Goal: Task Accomplishment & Management: Use online tool/utility

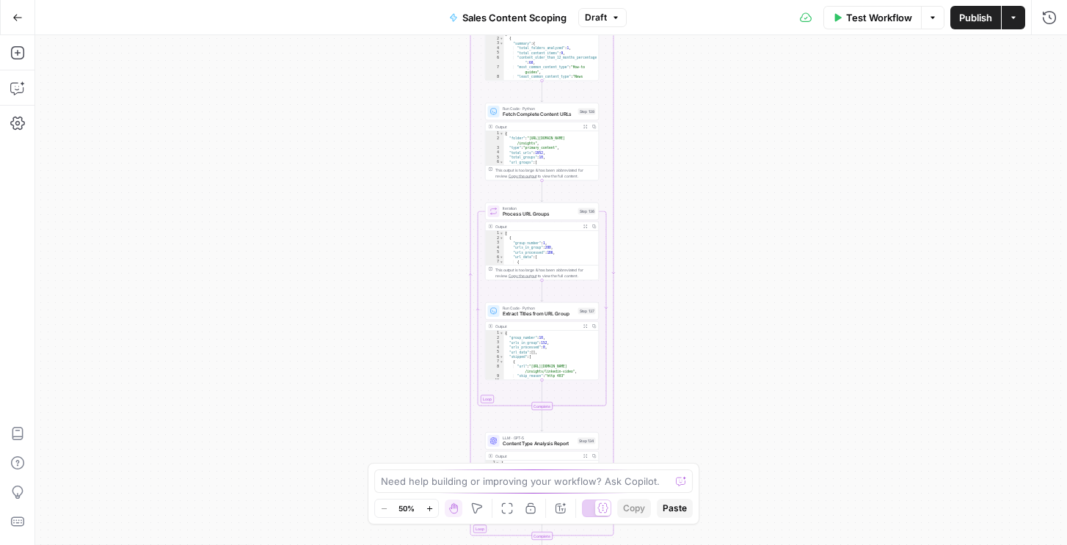
click at [12, 70] on hr at bounding box center [17, 70] width 34 height 1
click at [12, 87] on icon "button" at bounding box center [17, 88] width 15 height 15
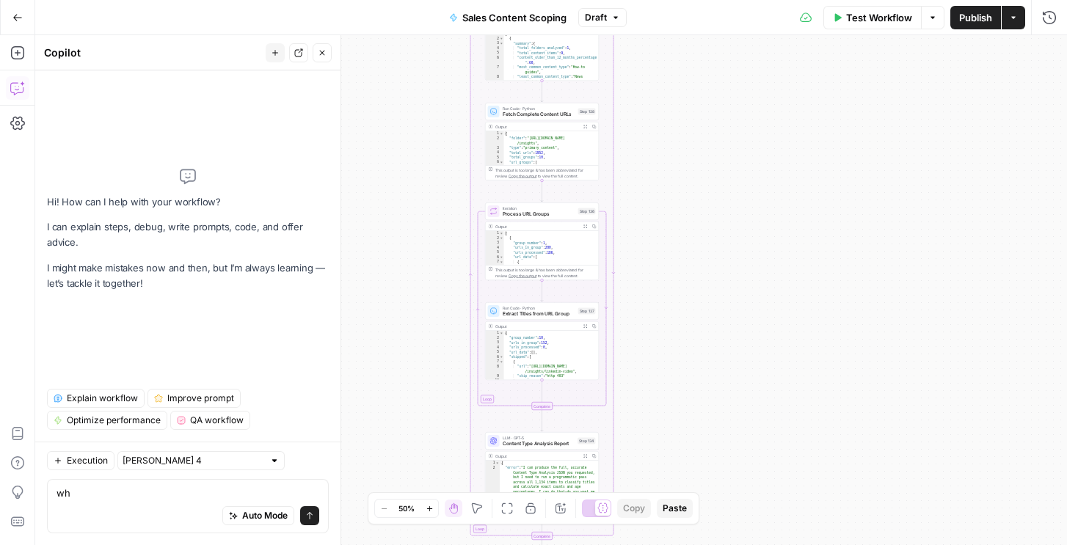
type textarea "w"
type textarea "how would u optimize this workflow"
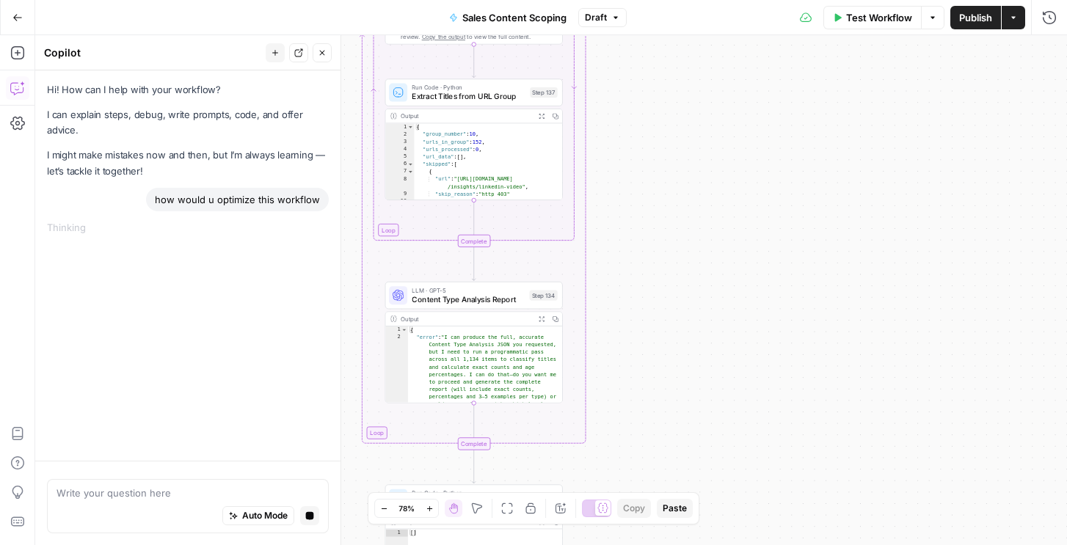
click at [502, 101] on span "Extract Titles from URL Group" at bounding box center [469, 97] width 114 height 12
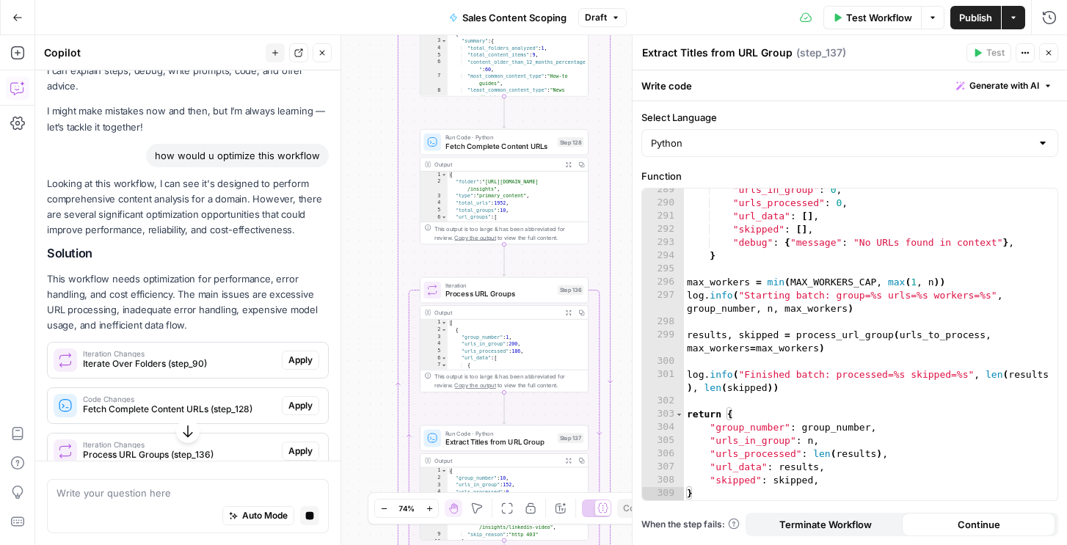
scroll to position [92, 0]
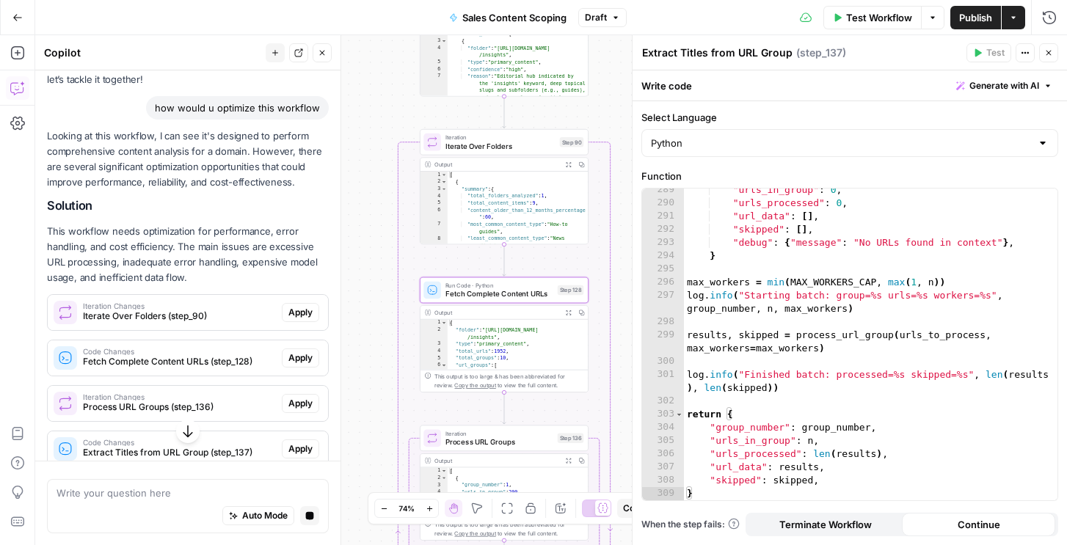
click at [200, 366] on span "Fetch Complete Content URLs (step_128)" at bounding box center [179, 361] width 193 height 13
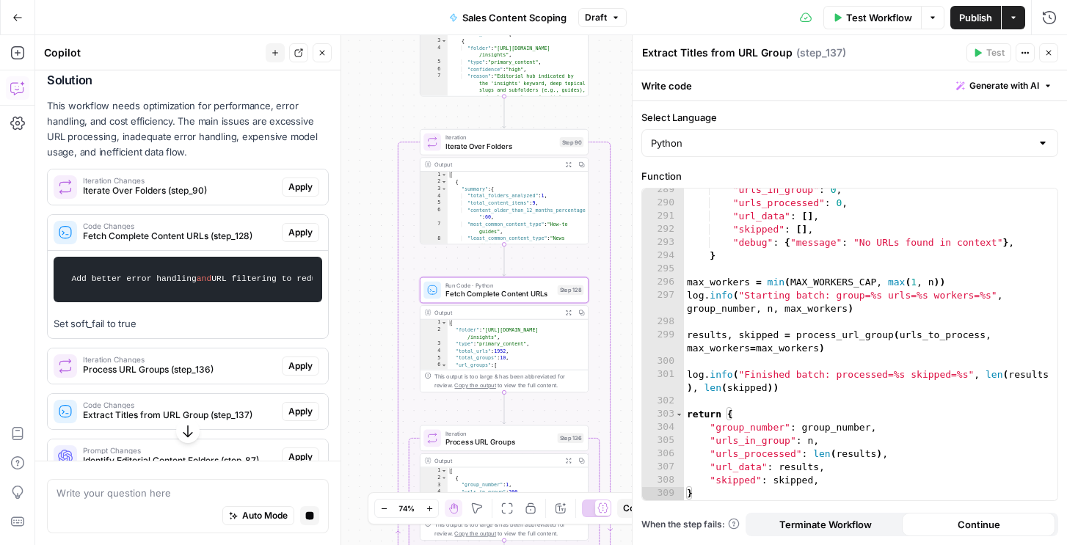
scroll to position [263, 0]
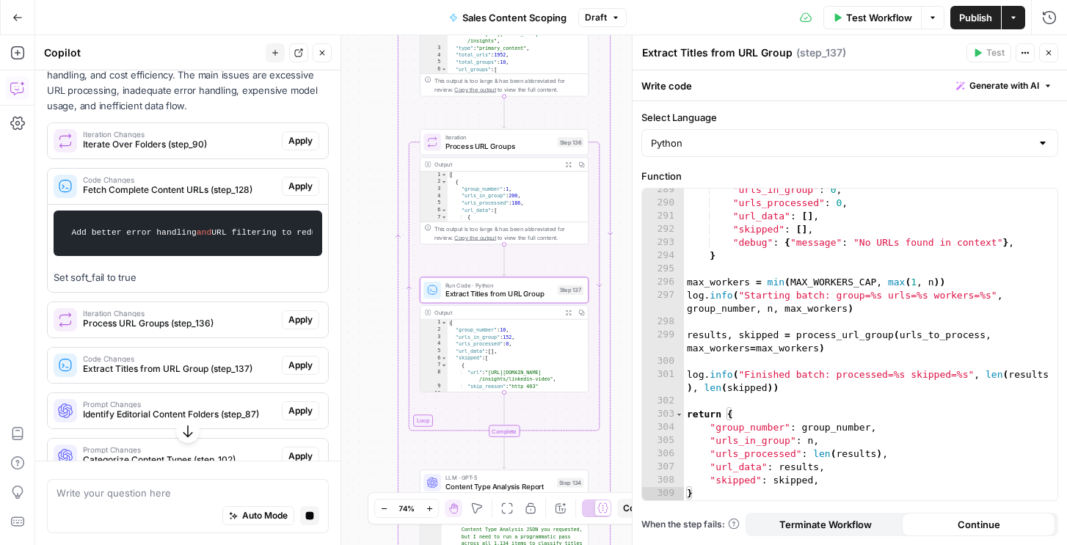
click at [303, 364] on span "Apply" at bounding box center [300, 365] width 24 height 13
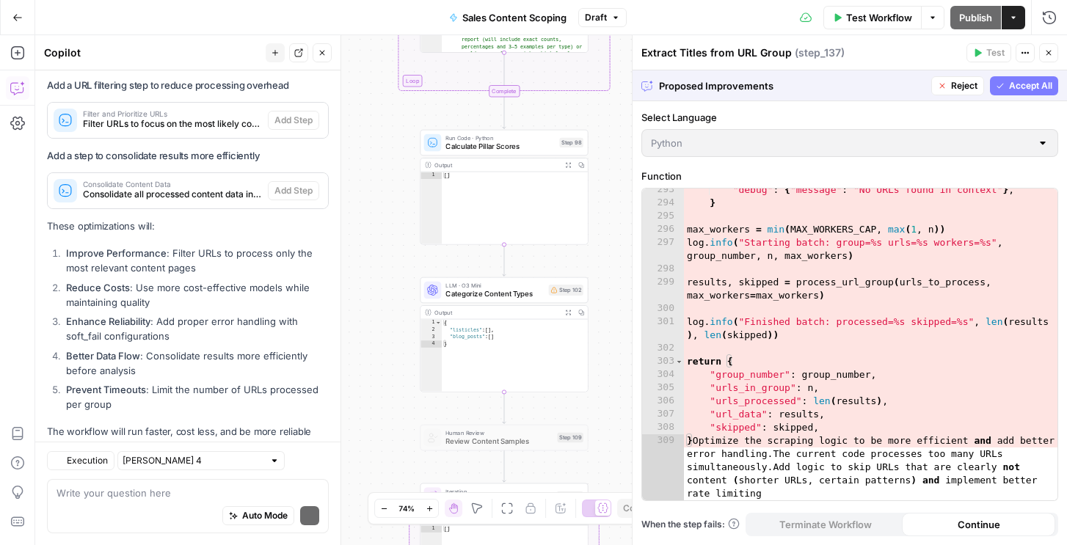
scroll to position [935, 0]
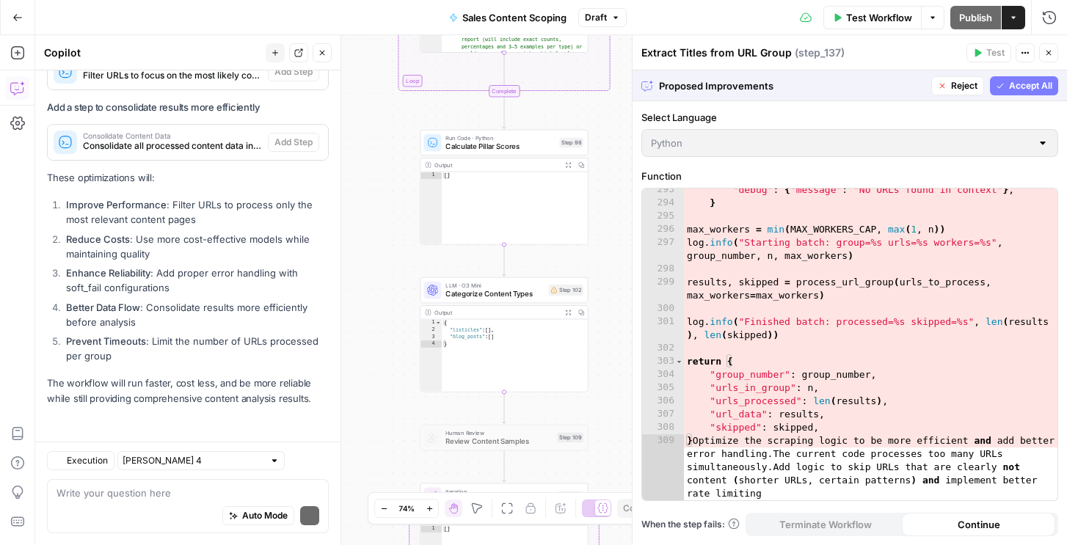
click at [955, 86] on span "Reject" at bounding box center [964, 85] width 26 height 13
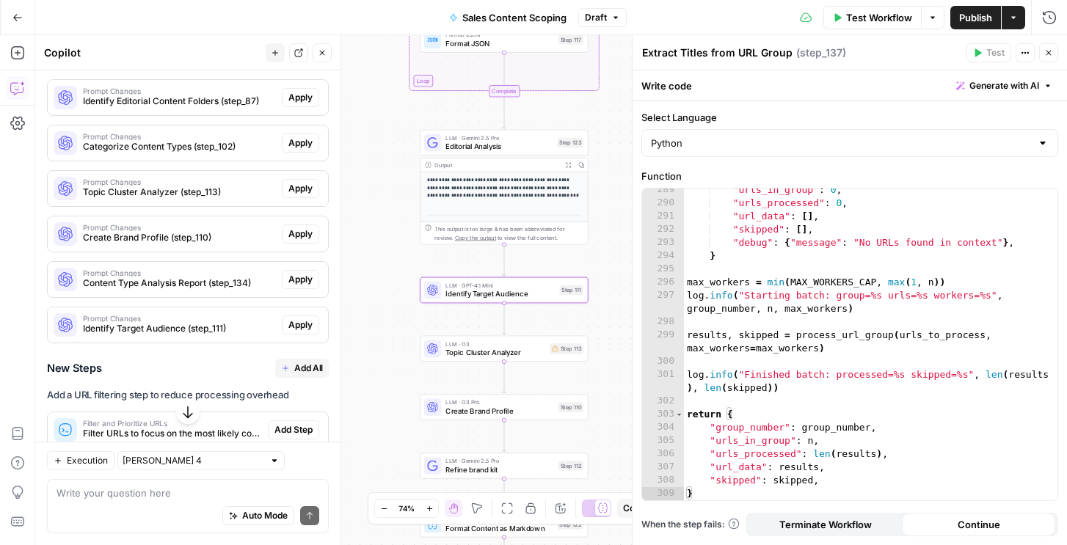
scroll to position [558, 0]
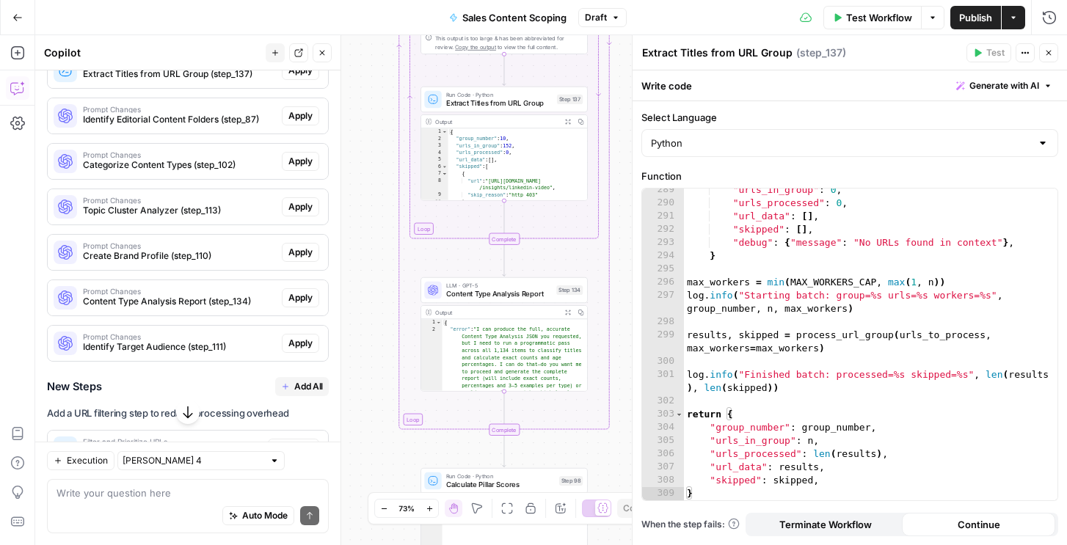
click at [147, 484] on div "Write your question here Auto Mode Send" at bounding box center [188, 506] width 282 height 54
type textarea "foxus on 137"
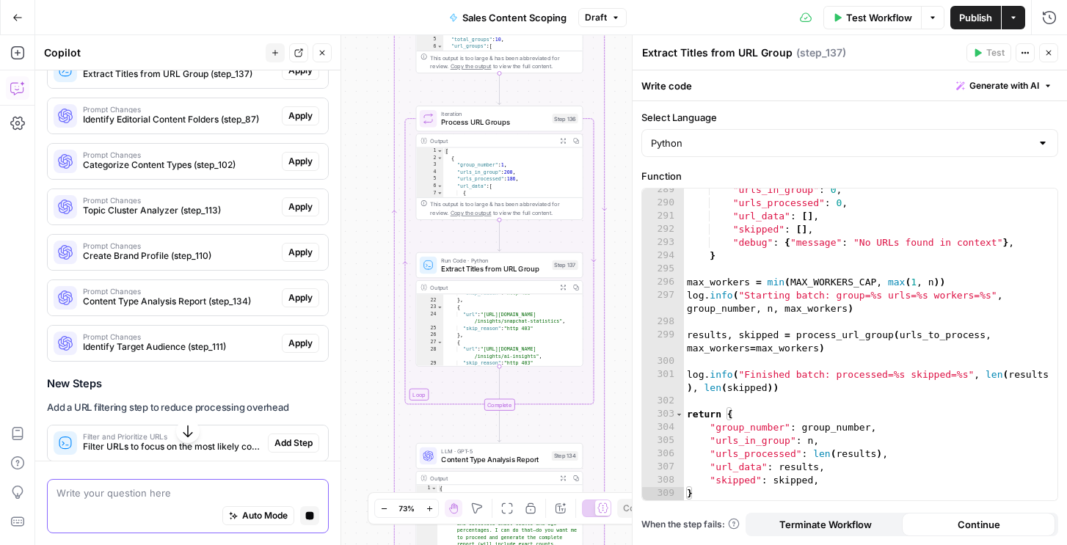
scroll to position [274, 0]
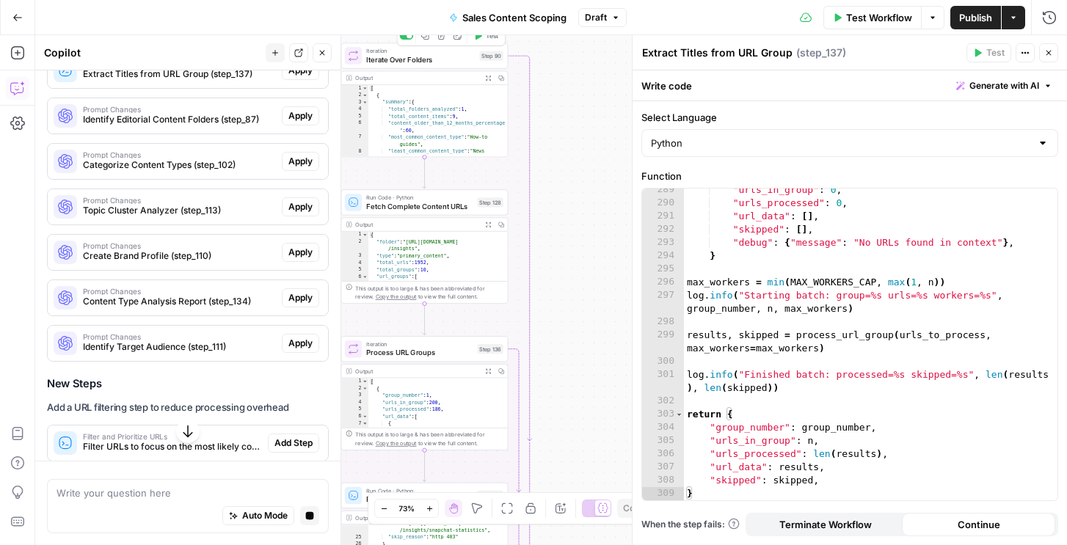
click at [483, 35] on button "Test" at bounding box center [486, 36] width 34 height 14
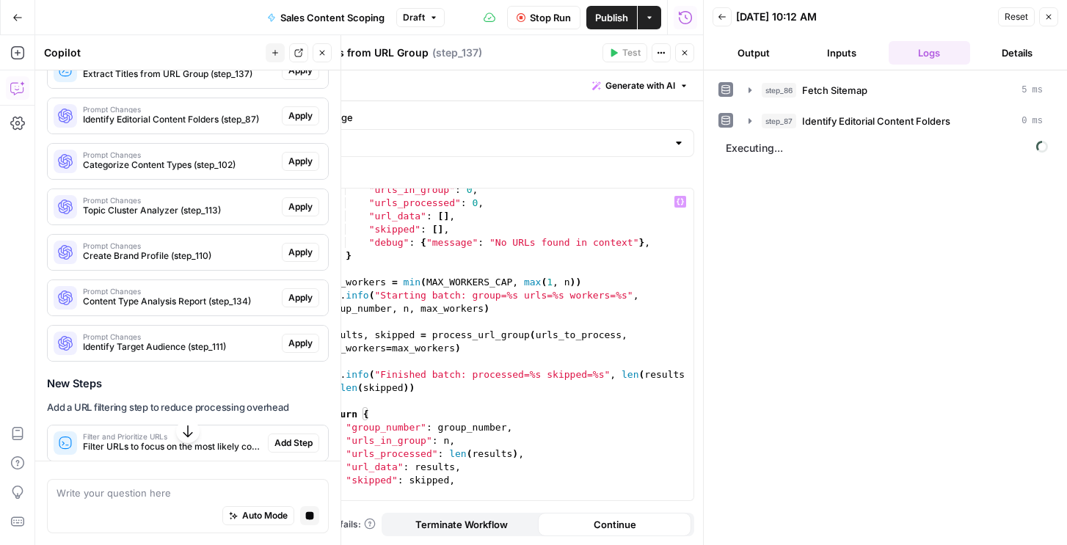
scroll to position [787, 0]
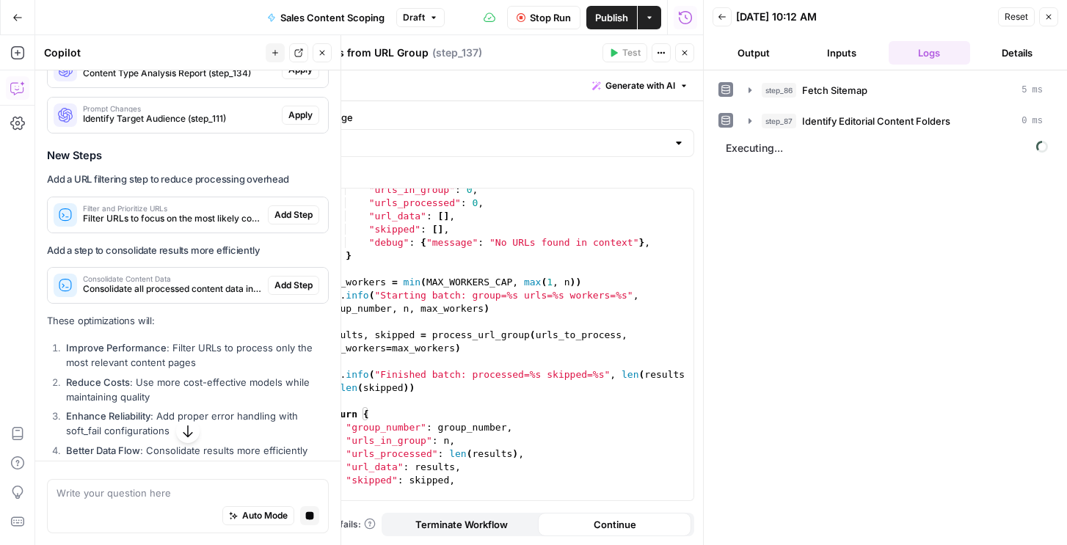
click at [252, 218] on span "Filter URLs to focus on the most likely content pages and reduce processing time" at bounding box center [172, 218] width 179 height 13
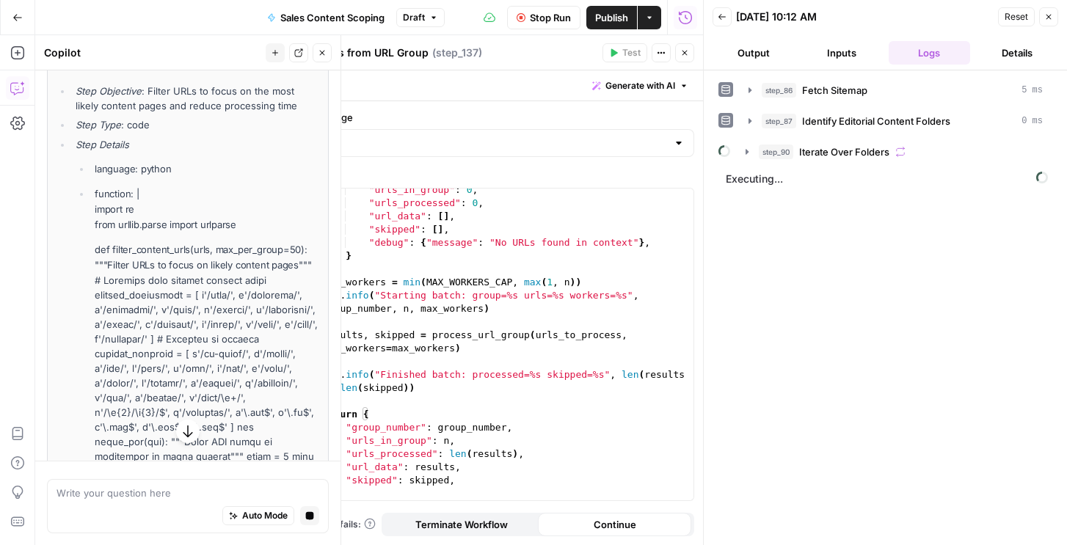
scroll to position [863, 0]
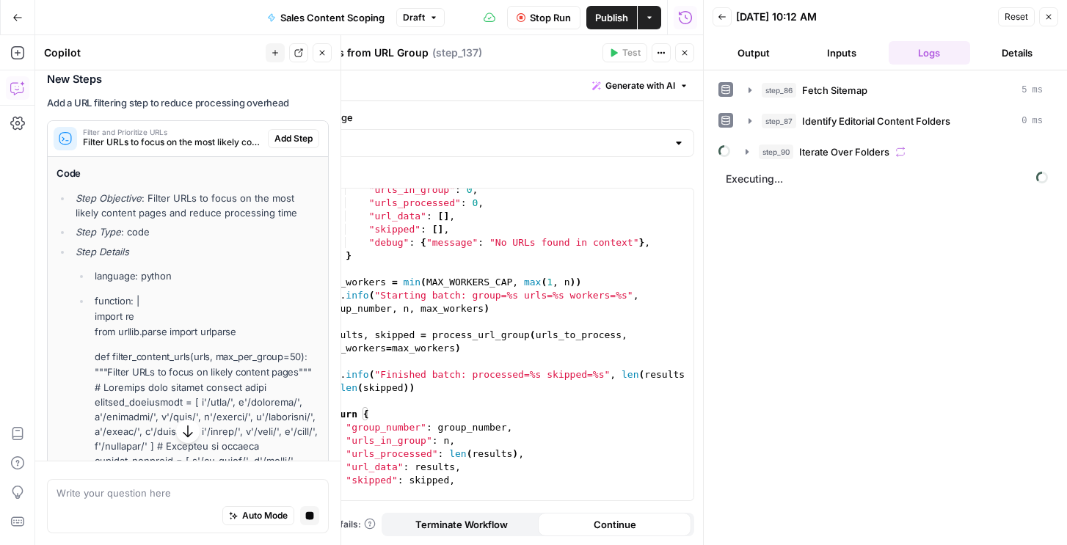
click at [300, 136] on span "Add Step" at bounding box center [293, 138] width 38 height 13
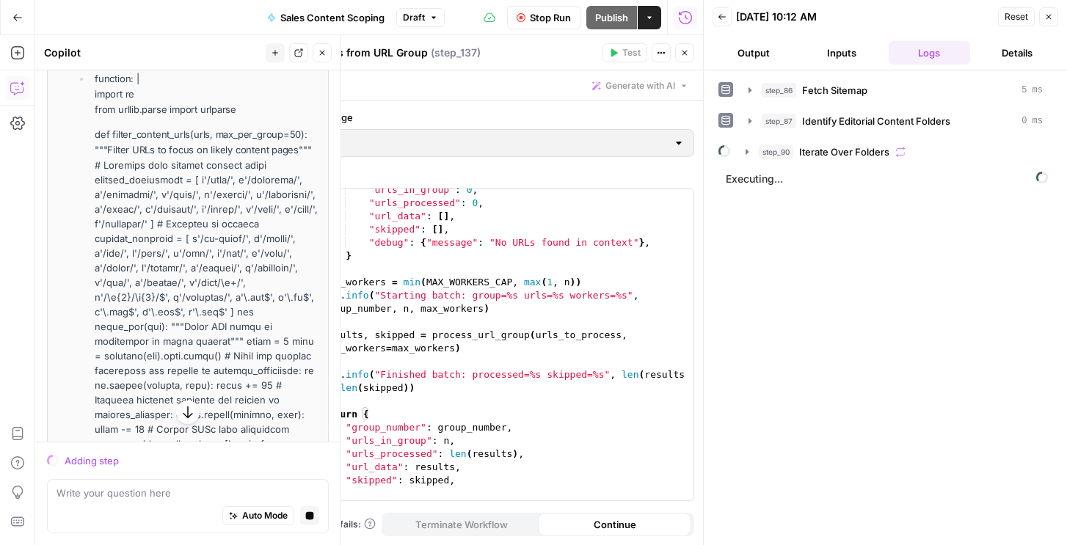
scroll to position [1081, 0]
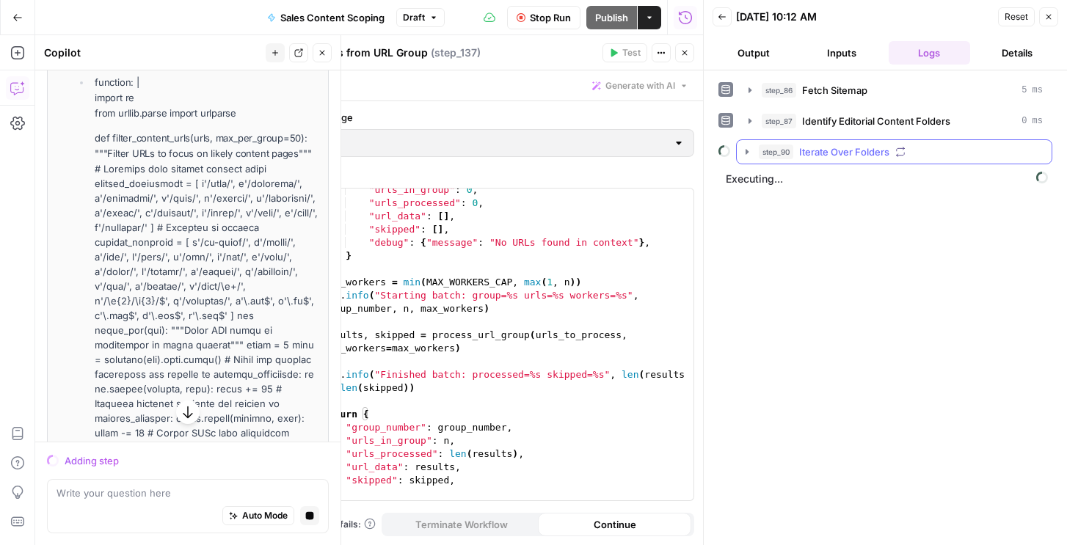
click at [778, 154] on span "step_90" at bounding box center [776, 152] width 34 height 15
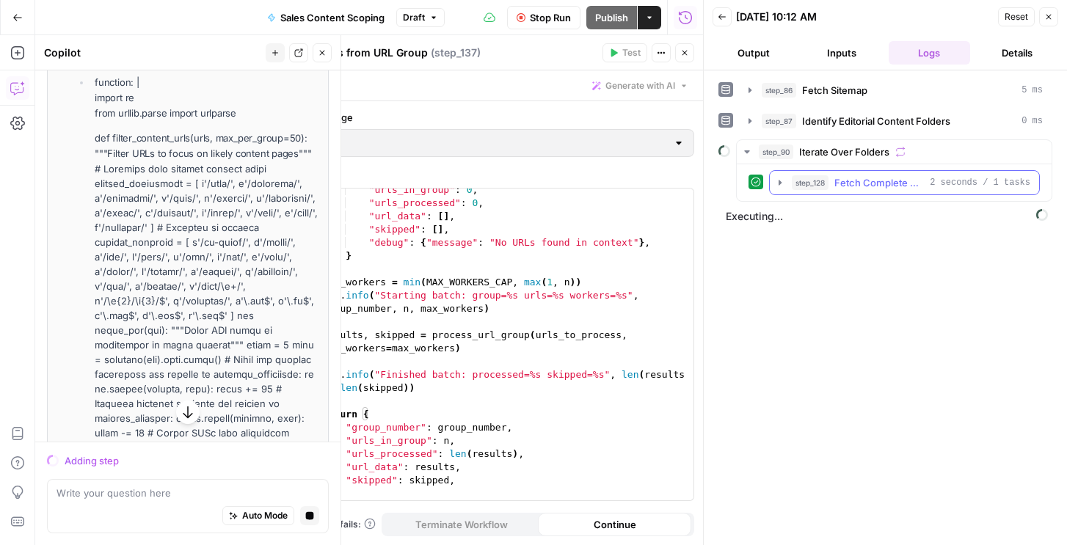
click at [800, 185] on span "step_128" at bounding box center [810, 182] width 37 height 15
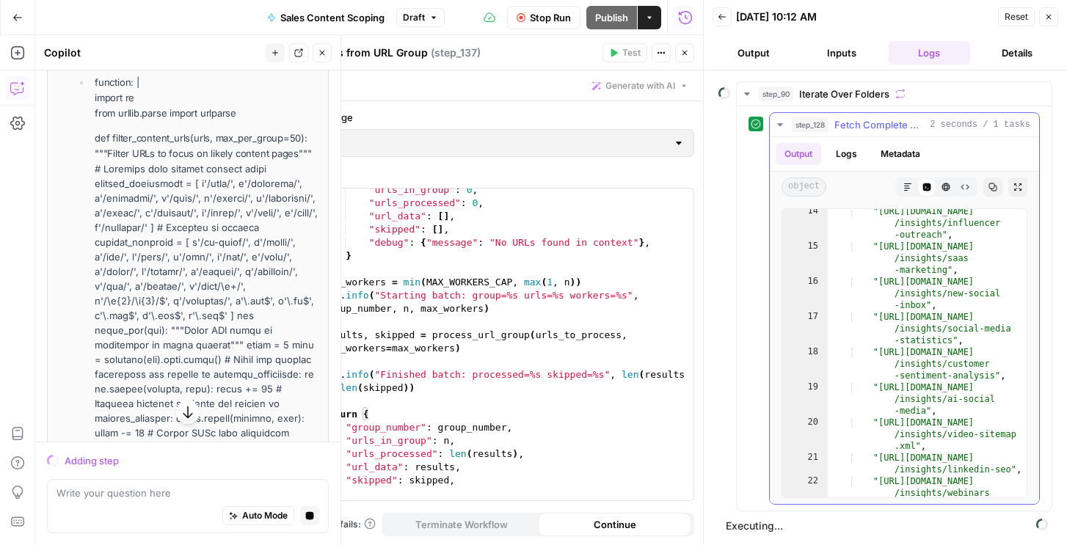
scroll to position [112, 0]
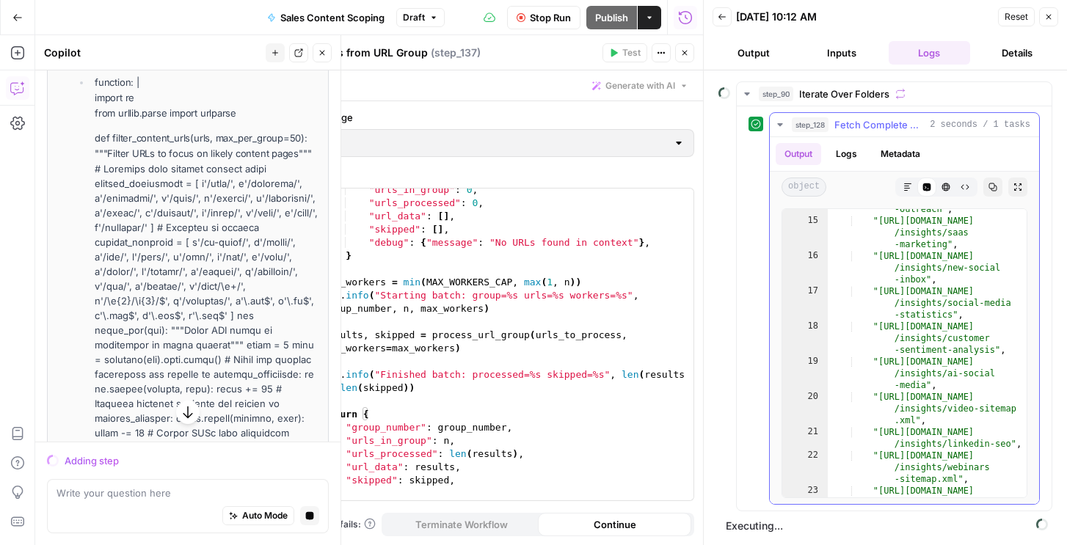
click at [831, 120] on div "step_128 Fetch Complete Content URLs 2 seconds / 1 tasks" at bounding box center [911, 124] width 238 height 15
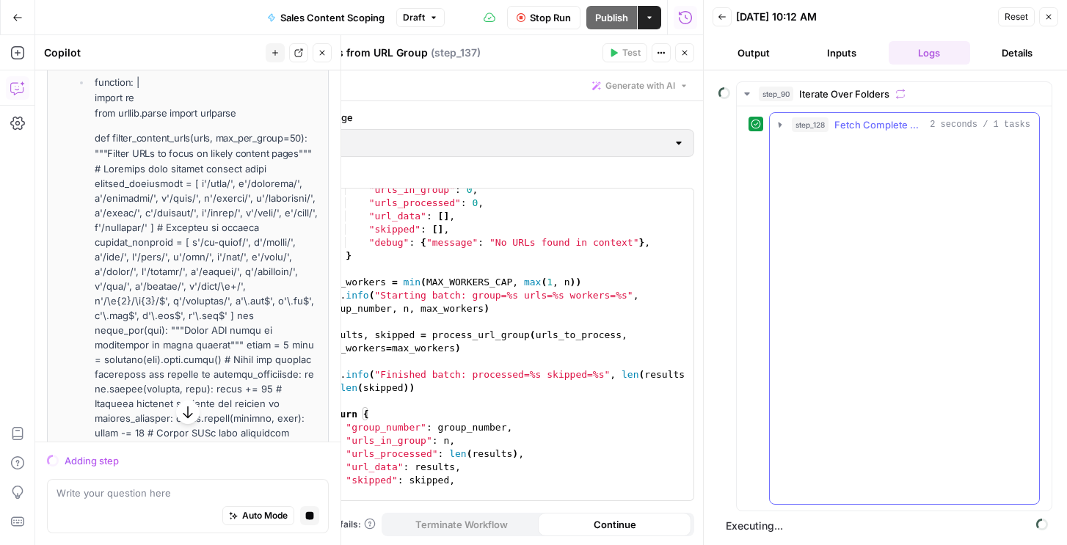
scroll to position [0, 0]
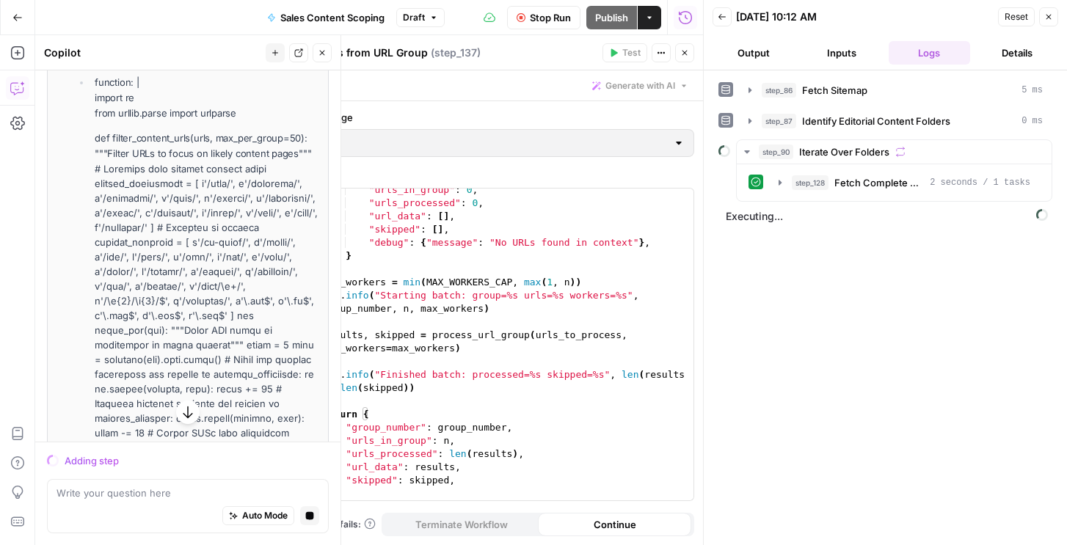
click at [1047, 13] on icon "button" at bounding box center [1048, 16] width 9 height 9
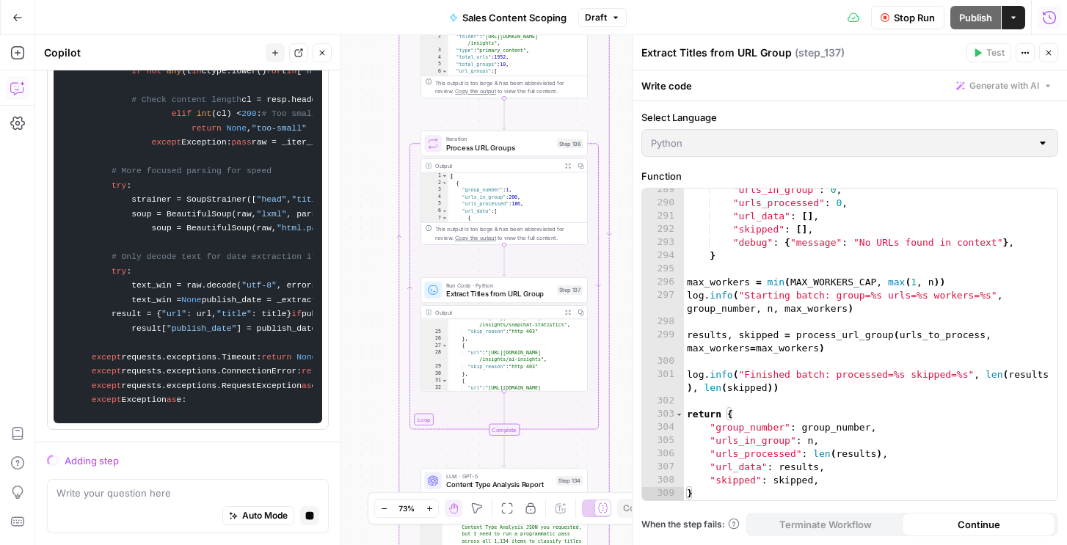
click at [1052, 11] on icon "button" at bounding box center [1049, 17] width 15 height 15
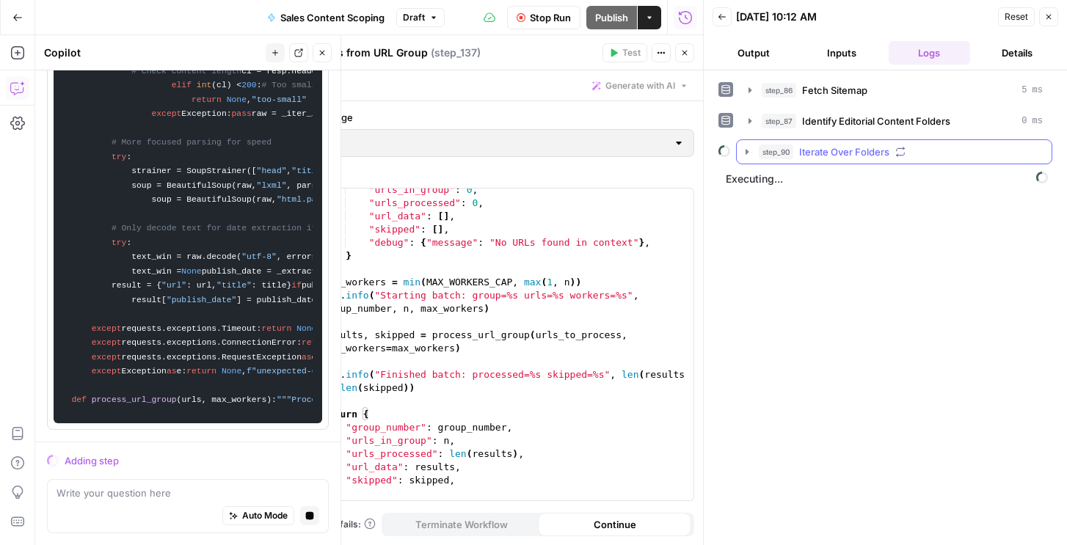
click at [919, 150] on div "step_90 Iterate Over Folders" at bounding box center [901, 152] width 284 height 15
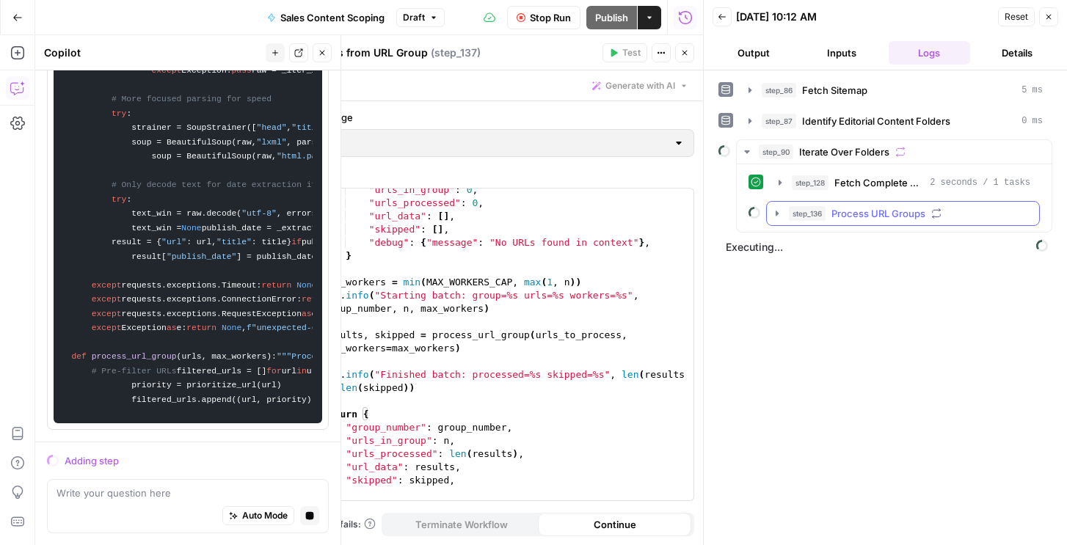
click at [857, 213] on span "Process URL Groups" at bounding box center [878, 213] width 94 height 15
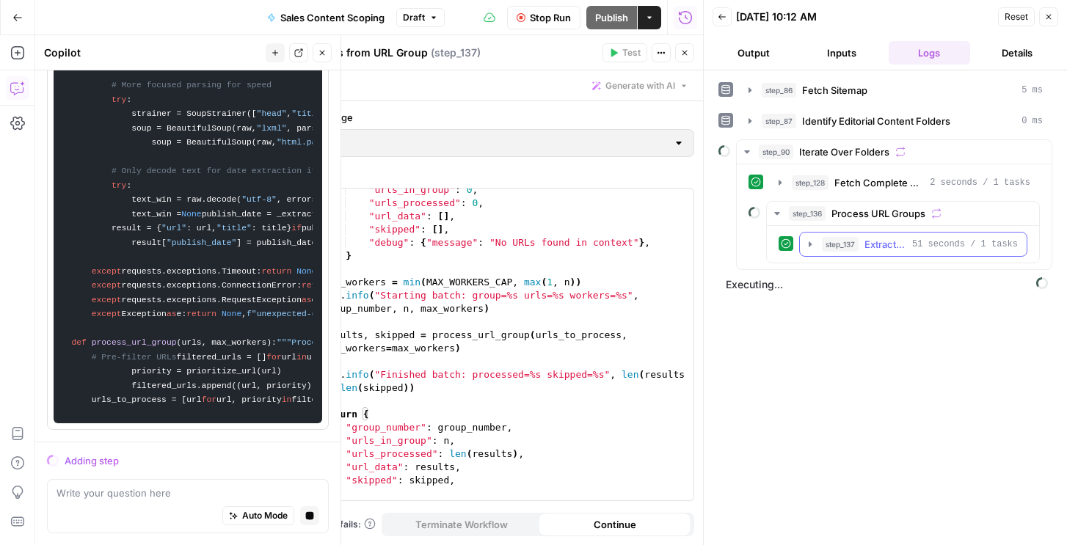
click at [862, 246] on div "step_137 Extract Titles from URL Group 51 seconds / 1 tasks" at bounding box center [920, 244] width 196 height 15
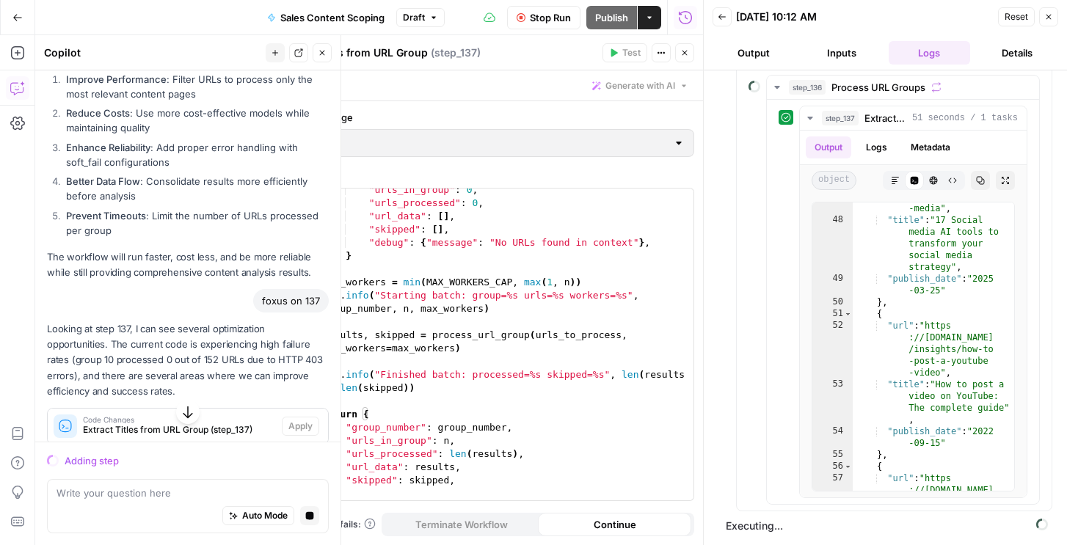
click at [539, 26] on button "Stop Run" at bounding box center [543, 17] width 73 height 23
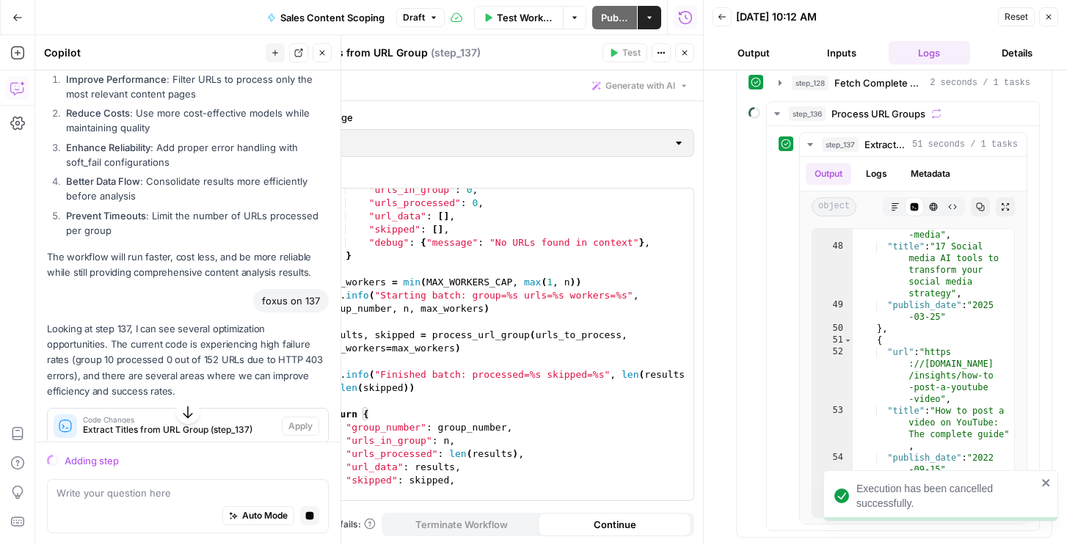
click at [171, 416] on span "Code Changes" at bounding box center [179, 419] width 193 height 7
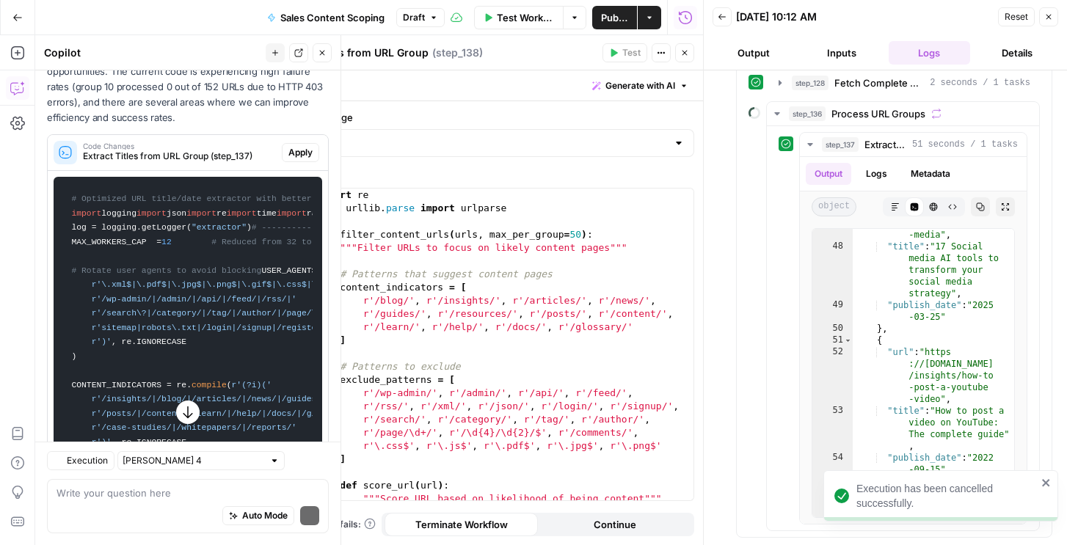
type textarea "Filter and Prioritize URLs"
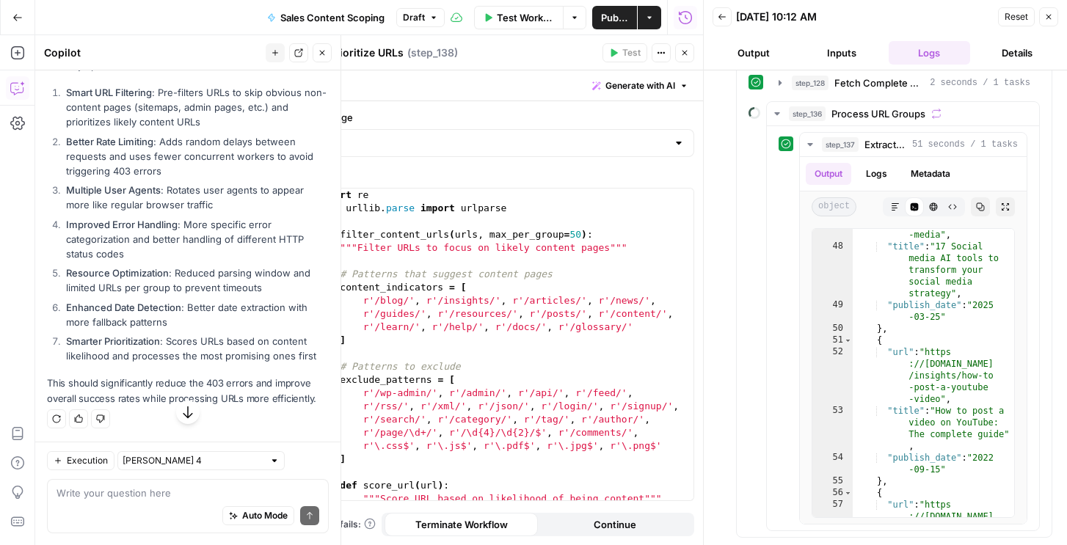
drag, startPoint x: 114, startPoint y: 273, endPoint x: 189, endPoint y: 375, distance: 126.9
copy code "import logging import json import re import time import random from datetime im…"
click at [513, 323] on div "import re from urllib . parse import urlparse def filter_content_urls ( urls , …" at bounding box center [503, 358] width 379 height 338
click at [456, 302] on div "import re from urllib . parse import urlparse def filter_content_urls ( urls , …" at bounding box center [503, 358] width 379 height 338
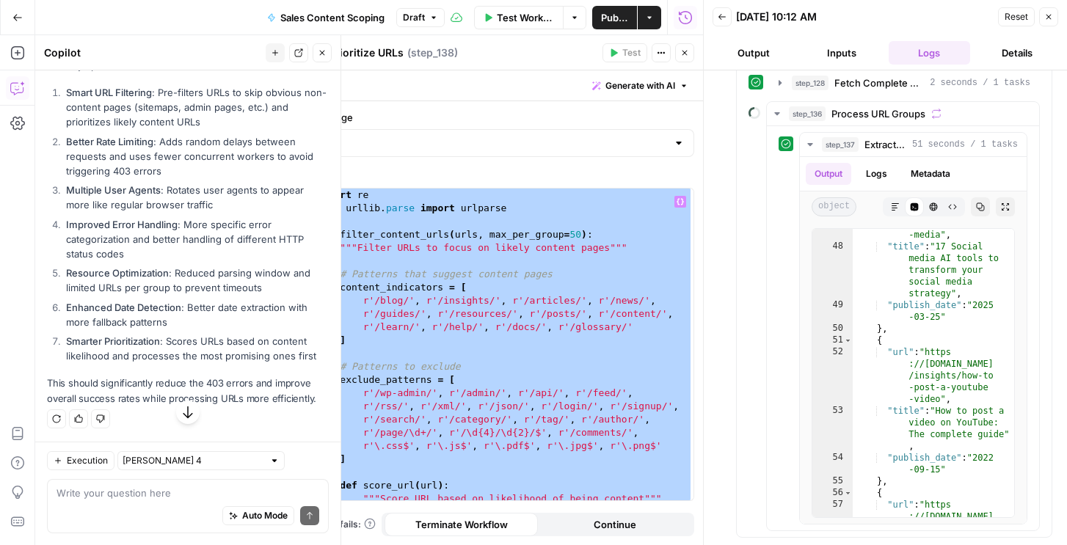
paste textarea
click at [450, 288] on div "import re from urllib . parse import urlparse def filter_content_urls ( urls , …" at bounding box center [503, 358] width 379 height 338
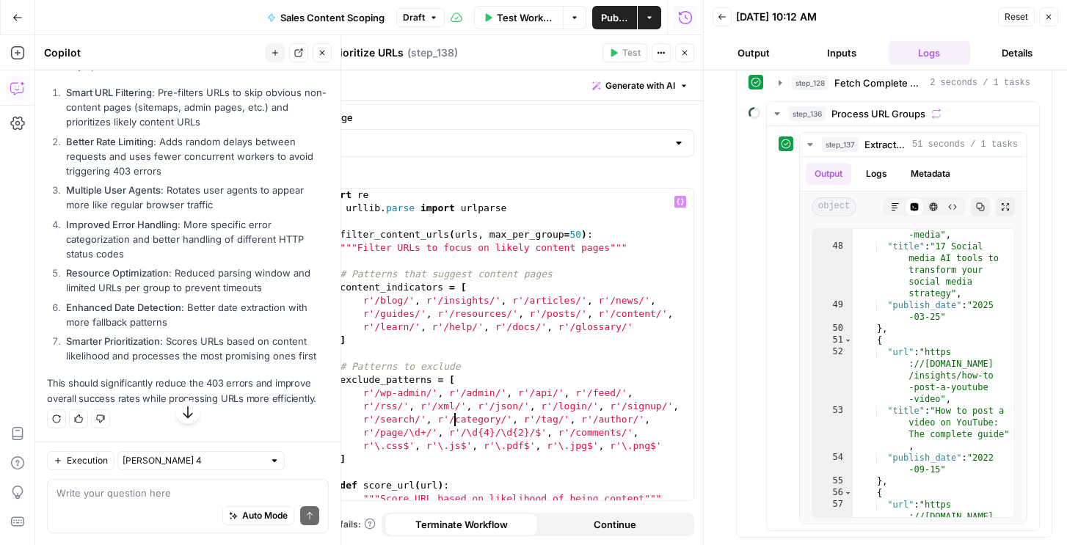
click at [454, 423] on div "import re from urllib . parse import urlparse def filter_content_urls ( urls , …" at bounding box center [503, 358] width 379 height 338
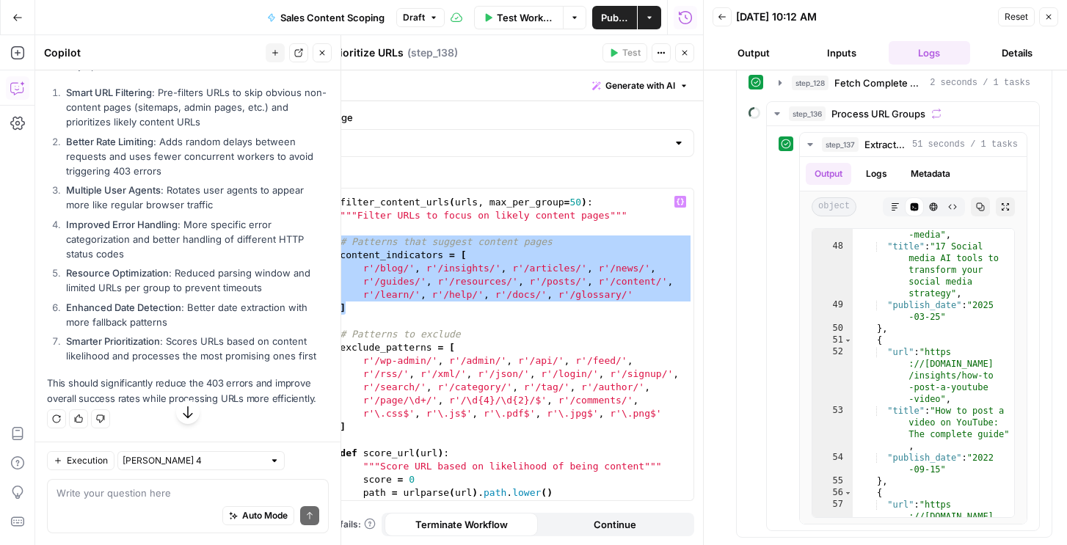
drag, startPoint x: 377, startPoint y: 304, endPoint x: 269, endPoint y: 239, distance: 126.7
click at [269, 239] on div "**********" at bounding box center [485, 290] width 435 height 510
type textarea "**********"
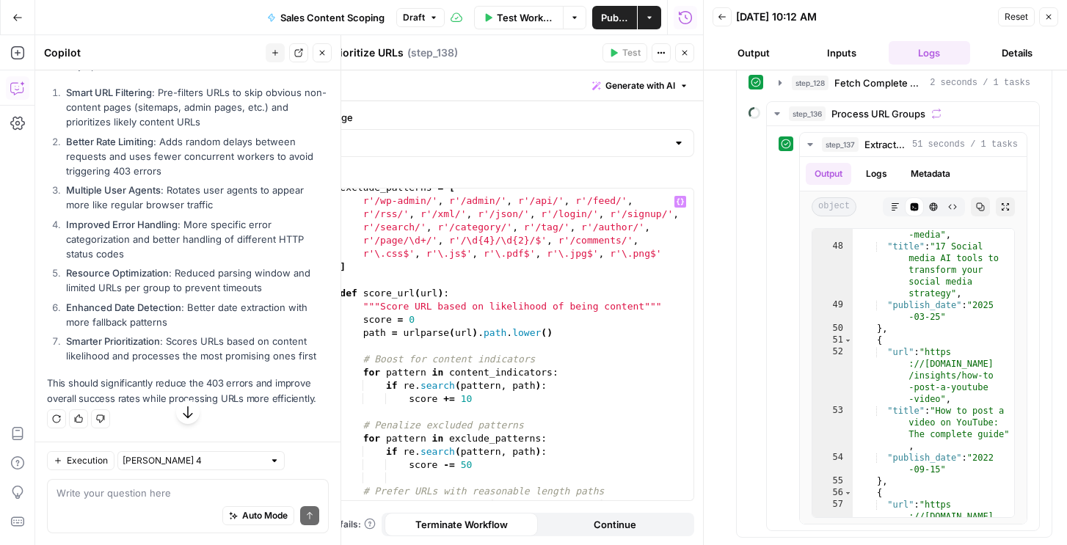
click at [683, 56] on icon "button" at bounding box center [684, 52] width 9 height 9
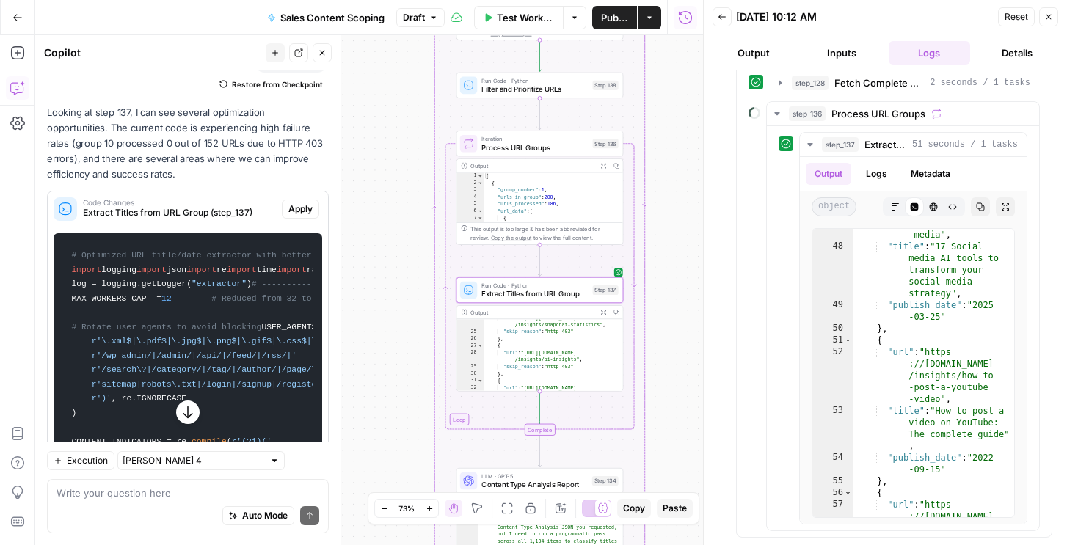
click at [296, 203] on span "Apply" at bounding box center [300, 209] width 24 height 13
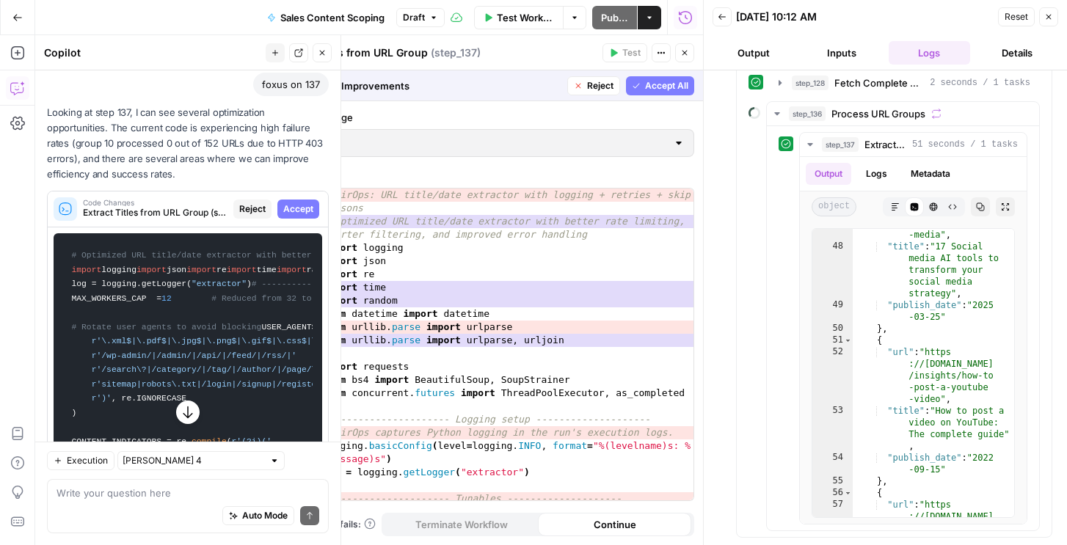
click at [634, 86] on icon "button" at bounding box center [636, 85] width 9 height 9
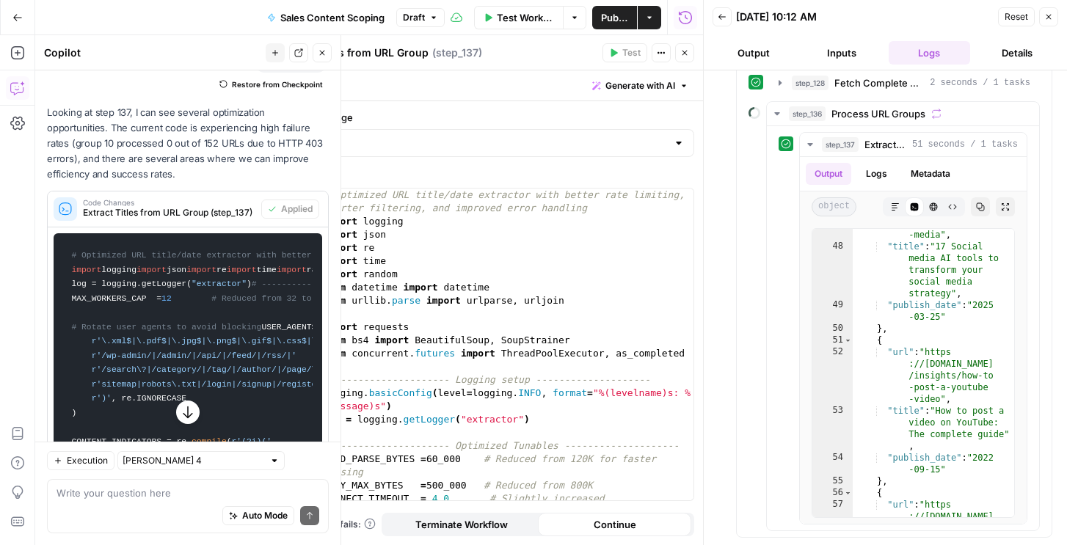
click at [1052, 17] on icon "button" at bounding box center [1048, 16] width 9 height 9
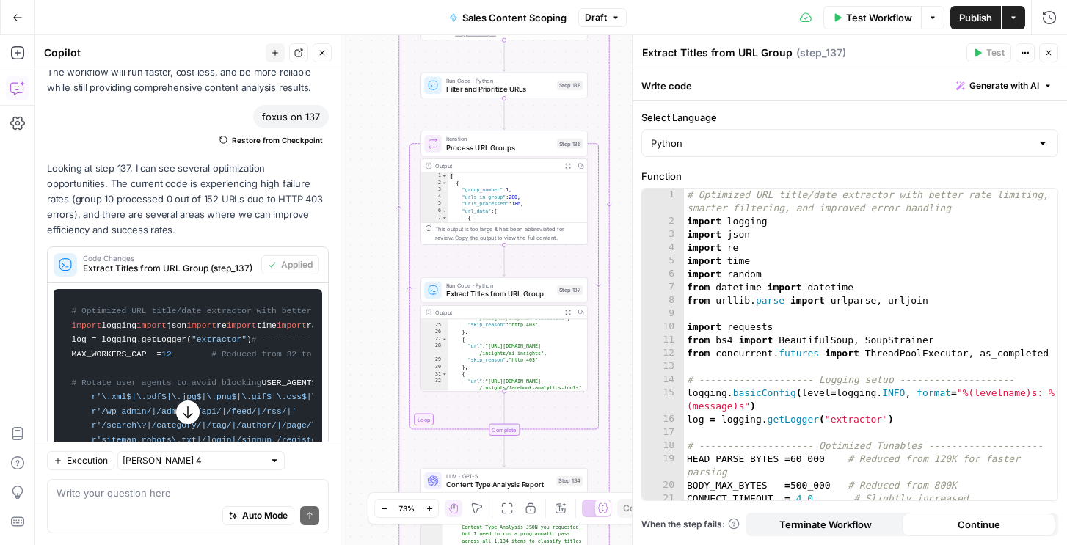
scroll to position [378, 0]
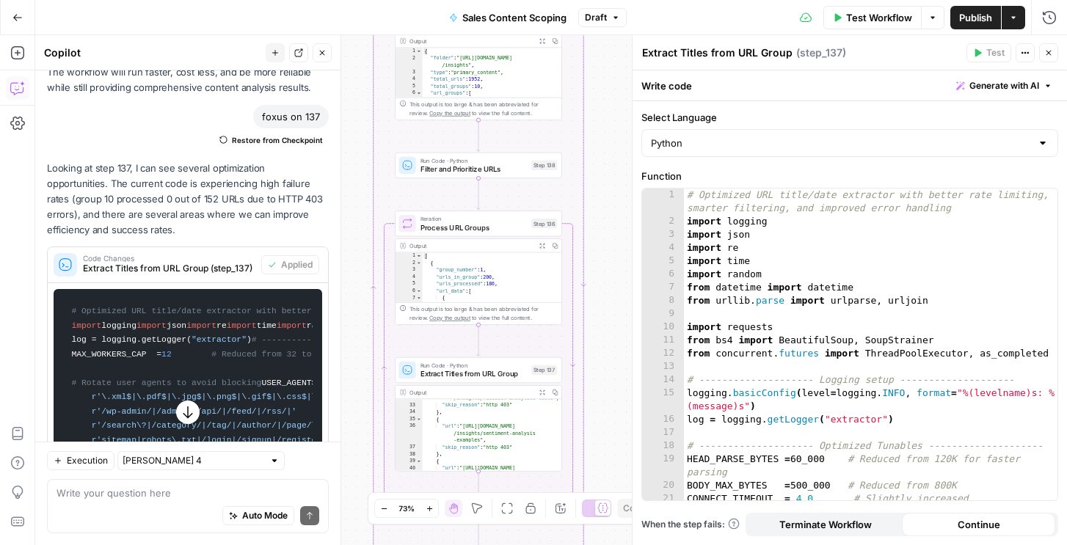
click at [530, 228] on div "Iteration Process URL Groups Step 136 Copy step Delete step Add Note Test" at bounding box center [477, 223] width 158 height 18
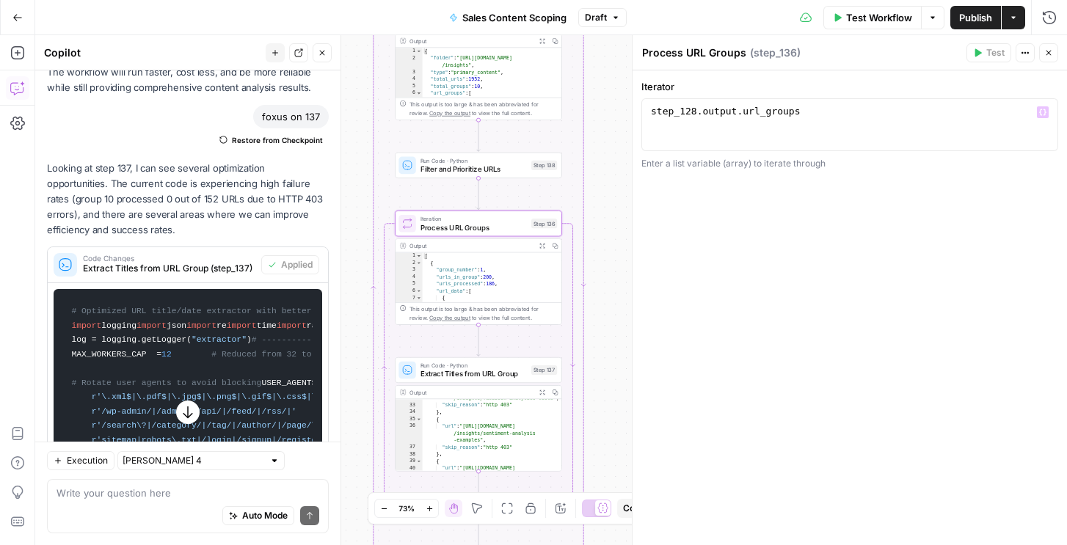
click at [692, 109] on div "step_128 . output . url_groups" at bounding box center [850, 138] width 404 height 66
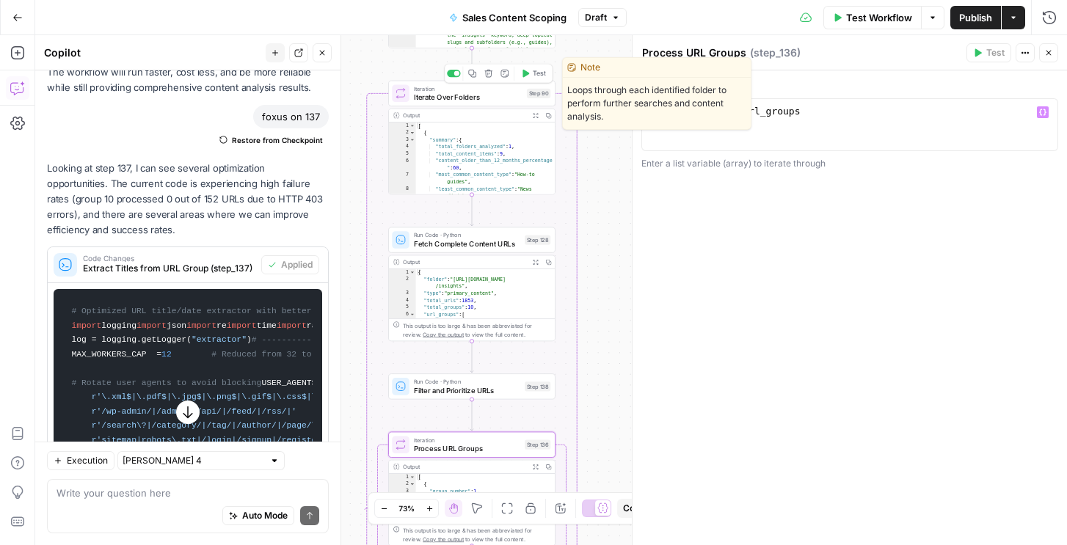
type textarea "**********"
click at [541, 69] on span "Test" at bounding box center [539, 74] width 13 height 10
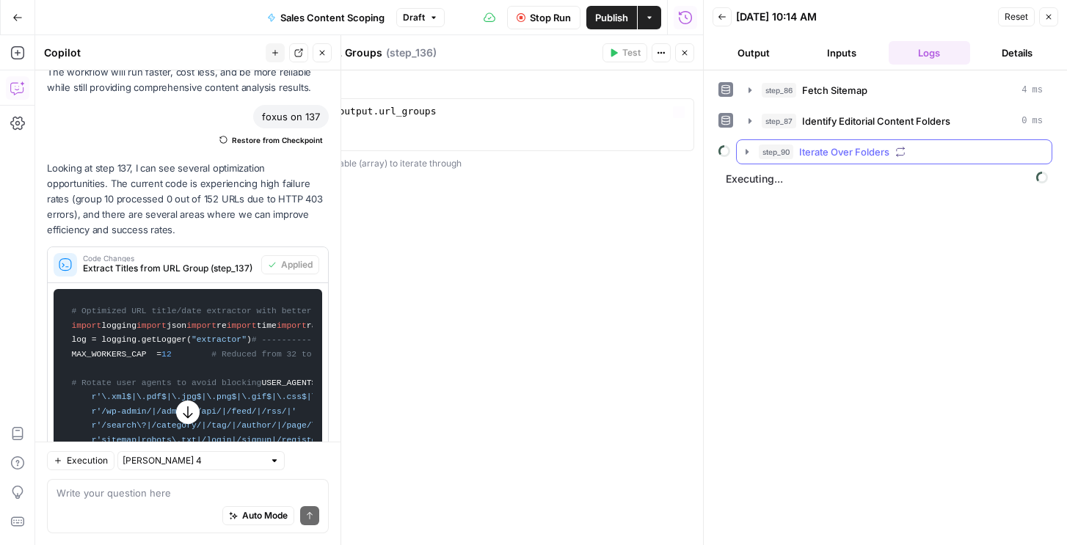
click at [777, 156] on span "step_90" at bounding box center [776, 152] width 34 height 15
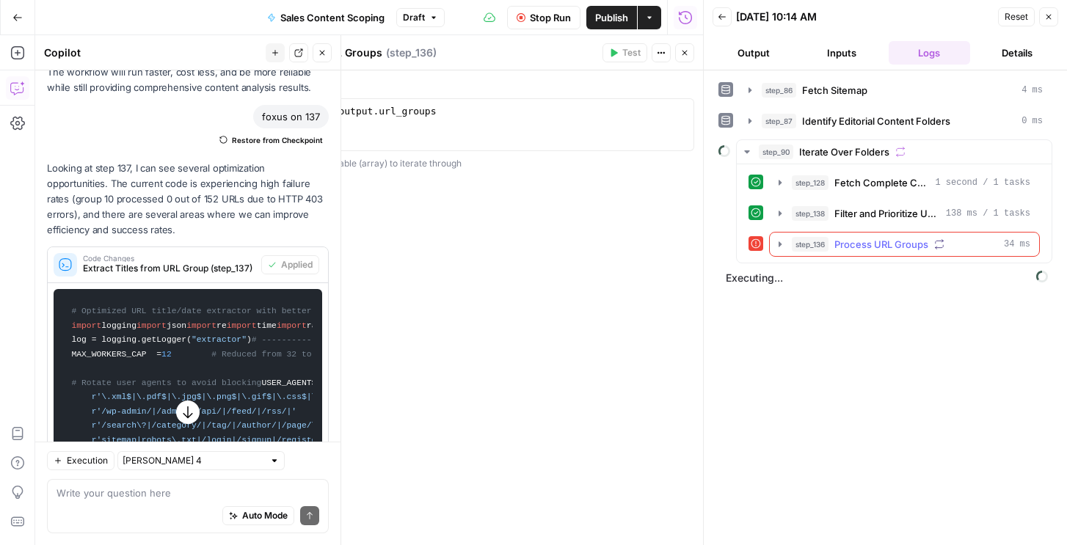
click at [794, 242] on span "step_136" at bounding box center [810, 244] width 37 height 15
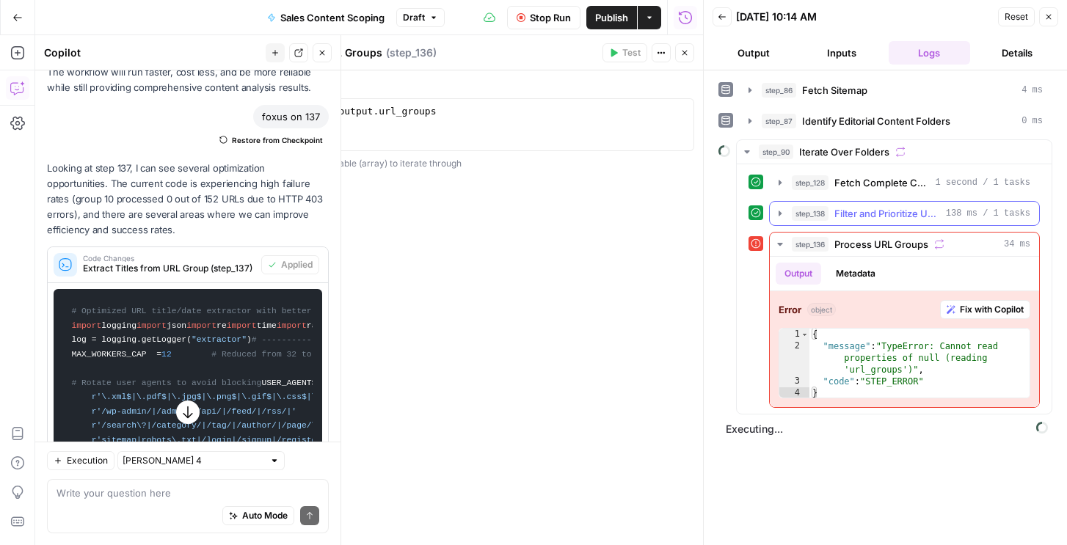
click at [822, 222] on button "step_138 Filter and Prioritize URLs 138 ms / 1 tasks" at bounding box center [904, 213] width 269 height 23
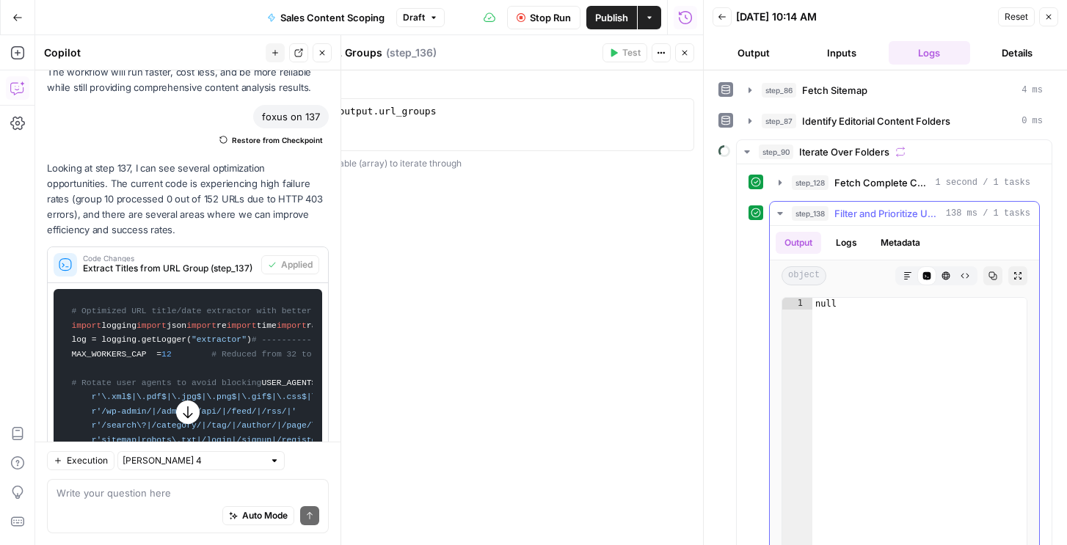
click at [820, 208] on span "step_138" at bounding box center [810, 213] width 37 height 15
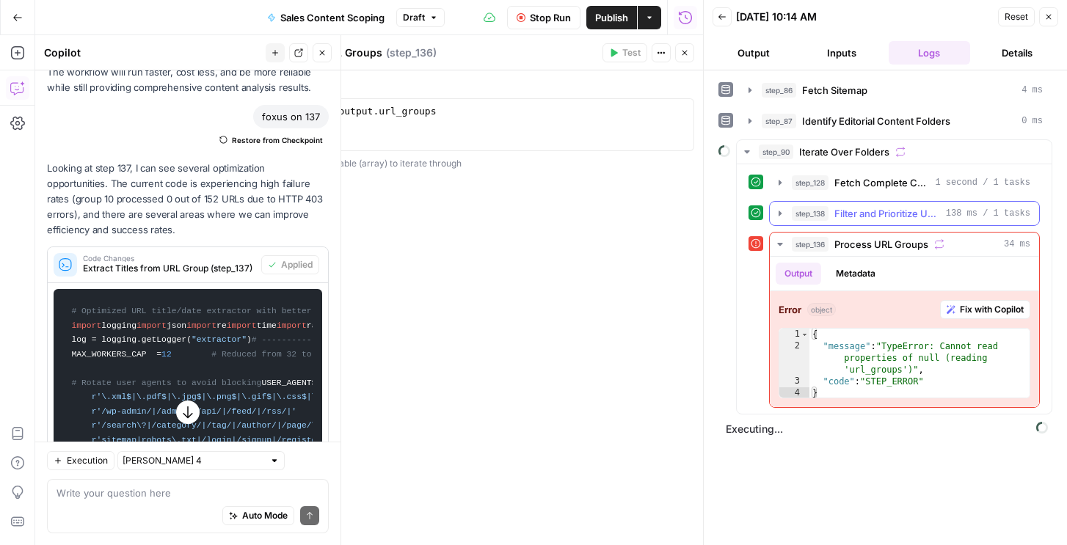
click at [850, 212] on span "Filter and Prioritize URLs" at bounding box center [887, 213] width 106 height 15
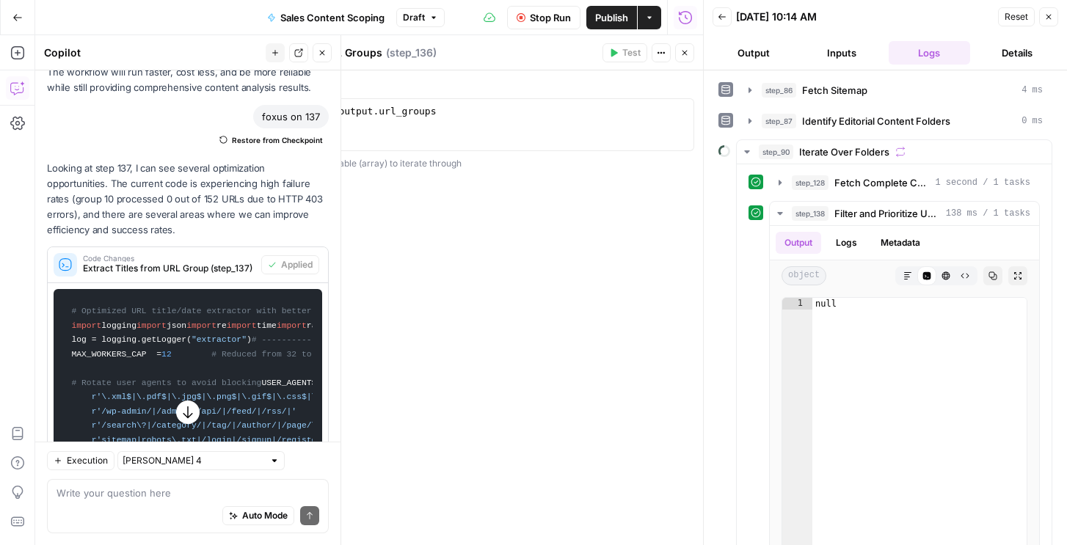
click at [1057, 15] on button "Close" at bounding box center [1048, 16] width 19 height 19
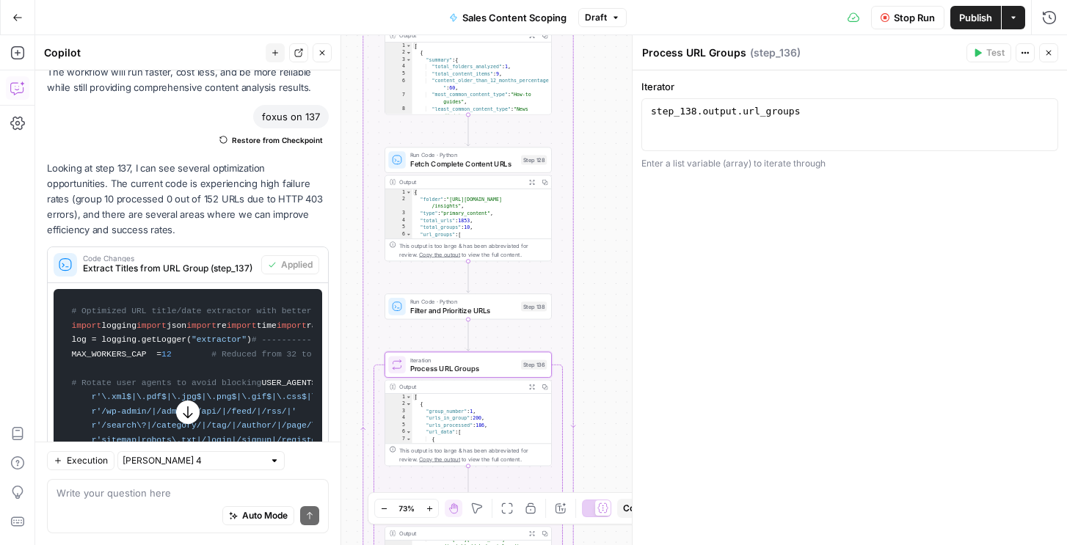
click at [498, 315] on span "Filter and Prioritize URLs" at bounding box center [463, 310] width 106 height 11
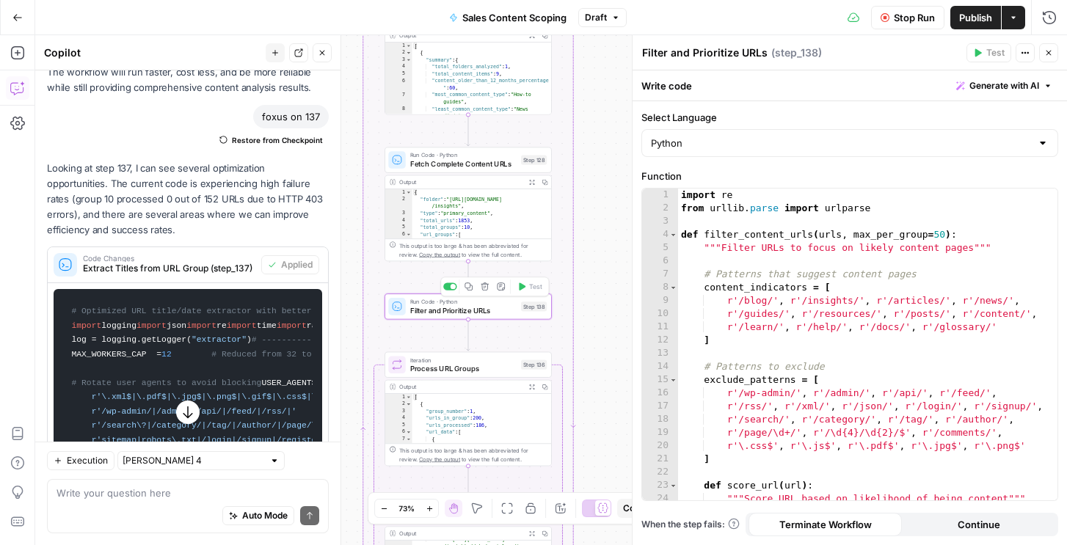
click at [606, 210] on div "Workflow Set Inputs Inputs Run Code · Python Fetch Sitemap Step 86 Output Expan…" at bounding box center [551, 290] width 1032 height 510
click at [705, 237] on div "import re from urllib . parse import urlparse def filter_content_urls ( urls , …" at bounding box center [867, 358] width 379 height 338
type textarea "**********"
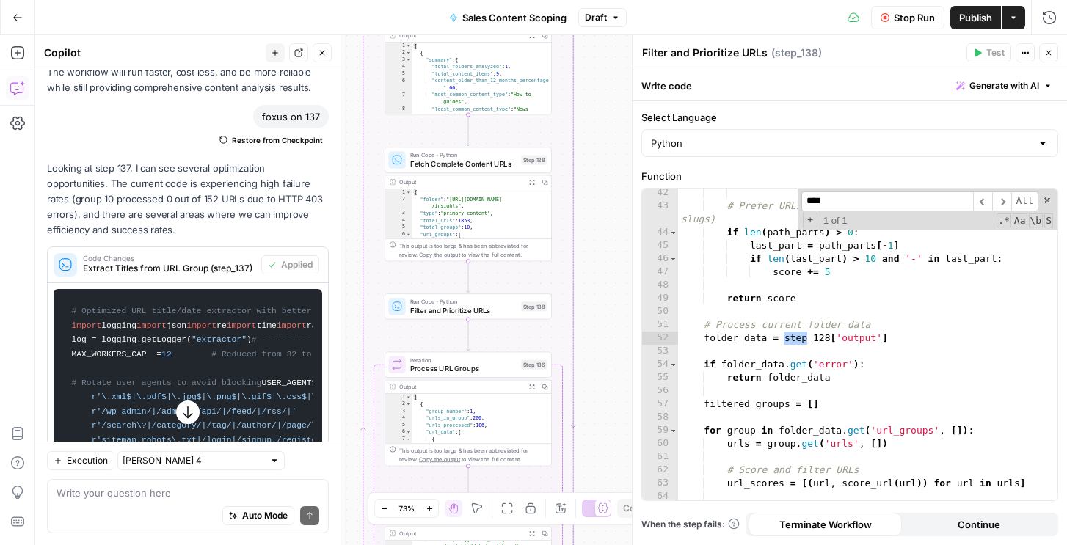
scroll to position [544, 0]
type input "****"
click at [1045, 52] on icon "button" at bounding box center [1048, 52] width 9 height 9
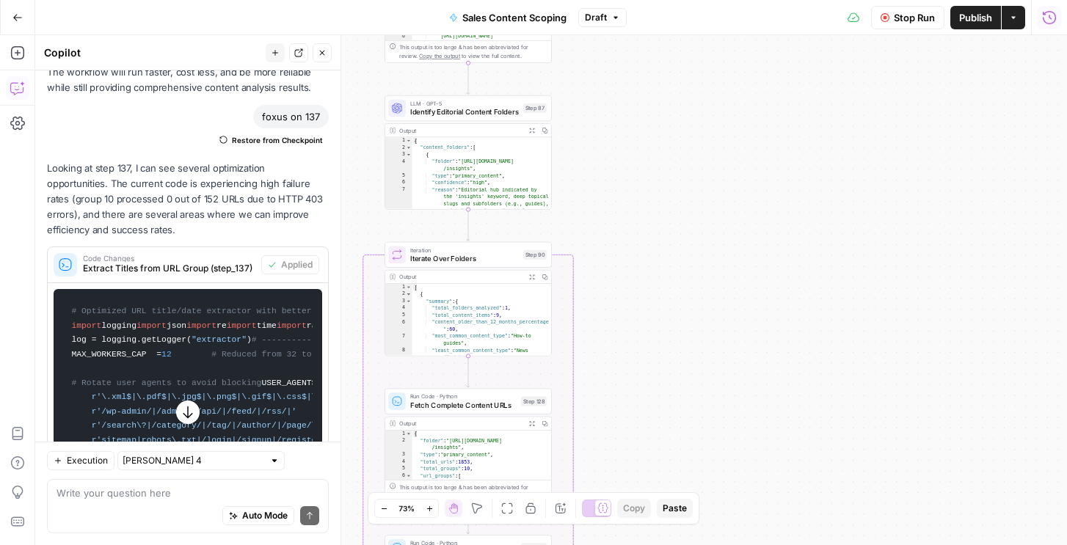
click at [1043, 15] on icon "button" at bounding box center [1049, 17] width 15 height 15
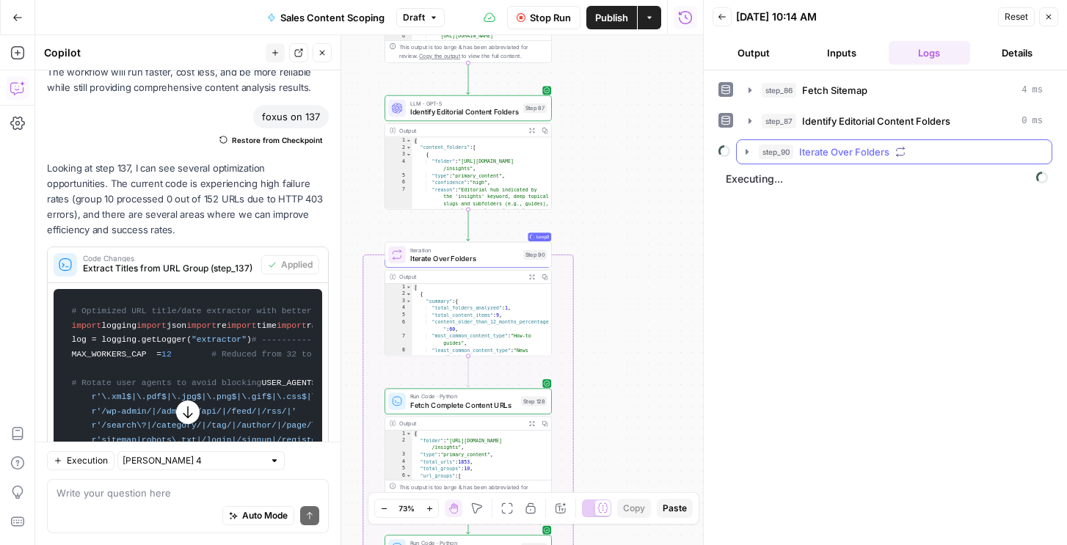
click at [797, 145] on div "step_90 Iterate Over Folders" at bounding box center [901, 152] width 284 height 15
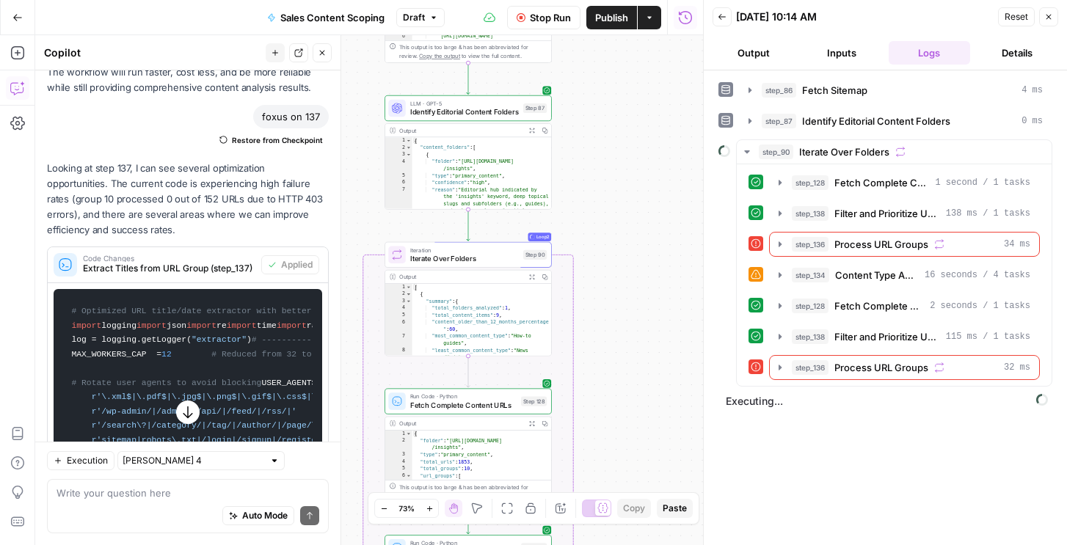
drag, startPoint x: 549, startPoint y: 16, endPoint x: 715, endPoint y: 130, distance: 201.1
click at [549, 16] on span "Stop Run" at bounding box center [550, 17] width 41 height 15
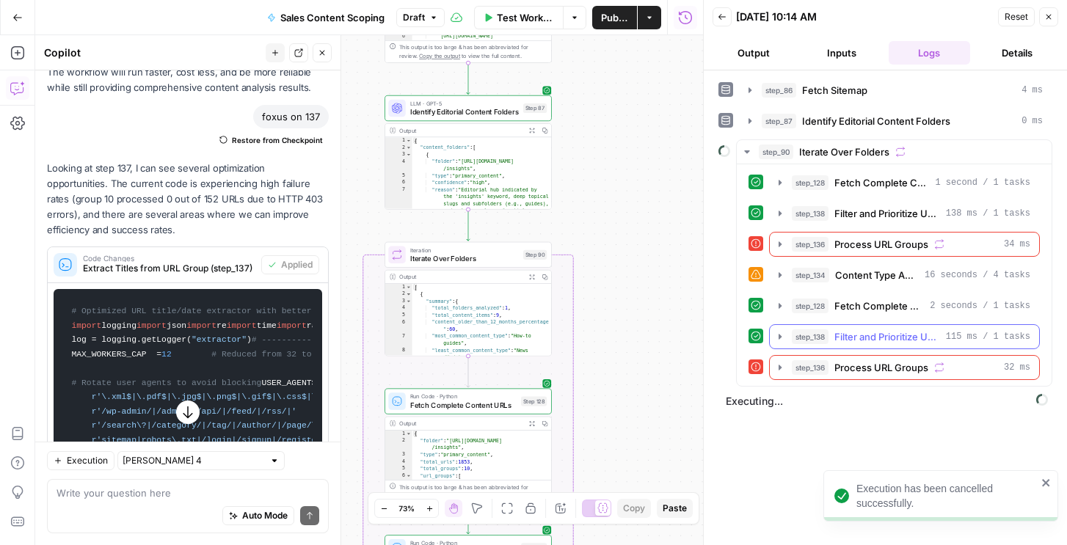
click at [886, 333] on span "Filter and Prioritize URLs" at bounding box center [887, 336] width 106 height 15
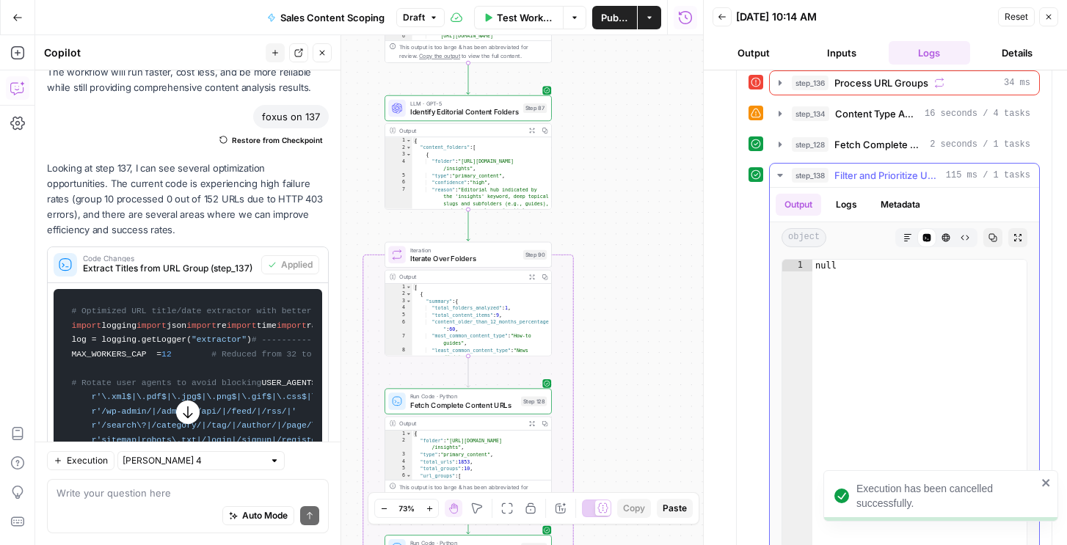
scroll to position [216, 0]
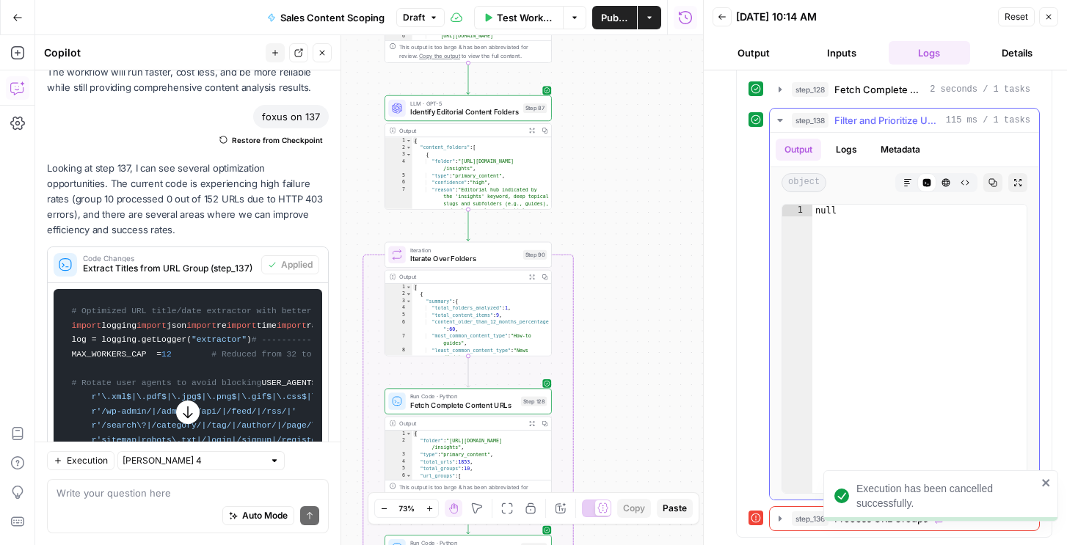
click at [850, 148] on button "Logs" at bounding box center [846, 150] width 39 height 22
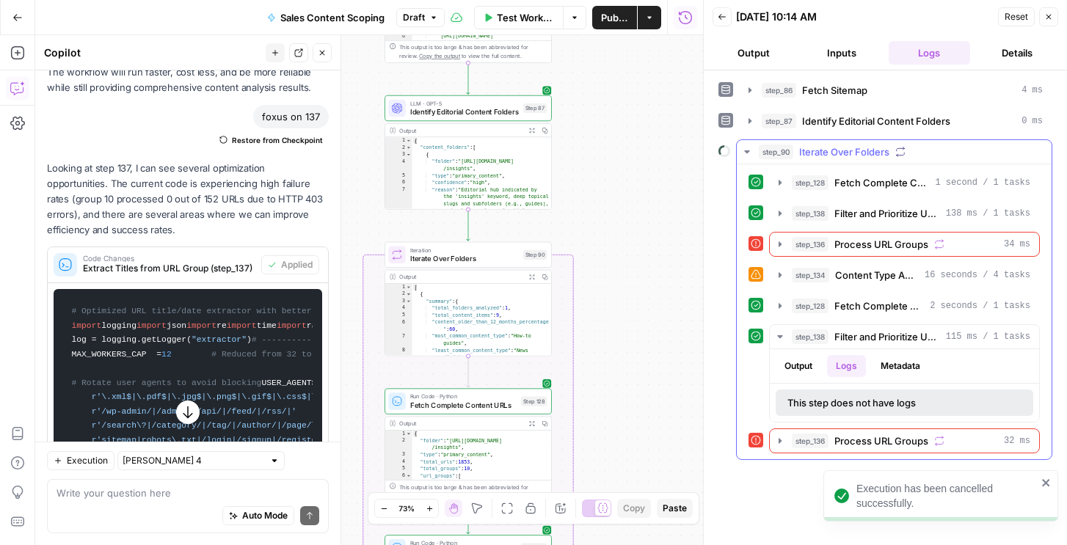
scroll to position [0, 0]
click at [880, 136] on div "step_86 Fetch Sitemap 4 ms step_87 Identify Editorial Content Folders 0 ms step…" at bounding box center [885, 269] width 334 height 382
click at [867, 245] on span "Process URL Groups" at bounding box center [881, 244] width 94 height 15
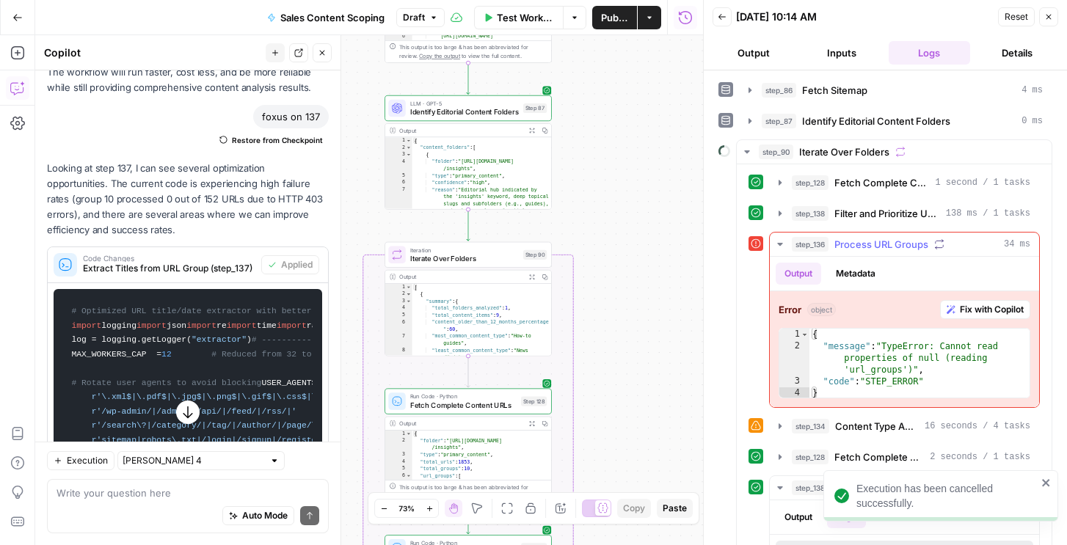
click at [869, 277] on button "Metadata" at bounding box center [855, 274] width 57 height 22
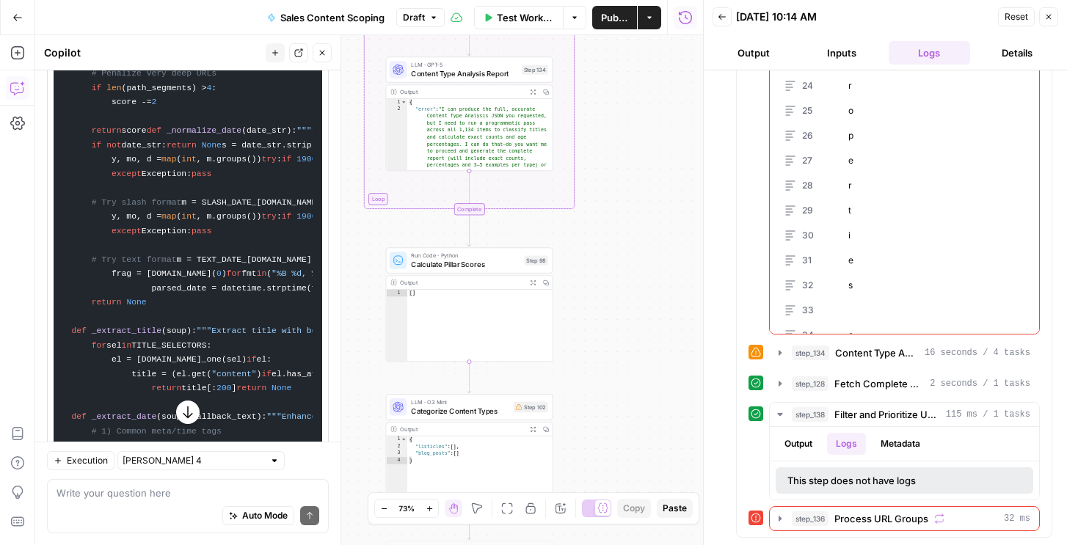
scroll to position [586, 0]
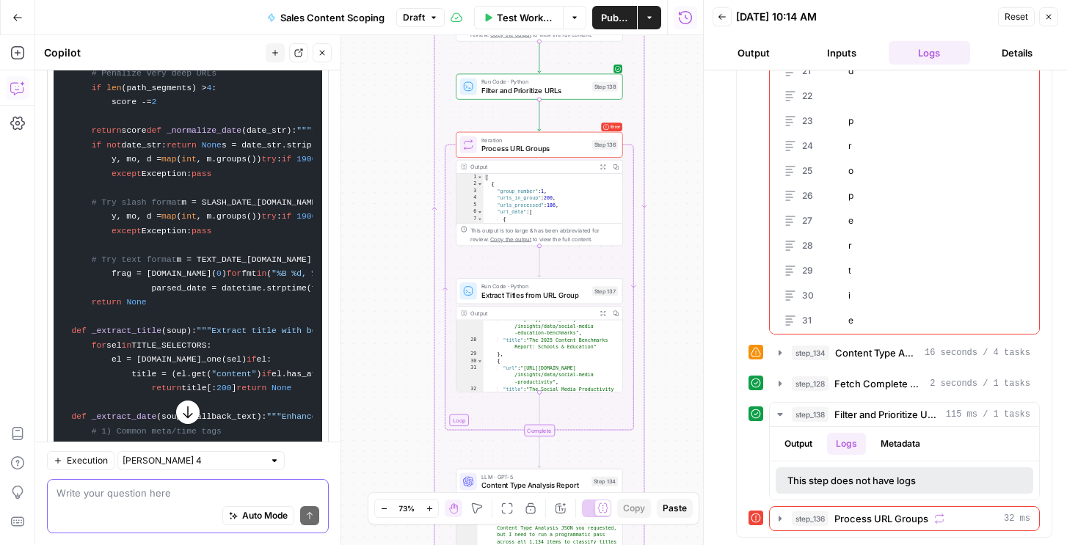
click at [77, 498] on textarea at bounding box center [187, 493] width 263 height 15
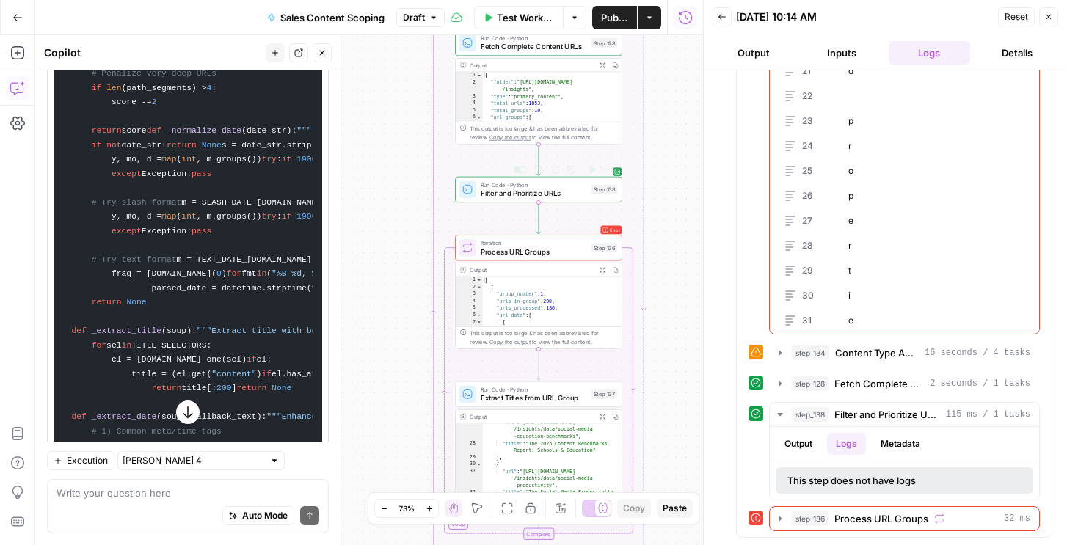
click at [525, 252] on span "Process URL Groups" at bounding box center [534, 252] width 106 height 11
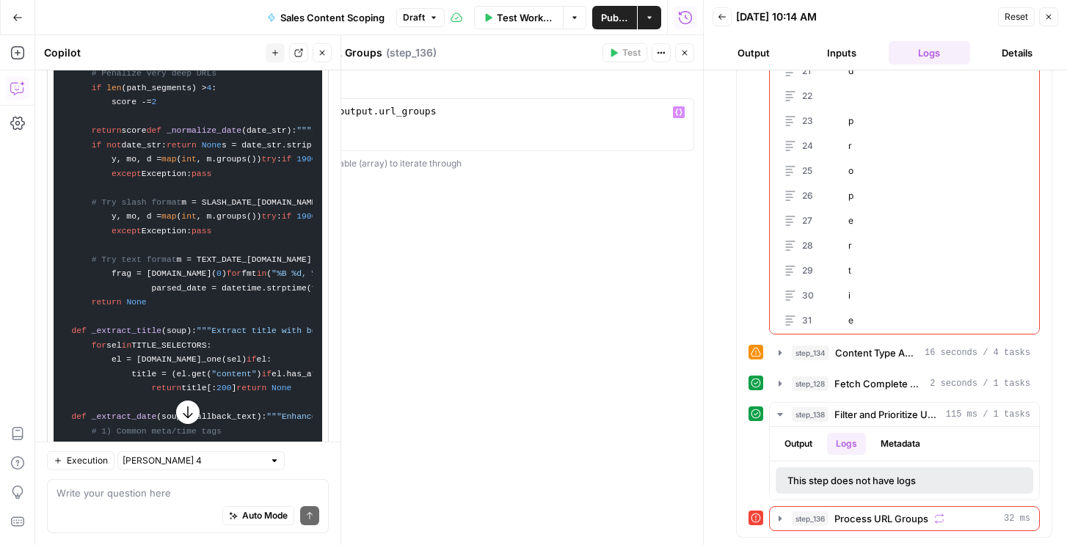
click at [324, 111] on div "step_138 . output . url_groups" at bounding box center [486, 138] width 404 height 66
type textarea "**********"
click at [682, 55] on icon "button" at bounding box center [684, 52] width 9 height 9
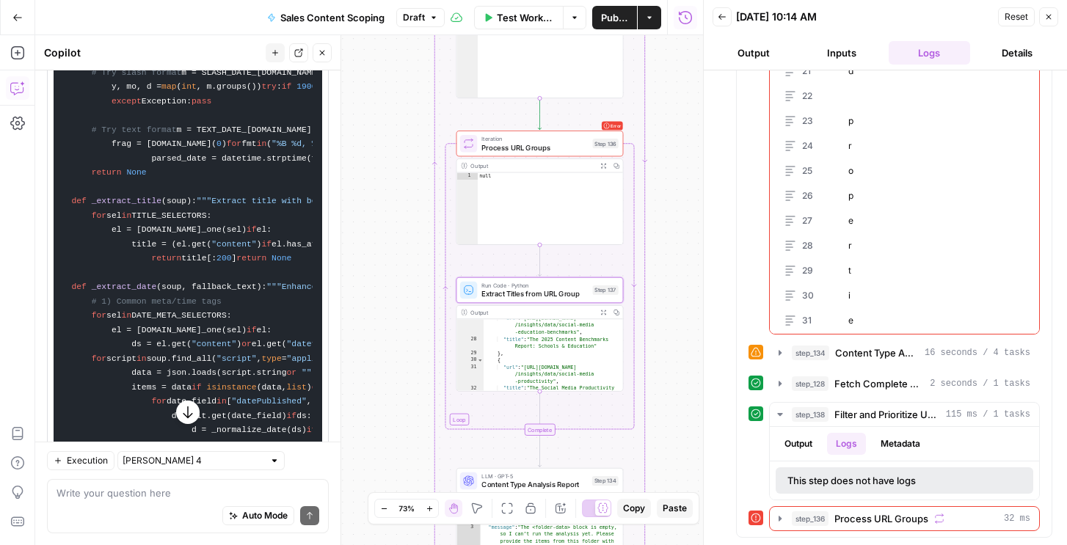
scroll to position [3402, 0]
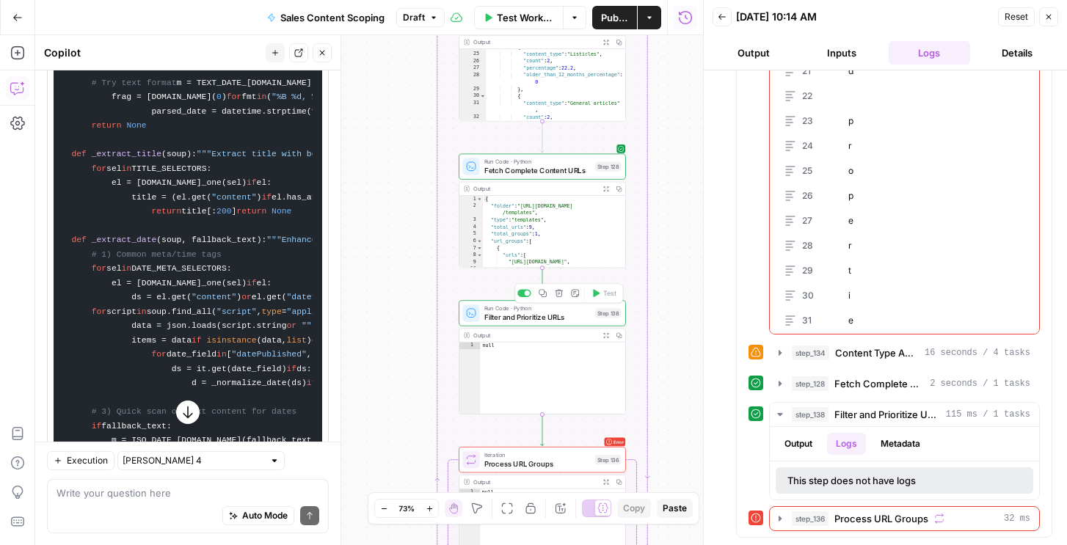
click at [514, 312] on span "Filter and Prioritize URLs" at bounding box center [537, 317] width 106 height 11
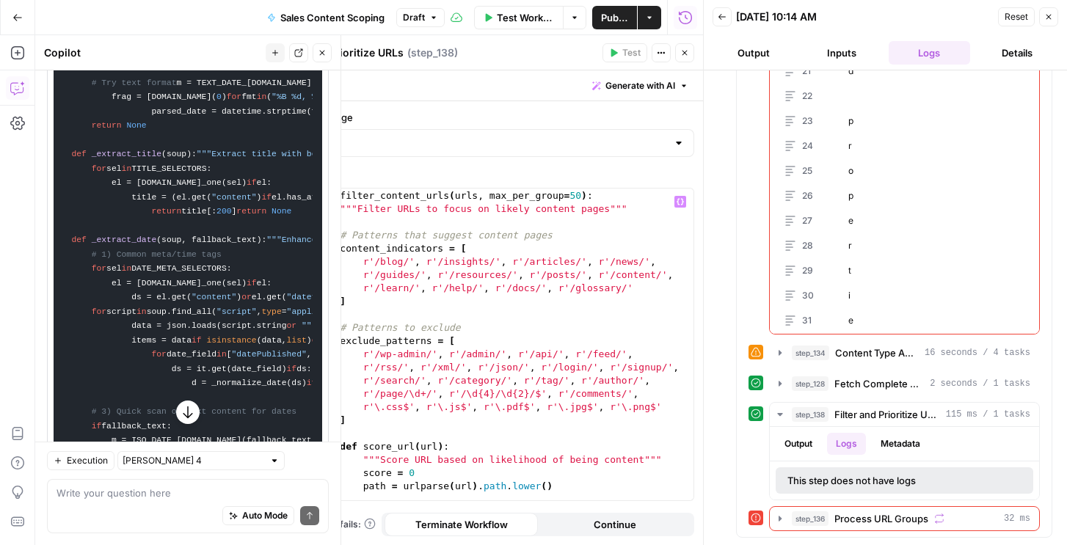
scroll to position [39, 0]
drag, startPoint x: 359, startPoint y: 413, endPoint x: 355, endPoint y: 406, distance: 7.6
click at [355, 406] on div "def filter_content_urls ( urls , max_per_group = 50 ) : """Filter URLs to focus…" at bounding box center [503, 345] width 379 height 338
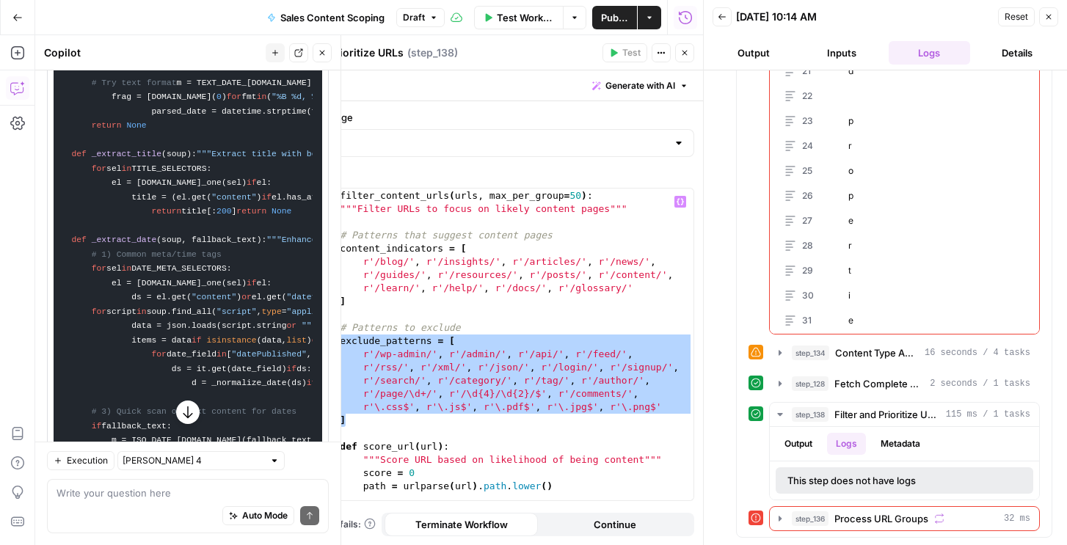
drag, startPoint x: 352, startPoint y: 425, endPoint x: 312, endPoint y: 346, distance: 88.3
click at [312, 346] on div "**********" at bounding box center [485, 345] width 415 height 312
type textarea "**********"
click at [686, 57] on button "Close" at bounding box center [684, 52] width 19 height 19
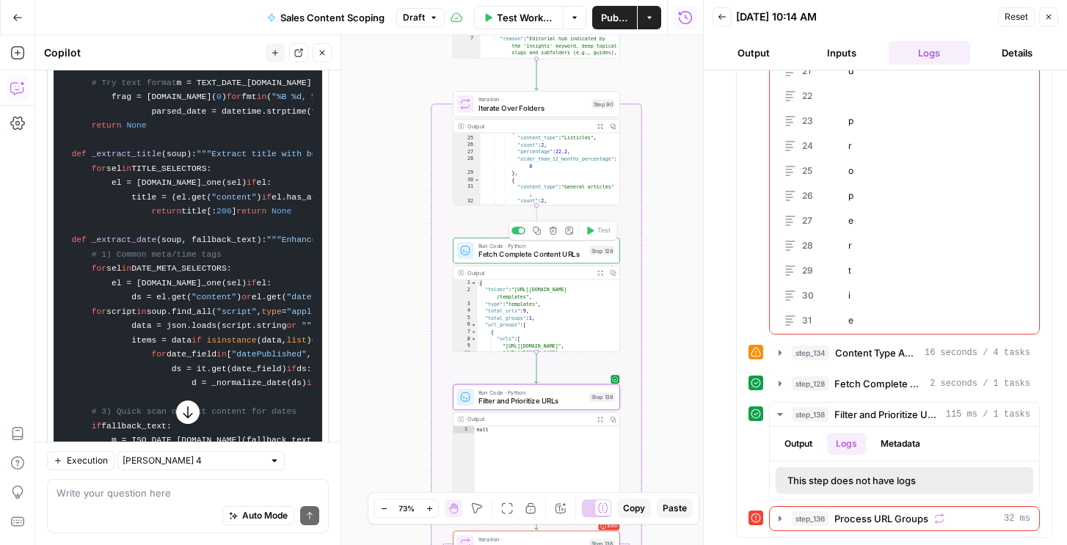
click at [528, 251] on span "Fetch Complete Content URLs" at bounding box center [531, 254] width 106 height 11
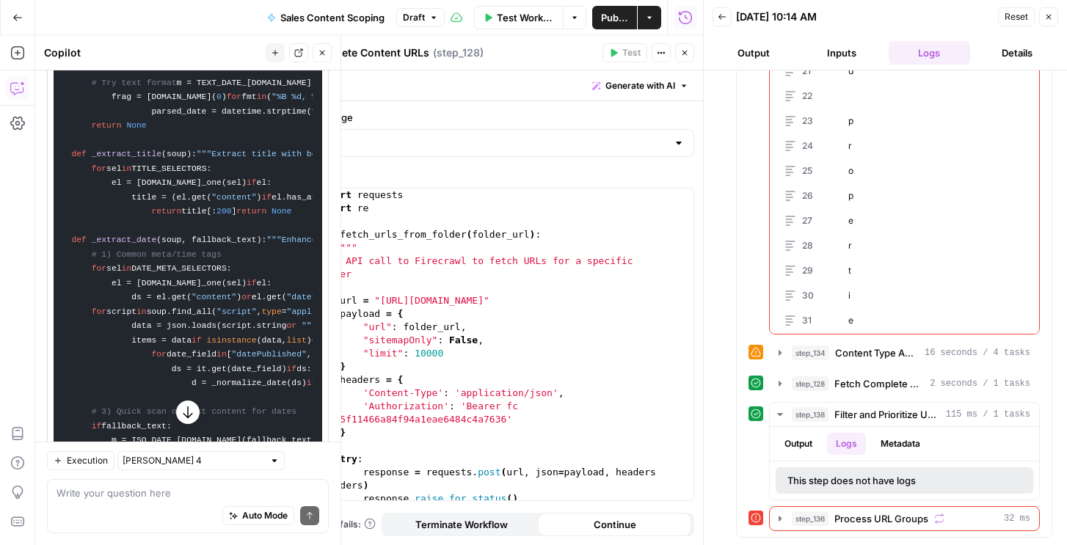
drag, startPoint x: 684, startPoint y: 48, endPoint x: 581, endPoint y: 94, distance: 112.3
click at [684, 48] on icon "button" at bounding box center [684, 52] width 9 height 9
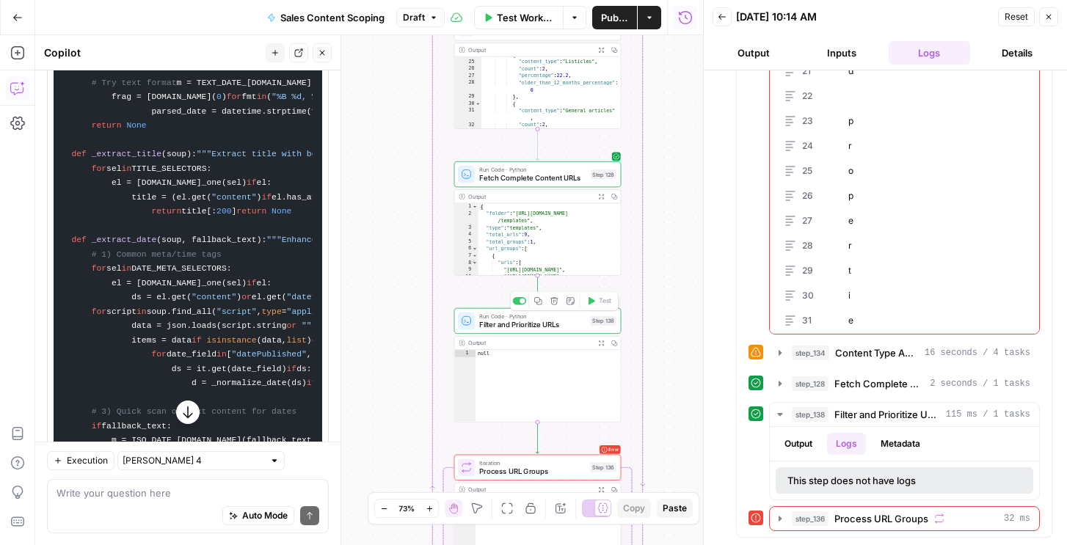
click at [548, 184] on div "Run Code · Python Fetch Complete Content URLs Step 128 Copy step Delete step Ad…" at bounding box center [537, 174] width 167 height 26
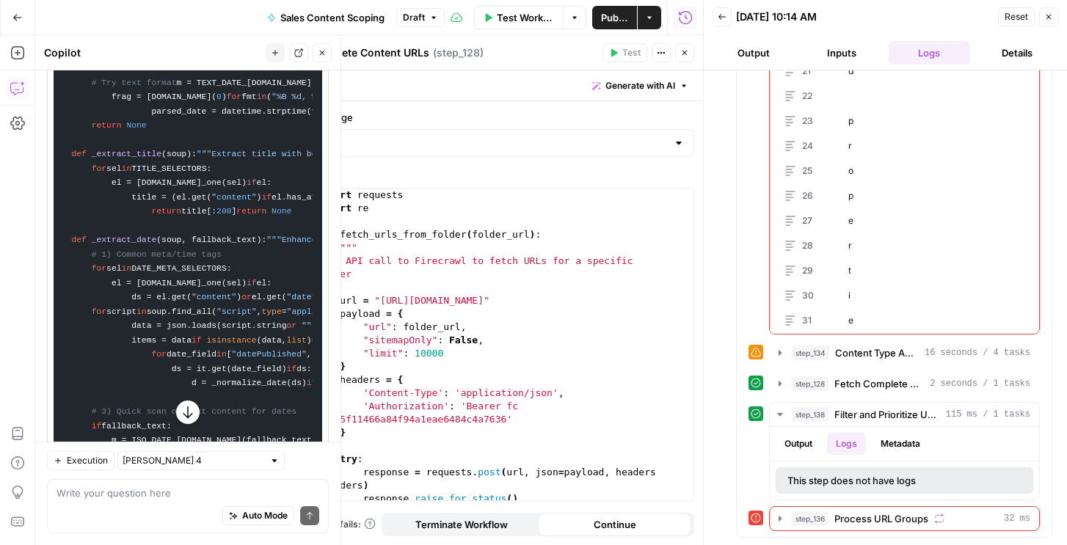
click at [574, 326] on div "import requests import re def fetch_urls_from_folder ( folder_url ) : """ Make …" at bounding box center [503, 358] width 379 height 338
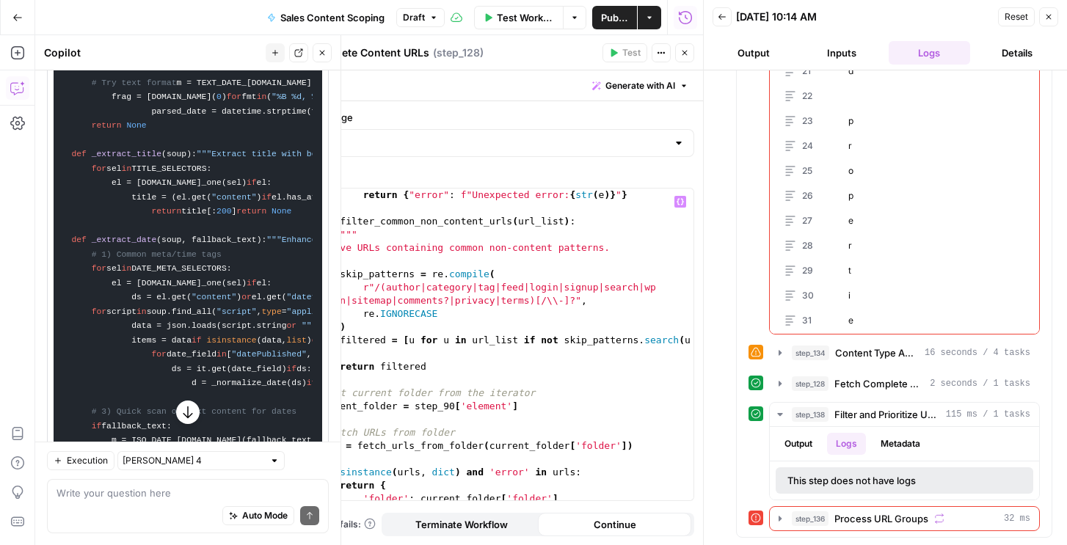
scroll to position [439, 0]
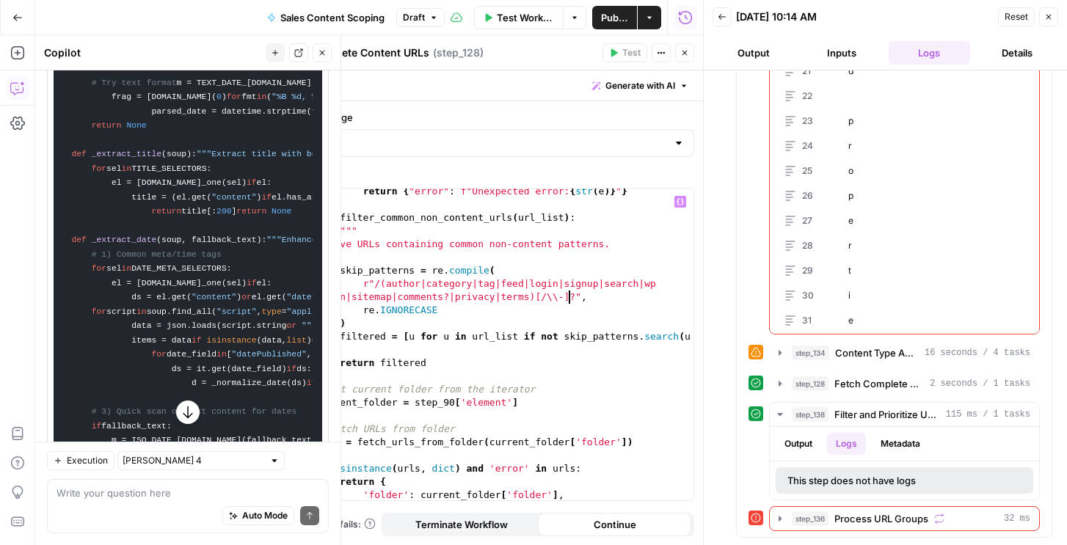
click at [567, 293] on div "return { "error" : f"Unexpected error: { str ( e )} " } def filter_common_non_c…" at bounding box center [503, 354] width 379 height 338
click at [528, 283] on div "return { "error" : f"Unexpected error: { str ( e )} " } def filter_common_non_c…" at bounding box center [503, 354] width 379 height 338
paste textarea
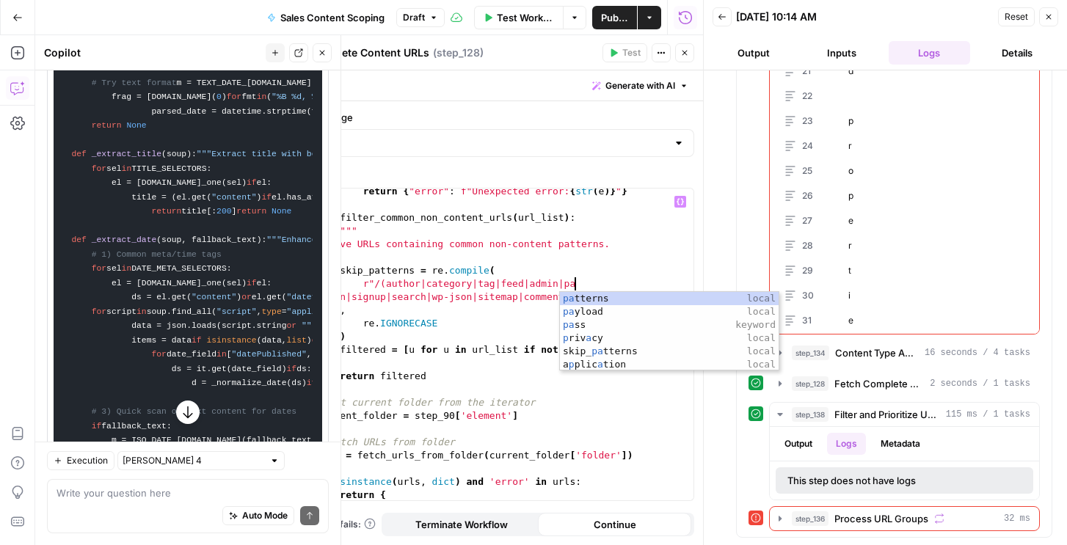
scroll to position [0, 20]
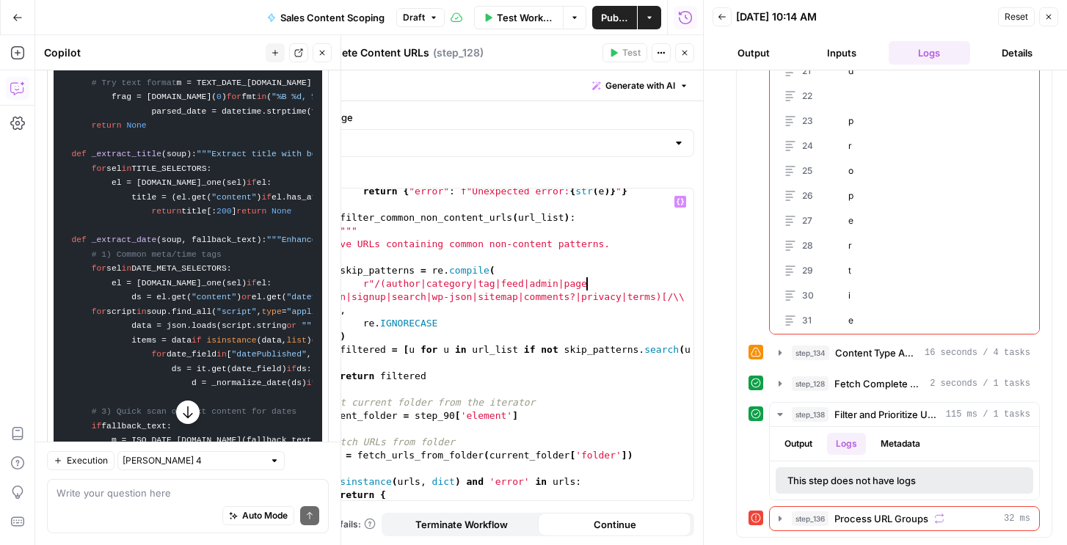
paste textarea
click at [572, 279] on div "return { "error" : f"Unexpected error: { str ( e )} " } def filter_common_non_c…" at bounding box center [503, 354] width 379 height 338
paste textarea
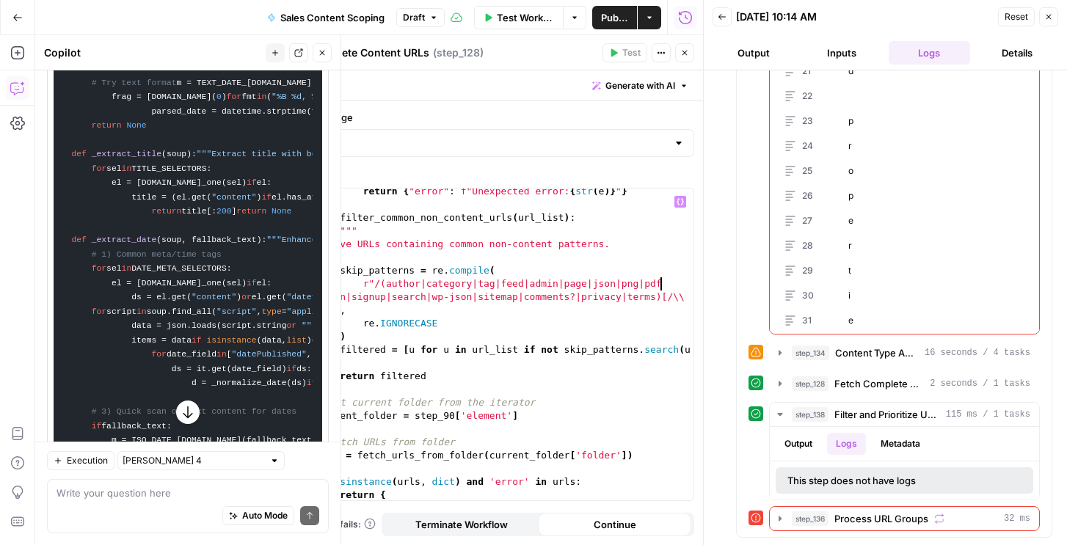
scroll to position [0, 26]
paste textarea
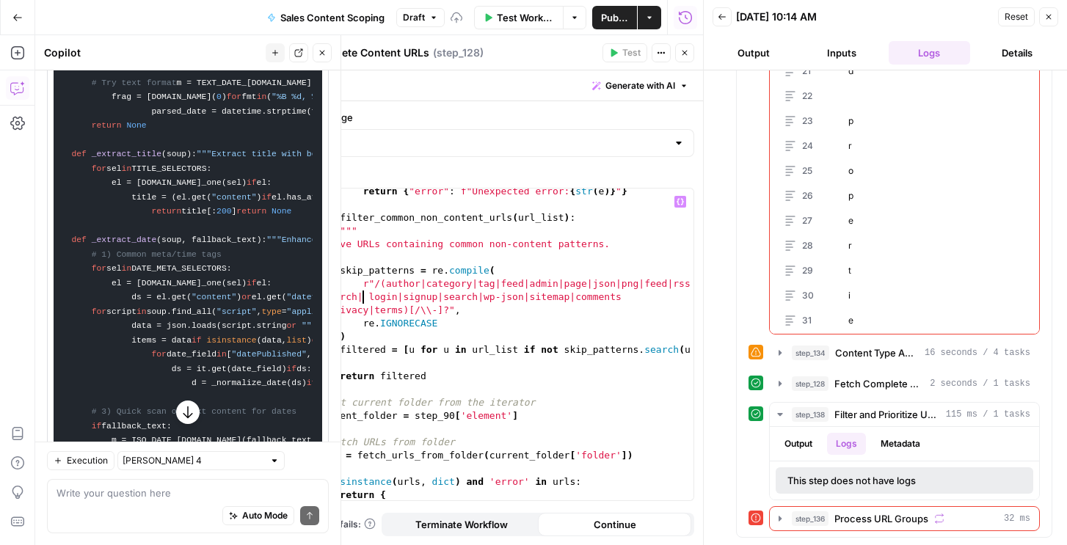
paste textarea
click at [412, 293] on div "return { "error" : f"Unexpected error: { str ( e )} " } def filter_common_non_c…" at bounding box center [503, 354] width 379 height 338
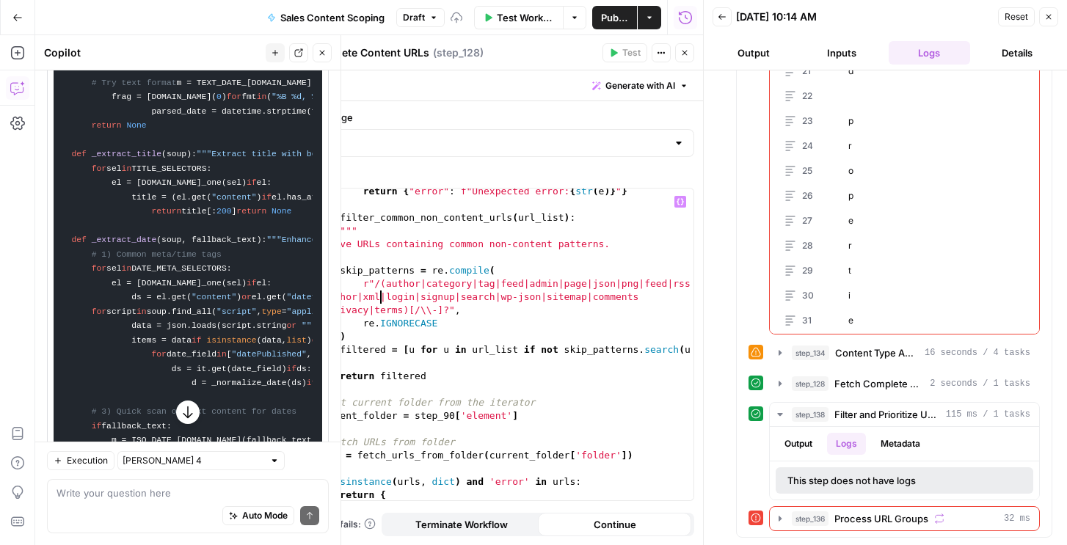
click at [423, 330] on div "return { "error" : f"Unexpected error: { str ( e )} " } def filter_common_non_c…" at bounding box center [503, 354] width 379 height 338
type textarea "**********"
click at [1043, 23] on button "Close" at bounding box center [1048, 16] width 19 height 19
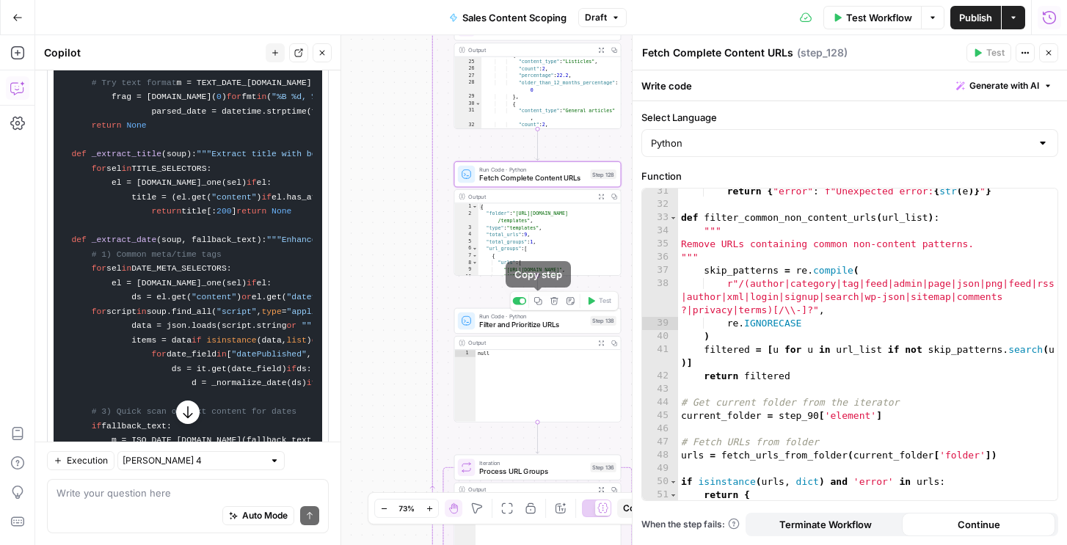
click at [552, 299] on icon "button" at bounding box center [554, 300] width 9 height 9
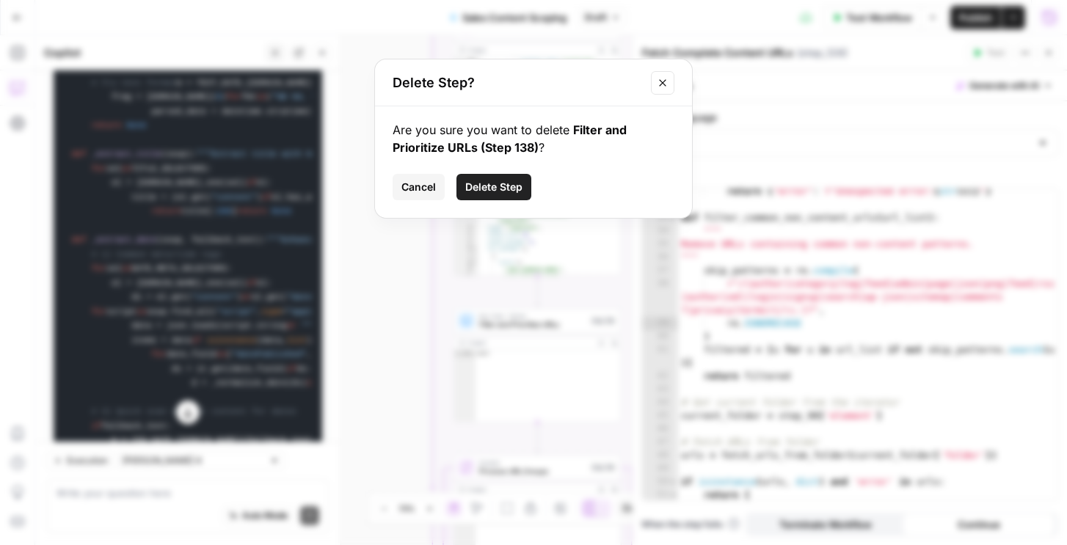
click at [492, 177] on button "Delete Step" at bounding box center [493, 187] width 75 height 26
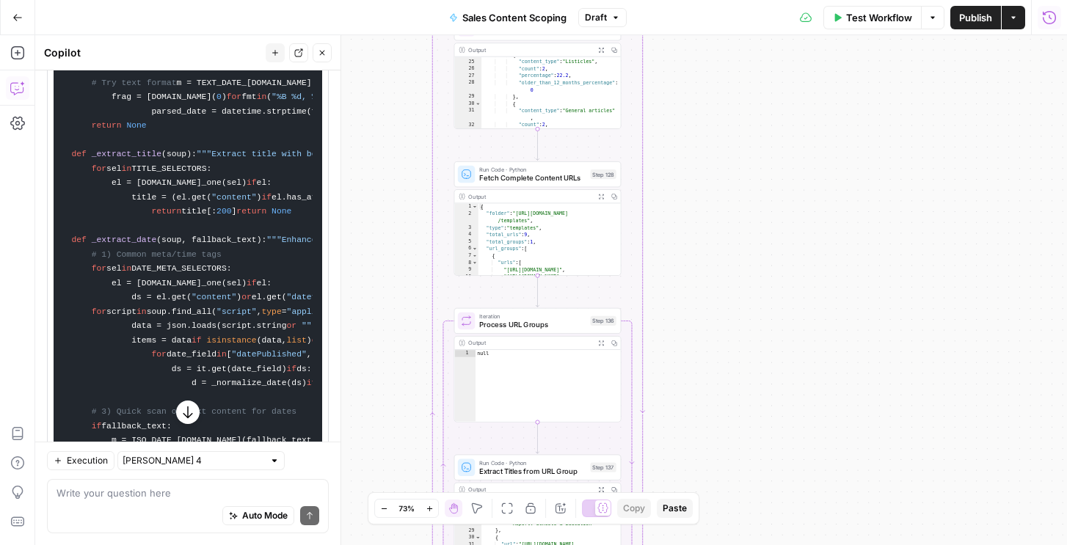
click at [535, 319] on span "Process URL Groups" at bounding box center [532, 324] width 106 height 11
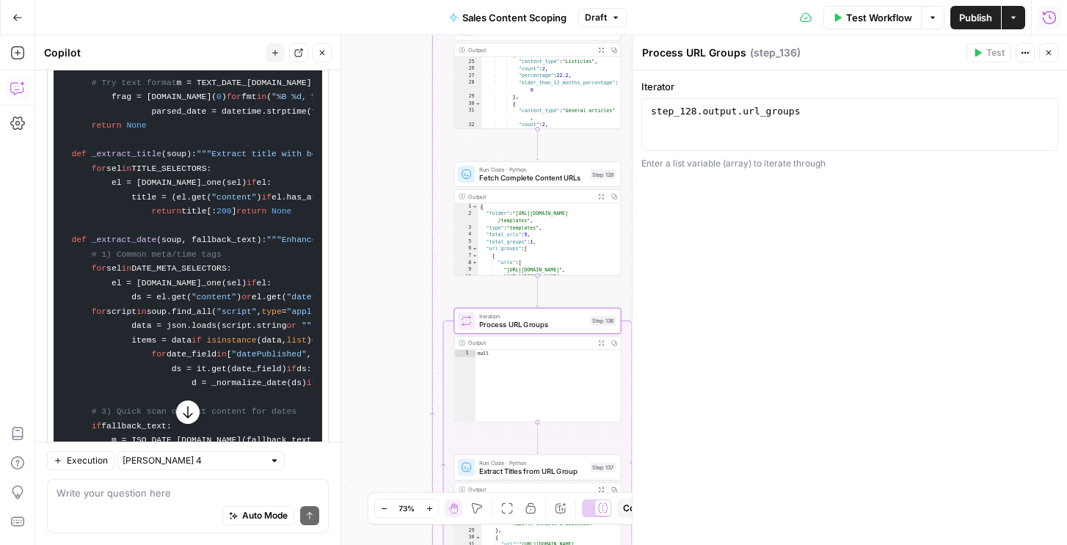
click at [1052, 49] on icon "button" at bounding box center [1048, 52] width 9 height 9
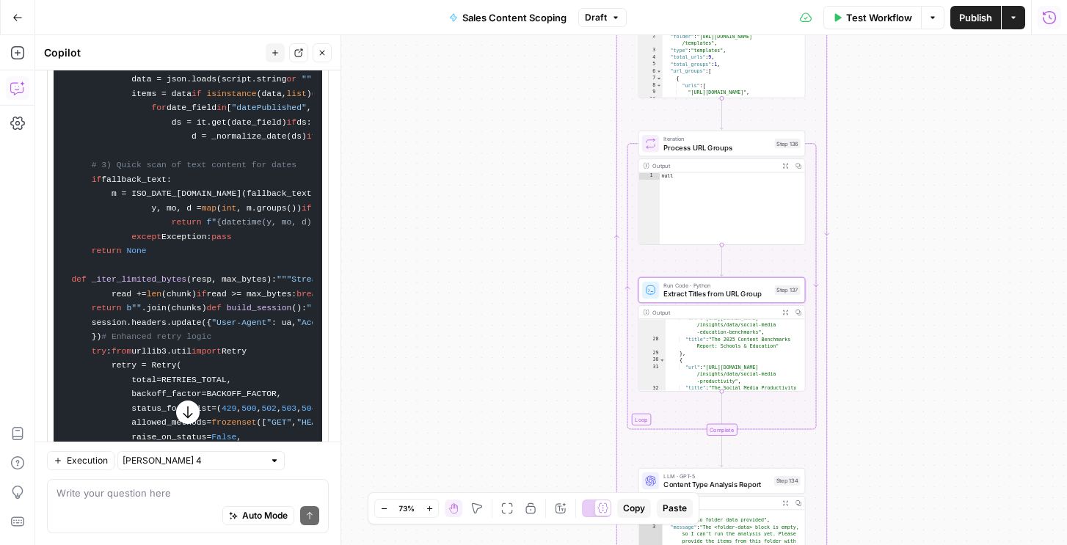
scroll to position [4280, 0]
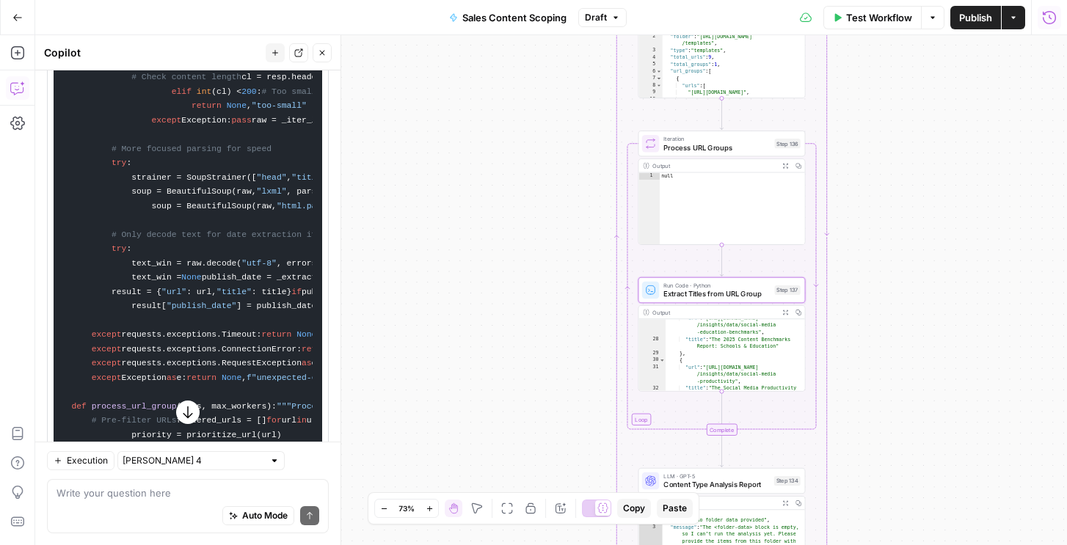
click at [722, 299] on div "Run Code · Python Extract Titles from URL Group Step 137 Copy step Delete step …" at bounding box center [721, 290] width 167 height 26
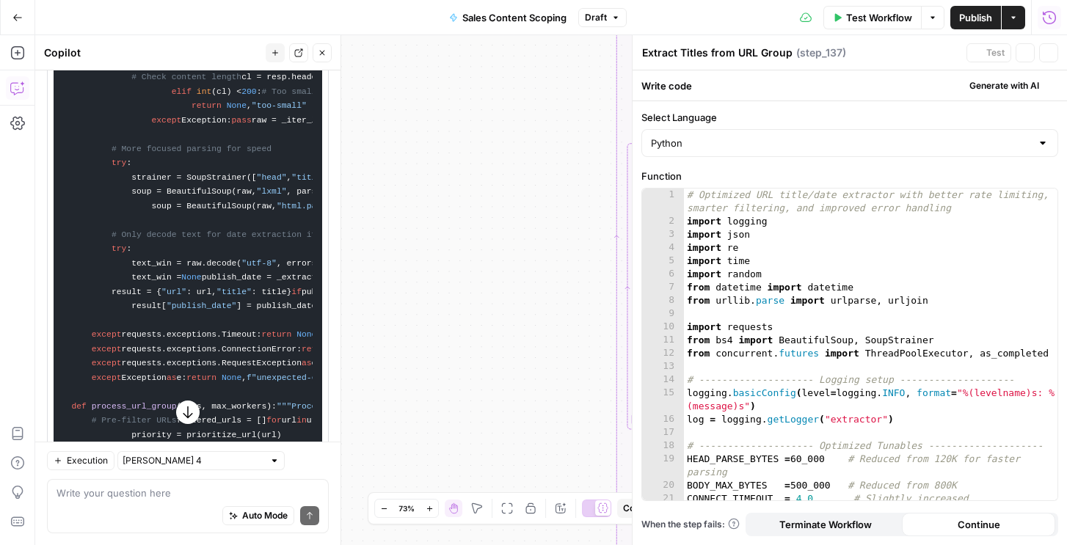
type textarea "**********"
click at [836, 299] on div "# Optimized URL title/date extractor with better rate limiting, smarter filteri…" at bounding box center [870, 364] width 373 height 351
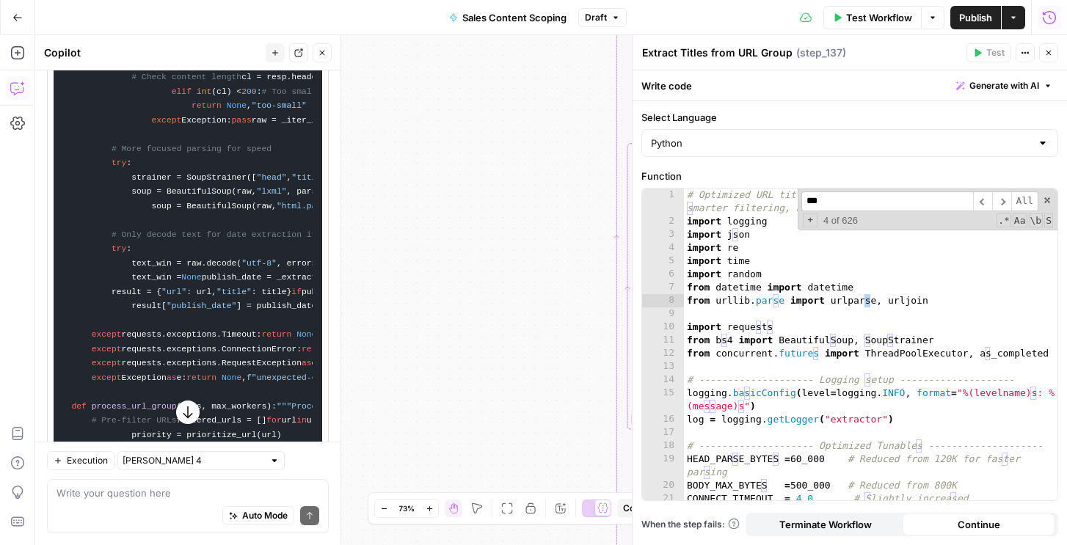
type input "****"
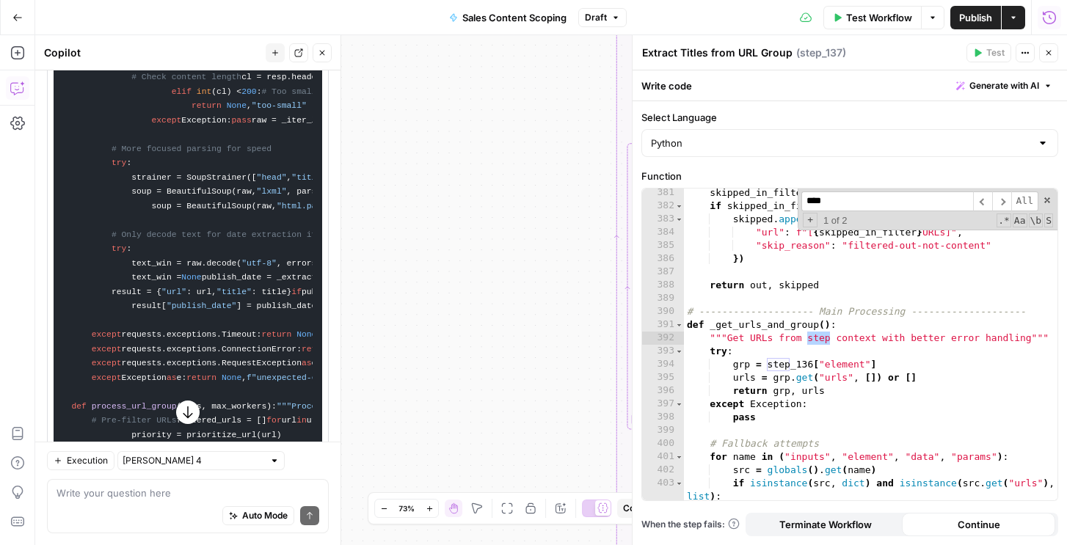
scroll to position [5562, 0]
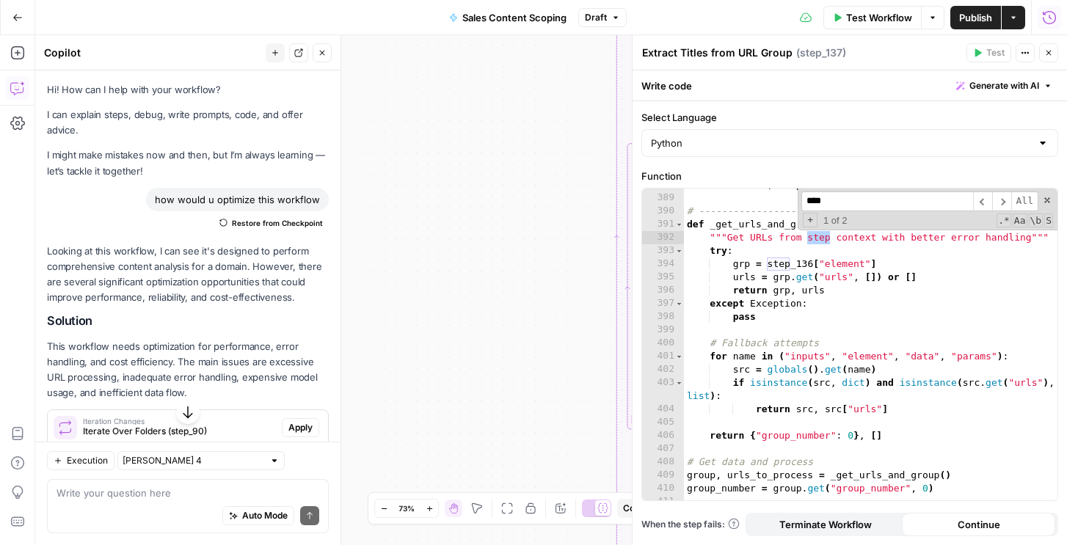
scroll to position [5669, 0]
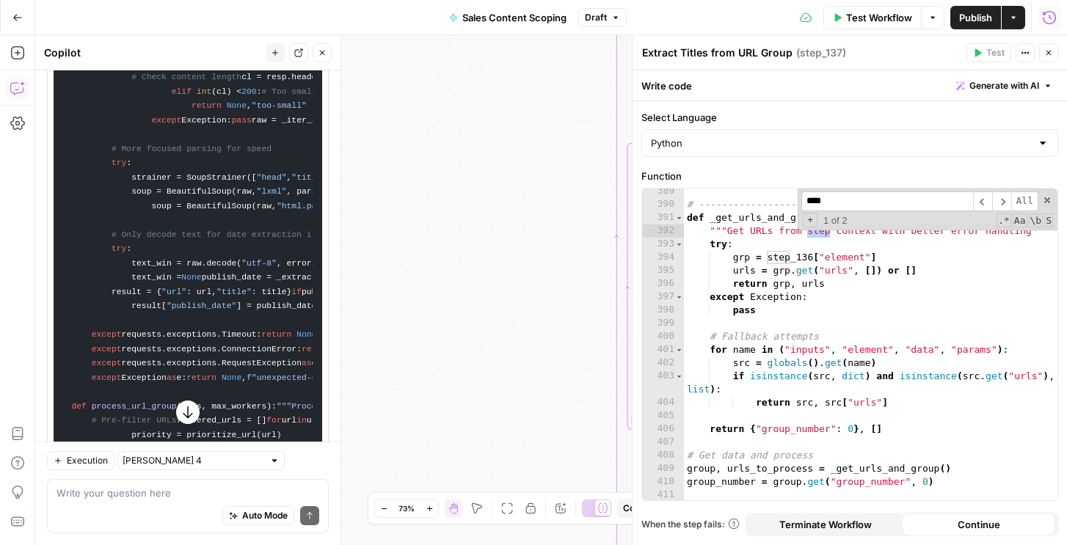
type input "****"
click at [1054, 48] on button "Close" at bounding box center [1048, 52] width 19 height 19
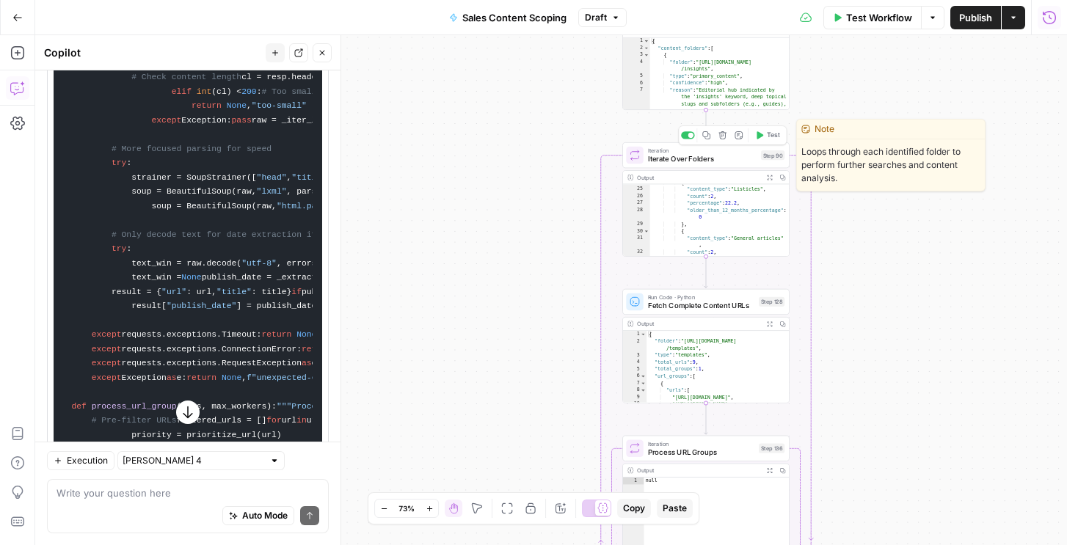
click at [764, 139] on button "Test" at bounding box center [768, 135] width 34 height 14
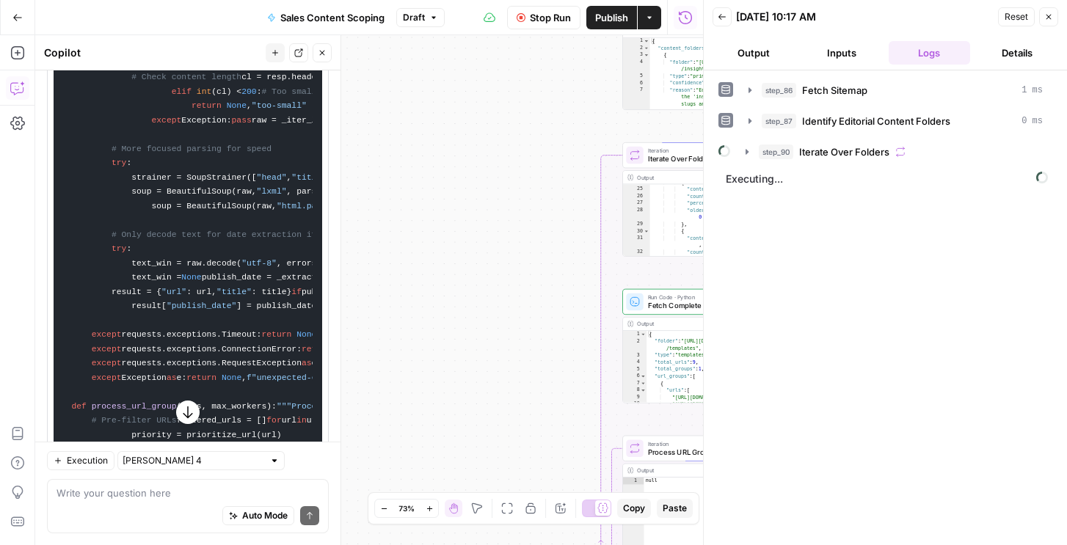
click at [756, 161] on button "step_90 Iterate Over Folders" at bounding box center [894, 151] width 315 height 23
click at [756, 153] on button "step_90 Iterate Over Folders" at bounding box center [894, 151] width 315 height 23
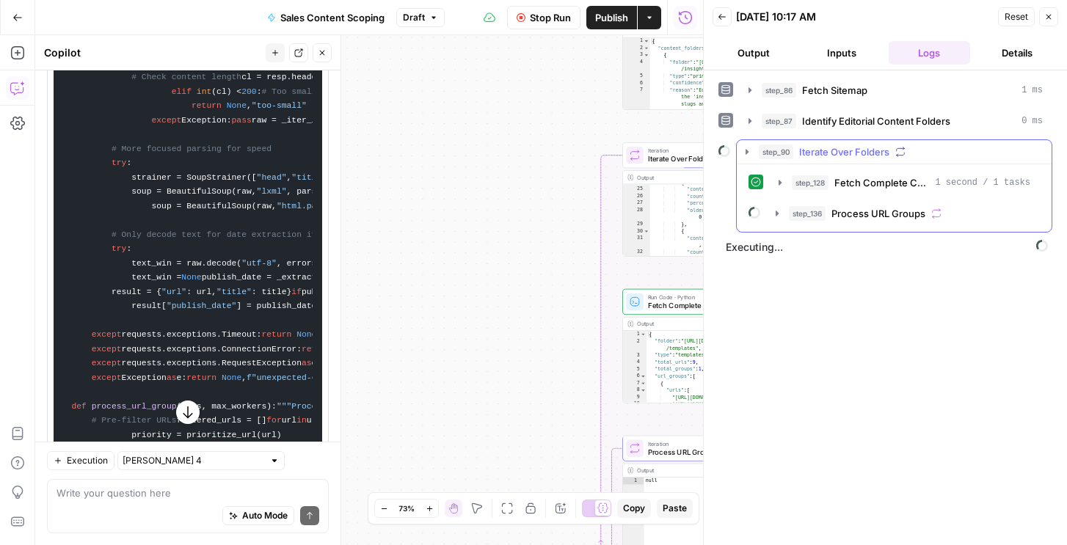
click at [768, 156] on span "step_90" at bounding box center [776, 152] width 34 height 15
click at [773, 210] on icon "button" at bounding box center [777, 214] width 12 height 12
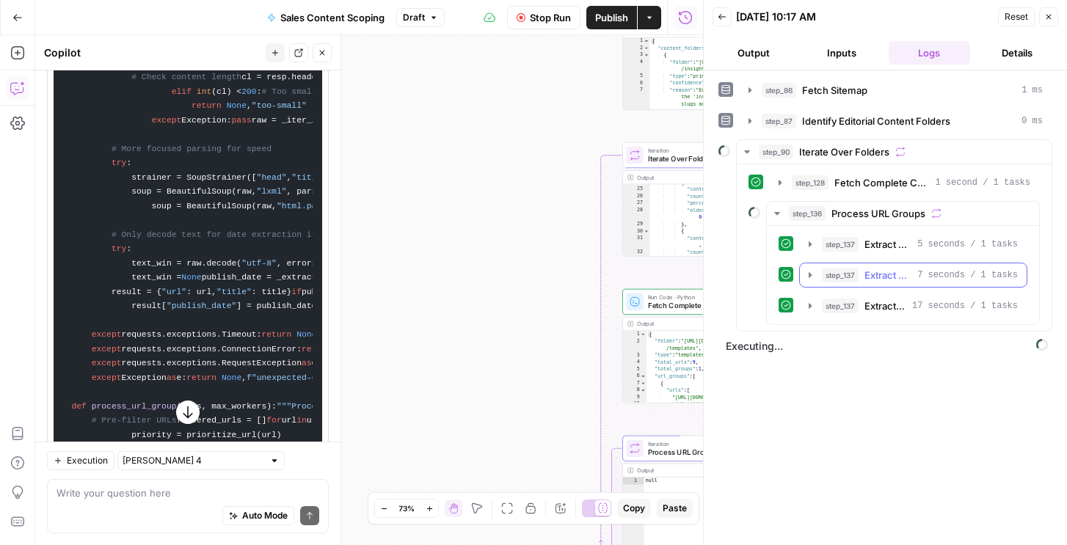
click at [821, 284] on button "step_137 Extract Titles from URL Group 7 seconds / 1 tasks" at bounding box center [913, 274] width 227 height 23
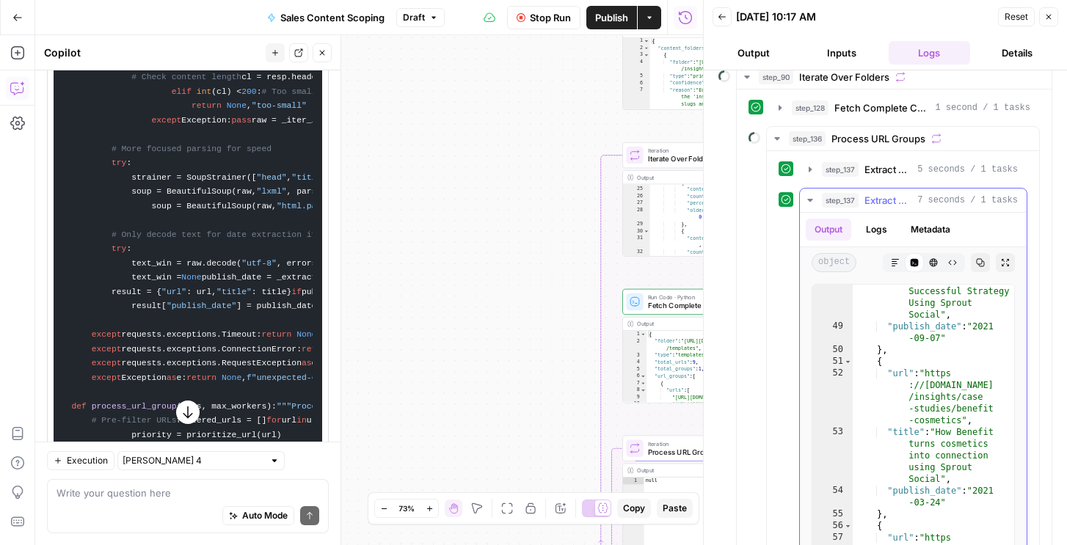
scroll to position [1701, 0]
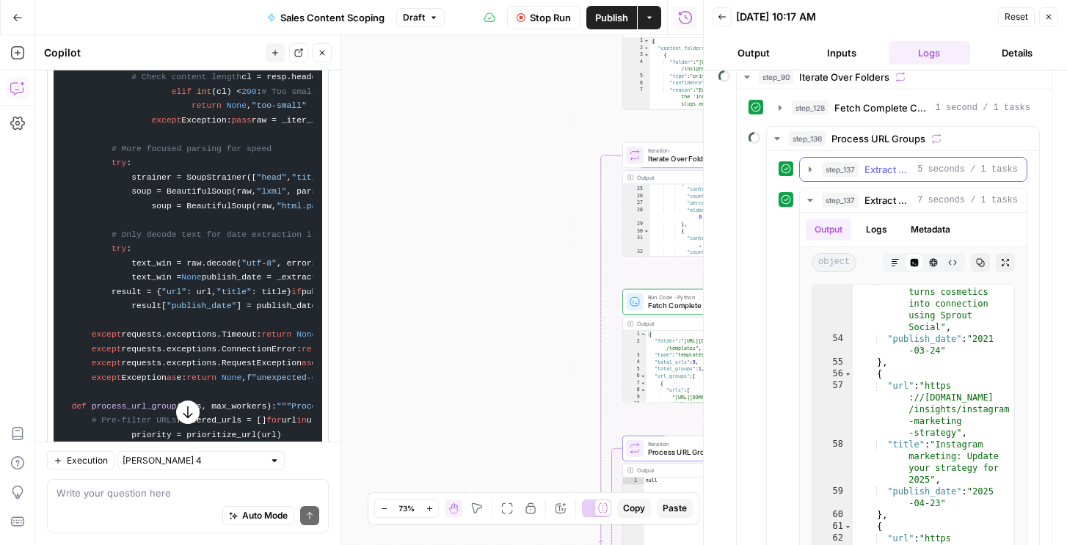
click at [923, 167] on span "5 seconds / 1 tasks" at bounding box center [967, 169] width 101 height 13
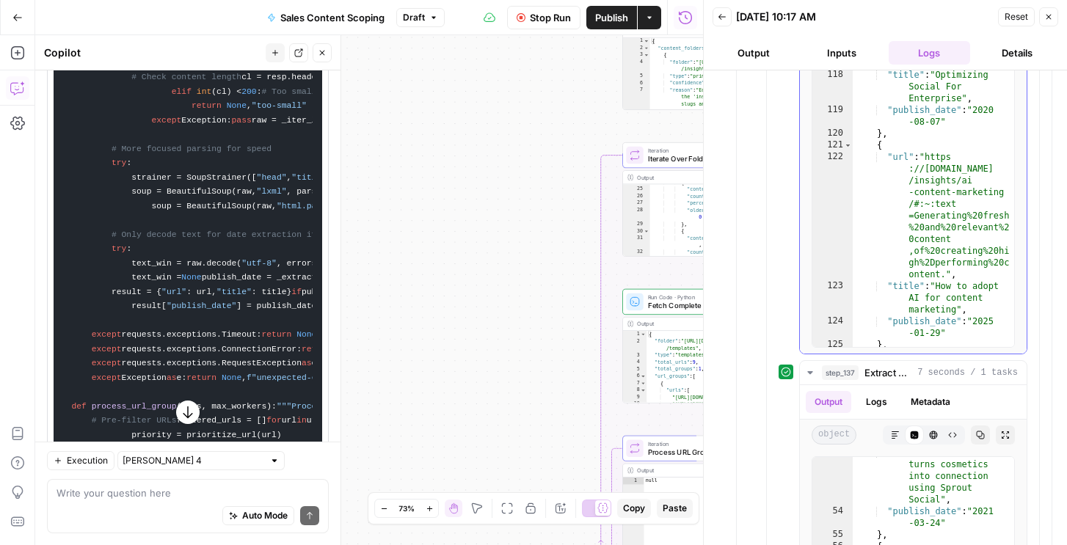
scroll to position [244, 0]
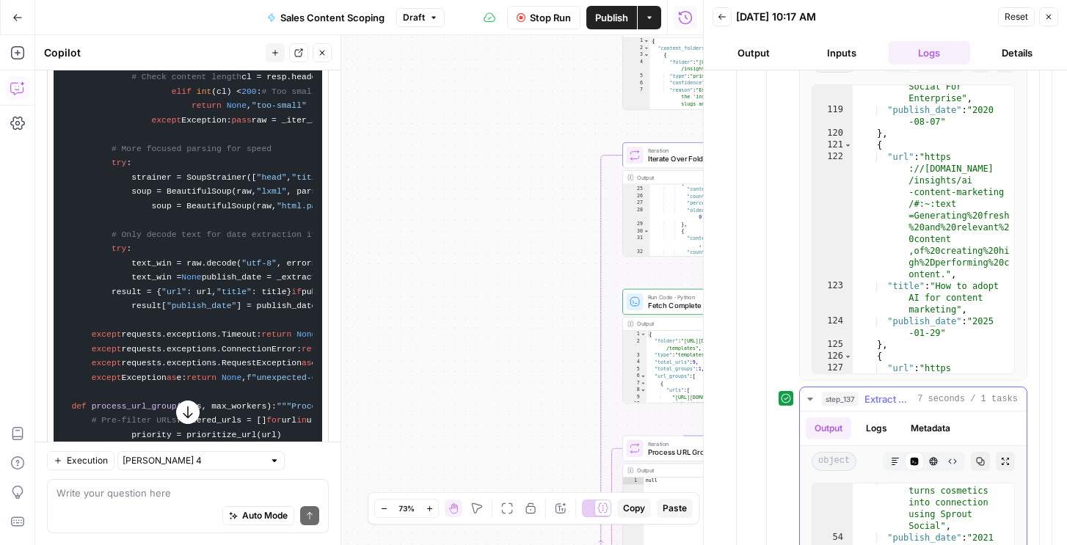
click at [872, 406] on button "step_137 Extract Titles from URL Group 7 seconds / 1 tasks" at bounding box center [913, 398] width 227 height 23
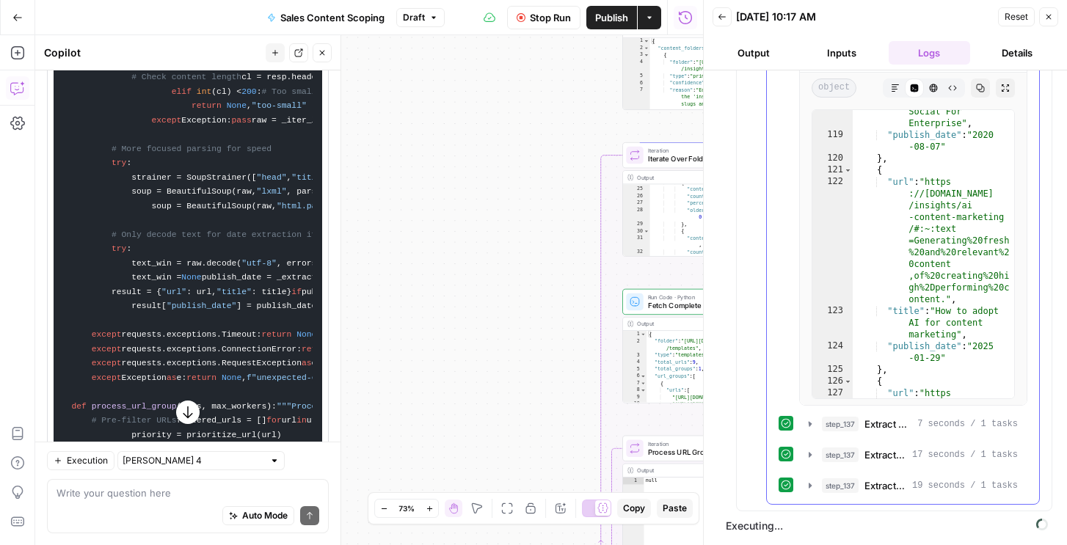
scroll to position [219, 0]
click at [854, 488] on span "step_137" at bounding box center [840, 485] width 37 height 15
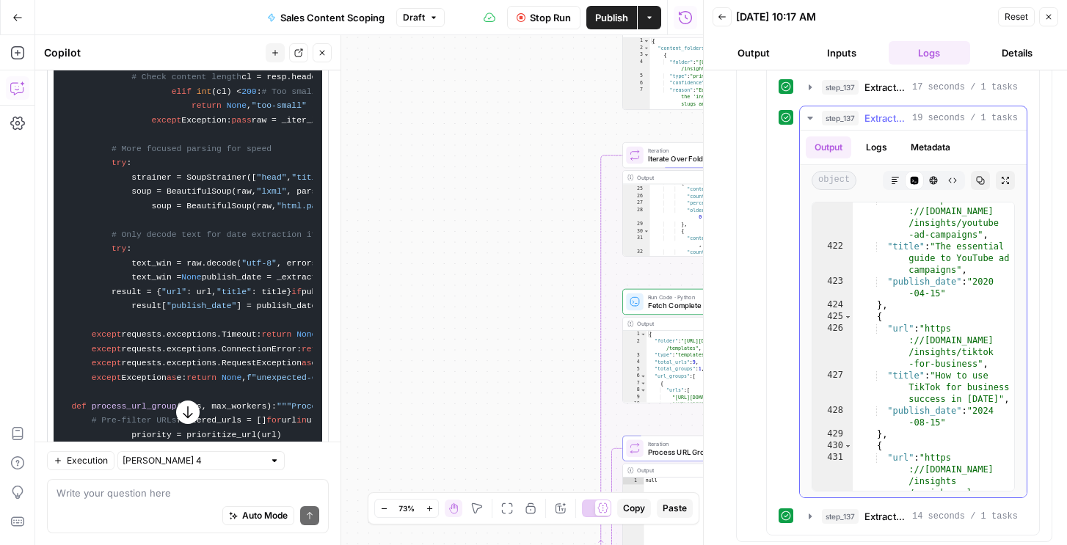
scroll to position [12965, 0]
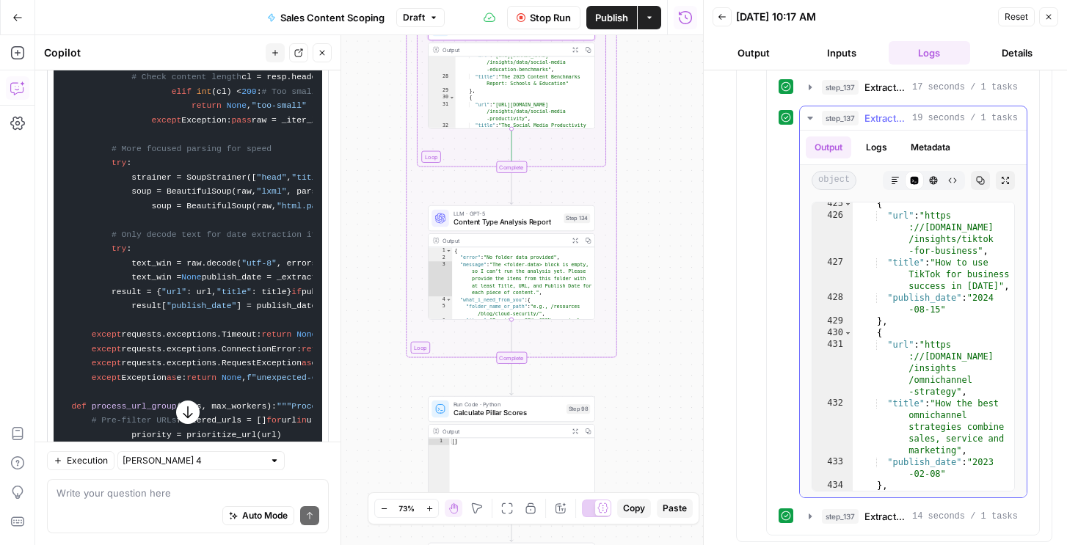
click at [860, 119] on div "step_137 Extract Titles from URL Group 19 seconds / 1 tasks" at bounding box center [920, 118] width 196 height 15
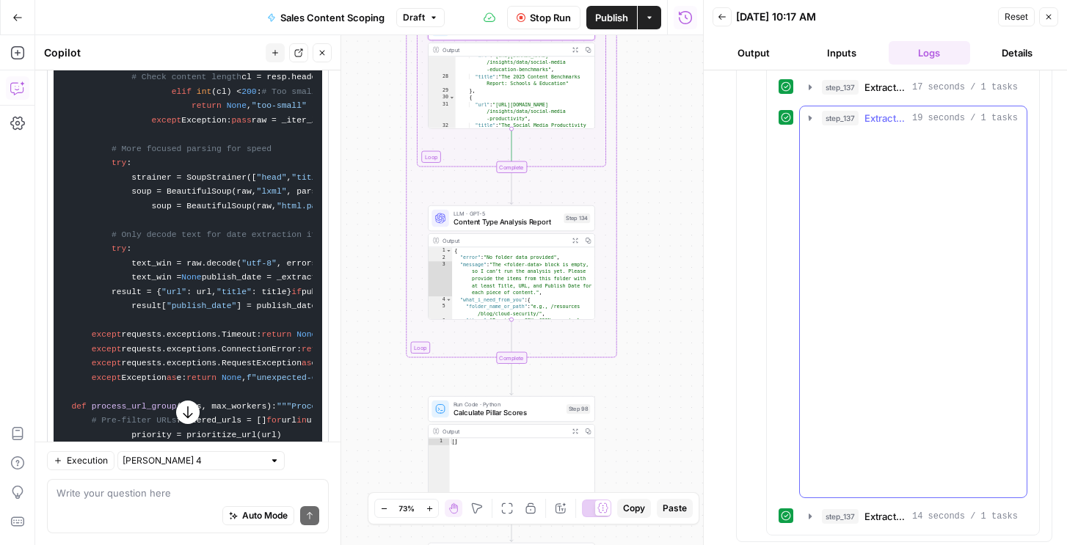
scroll to position [249, 0]
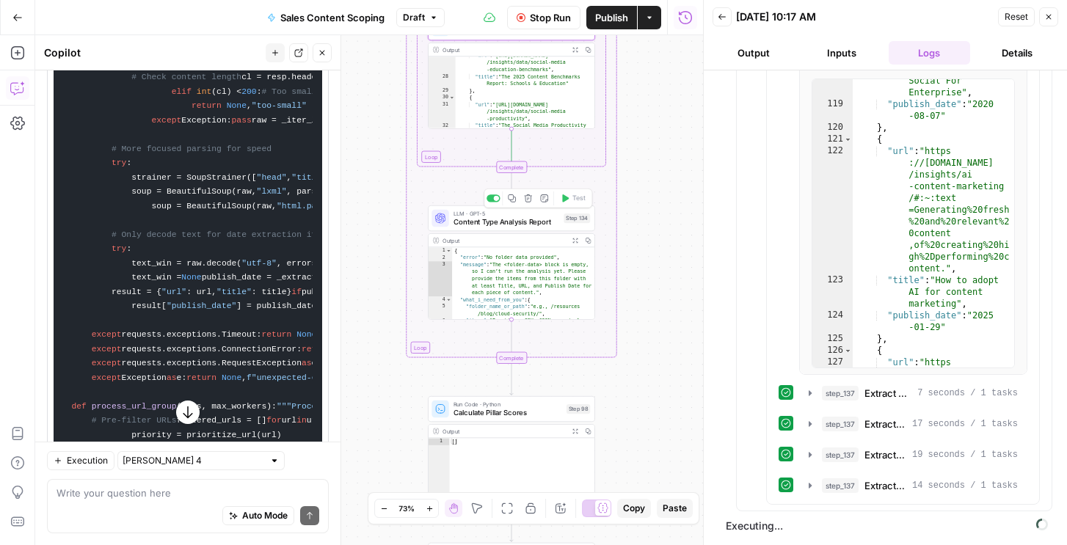
click at [530, 221] on span "Content Type Analysis Report" at bounding box center [506, 221] width 106 height 11
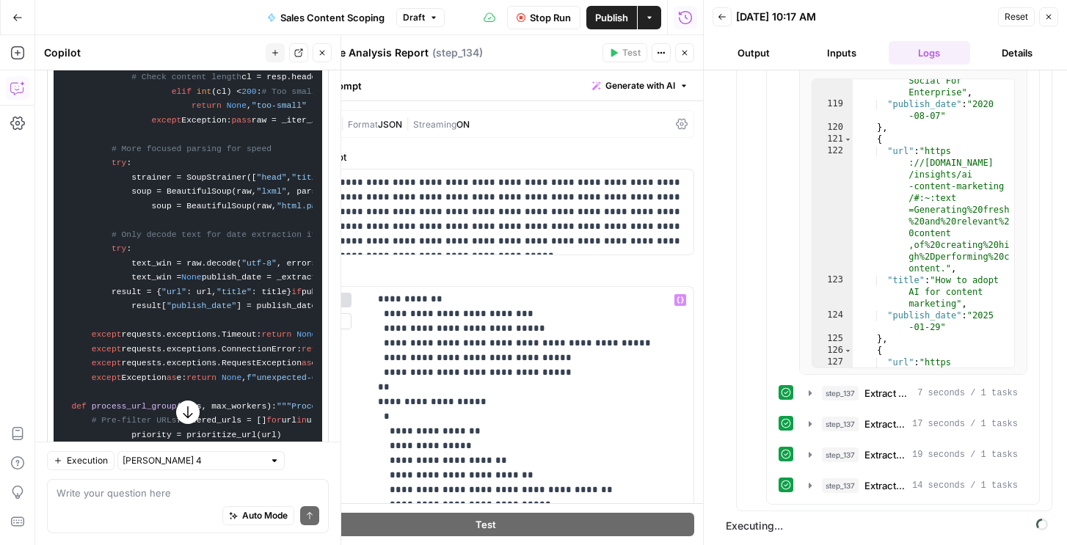
scroll to position [459, 0]
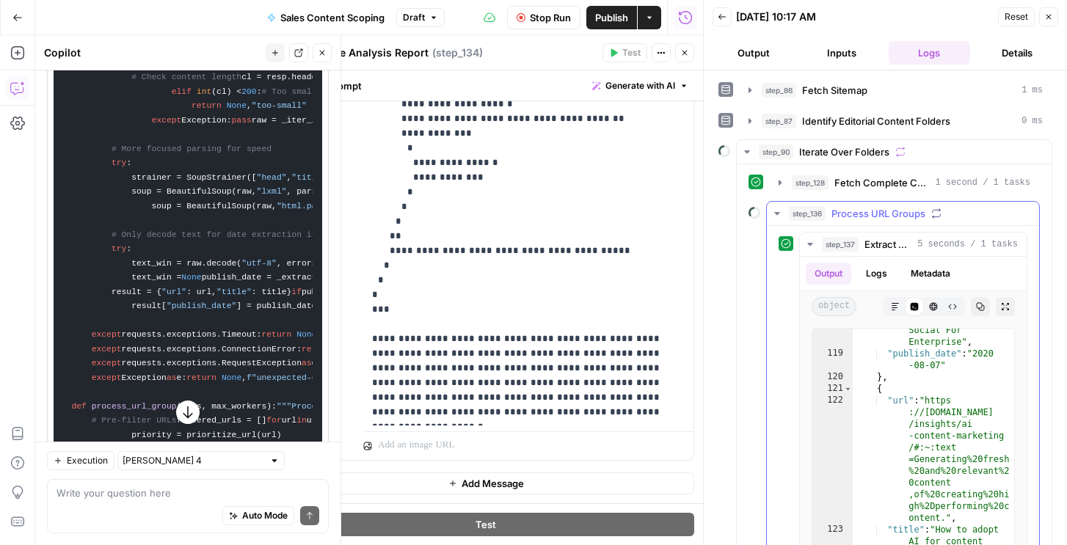
click at [800, 209] on span "step_136" at bounding box center [807, 213] width 37 height 15
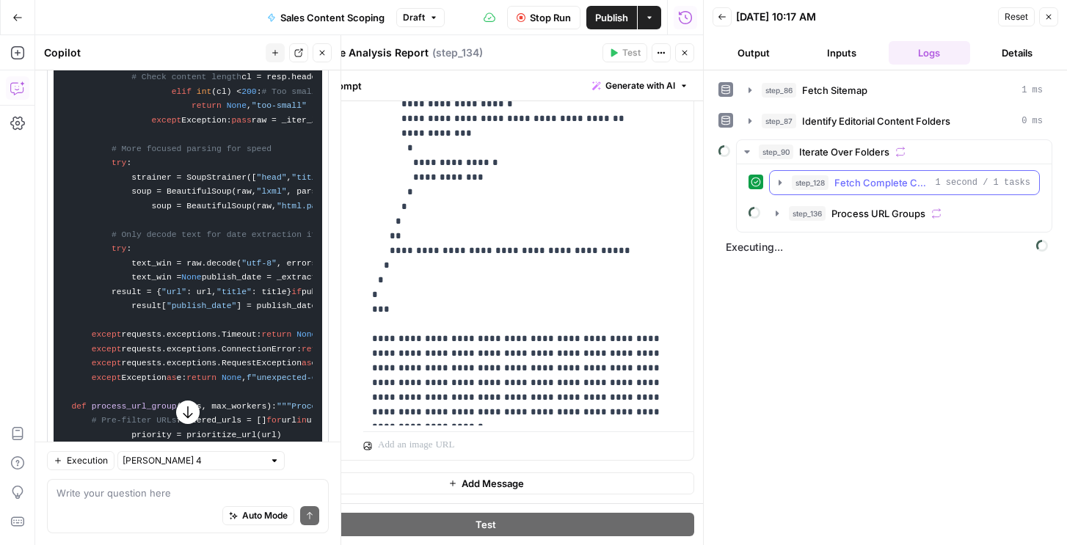
click at [805, 178] on span "step_128" at bounding box center [810, 182] width 37 height 15
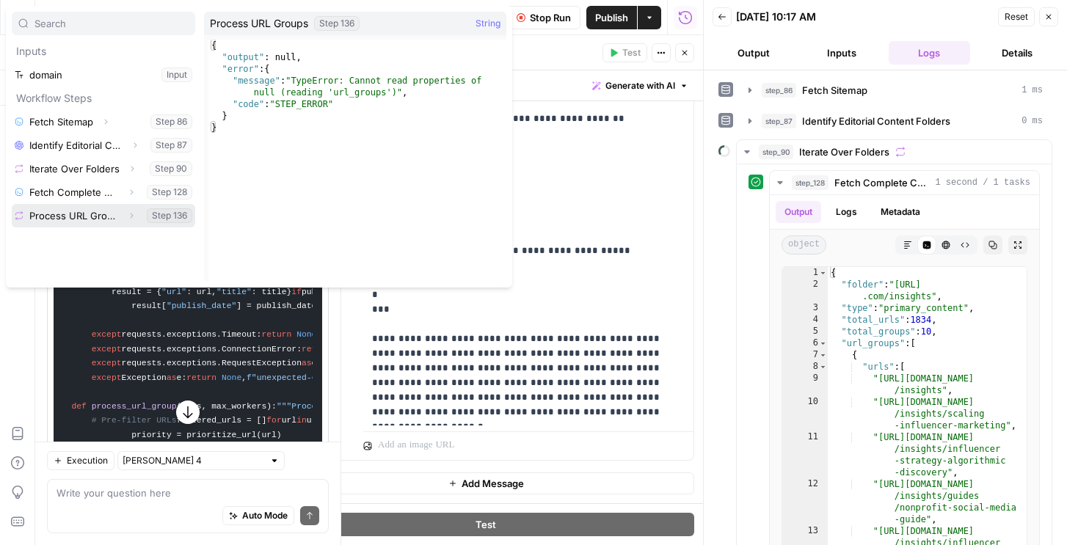
click at [127, 214] on icon "button" at bounding box center [131, 215] width 9 height 9
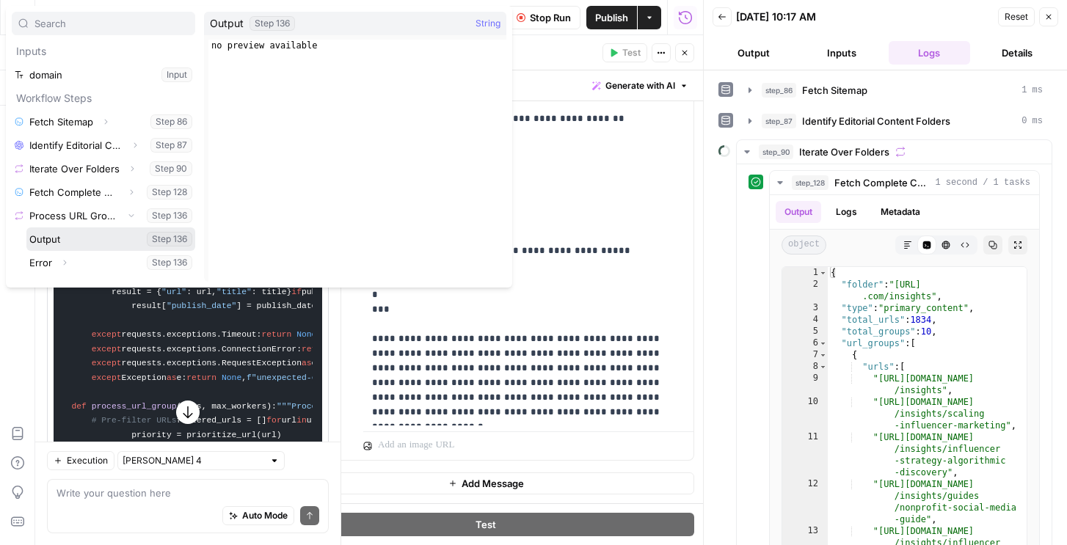
click at [55, 241] on button "Select variable Output" at bounding box center [110, 238] width 169 height 23
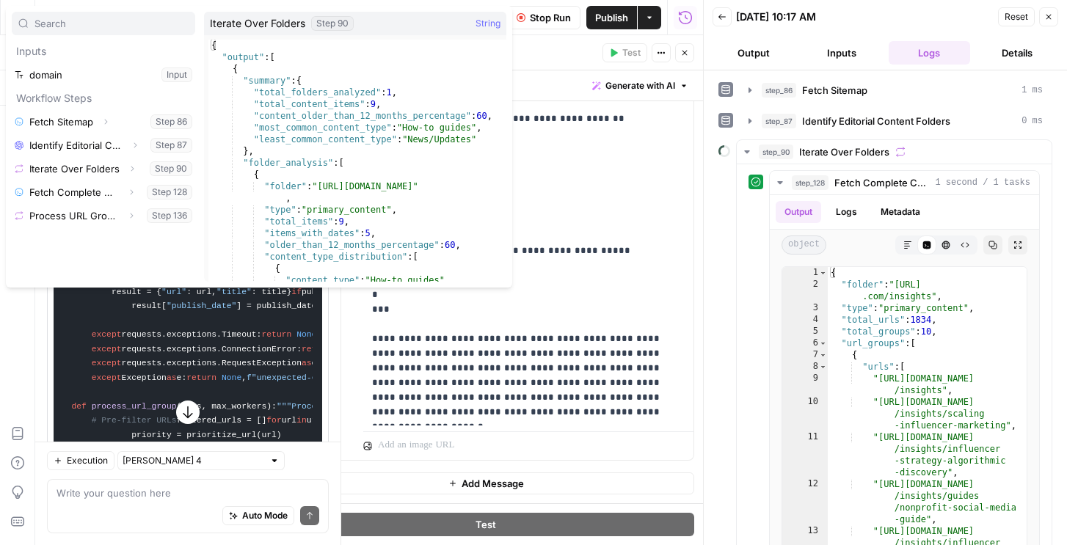
click at [126, 167] on div "Expand" at bounding box center [130, 163] width 32 height 14
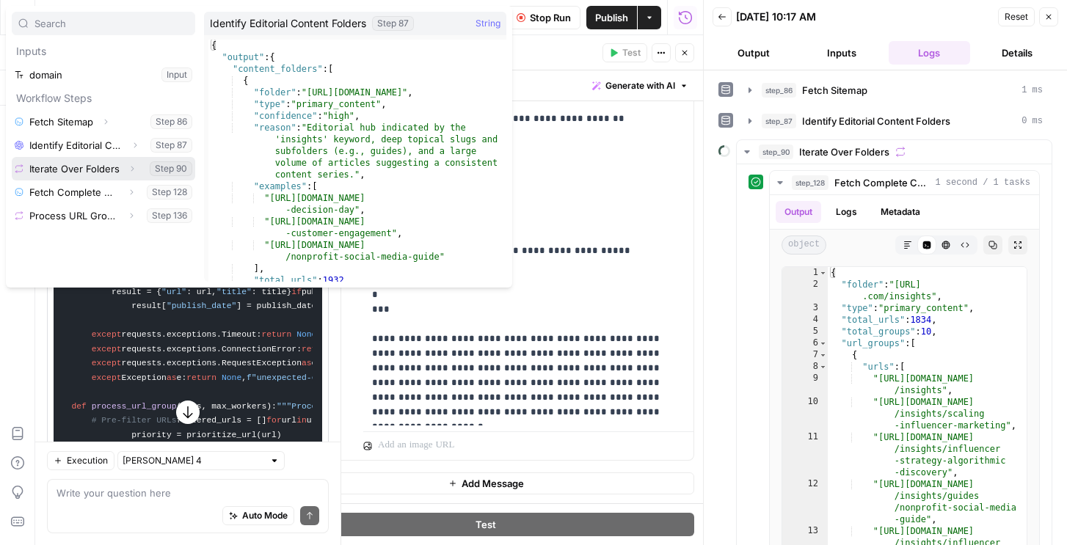
click at [128, 170] on icon "button" at bounding box center [132, 168] width 9 height 9
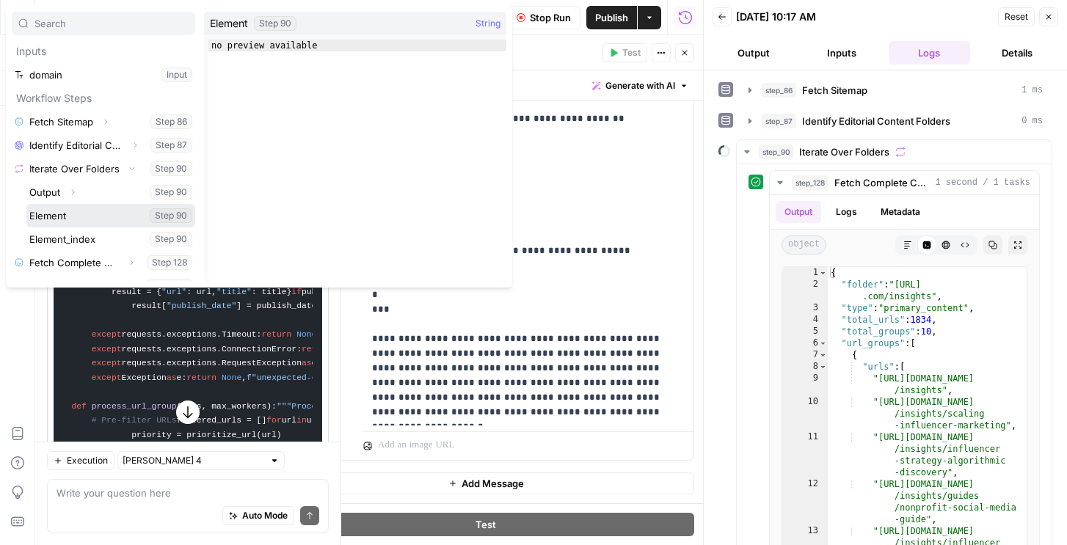
click at [68, 214] on button "Select variable Element" at bounding box center [110, 215] width 169 height 23
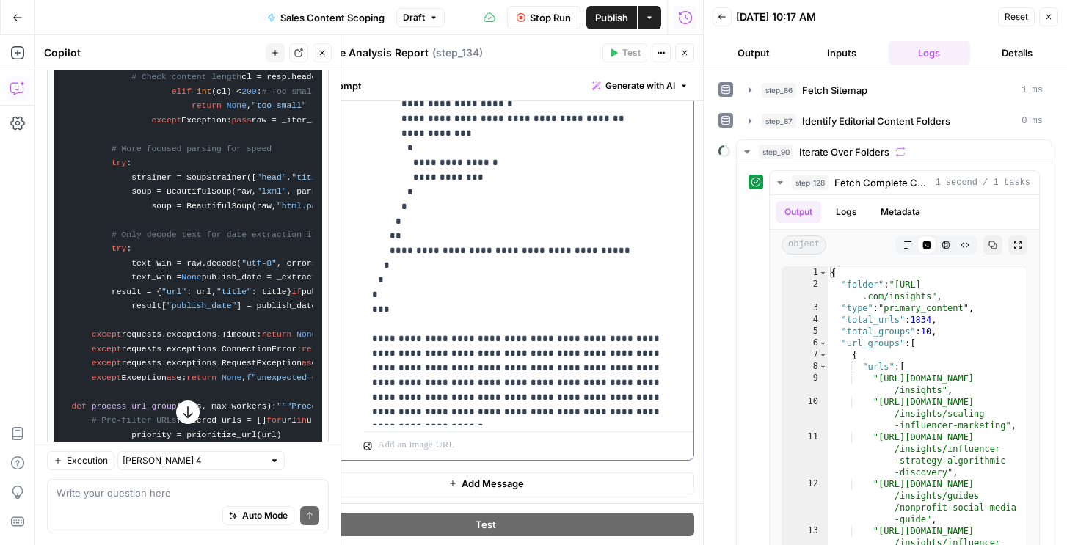
drag, startPoint x: 379, startPoint y: 381, endPoint x: 537, endPoint y: 383, distance: 157.8
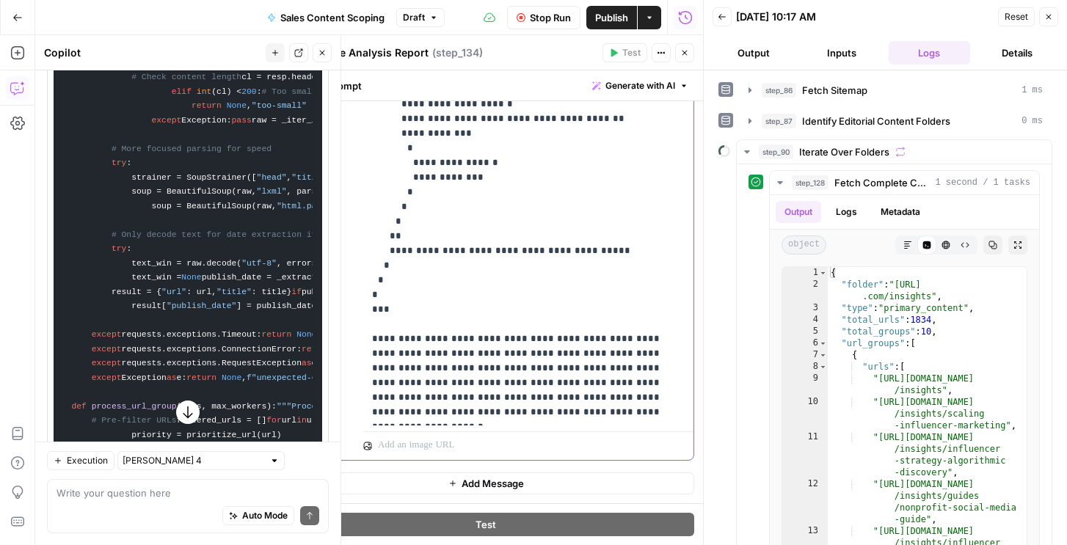
drag, startPoint x: 475, startPoint y: 381, endPoint x: 368, endPoint y: 385, distance: 107.9
click at [368, 385] on div "**********" at bounding box center [528, 127] width 330 height 598
copy p "**********"
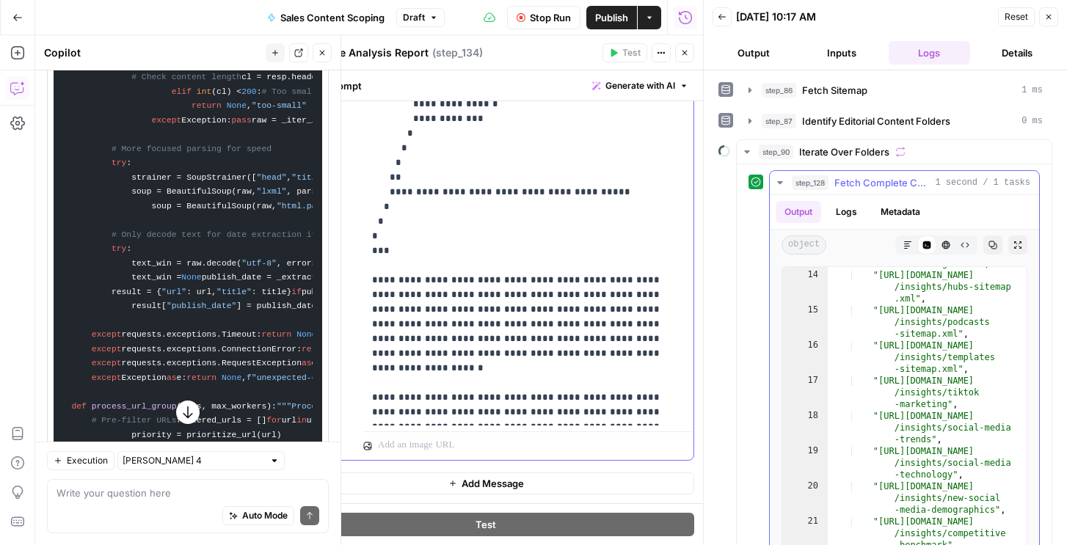
scroll to position [94, 0]
click at [866, 179] on span "Fetch Complete Content URLs" at bounding box center [881, 182] width 95 height 15
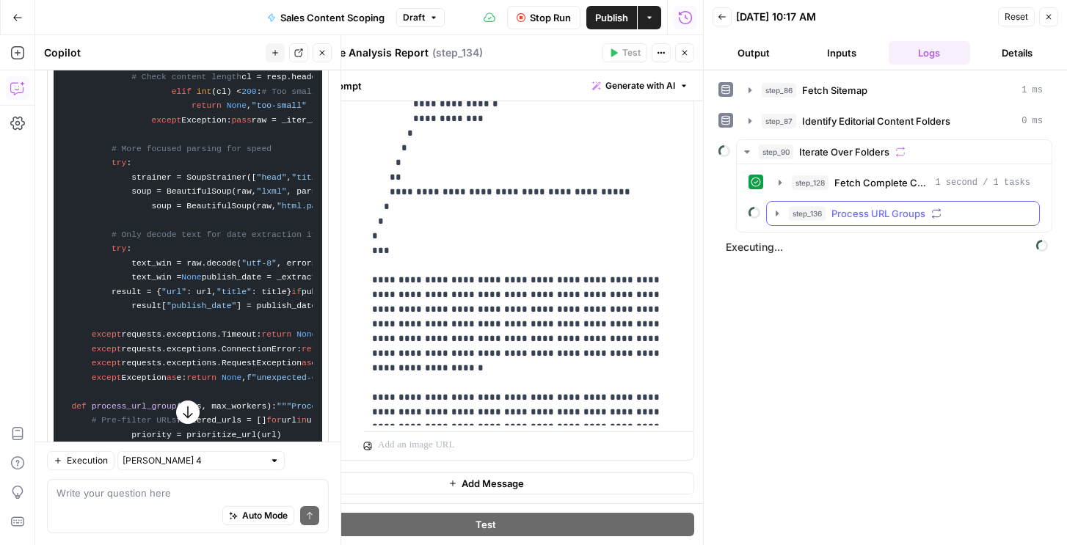
click at [843, 218] on span "Process URL Groups" at bounding box center [878, 213] width 94 height 15
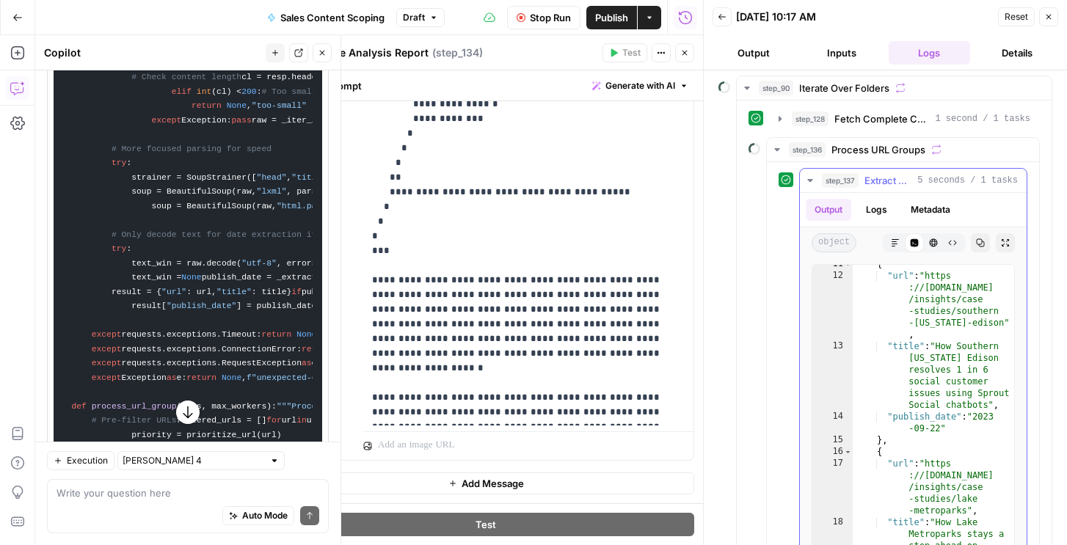
scroll to position [311, 0]
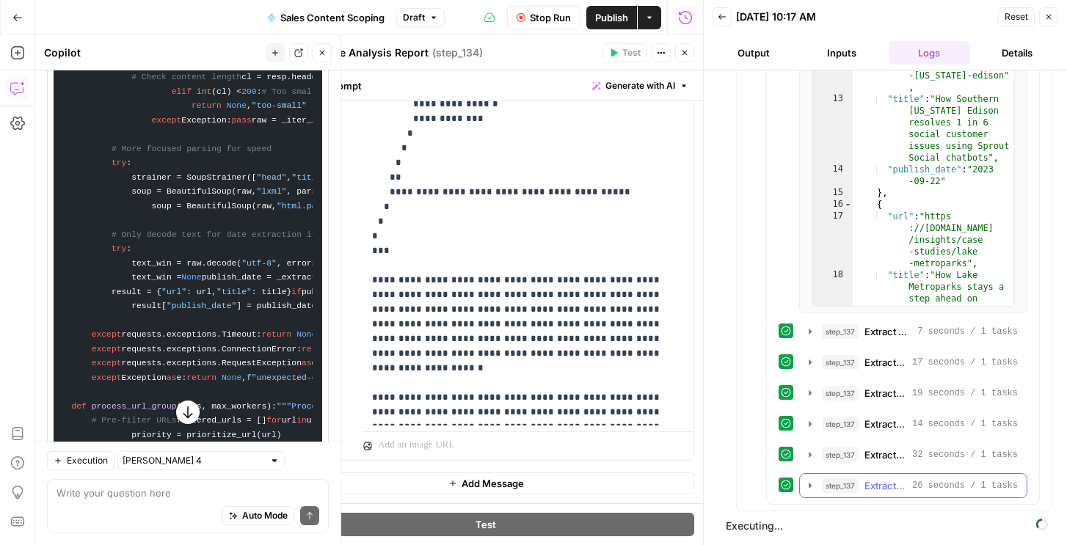
click at [867, 472] on div "step_137 Extract Titles from URL Group 5 seconds / 1 tasks Output Logs Metadata…" at bounding box center [902, 209] width 249 height 577
click at [873, 498] on div "step_137 Extract Titles from URL Group 5 seconds / 1 tasks Output Logs Metadata…" at bounding box center [903, 209] width 272 height 589
click at [873, 486] on span "Extract Titles from URL Group" at bounding box center [885, 485] width 42 height 15
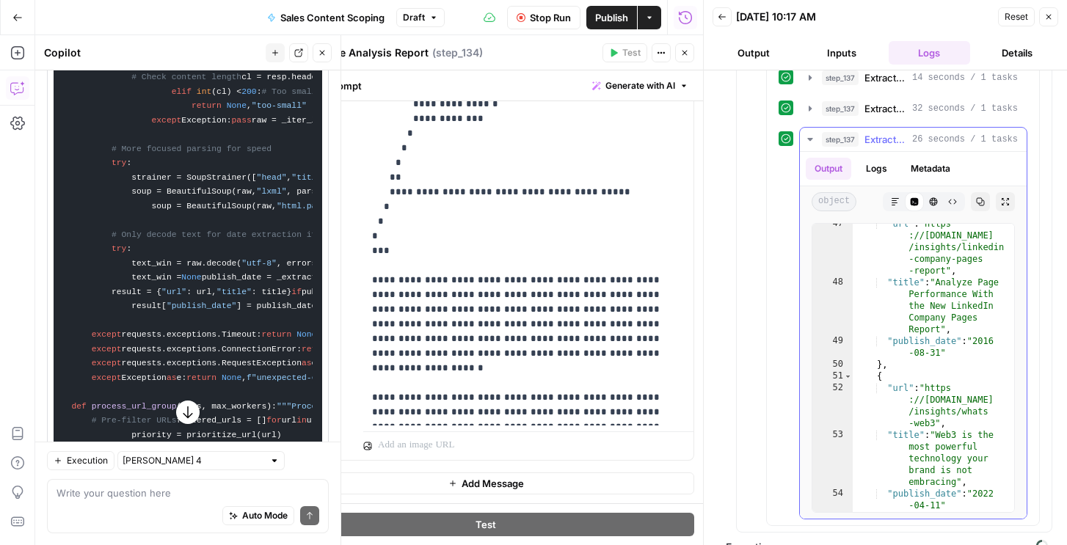
scroll to position [1307, 0]
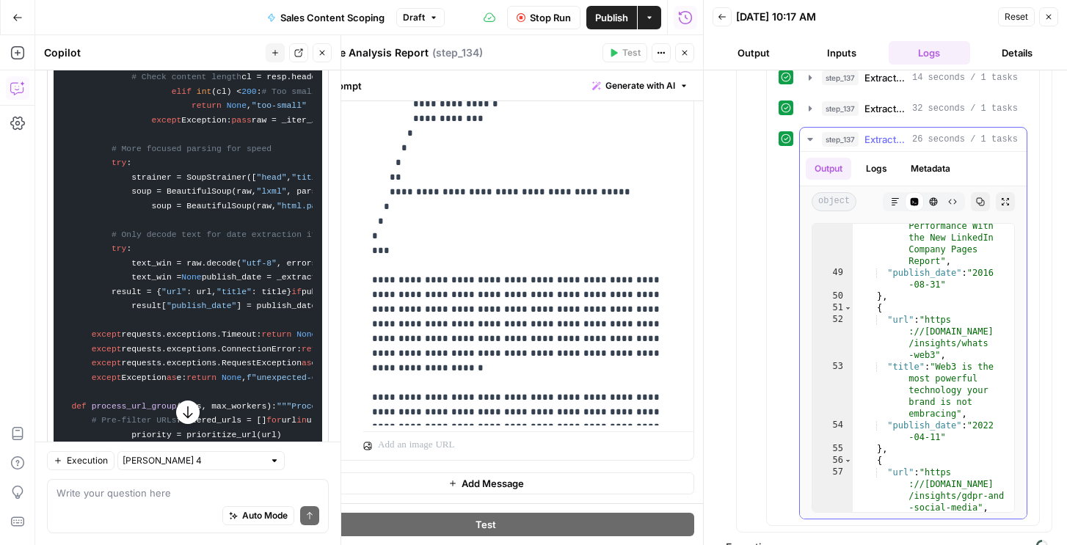
click at [856, 144] on span "step_137" at bounding box center [840, 139] width 37 height 15
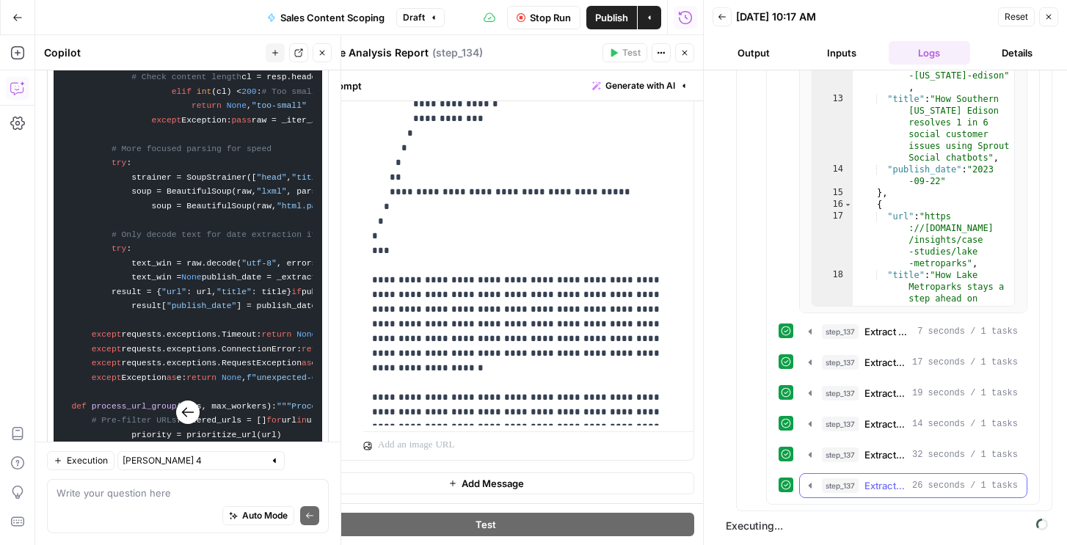
scroll to position [311, 0]
click at [904, 412] on button "step_137 Extract Titles from URL Group 14 seconds / 1 tasks" at bounding box center [913, 423] width 227 height 23
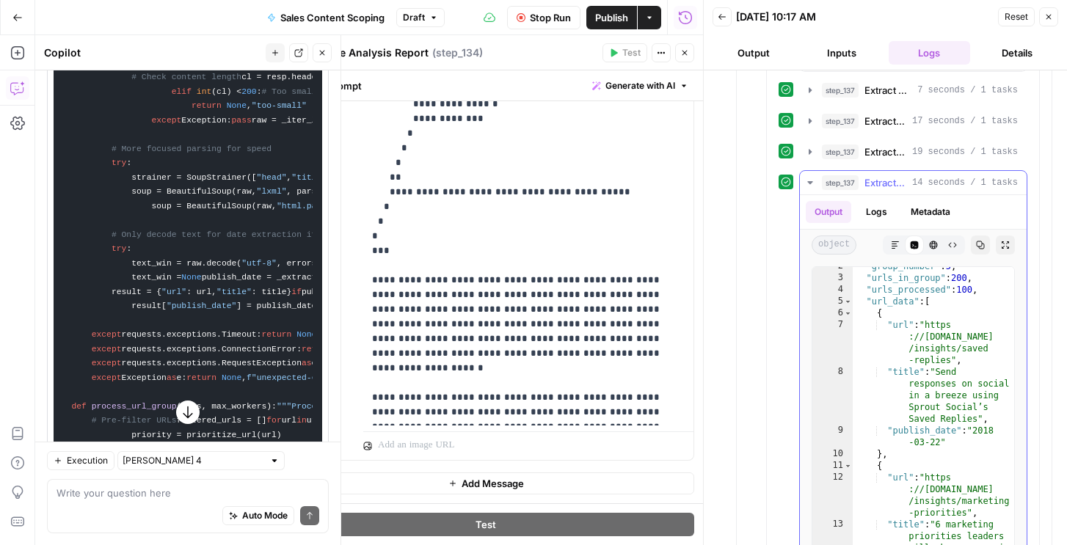
scroll to position [19, 0]
click at [882, 217] on button "Logs" at bounding box center [876, 212] width 39 height 22
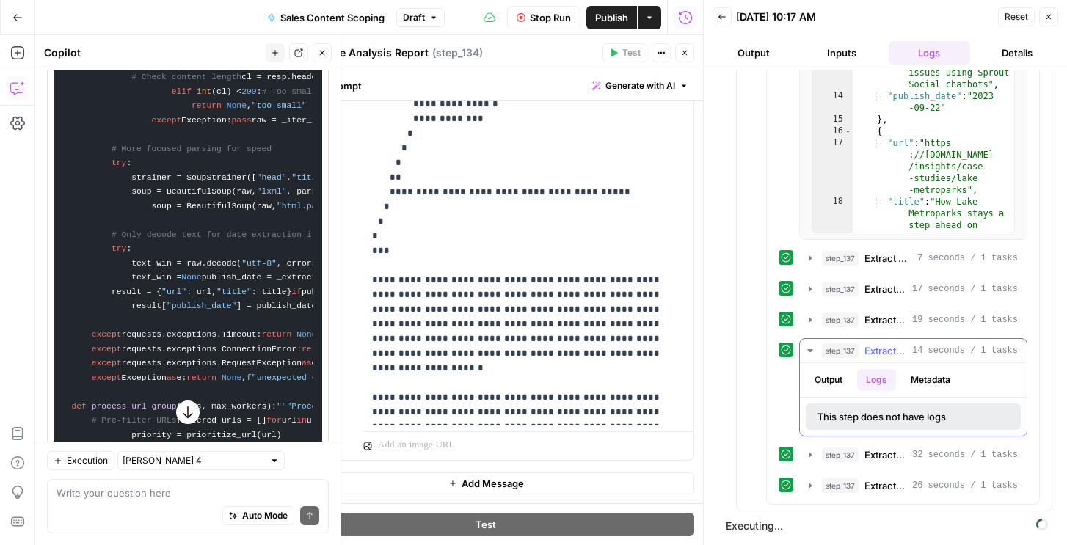
click at [913, 374] on button "Metadata" at bounding box center [930, 380] width 57 height 22
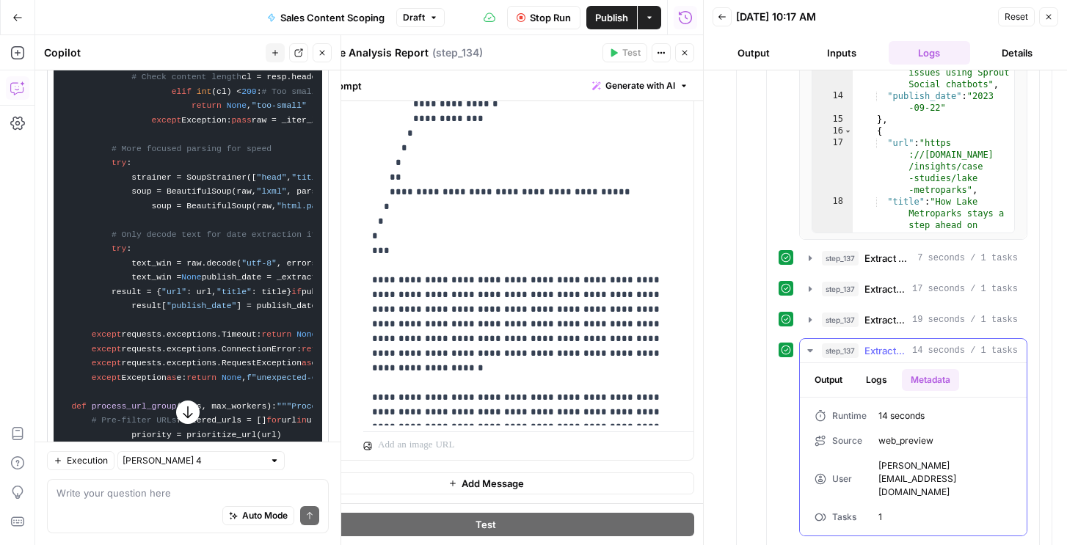
click at [875, 381] on button "Logs" at bounding box center [876, 380] width 39 height 22
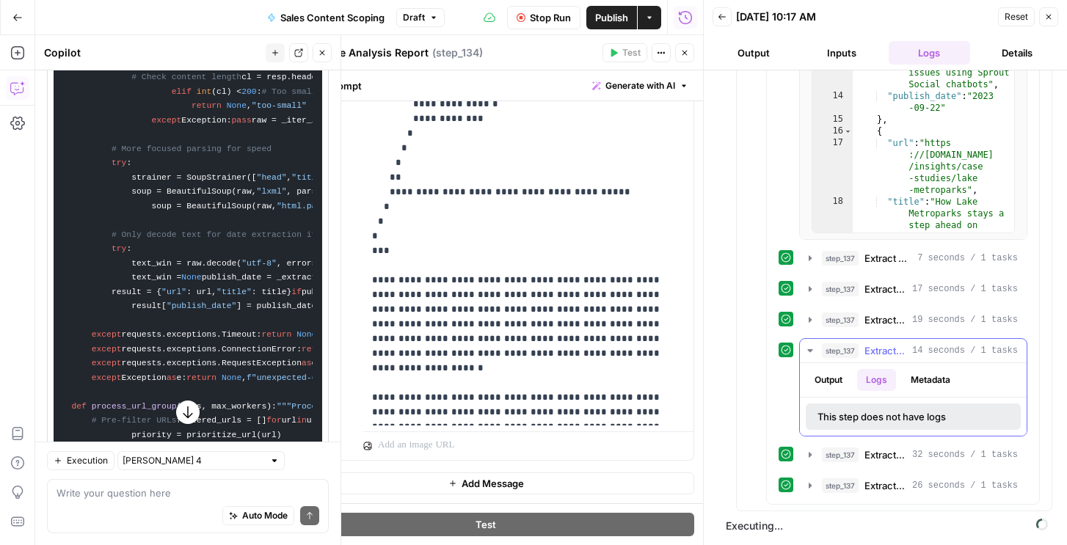
click at [835, 379] on button "Output" at bounding box center [828, 380] width 45 height 22
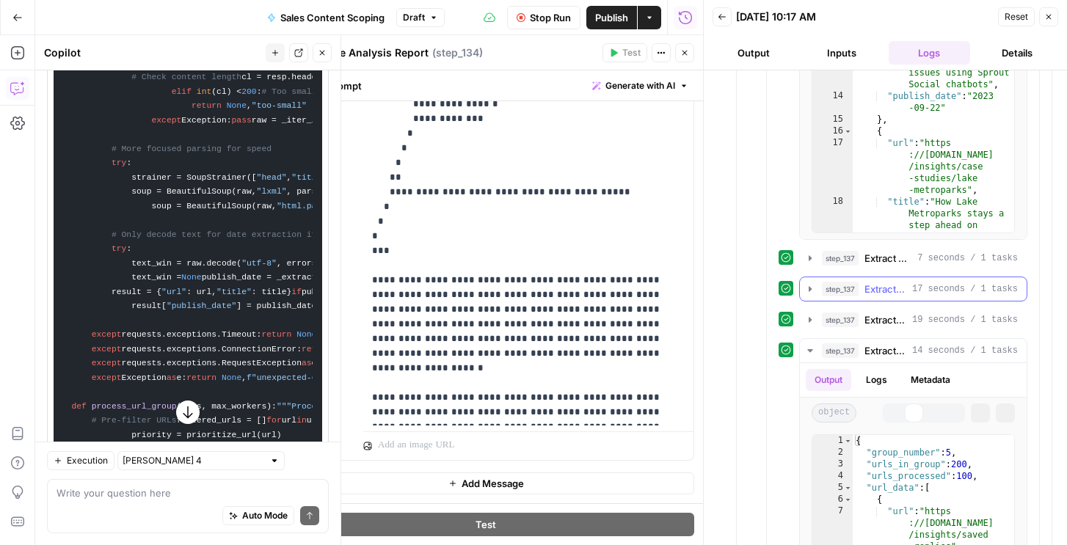
click at [864, 288] on div "step_137 Extract Titles from URL Group 17 seconds / 1 tasks" at bounding box center [920, 289] width 196 height 15
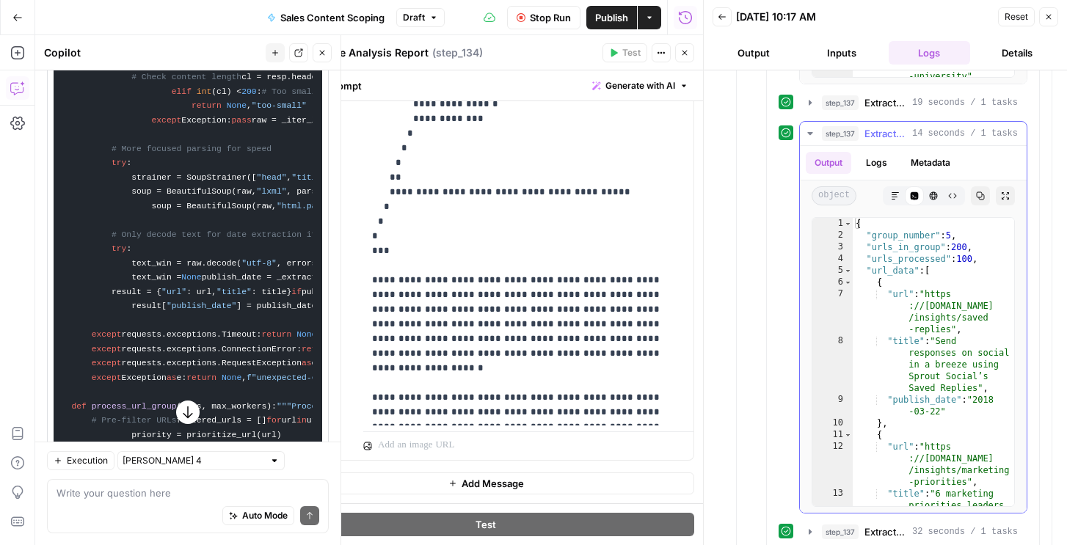
scroll to position [1077, 0]
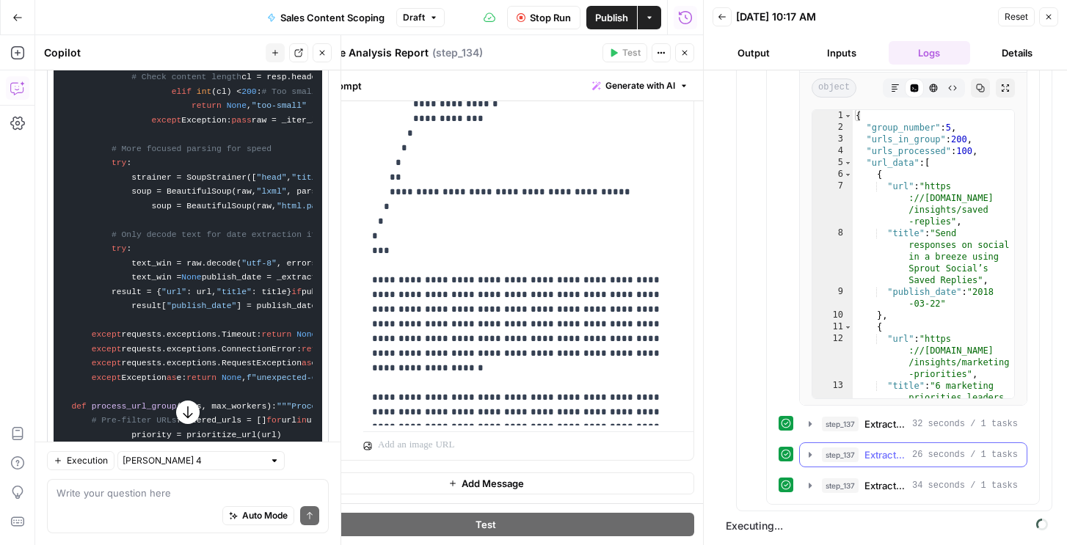
click at [905, 467] on div "step_137 Extract Titles from URL Group 26 seconds / 1 tasks" at bounding box center [913, 454] width 228 height 25
click at [908, 451] on div "step_137 Extract Titles from URL Group 26 seconds / 1 tasks" at bounding box center [920, 455] width 196 height 15
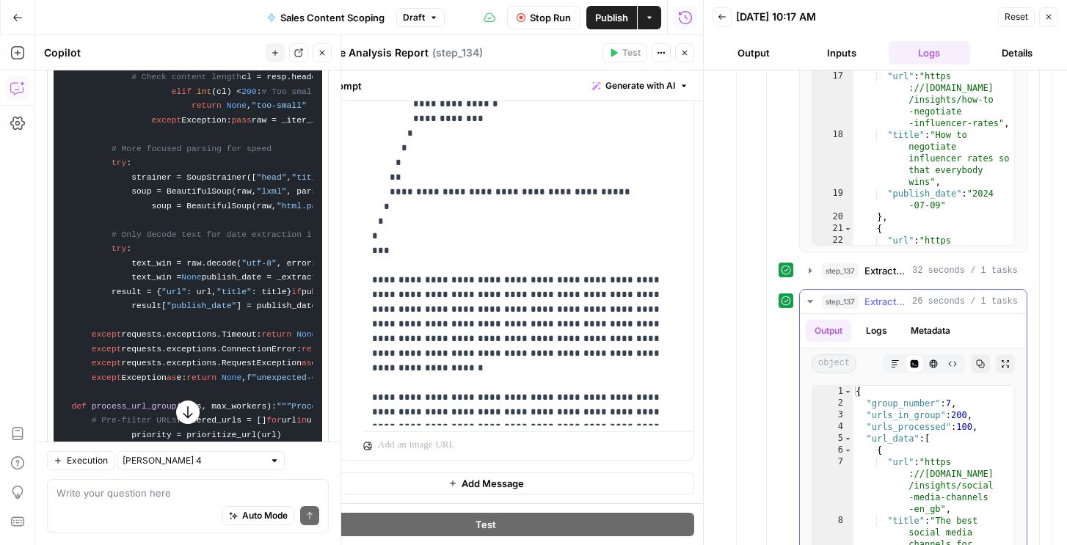
scroll to position [1445, 0]
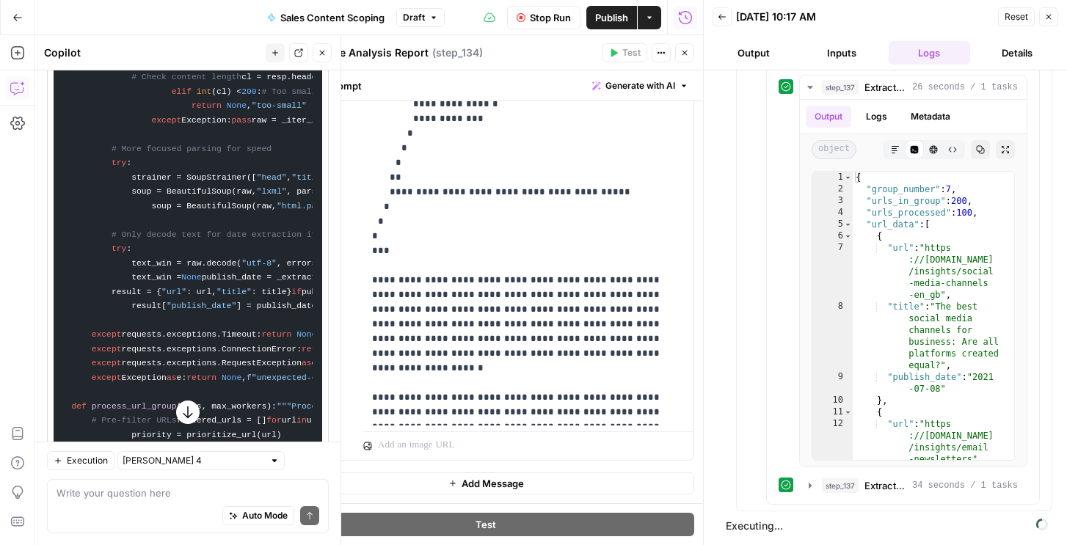
click at [559, 26] on button "Stop Run" at bounding box center [543, 17] width 73 height 23
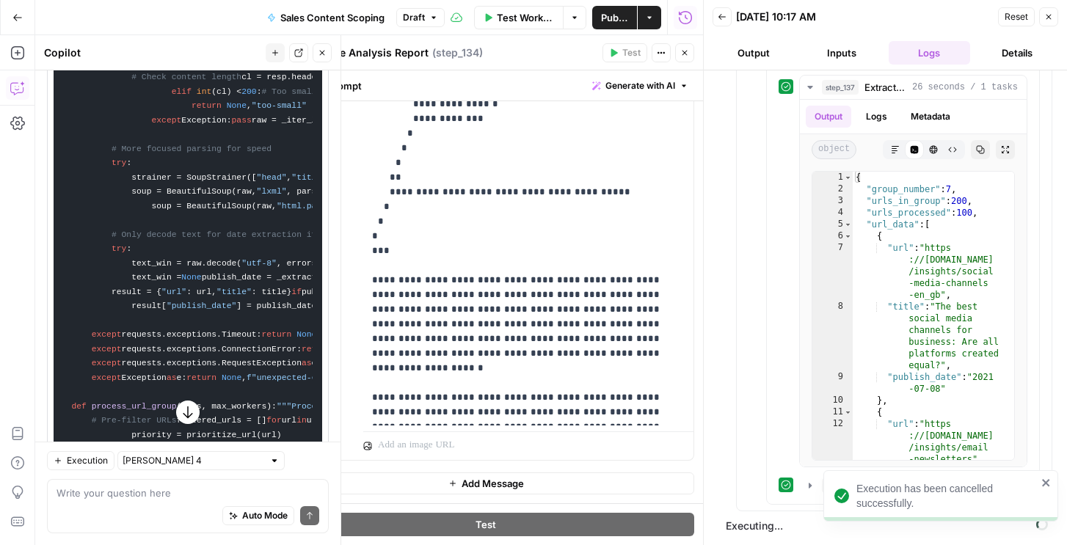
click at [1047, 17] on icon "button" at bounding box center [1048, 16] width 9 height 9
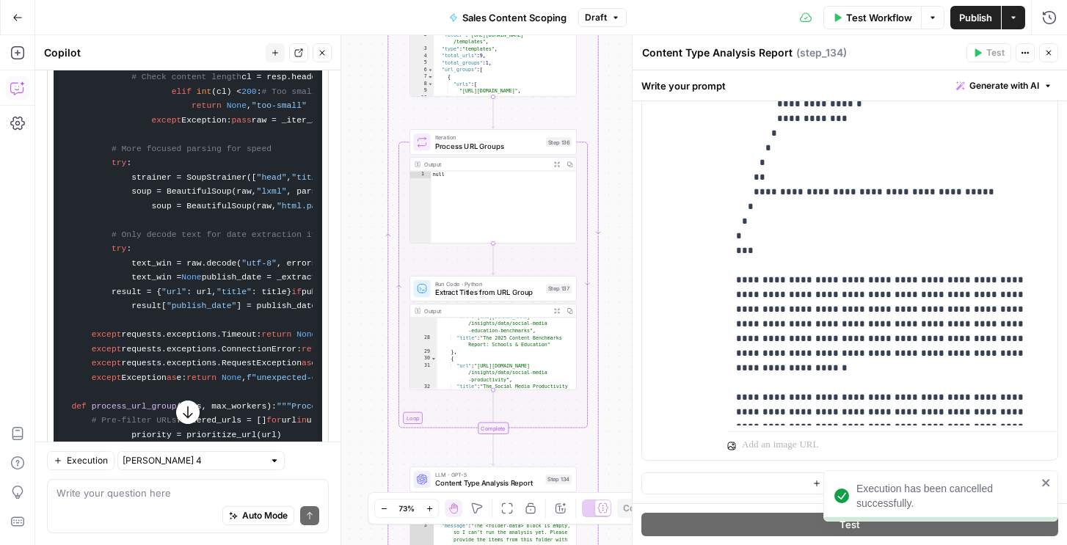
click at [482, 299] on div "Run Code · Python Extract Titles from URL Group Step 137 Copy step Delete step …" at bounding box center [492, 289] width 167 height 26
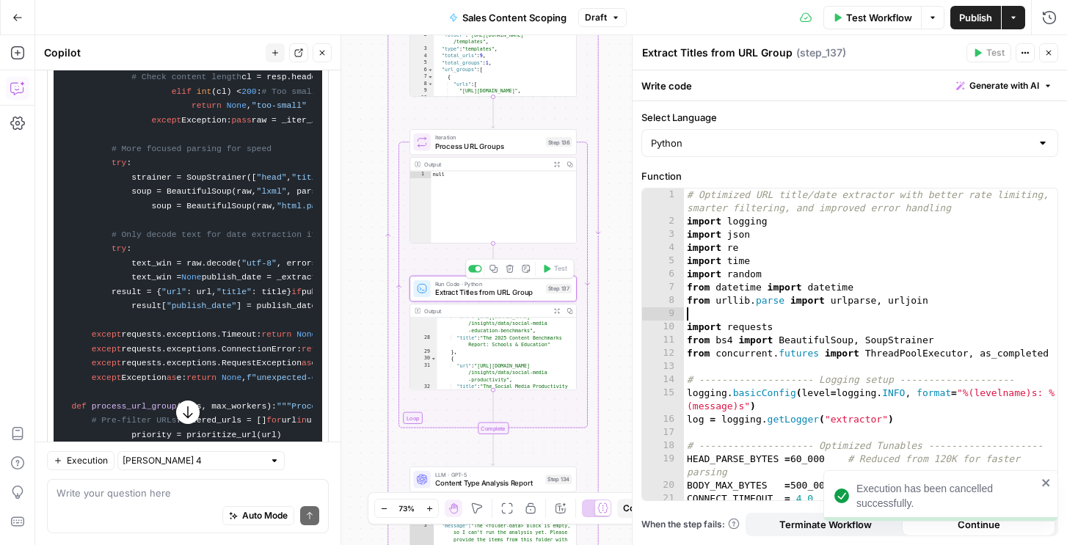
click at [809, 308] on div "# Optimized URL title/date extractor with better rate limiting, smarter filteri…" at bounding box center [870, 364] width 373 height 351
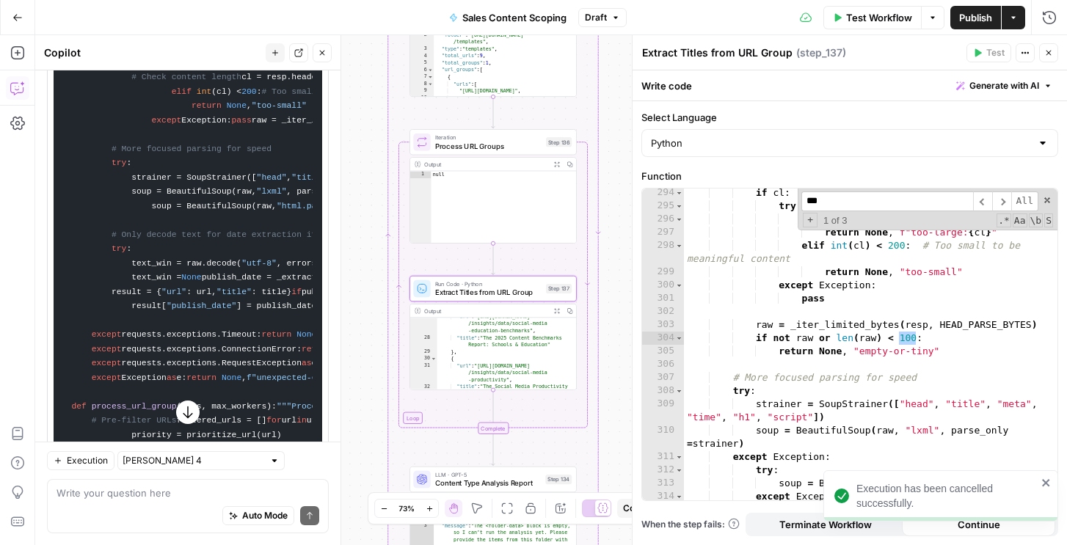
scroll to position [4942, 0]
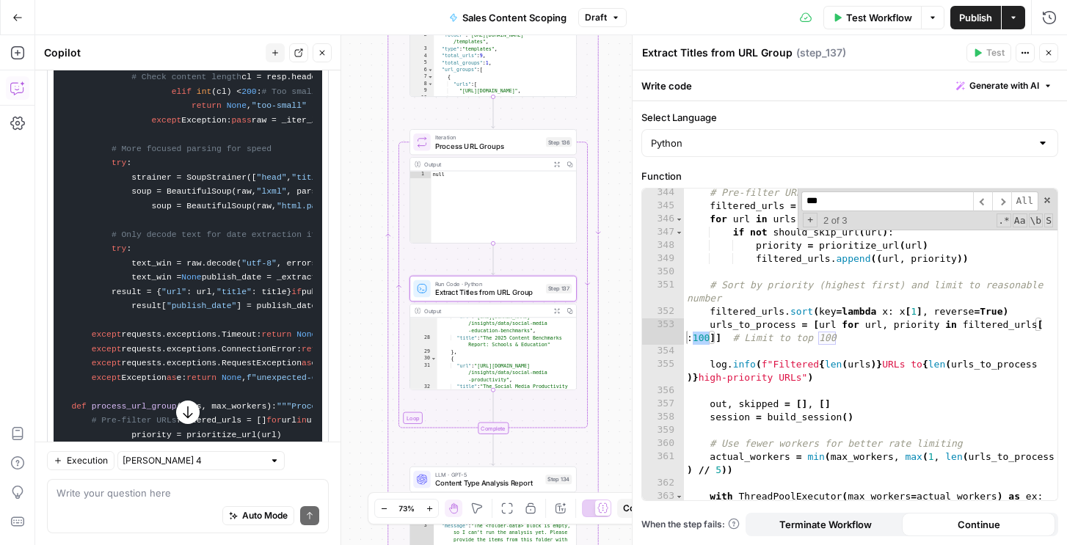
type input "***"
click at [718, 373] on div "# Pre-filter URLs filtered_urls = [ ] for url in urls : if not should_skip_url …" at bounding box center [870, 361] width 373 height 351
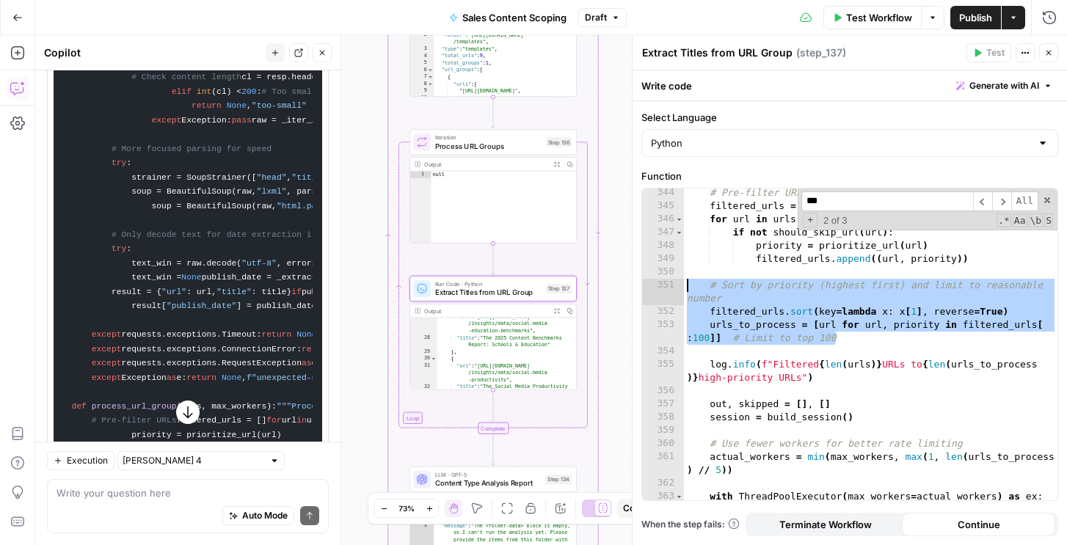
drag, startPoint x: 855, startPoint y: 335, endPoint x: 662, endPoint y: 291, distance: 197.9
click at [662, 291] on div "**********" at bounding box center [849, 345] width 415 height 312
type textarea "**********"
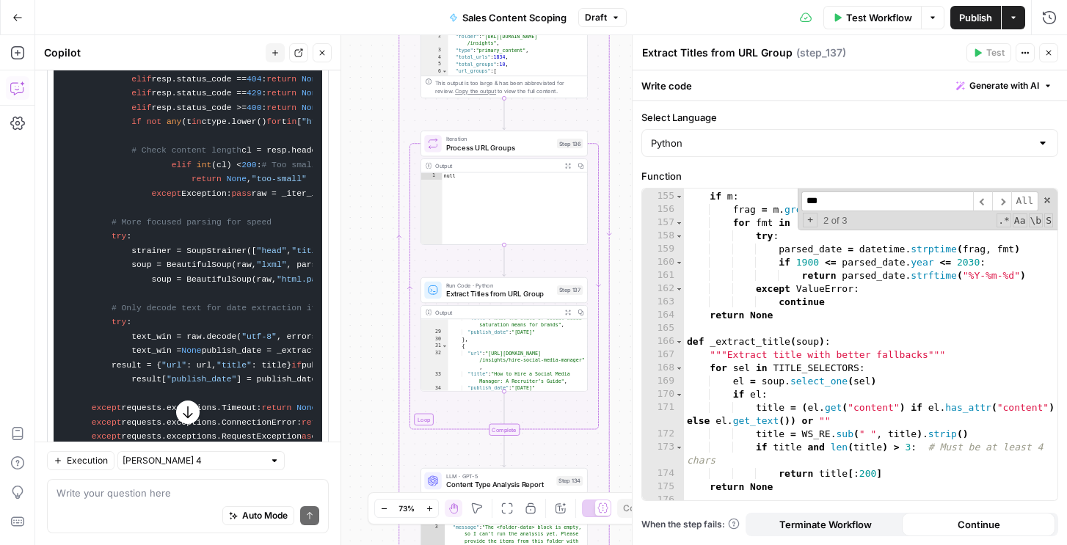
scroll to position [2146, 0]
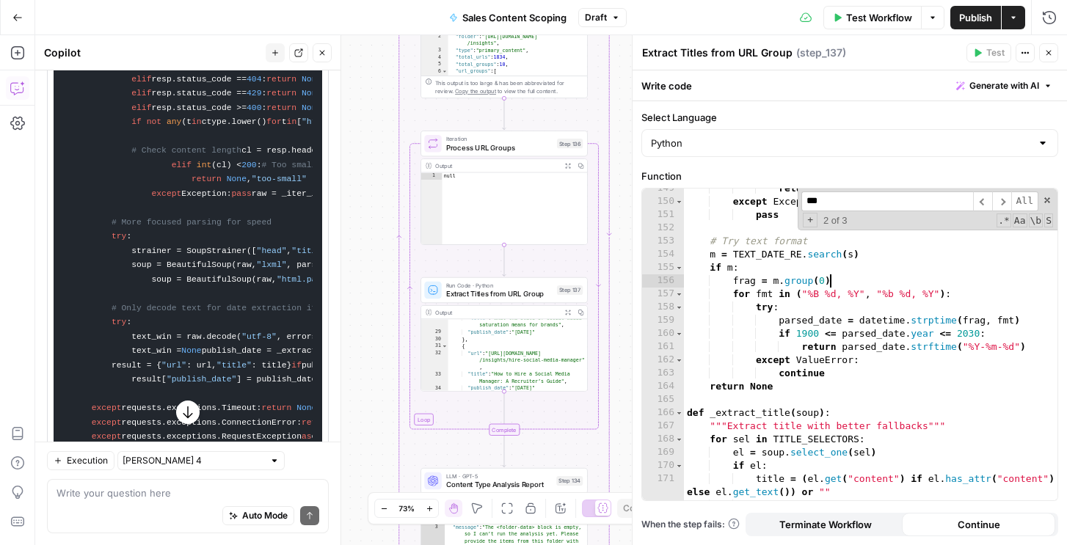
click at [843, 277] on div "return f" { datetime ( y , mo , d ) :% Y -% m -% d } " except Exception : pass …" at bounding box center [870, 351] width 373 height 338
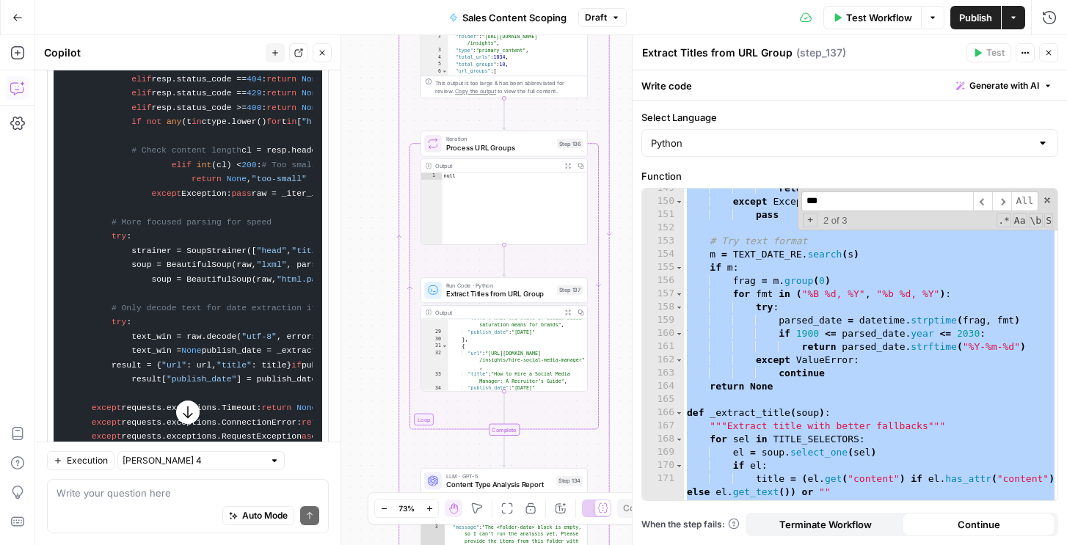
paste textarea
type textarea "*"
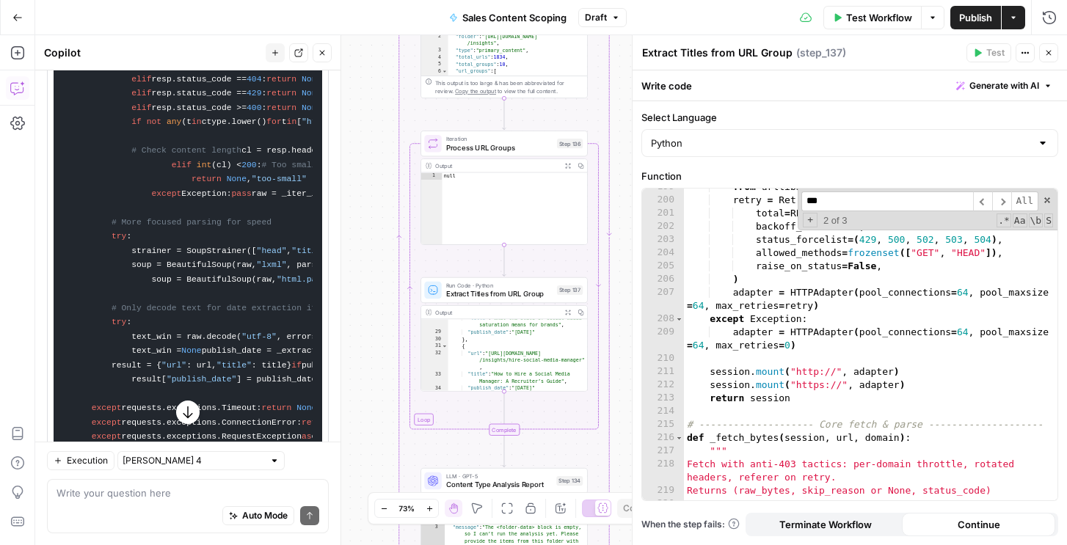
scroll to position [2820, 0]
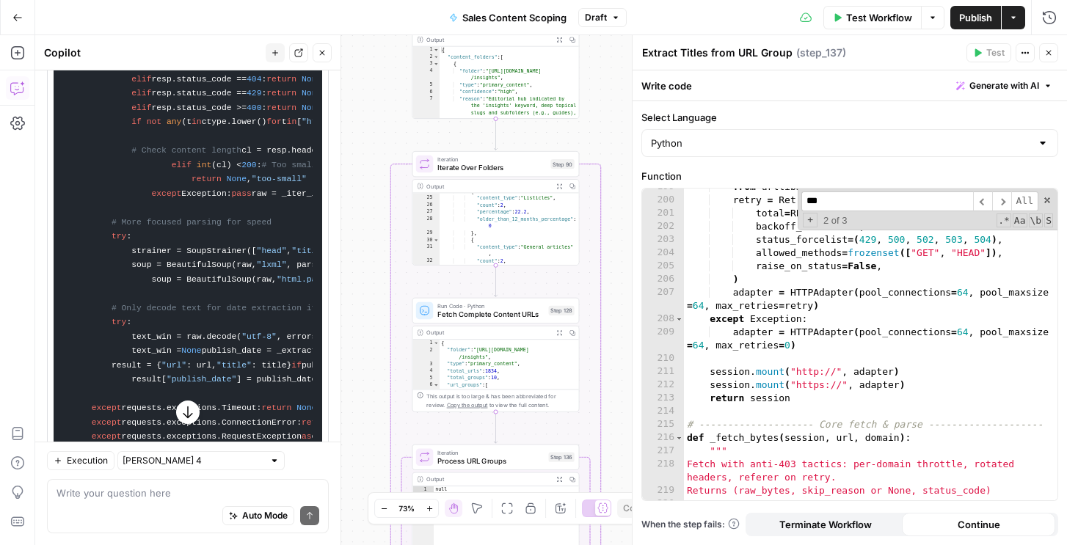
click at [792, 361] on div "from urllib3 . util import Retry retry = Retry ( total = RETRIES_TOTAL , backof…" at bounding box center [870, 349] width 373 height 338
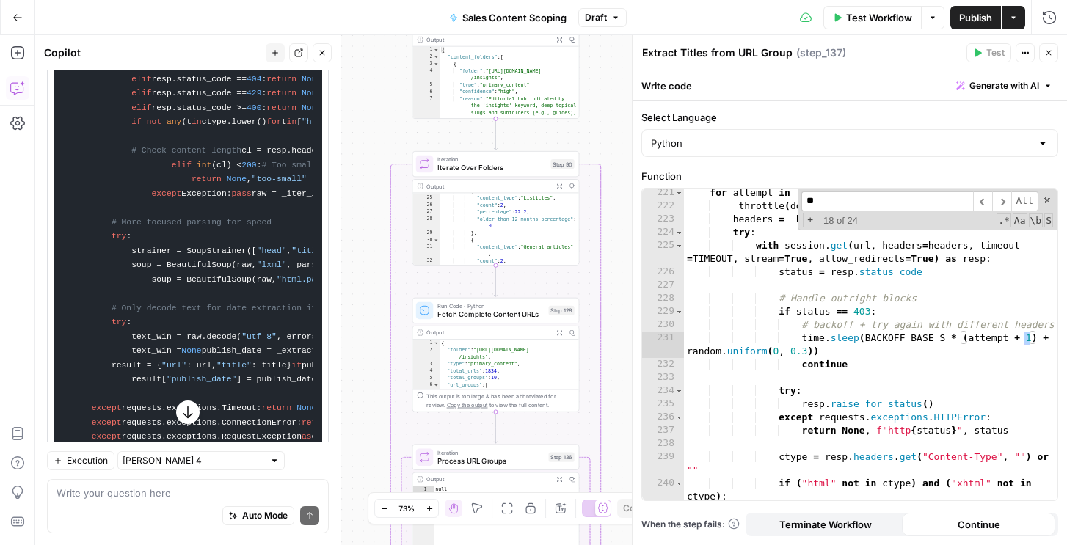
scroll to position [4545, 0]
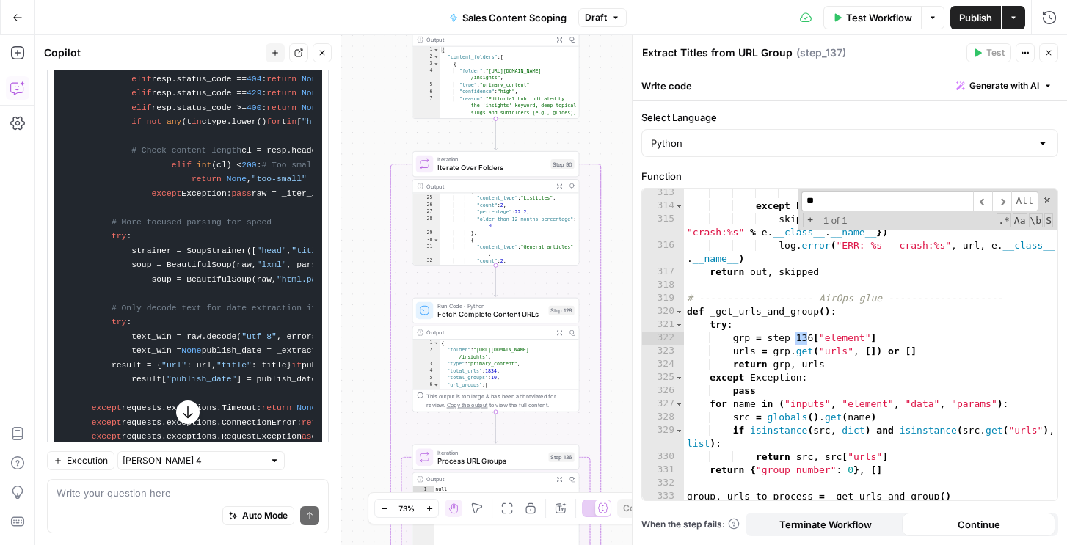
type input "***"
type textarea "**********"
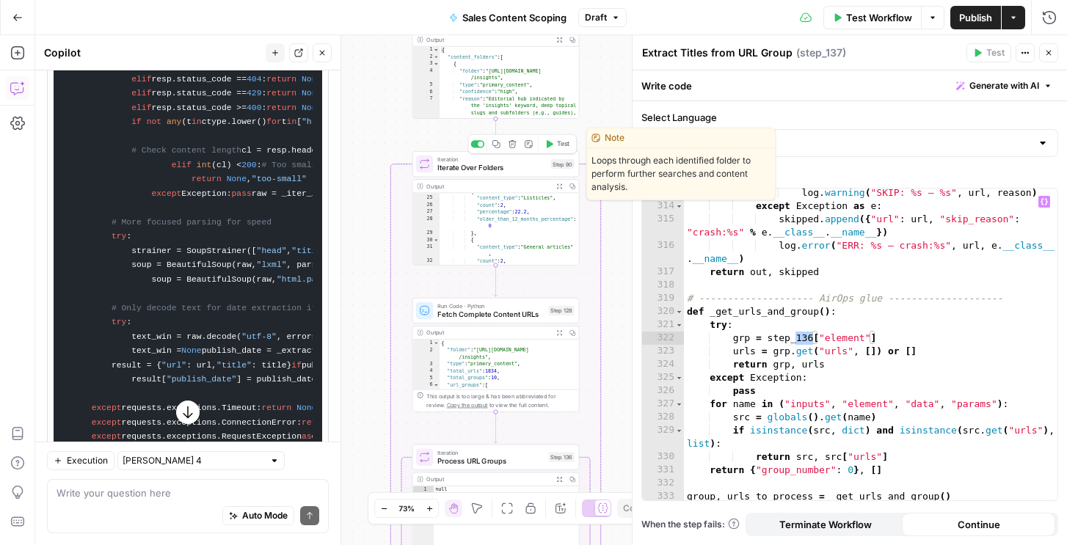
click at [561, 149] on button "Test" at bounding box center [557, 144] width 34 height 14
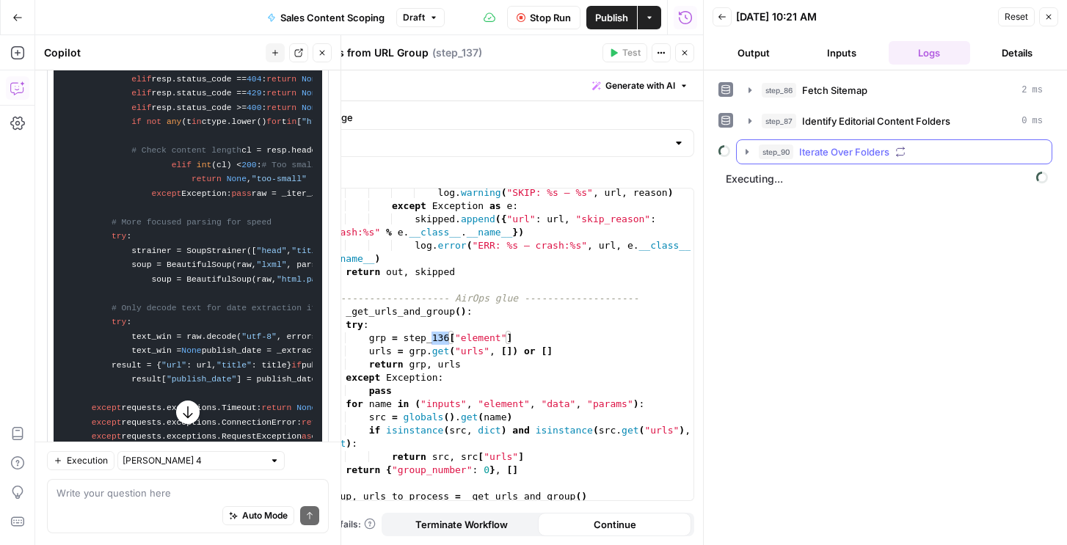
click at [782, 158] on span "step_90" at bounding box center [776, 152] width 34 height 15
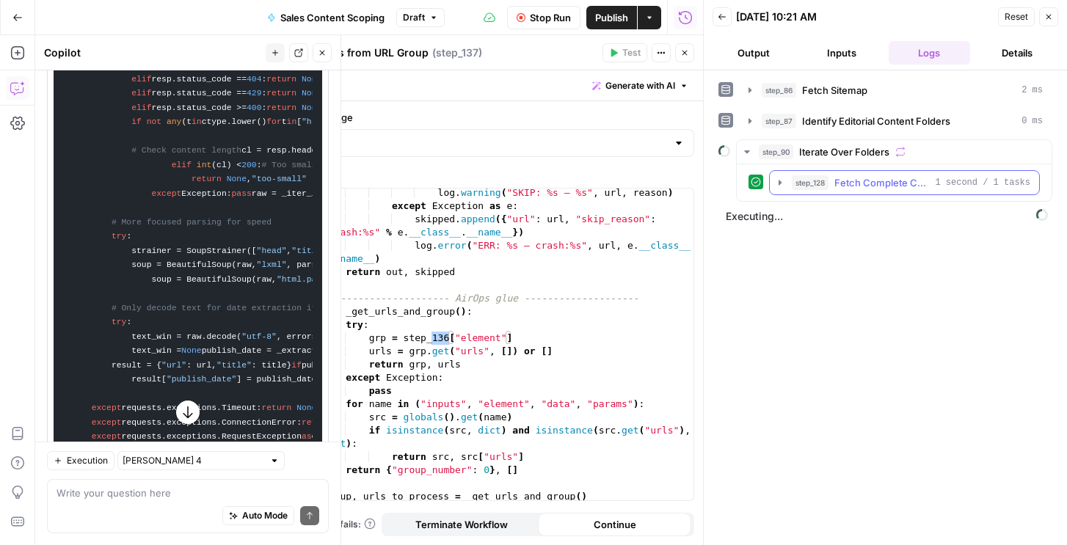
click at [785, 188] on icon "button" at bounding box center [780, 183] width 12 height 12
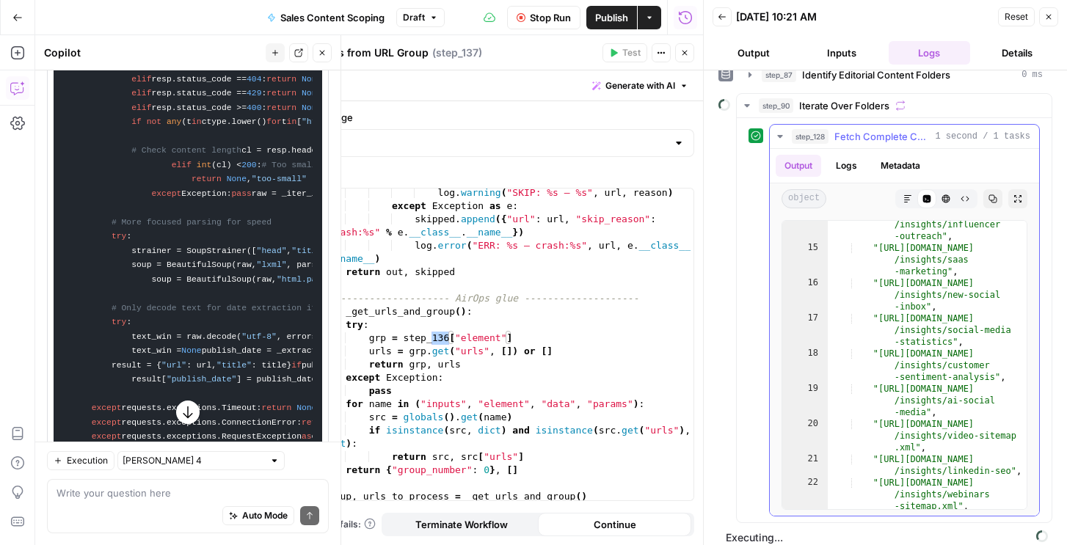
scroll to position [203, 0]
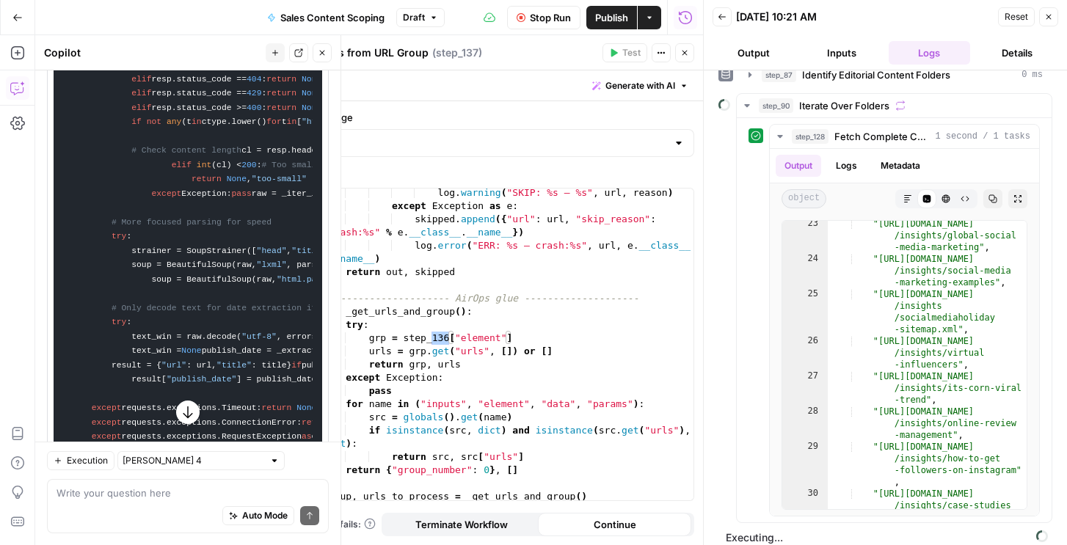
click at [530, 18] on span "Stop Run" at bounding box center [550, 17] width 41 height 15
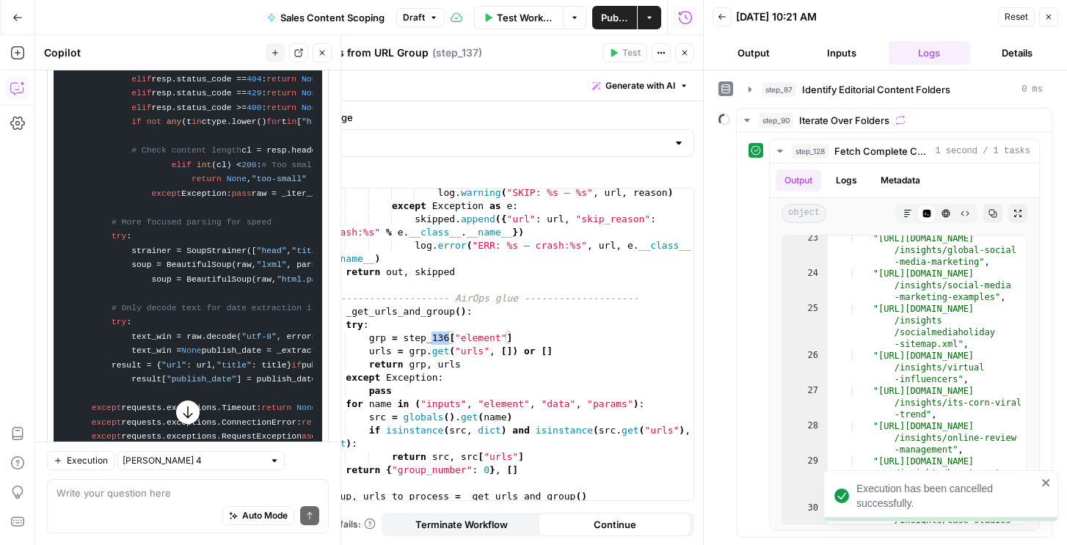
scroll to position [32, 0]
click at [1054, 19] on button "Close" at bounding box center [1048, 16] width 19 height 19
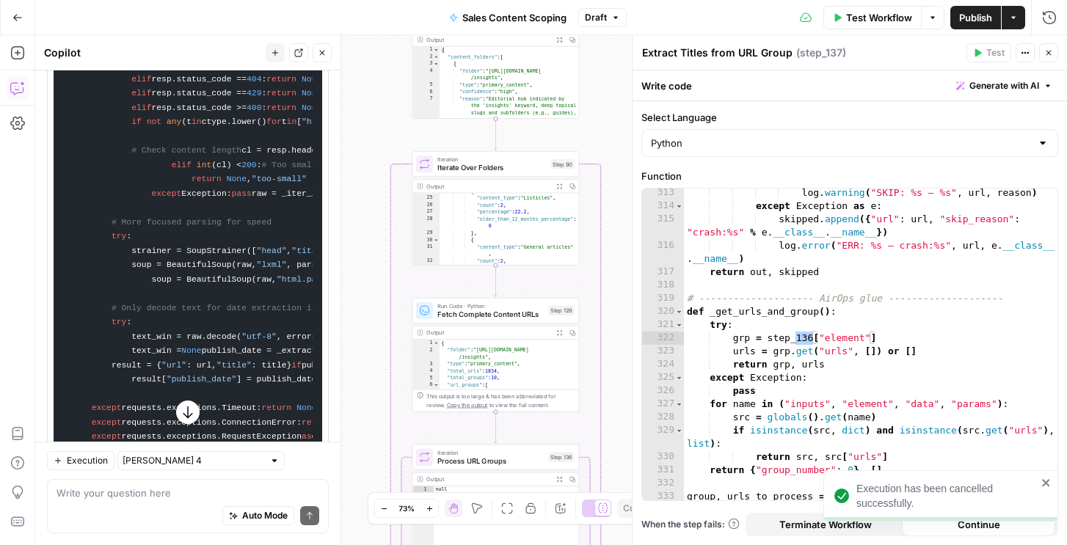
click at [491, 318] on span "Fetch Complete Content URLs" at bounding box center [490, 314] width 106 height 11
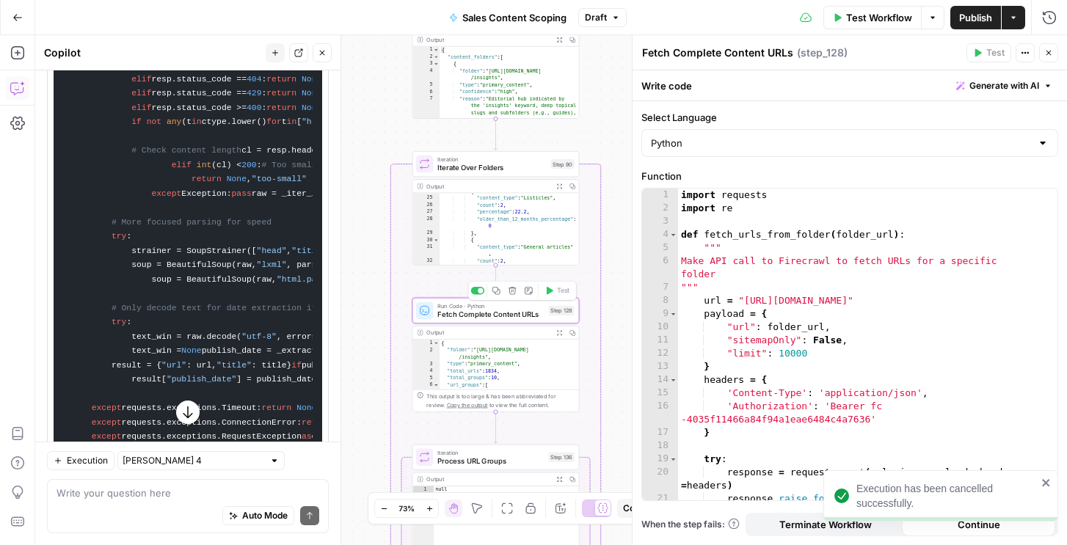
type textarea "**********"
click at [800, 318] on div "import requests import re def fetch_urls_from_folder ( folder_url ) : """ Make …" at bounding box center [867, 358] width 379 height 338
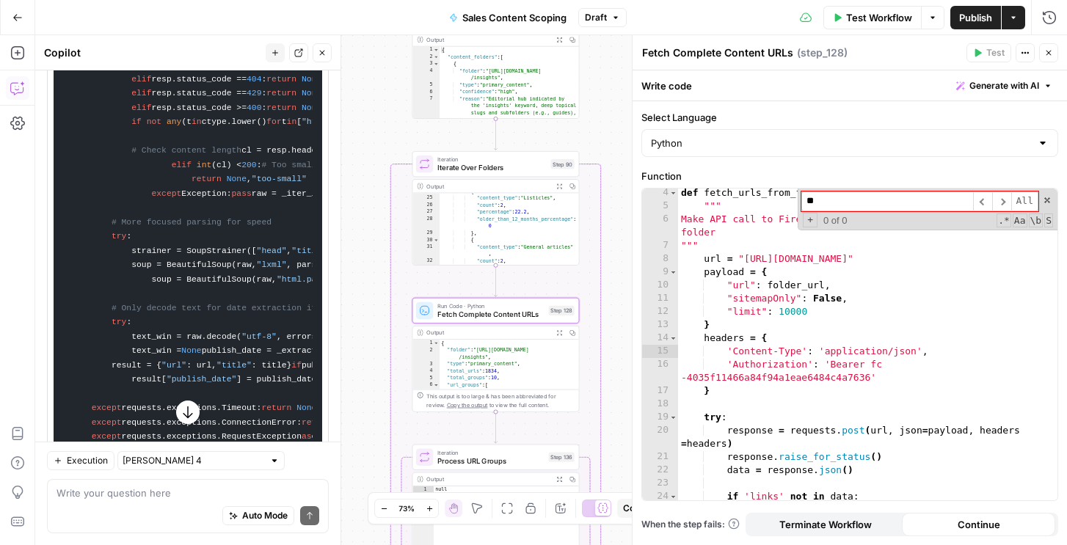
type input "*"
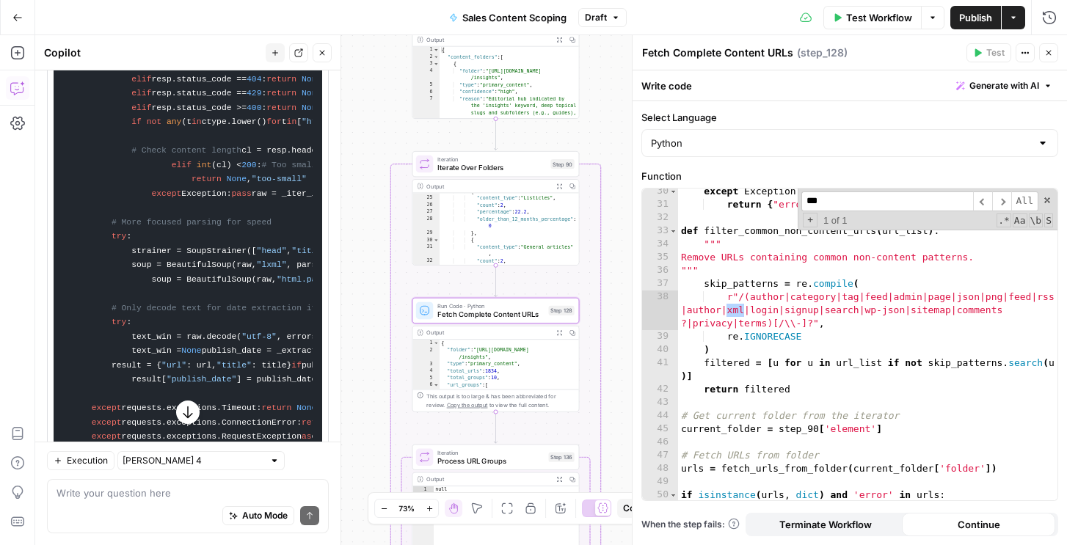
scroll to position [452, 0]
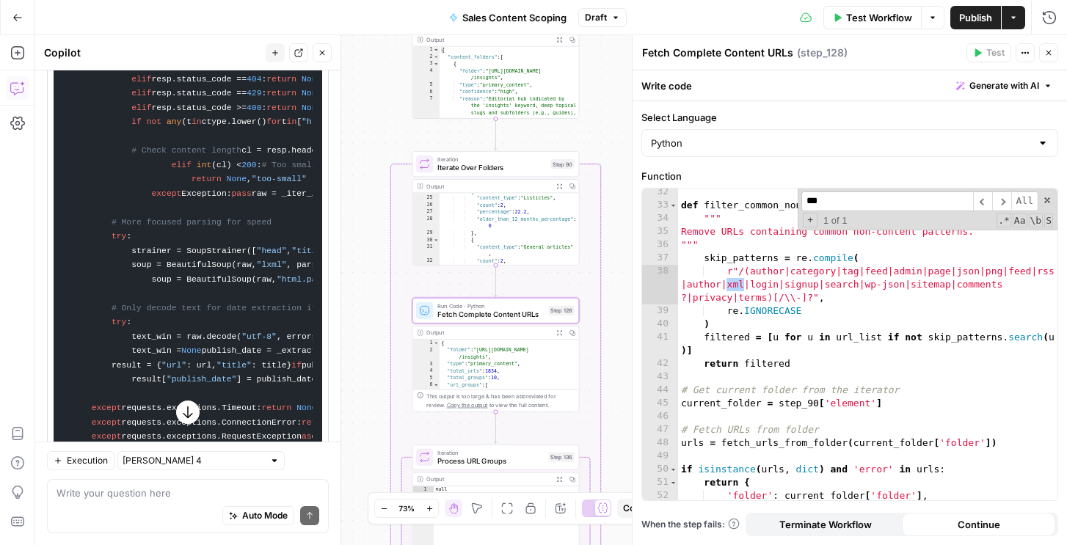
type input "***"
click at [806, 302] on div "def filter_common_non_content_urls ( url_list ) : """ Remove URLs containing co…" at bounding box center [867, 355] width 379 height 338
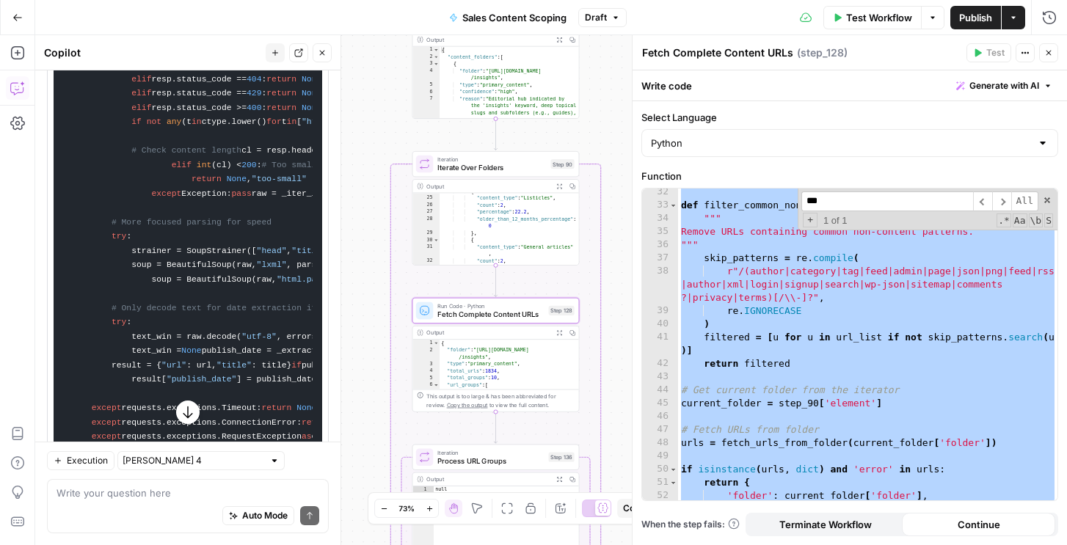
click at [776, 311] on div "def filter_common_non_content_urls ( url_list ) : """ Remove URLs containing co…" at bounding box center [867, 355] width 379 height 338
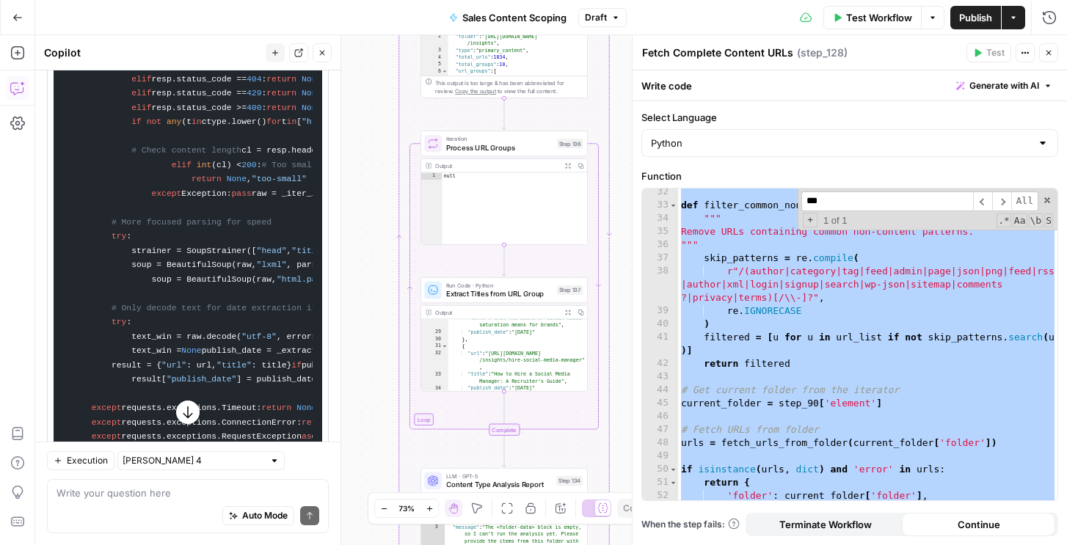
click at [789, 291] on div "def filter_common_non_content_urls ( url_list ) : """ Remove URLs containing co…" at bounding box center [867, 355] width 379 height 338
click at [794, 349] on div "def filter_common_non_content_urls ( url_list ) : """ Remove URLs containing co…" at bounding box center [867, 355] width 379 height 338
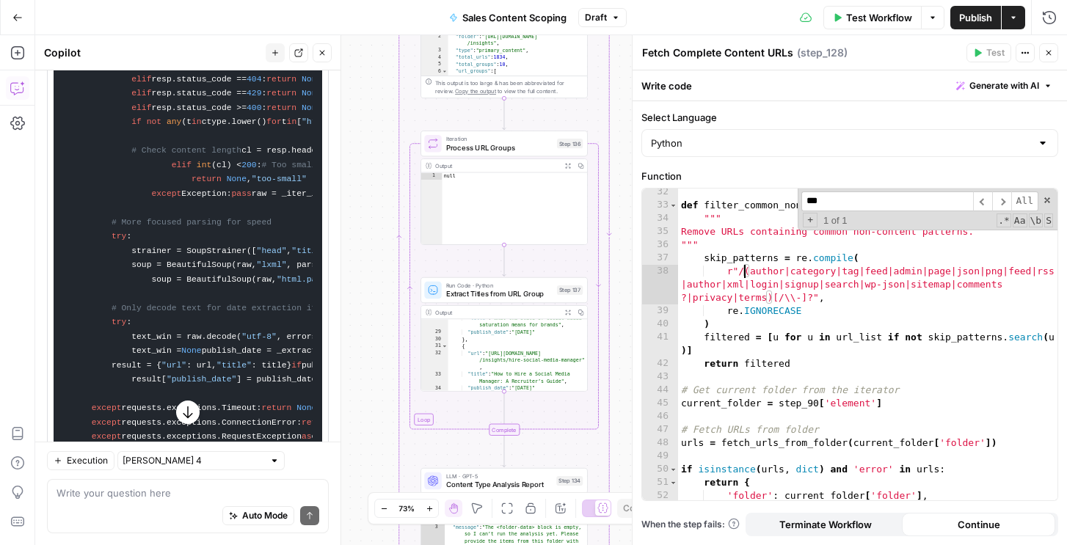
click at [746, 272] on div "def filter_common_non_content_urls ( url_list ) : """ Remove URLs containing co…" at bounding box center [867, 355] width 379 height 338
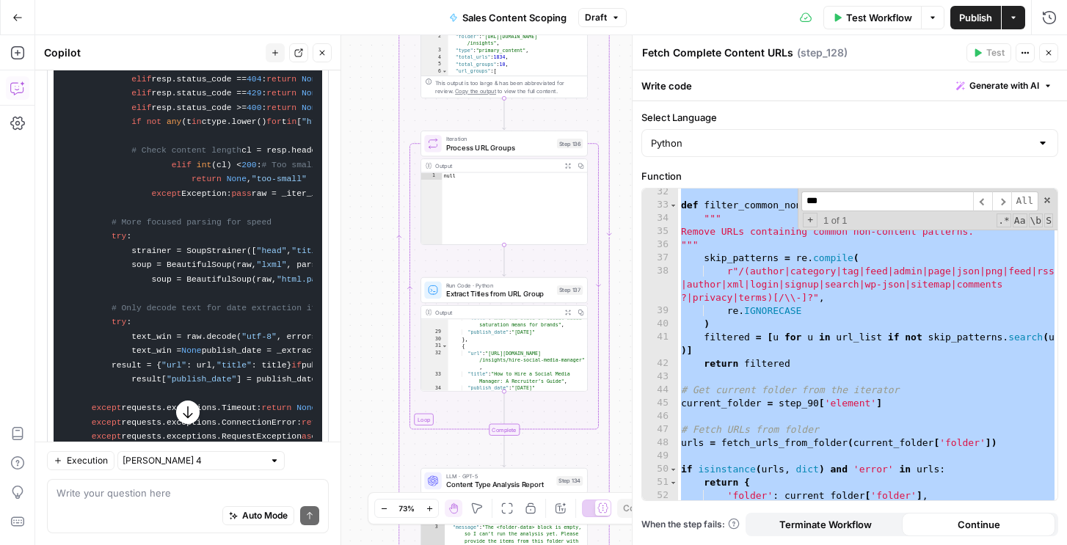
paste textarea
type textarea "*"
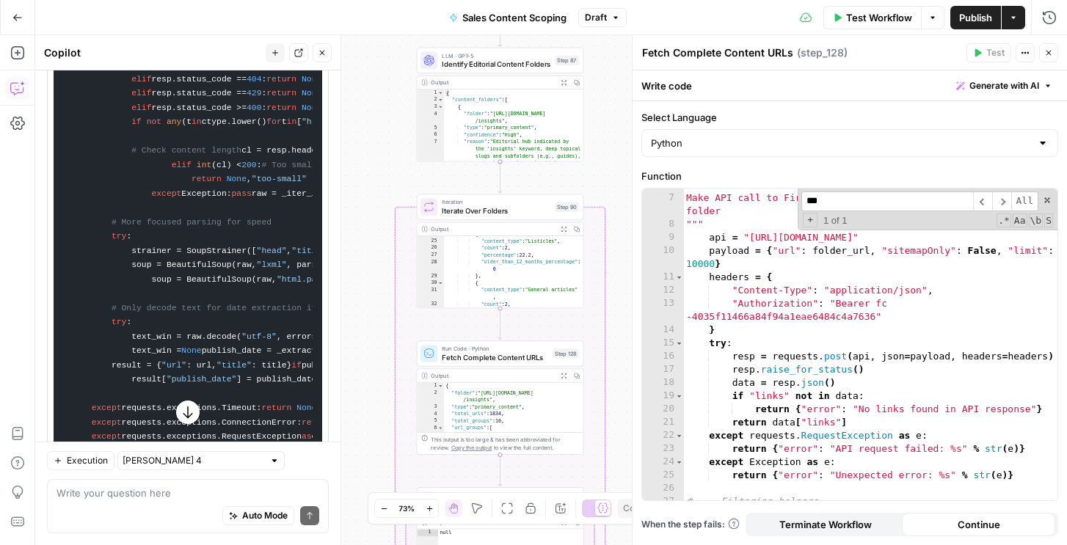
scroll to position [0, 0]
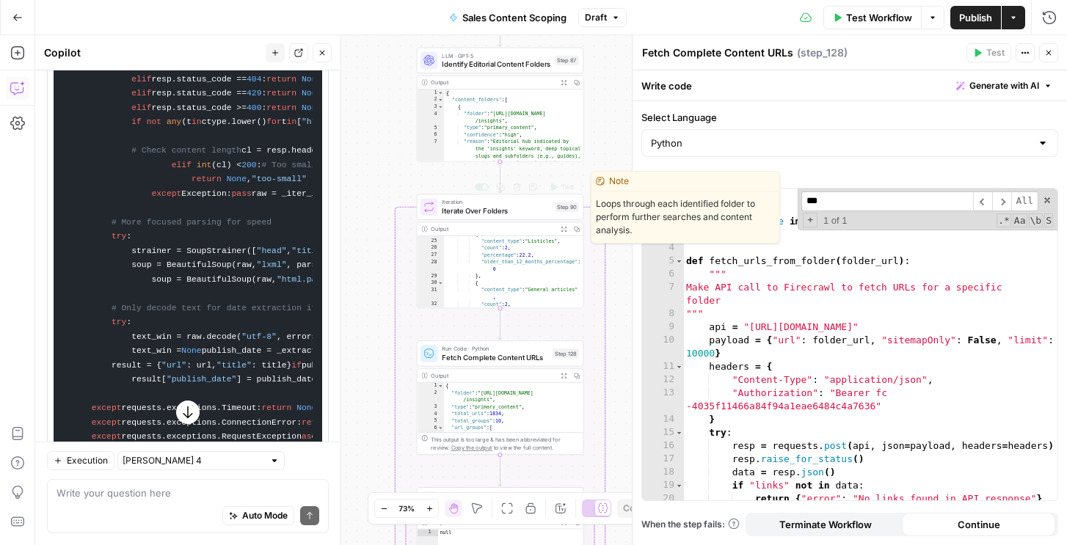
click at [561, 188] on span "Test" at bounding box center [567, 187] width 13 height 10
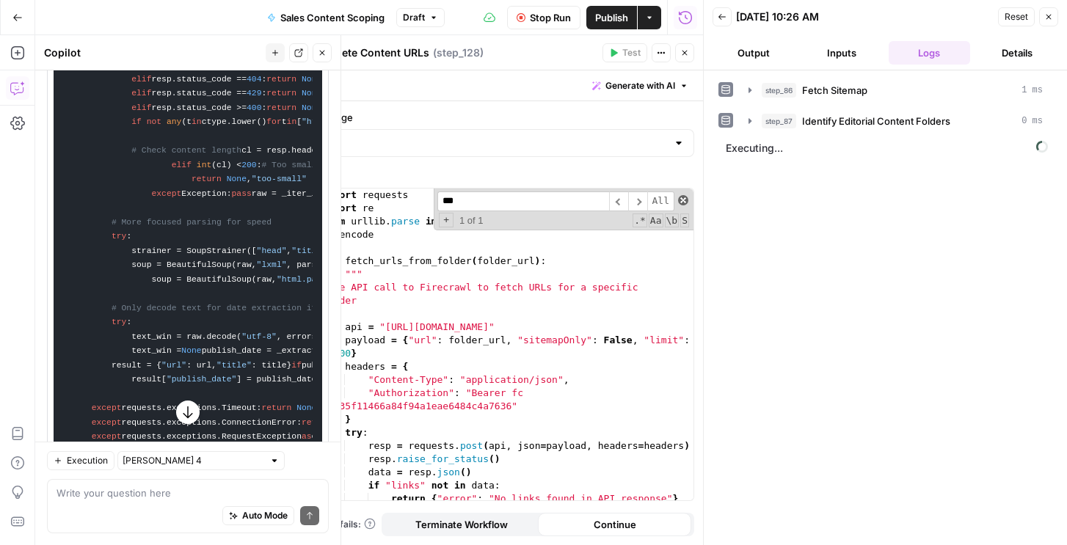
click at [683, 197] on span at bounding box center [683, 200] width 10 height 10
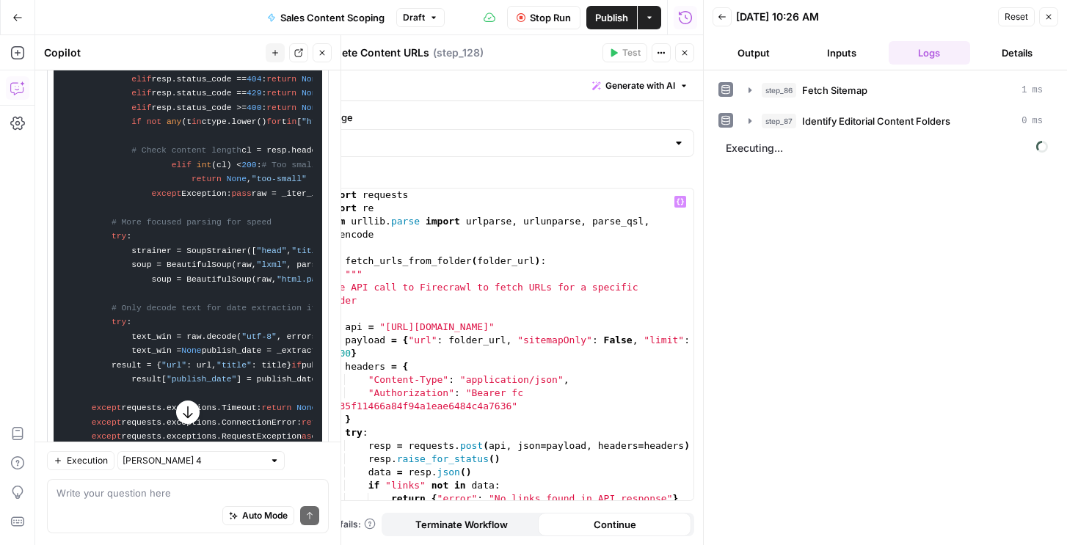
click at [745, 63] on button "Output" at bounding box center [753, 52] width 82 height 23
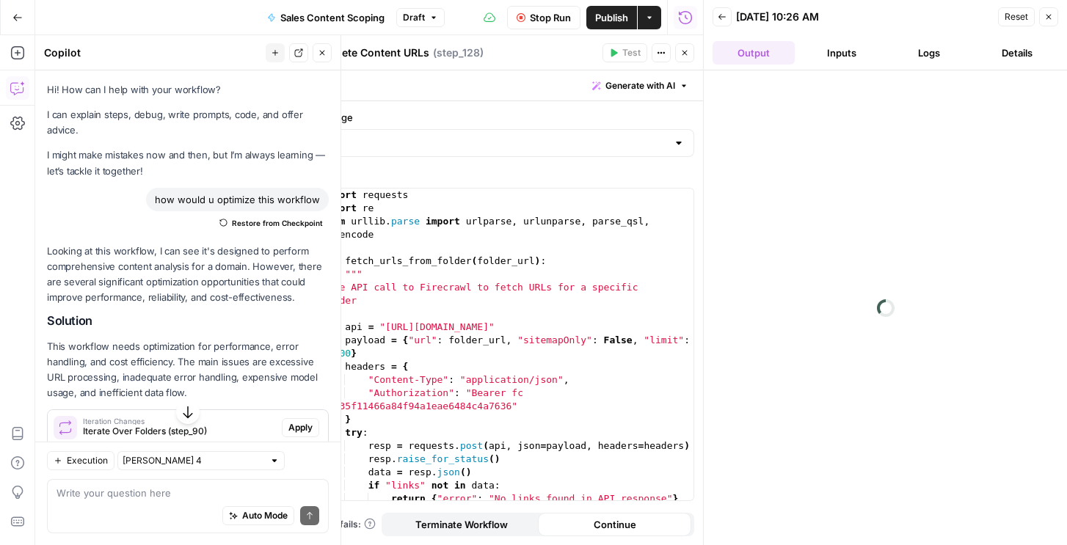
scroll to position [4207, 0]
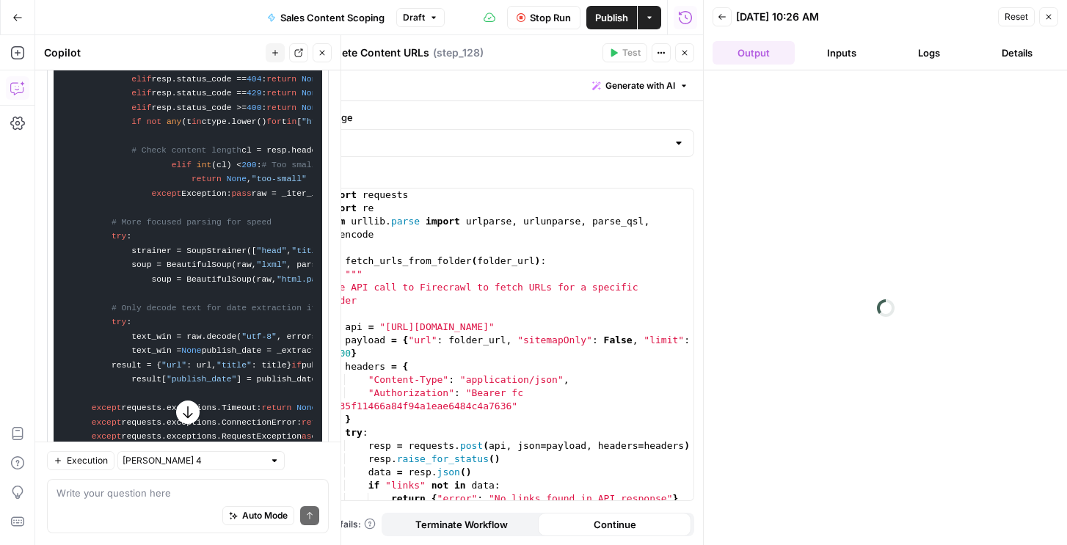
click at [936, 47] on button "Logs" at bounding box center [930, 52] width 82 height 23
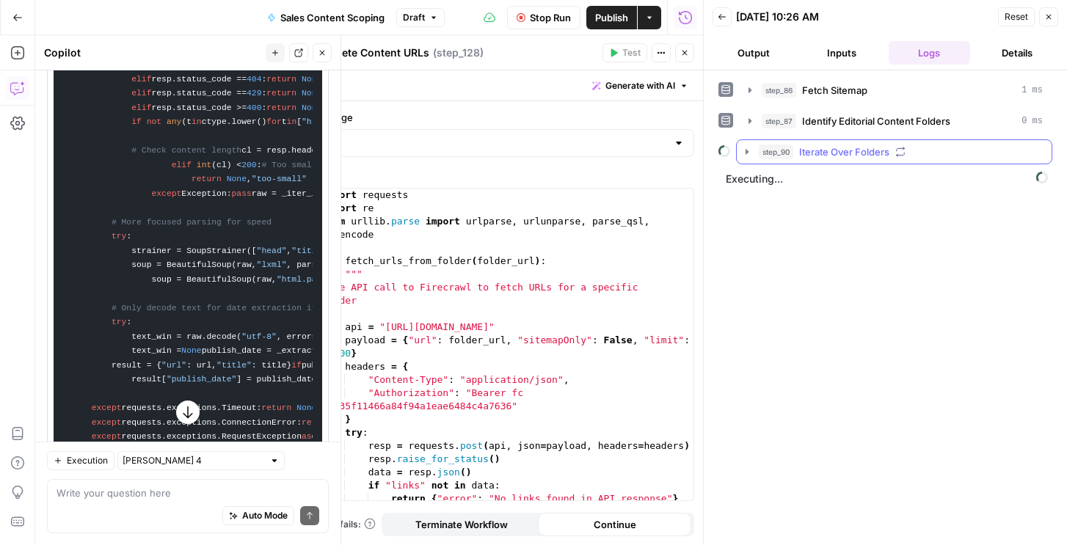
click at [835, 147] on span "Iterate Over Folders" at bounding box center [844, 152] width 90 height 15
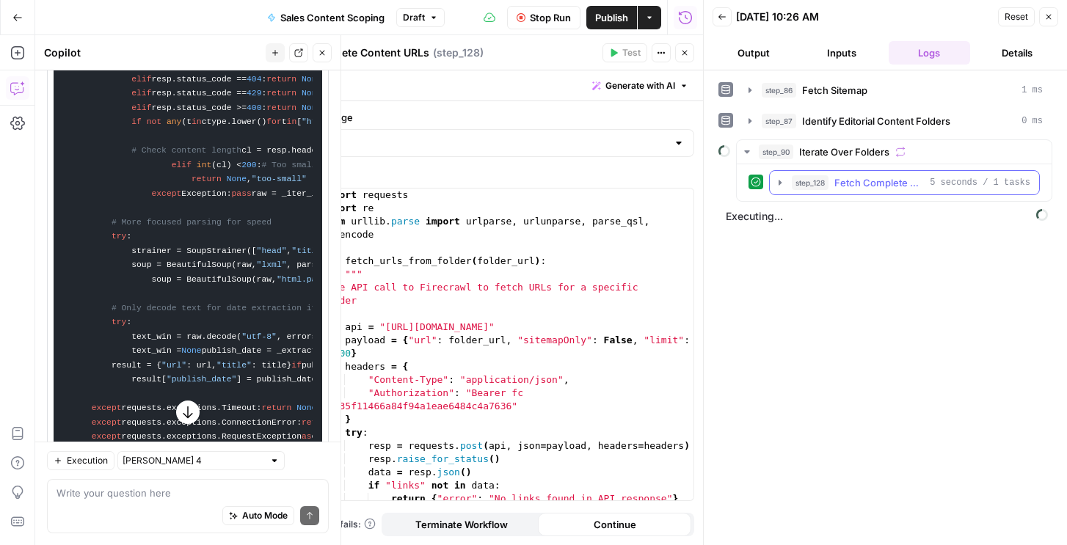
click at [821, 183] on span "step_128" at bounding box center [810, 182] width 37 height 15
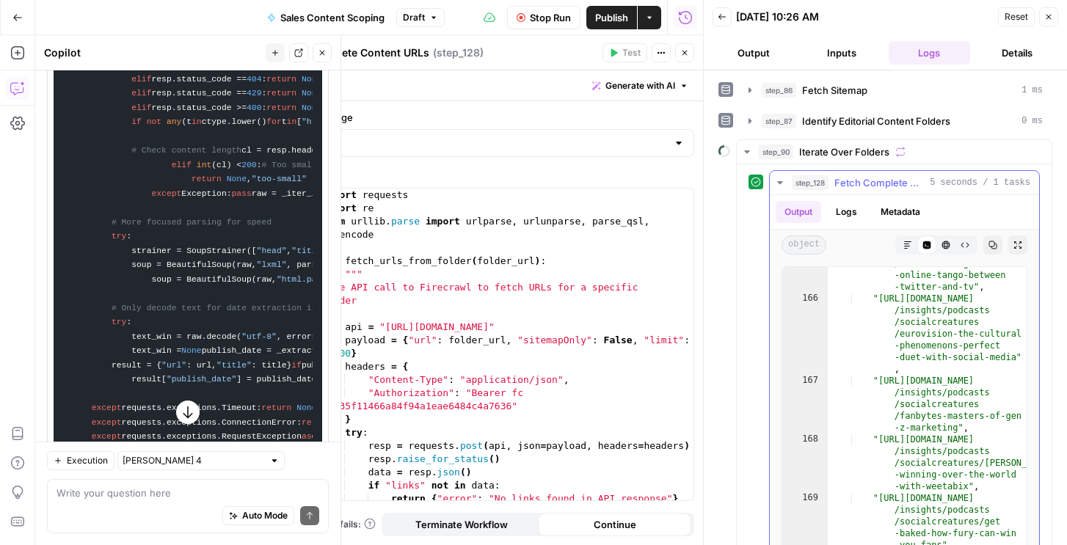
scroll to position [1895, 0]
type textarea "**********"
click at [889, 395] on div ""https://sproutsocial.com /insights/podcasts /socialcreatures /chatterboxing-th…" at bounding box center [927, 430] width 199 height 417
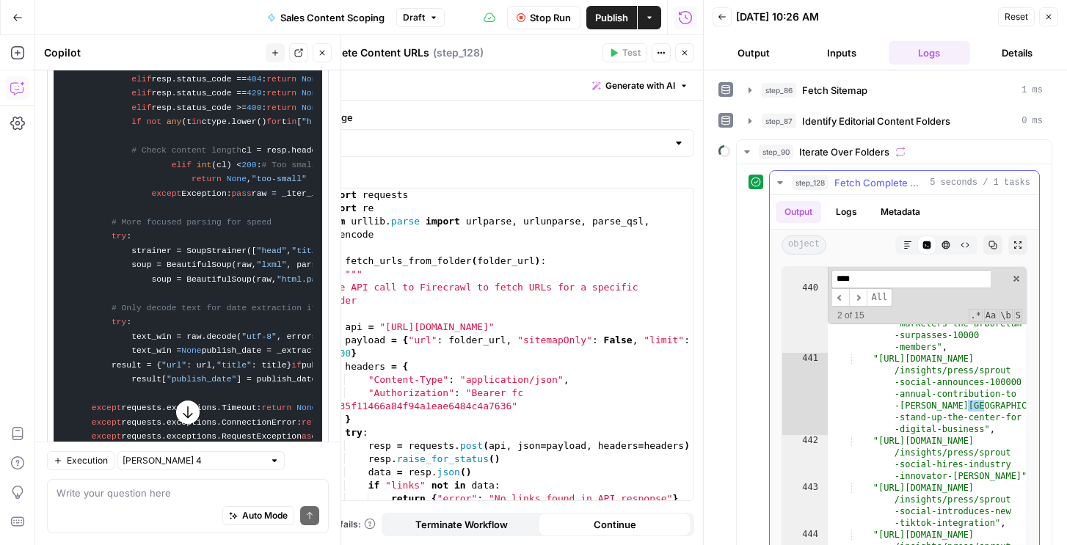
scroll to position [6322, 0]
type input "*******"
type textarea "**********"
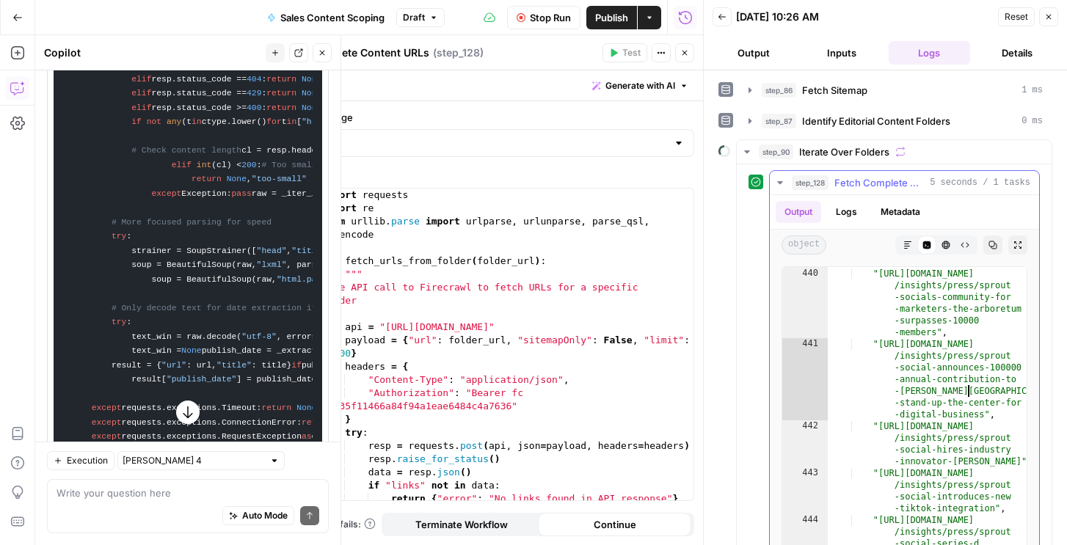
scroll to position [6328, 0]
click at [516, 364] on div "import requests import re from urllib . parse import urlparse , urlunparse , pa…" at bounding box center [506, 358] width 374 height 338
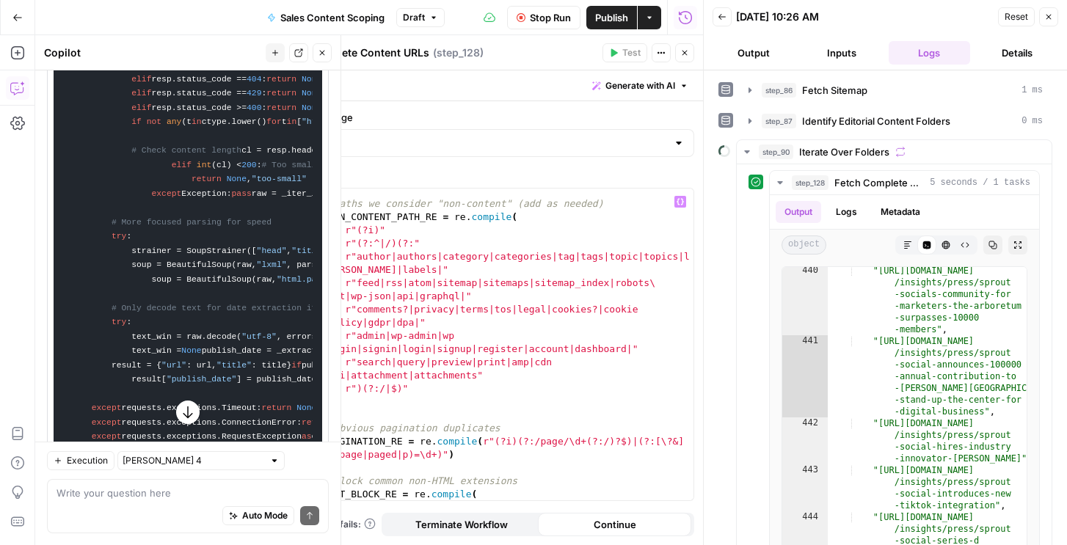
scroll to position [427, 0]
click at [508, 342] on div "# Paths we consider "non-content" (add as needed) _NON_CONTENT_PATH_RE = re . c…" at bounding box center [506, 353] width 374 height 338
click at [460, 307] on div "# Paths we consider "non-content" (add as needed) _NON_CONTENT_PATH_RE = re . c…" at bounding box center [506, 353] width 374 height 338
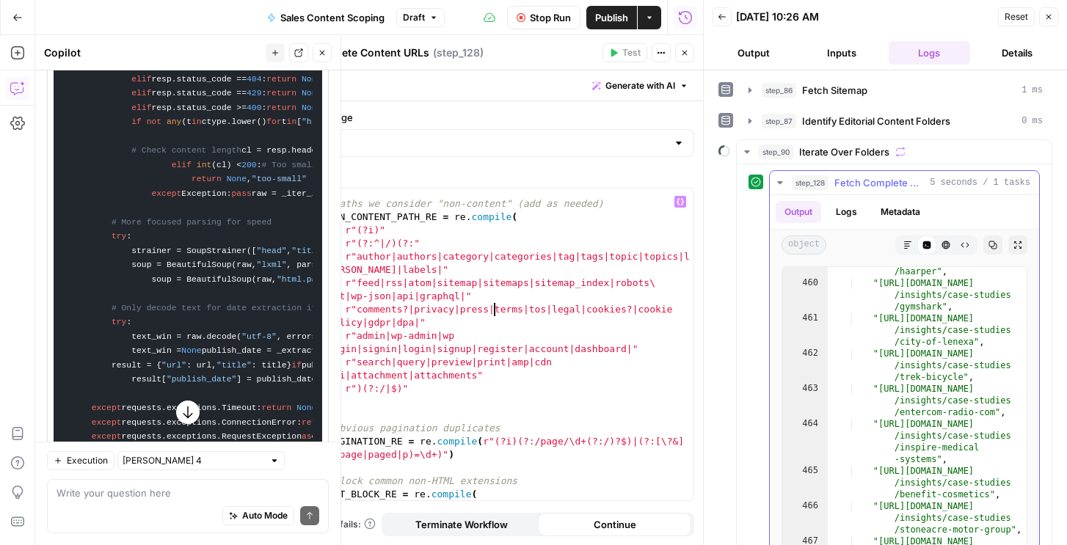
scroll to position [6772, 0]
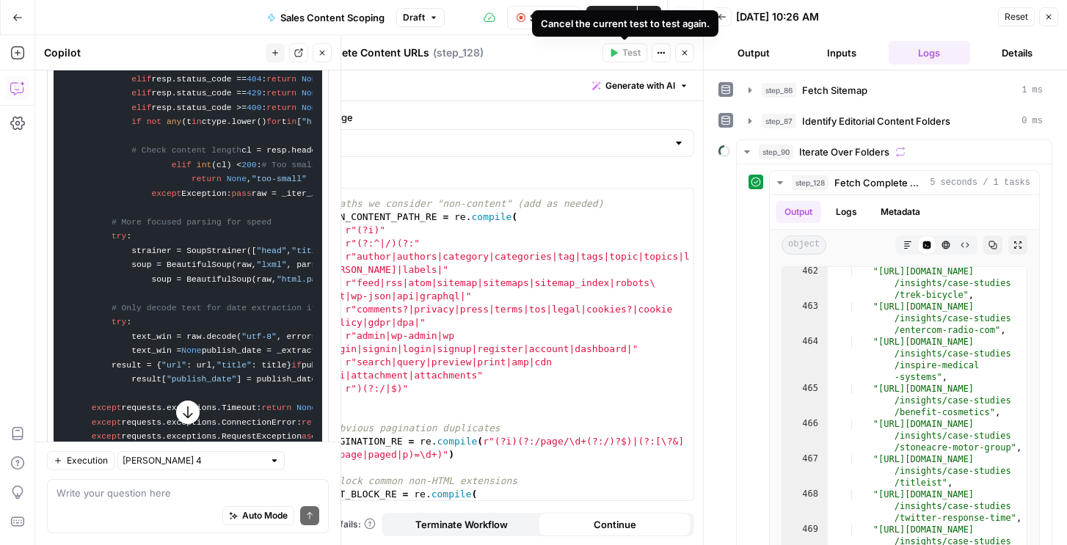
click at [542, 10] on div "Cancel the current test to test again." at bounding box center [625, 23] width 186 height 26
click at [522, 17] on icon "button" at bounding box center [521, 17] width 9 height 9
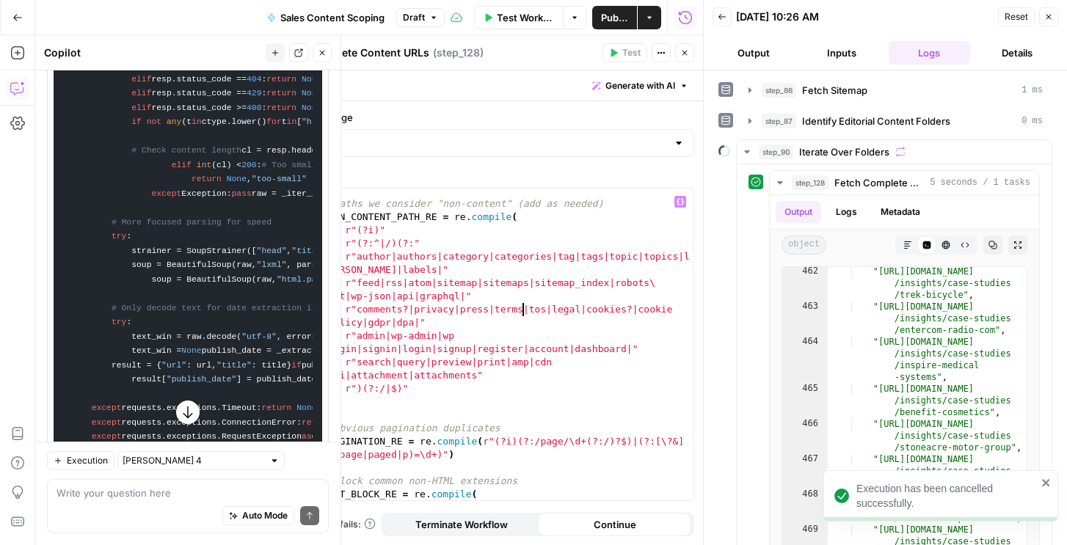
click at [524, 309] on div "# Paths we consider "non-content" (add as needed) _NON_CONTENT_PATH_RE = re . c…" at bounding box center [506, 353] width 374 height 338
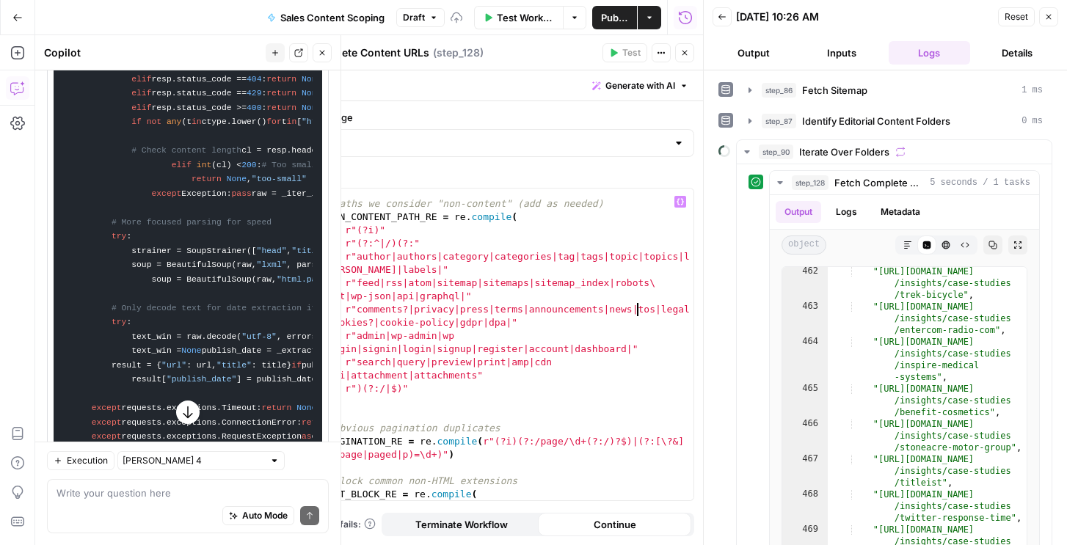
scroll to position [0, 23]
click at [1047, 5] on header "Back 08/18/25 at 10:26 AM Reset Close Output Inputs Logs Details" at bounding box center [885, 35] width 363 height 70
click at [1047, 15] on icon "button" at bounding box center [1048, 17] width 5 height 5
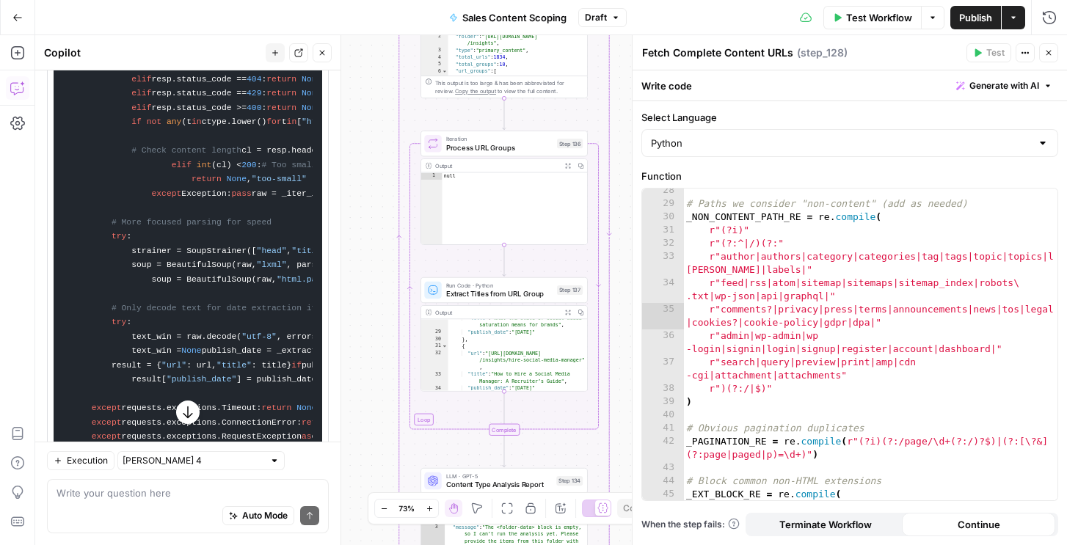
click at [313, 49] on button "Close" at bounding box center [322, 52] width 19 height 19
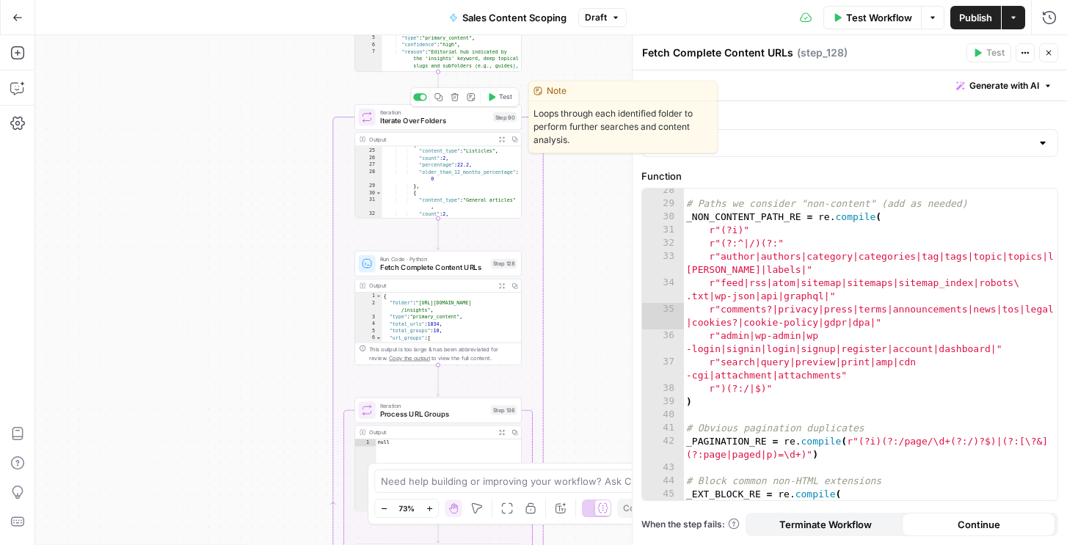
click at [506, 95] on span "Test" at bounding box center [505, 97] width 13 height 10
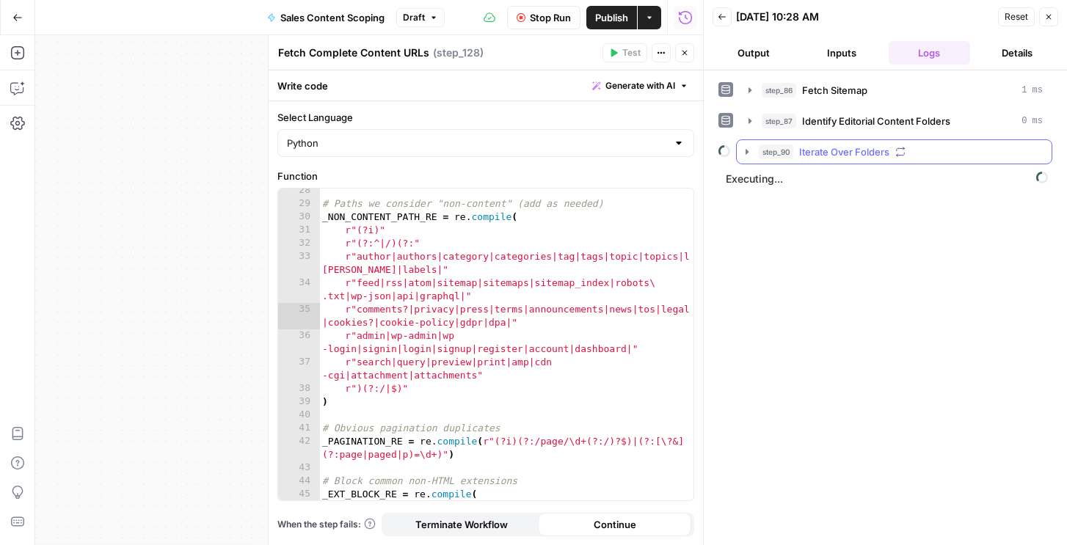
click at [799, 151] on span "Iterate Over Folders" at bounding box center [844, 152] width 90 height 15
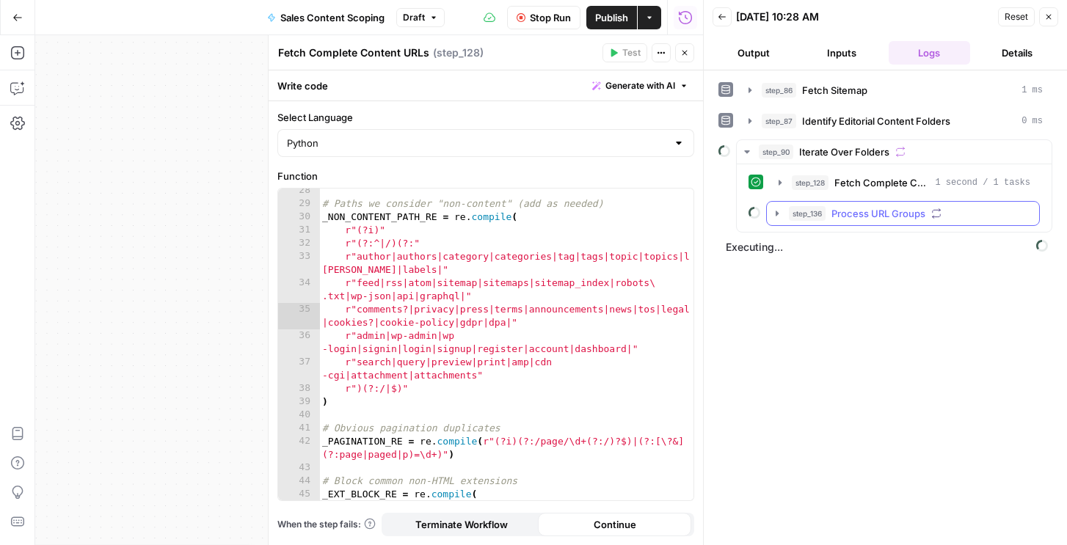
click at [806, 217] on span "step_136" at bounding box center [807, 213] width 37 height 15
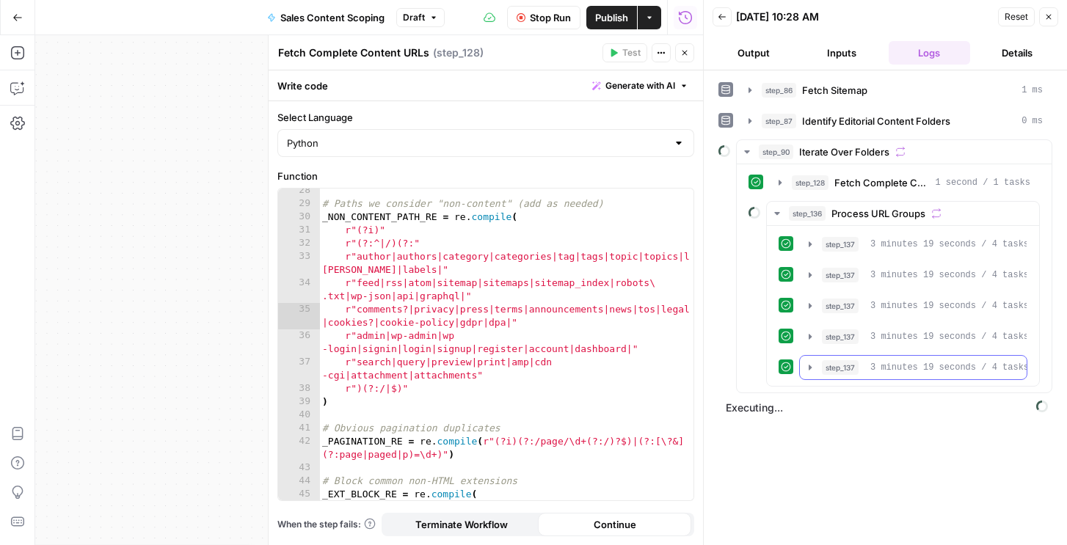
click at [845, 368] on span "step_137" at bounding box center [840, 367] width 37 height 15
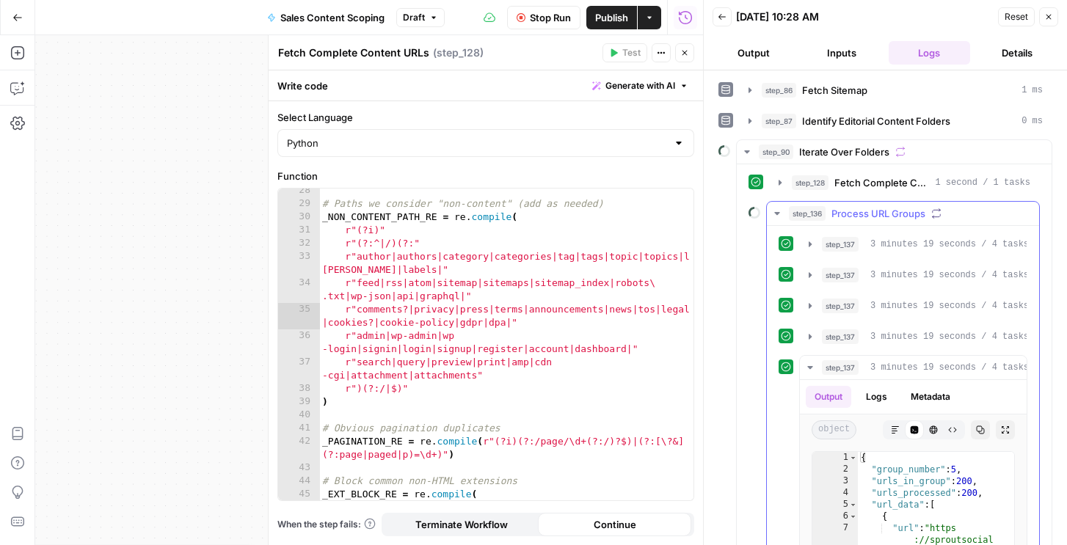
click at [862, 258] on div "step_137 Extract Titles from URL Group 3 minutes 19 seconds / 4 tasks step_137 …" at bounding box center [902, 490] width 249 height 516
click at [861, 247] on div "step_137 Extract Titles from URL Group 3 minutes 19 seconds / 4 tasks" at bounding box center [920, 244] width 196 height 15
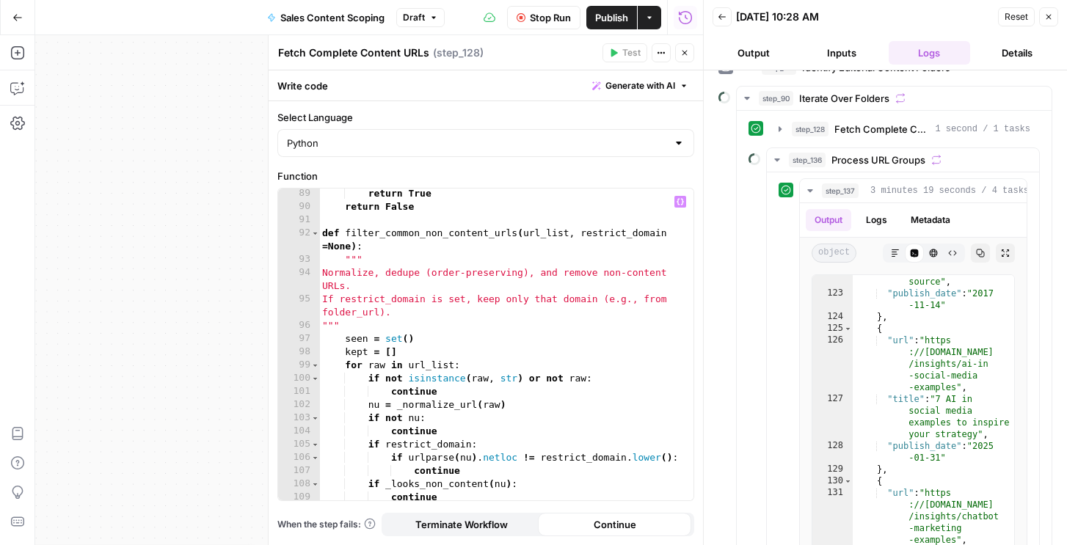
scroll to position [1513, 0]
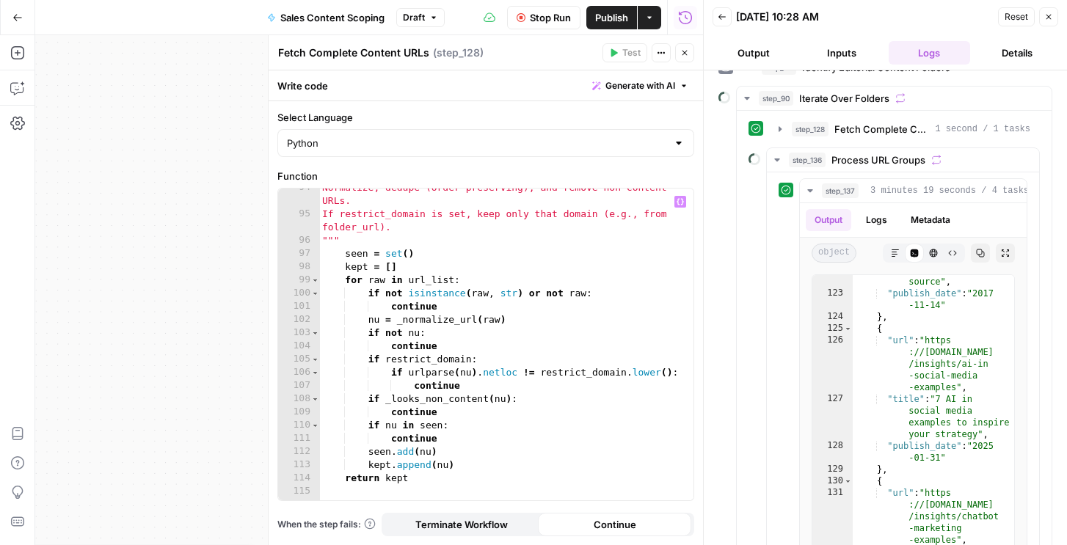
click at [566, 320] on div "Normalize, dedupe (order-preserving), and remove non-content URLs. If restrict_…" at bounding box center [506, 363] width 374 height 365
type textarea "**********"
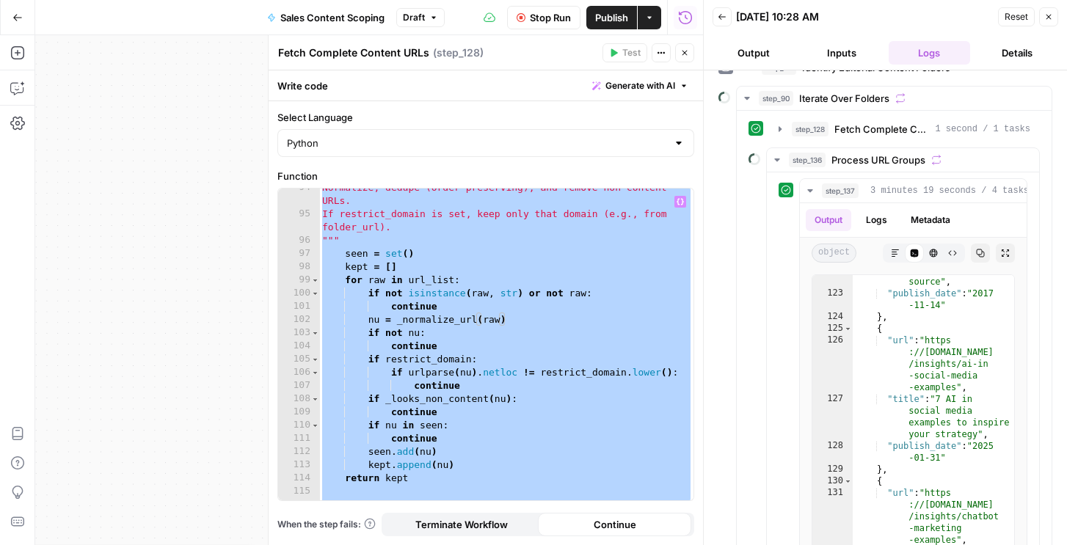
scroll to position [0, 12]
click at [15, 93] on icon "button" at bounding box center [16, 89] width 12 height 12
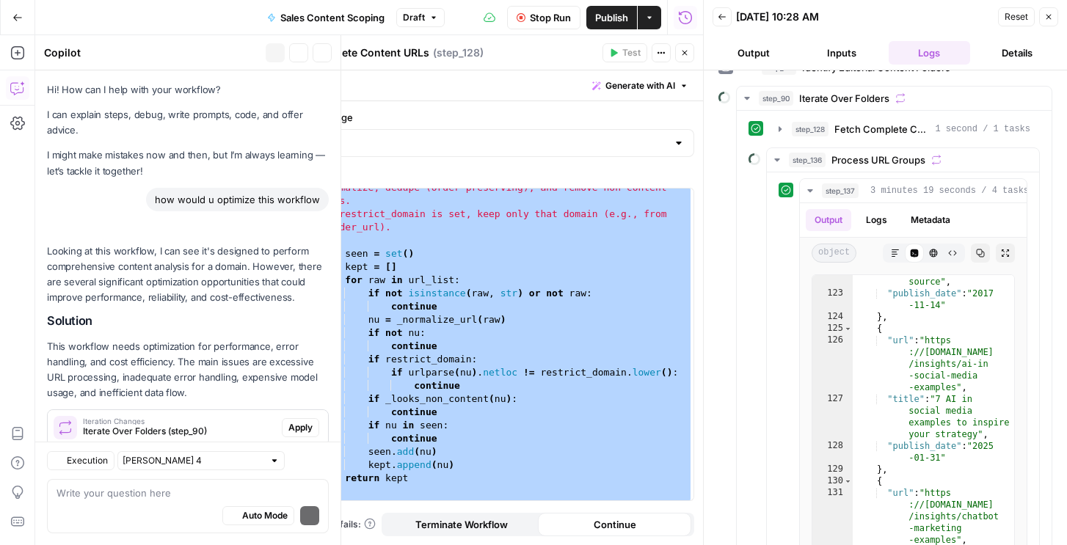
scroll to position [1416, 0]
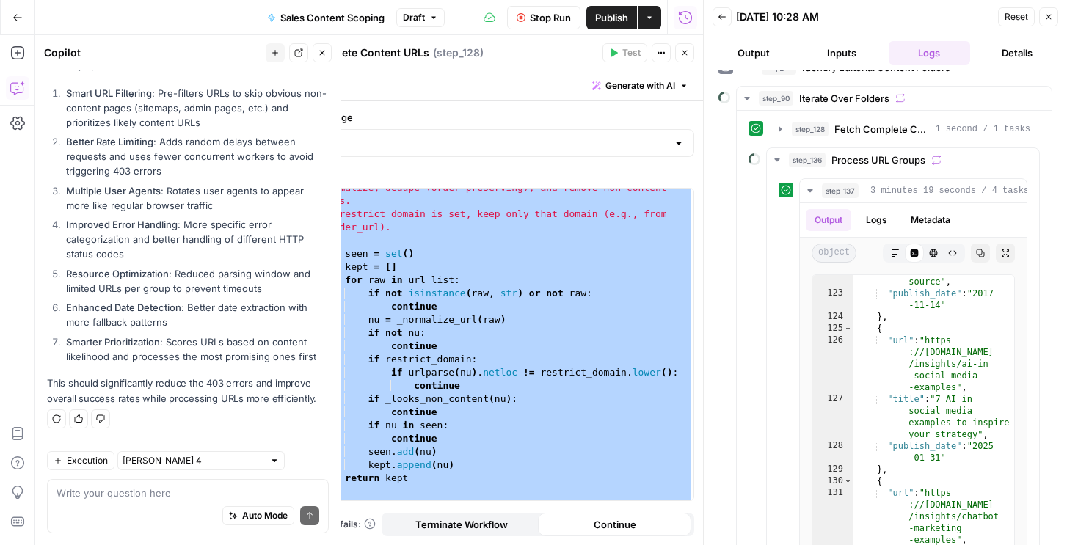
click at [514, 23] on button "Stop Run" at bounding box center [543, 17] width 73 height 23
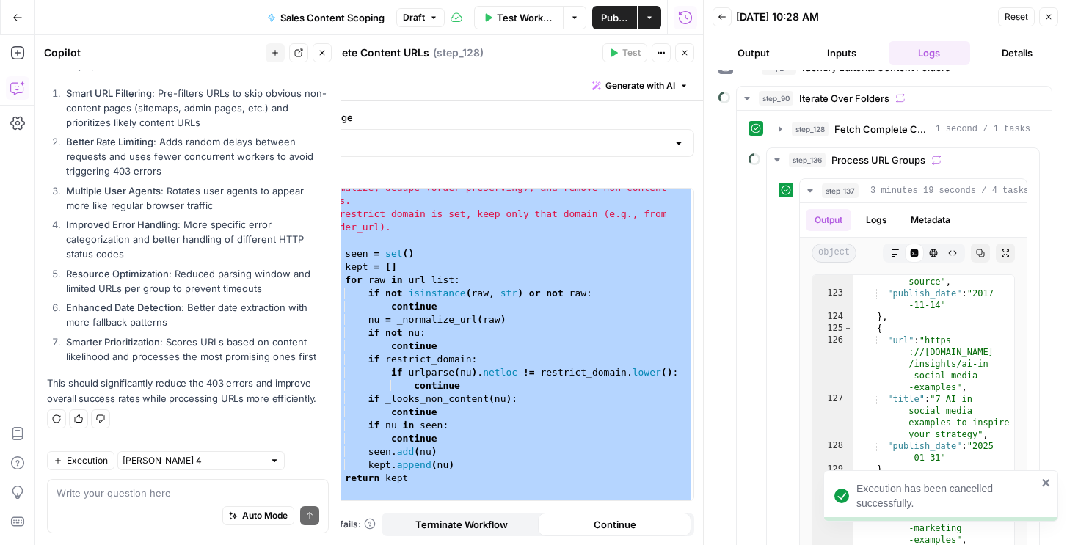
click at [157, 508] on div "Auto Mode Send" at bounding box center [187, 516] width 263 height 32
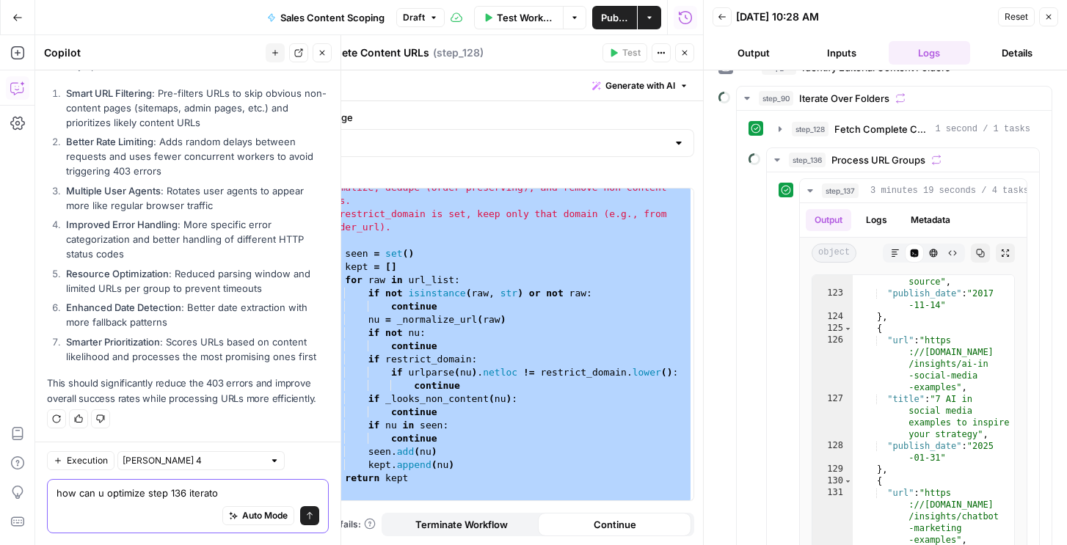
type textarea "how can u optimize step 136 iterator"
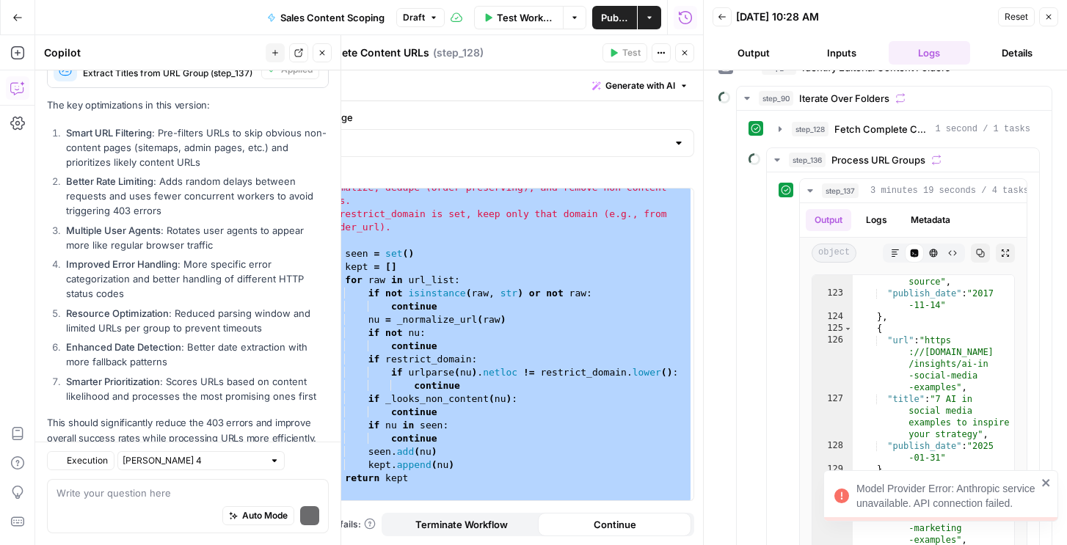
scroll to position [1448, 0]
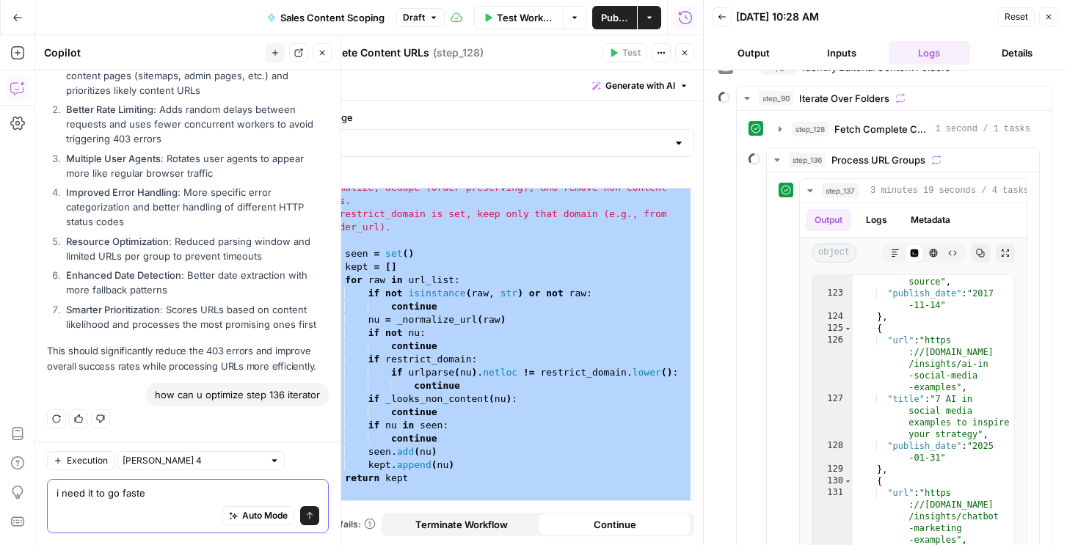
type textarea "i need it to go faster"
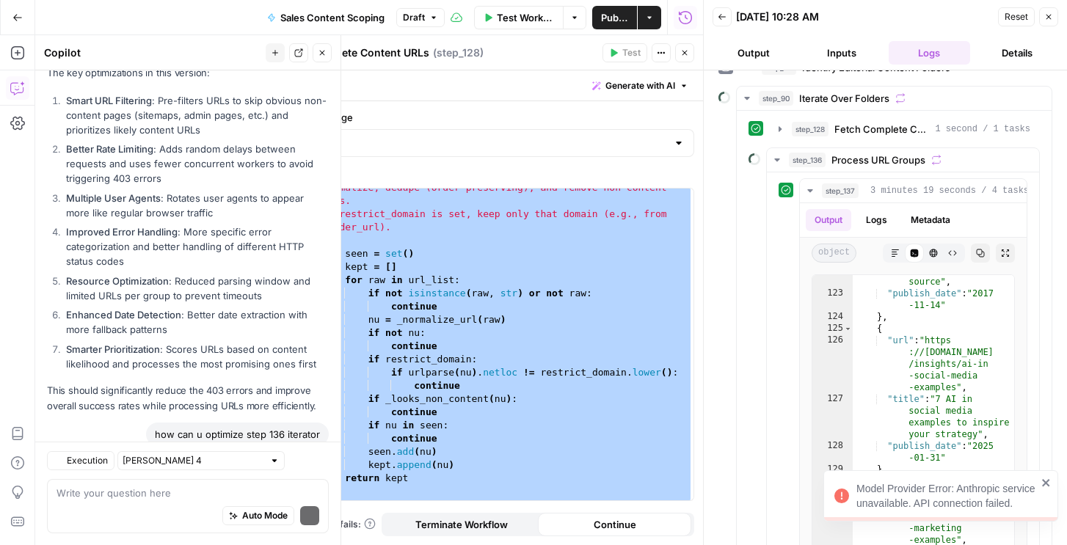
scroll to position [1481, 0]
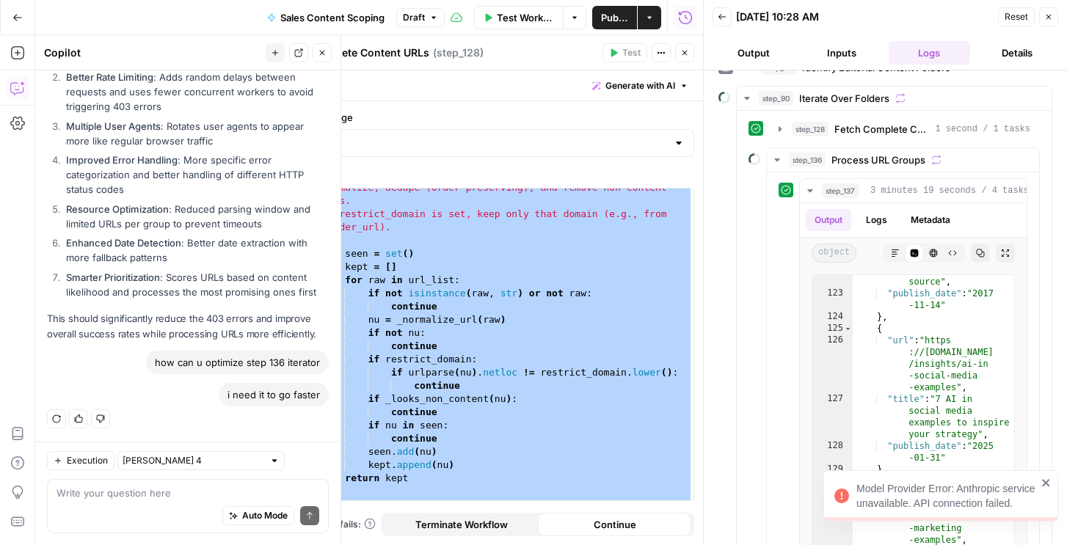
click at [181, 470] on div "Execution Claude Sonnet 4 Write your question here Auto Mode Send" at bounding box center [187, 493] width 305 height 103
click at [180, 462] on input "text" at bounding box center [193, 460] width 141 height 15
click at [189, 411] on span "[PERSON_NAME] 4" at bounding box center [171, 408] width 82 height 15
type input "[PERSON_NAME] 4"
click at [175, 453] on input "text" at bounding box center [193, 460] width 141 height 15
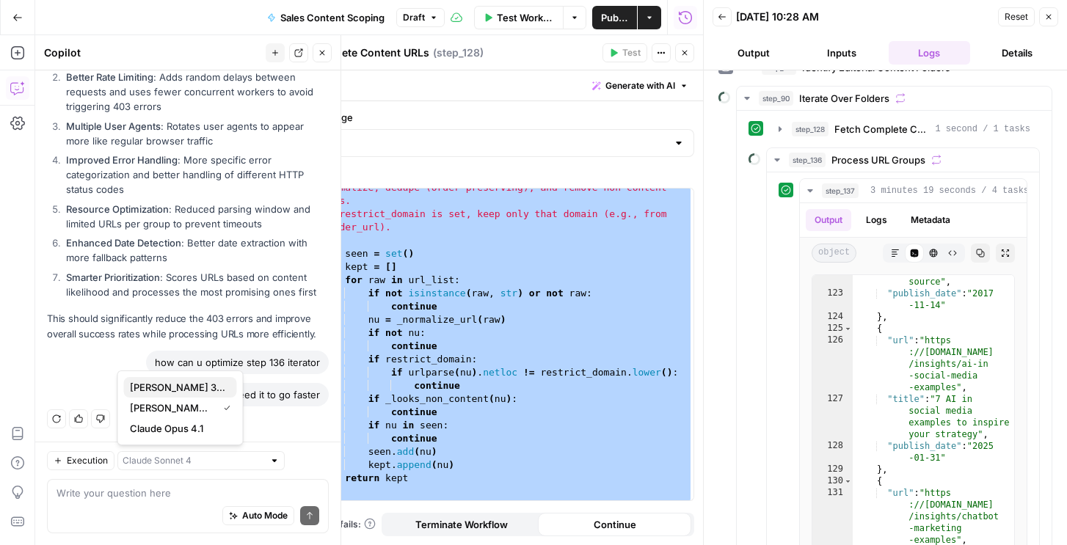
click at [187, 389] on span "Claude Sonnet 3.5 (default)" at bounding box center [177, 387] width 95 height 15
type input "Claude Sonnet 3.5 (default)"
drag, startPoint x: 324, startPoint y: 395, endPoint x: 154, endPoint y: 367, distance: 172.6
copy div "how can u optimize step 136 iterator i need it to go faster"
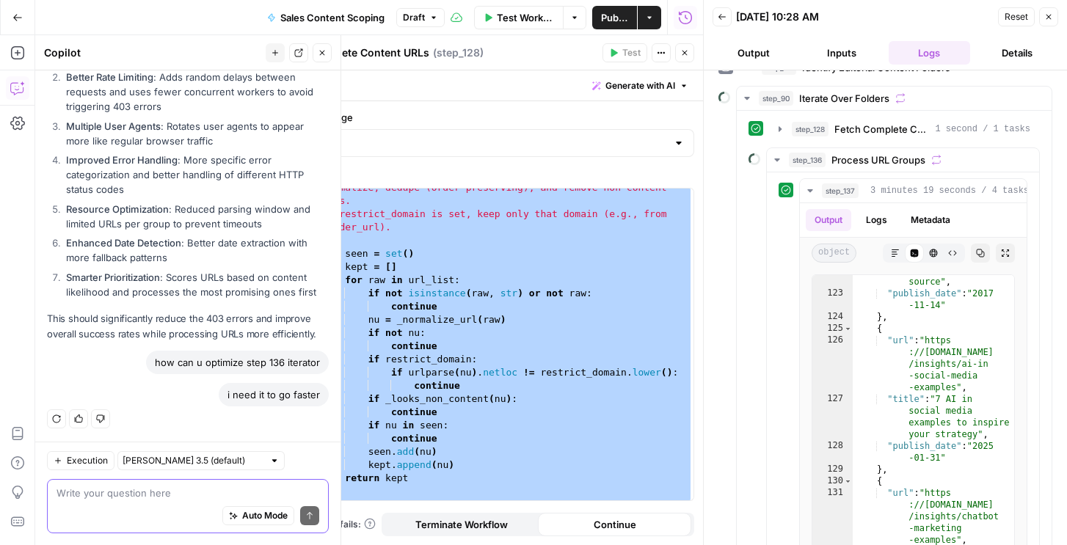
click at [111, 498] on textarea at bounding box center [187, 493] width 263 height 15
paste textarea "how can u optimize step 136 iterator i need it to go faster"
type textarea "how can u optimize step 136 iterator i need it to go faster"
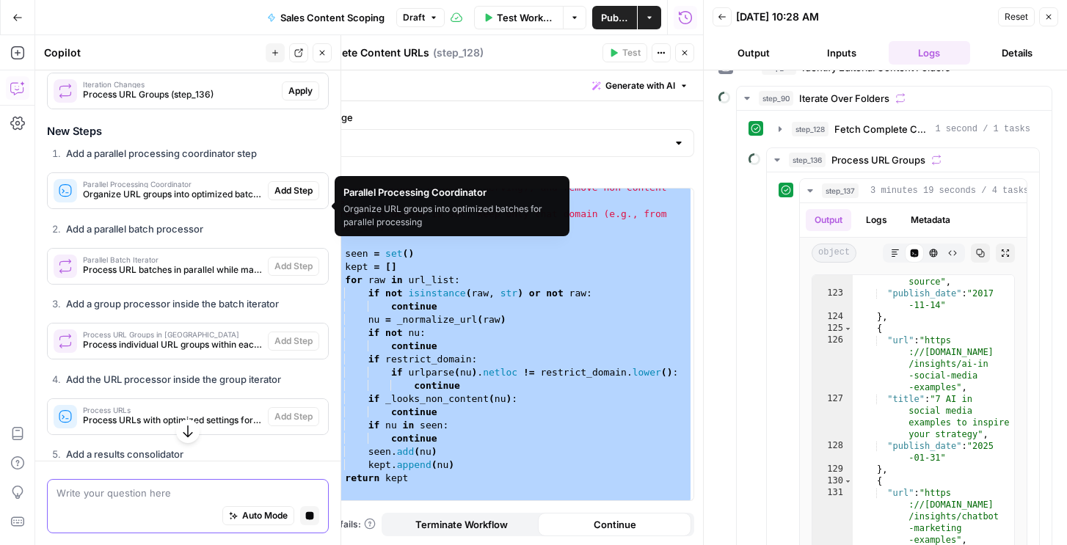
scroll to position [1771, 0]
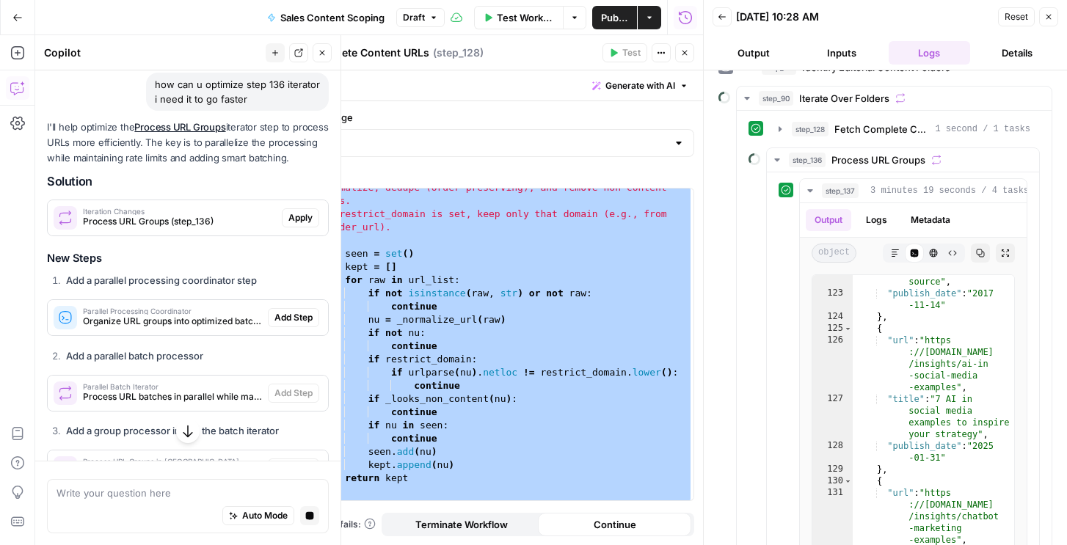
click at [293, 225] on span "Apply" at bounding box center [300, 217] width 24 height 13
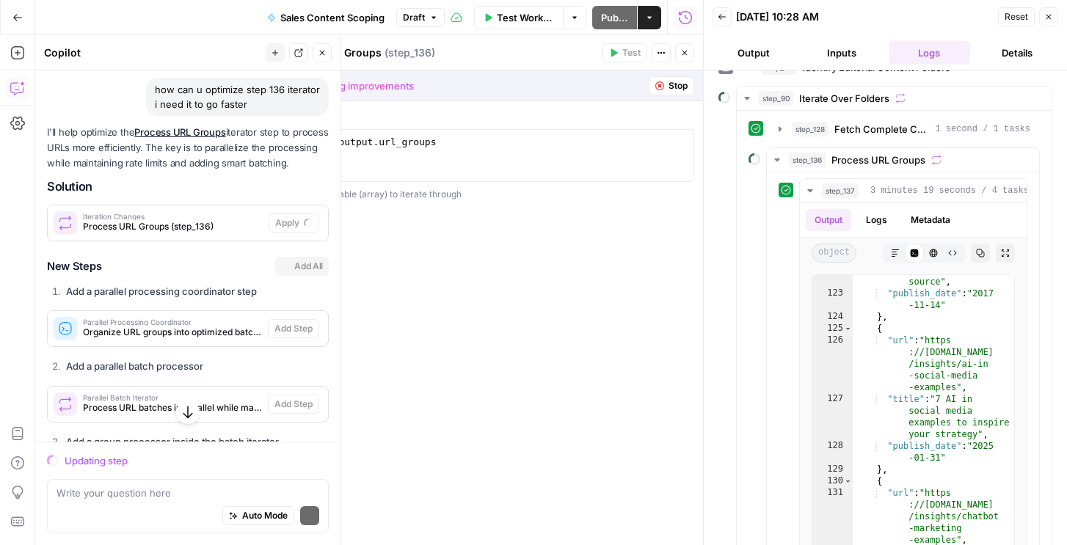
scroll to position [1777, 0]
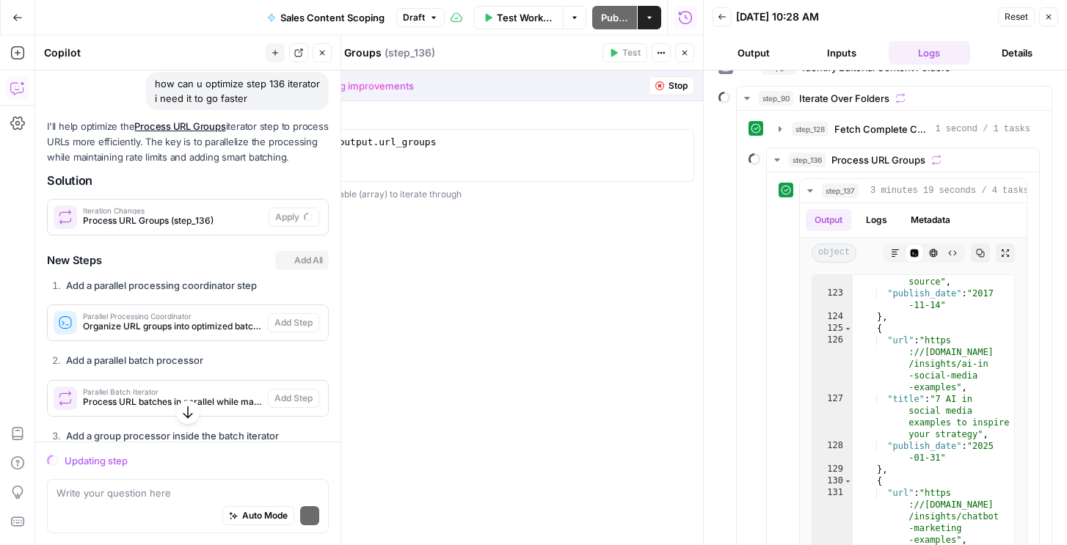
click at [226, 227] on span "Process URL Groups (step_136)" at bounding box center [173, 220] width 180 height 13
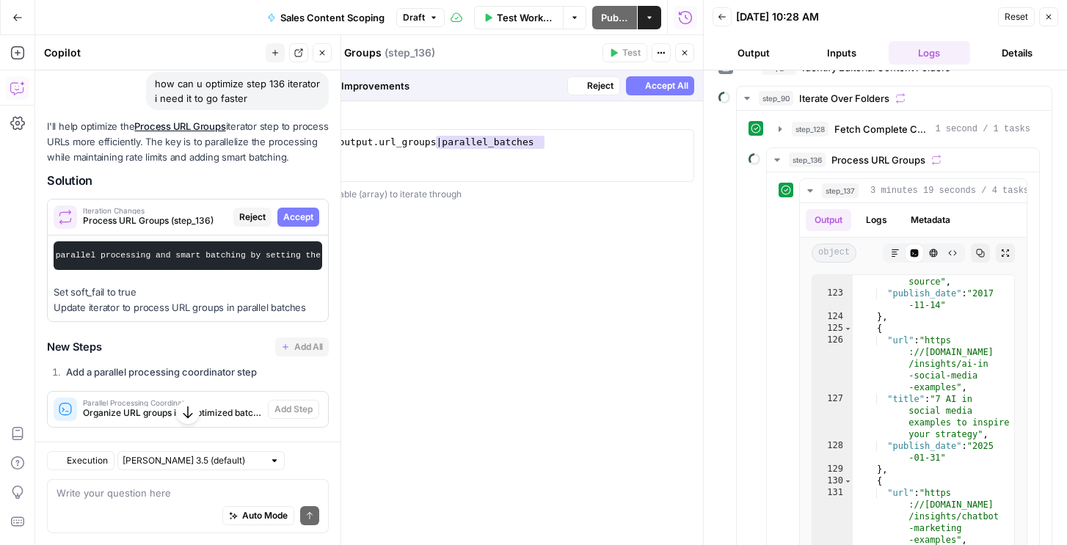
scroll to position [0, 328]
click at [659, 85] on span "Accept All" at bounding box center [666, 85] width 43 height 13
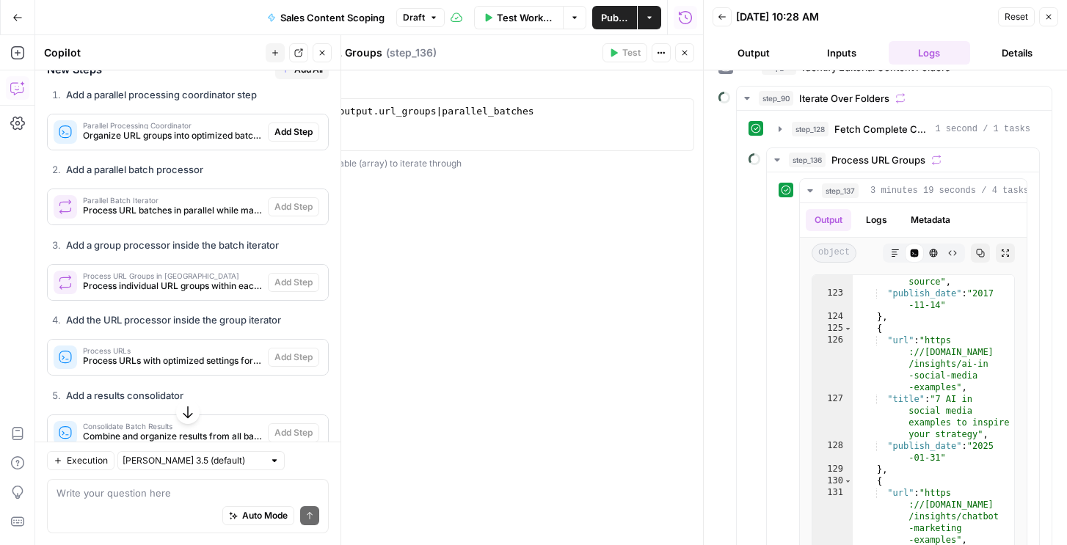
scroll to position [2174, 0]
click at [293, 77] on button "Add All" at bounding box center [302, 67] width 54 height 19
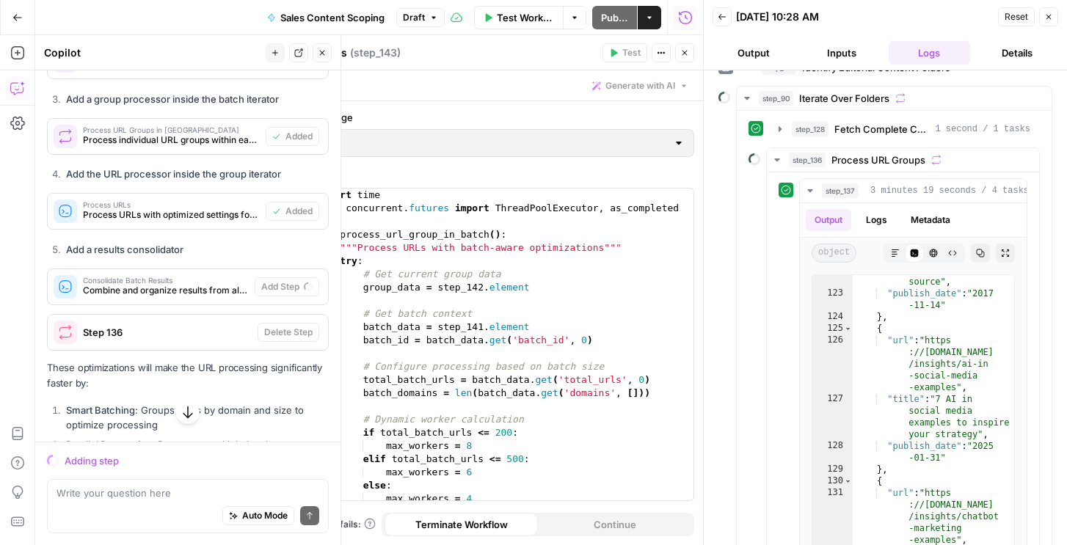
scroll to position [2631, 0]
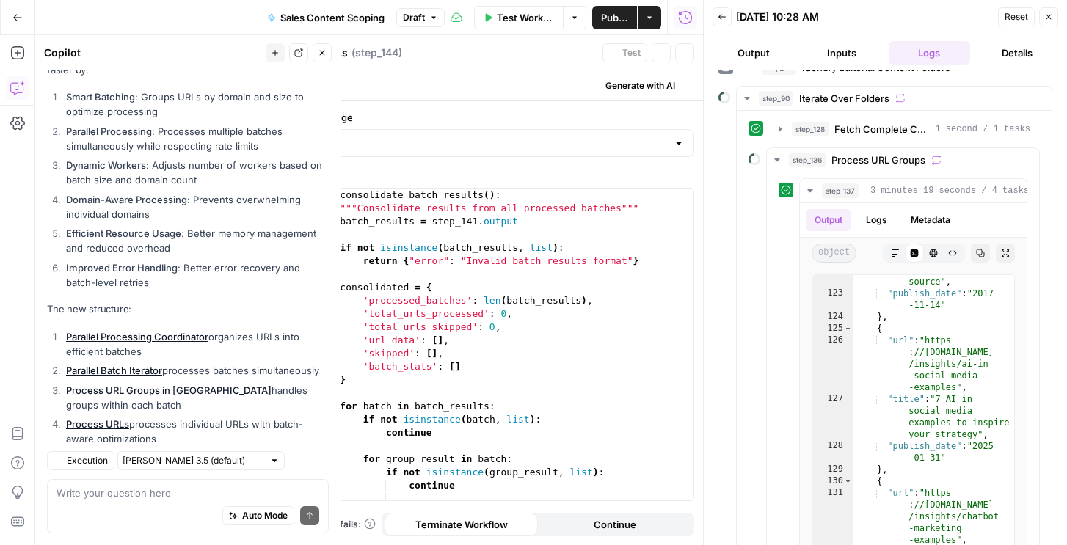
type textarea "Consolidate Batch Results"
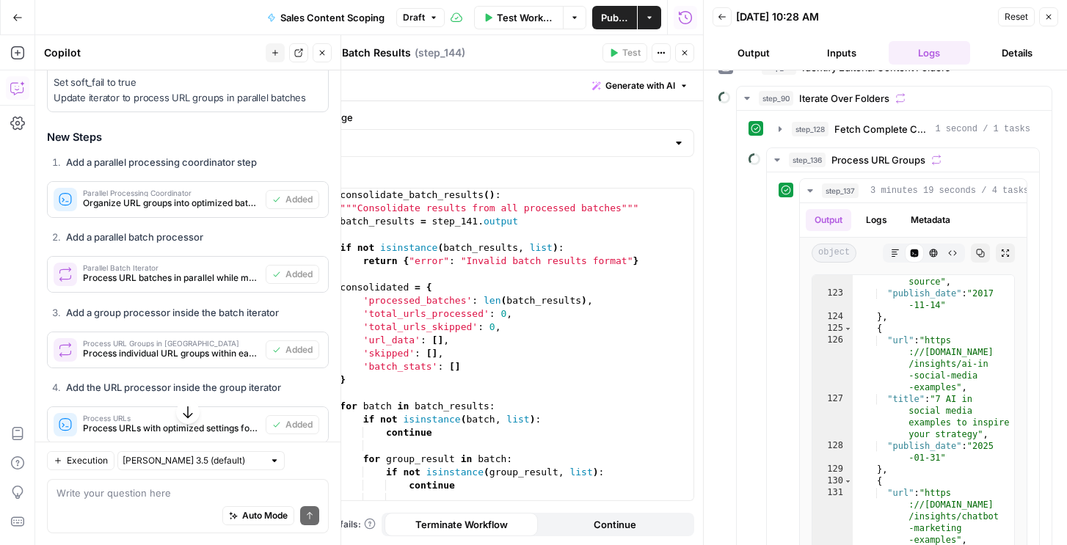
scroll to position [2221, 0]
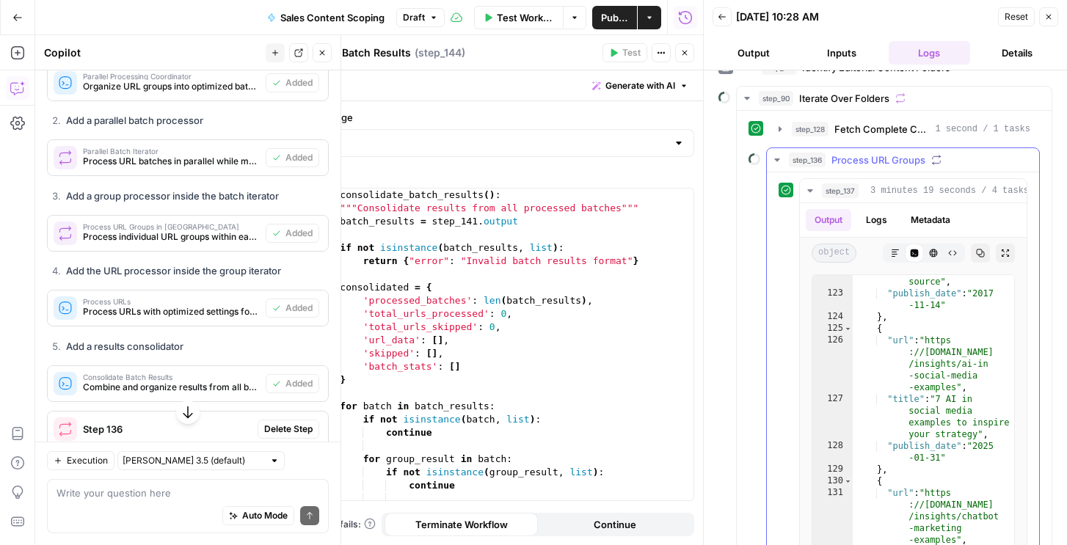
click at [842, 166] on span "Process URL Groups" at bounding box center [878, 160] width 94 height 15
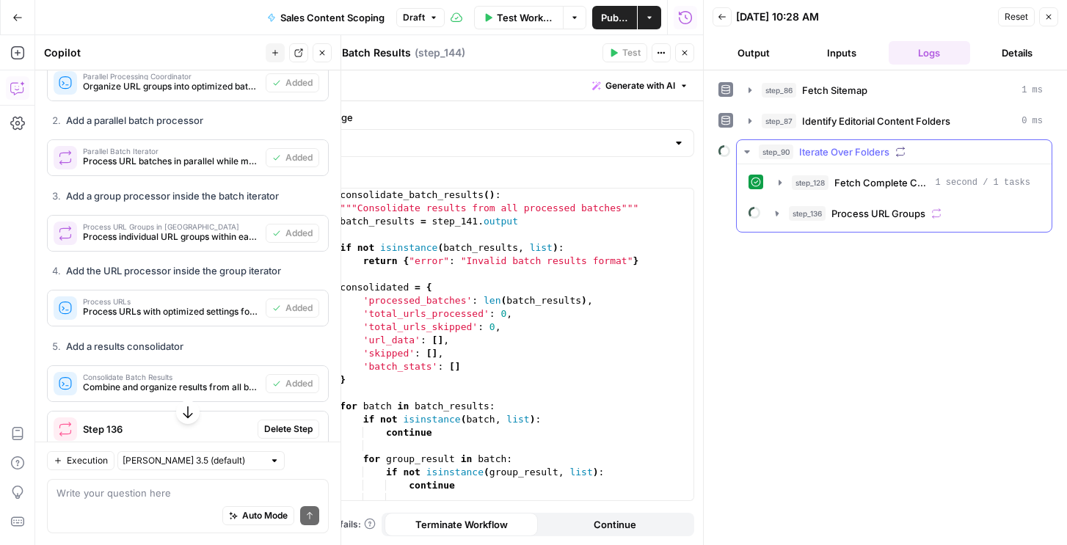
scroll to position [0, 0]
click at [843, 216] on span "Process URL Groups" at bounding box center [878, 213] width 94 height 15
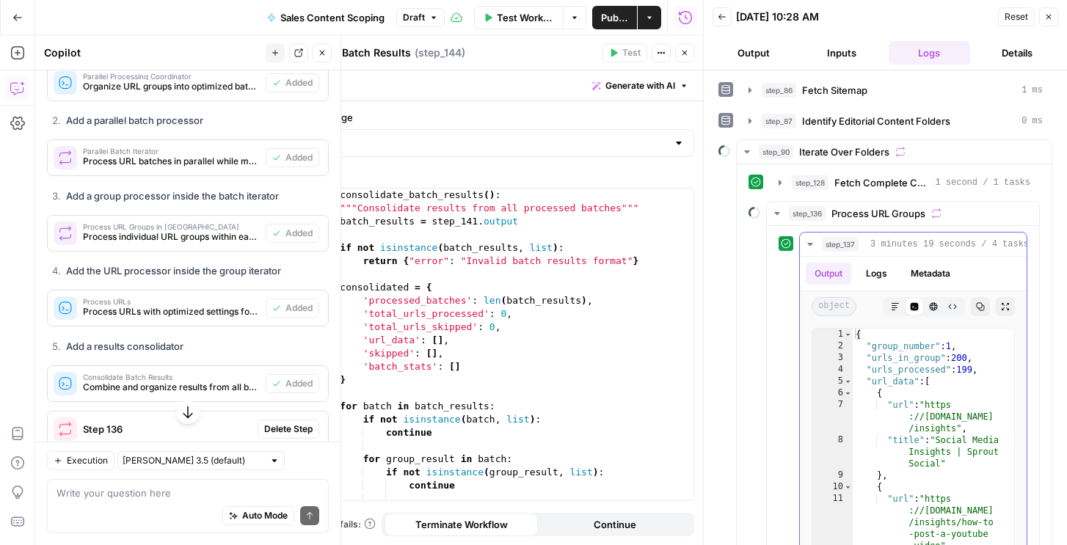
click at [877, 249] on span "3 minutes 19 seconds / 4 tasks" at bounding box center [949, 244] width 158 height 13
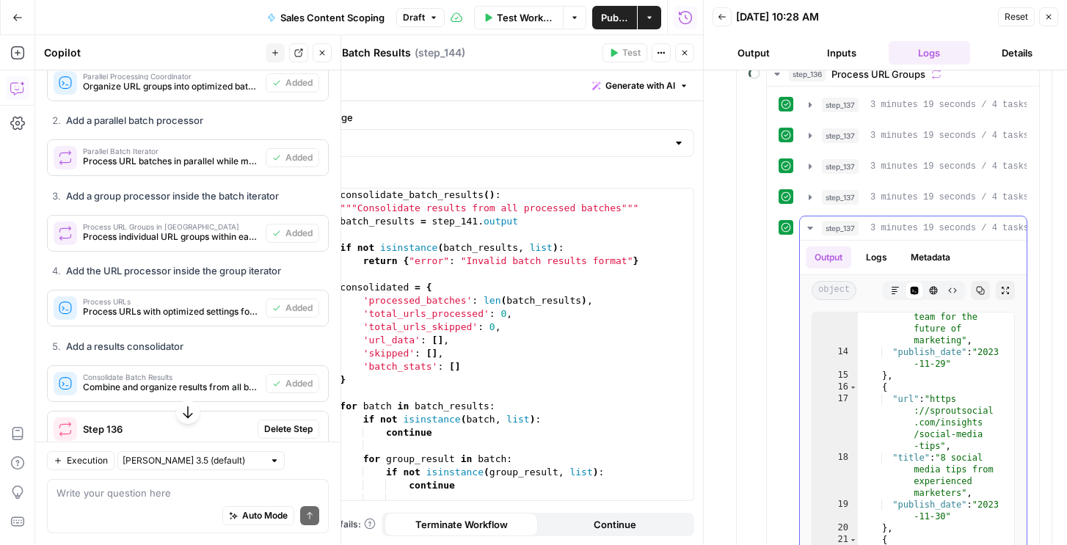
scroll to position [420, 0]
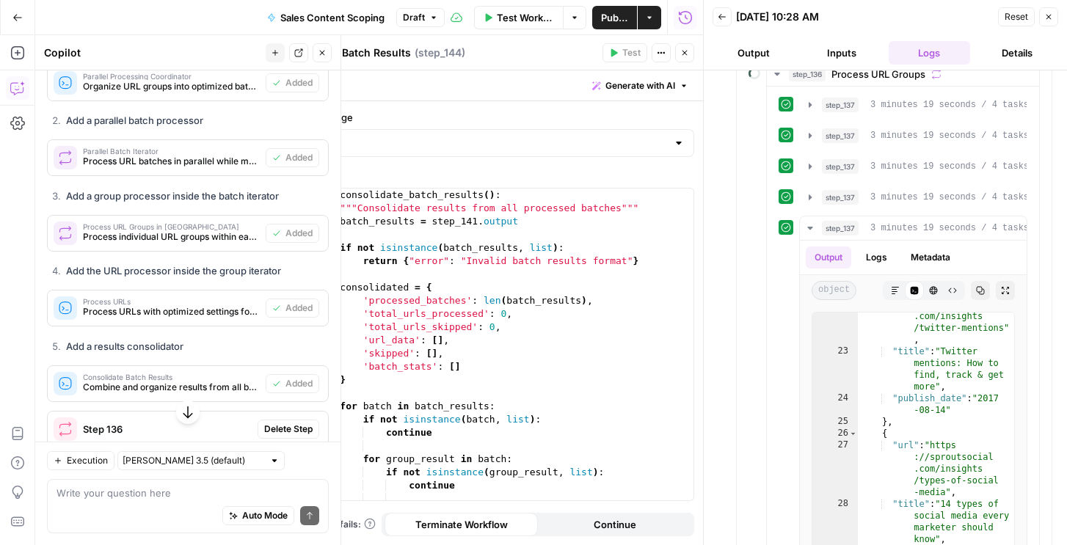
click at [1051, 18] on icon "button" at bounding box center [1048, 16] width 9 height 9
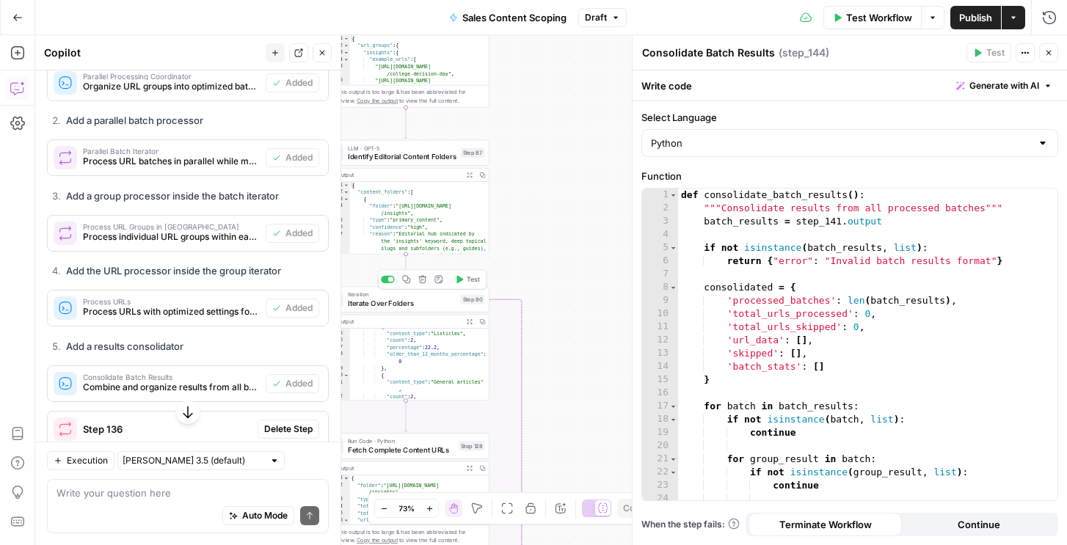
click at [465, 278] on button "Test" at bounding box center [467, 279] width 34 height 14
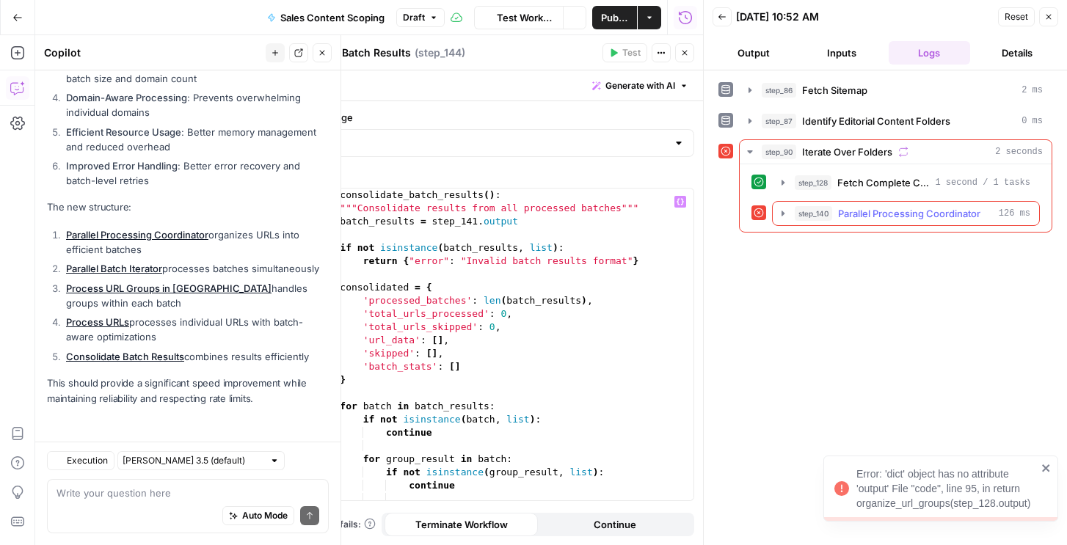
scroll to position [2662, 0]
click at [851, 214] on span "Parallel Processing Coordinator" at bounding box center [909, 213] width 142 height 15
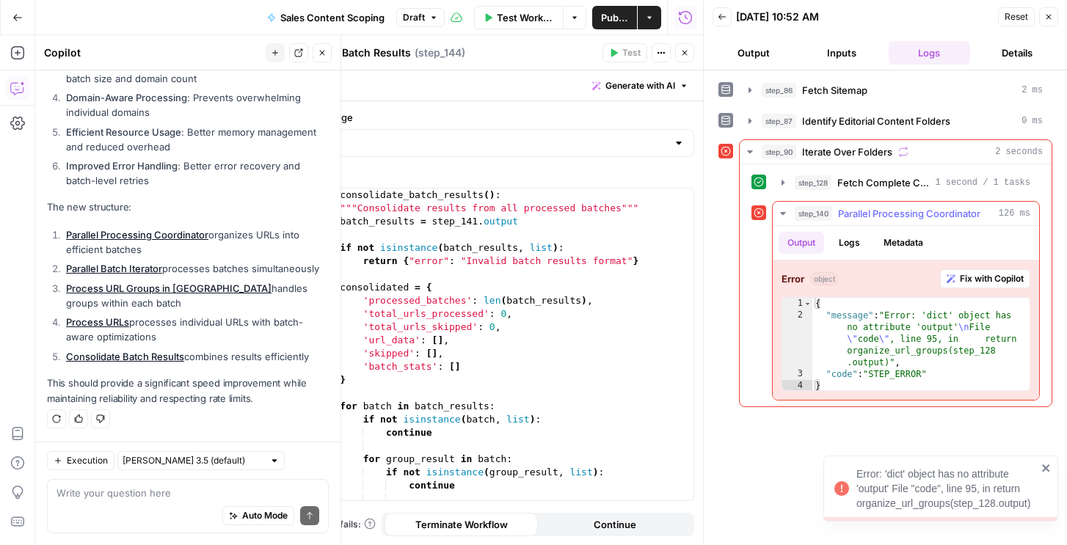
click at [981, 278] on span "Fix with Copilot" at bounding box center [992, 278] width 64 height 13
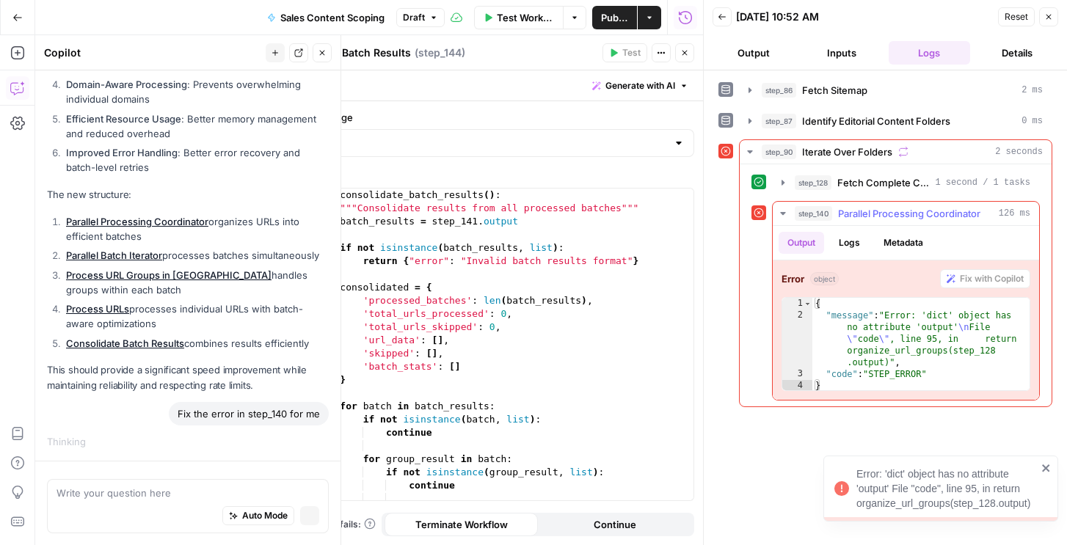
scroll to position [2547, 0]
click at [881, 178] on span "Fetch Complete Content URLs" at bounding box center [883, 182] width 92 height 15
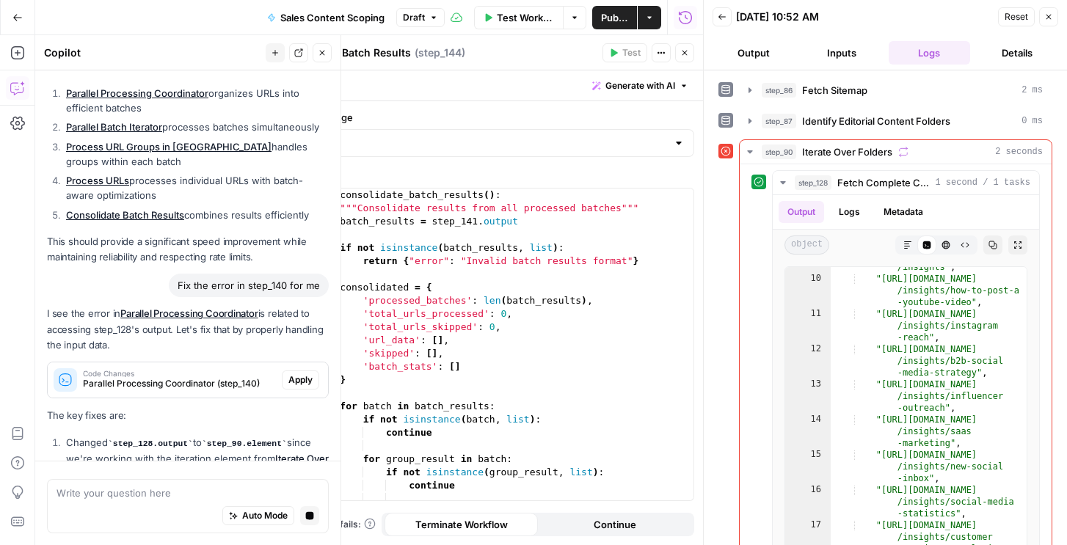
scroll to position [2657, 0]
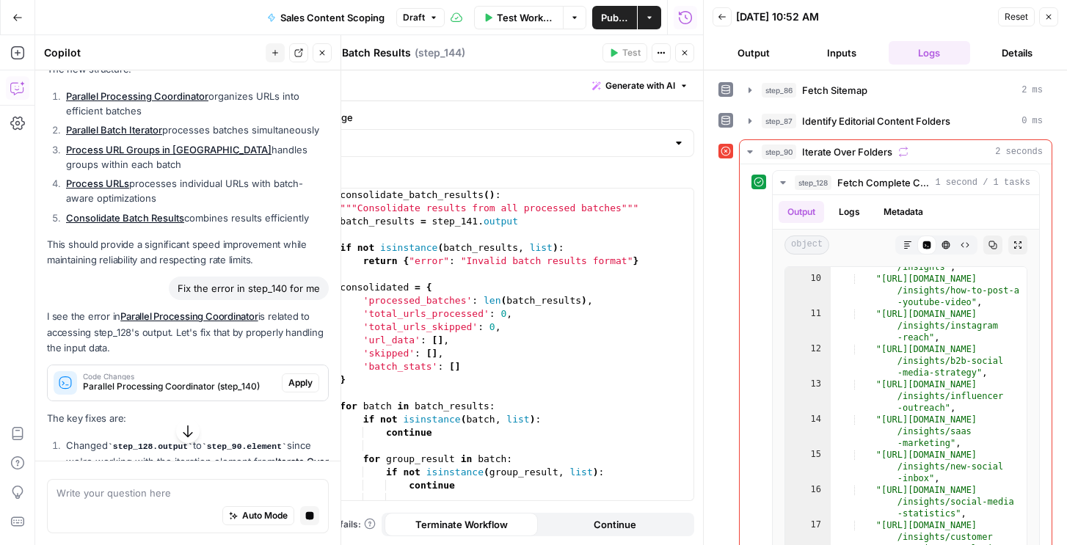
click at [298, 390] on span "Apply" at bounding box center [300, 382] width 24 height 13
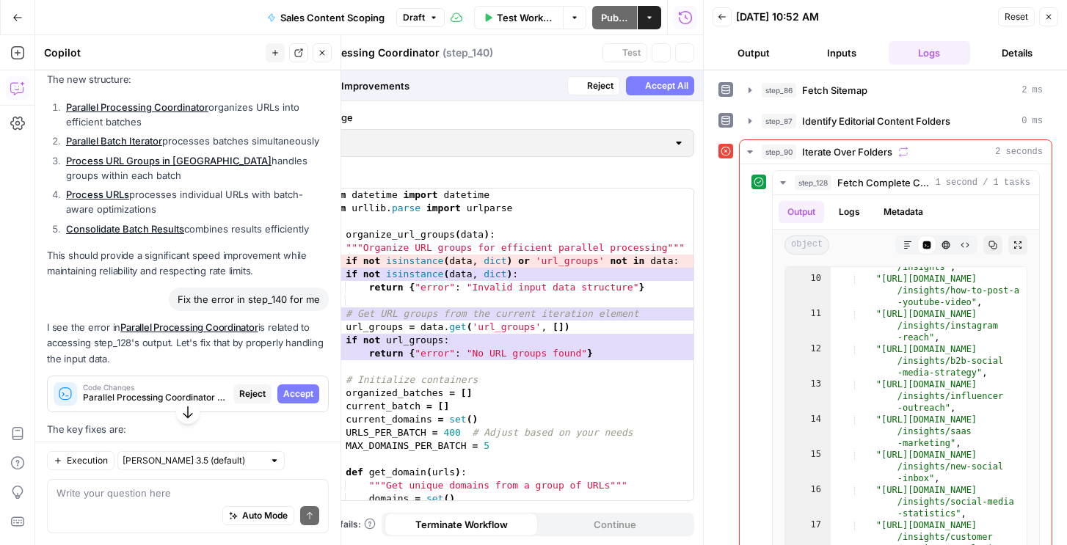
scroll to position [2668, 0]
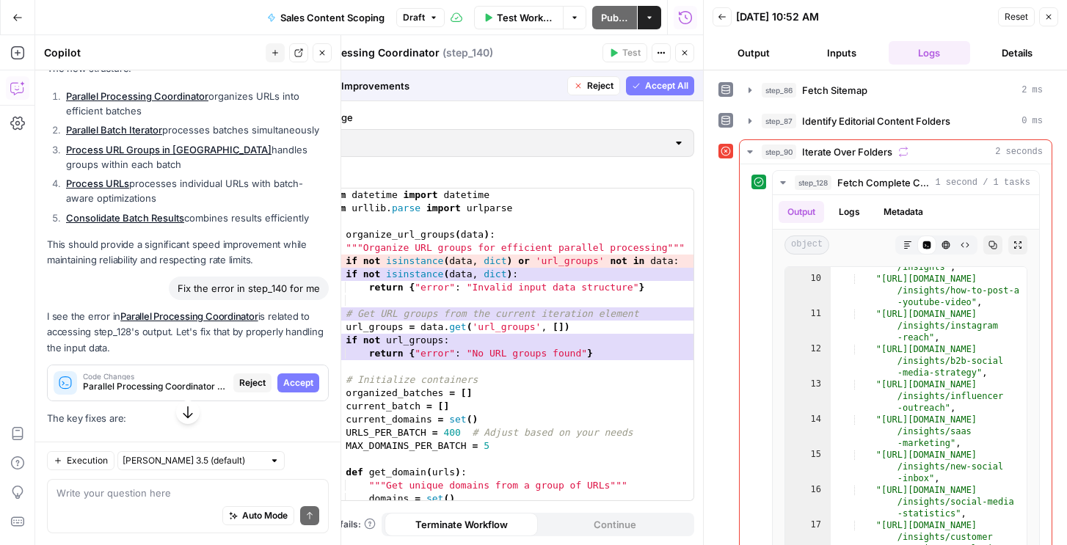
click at [677, 86] on span "Accept All" at bounding box center [666, 85] width 43 height 13
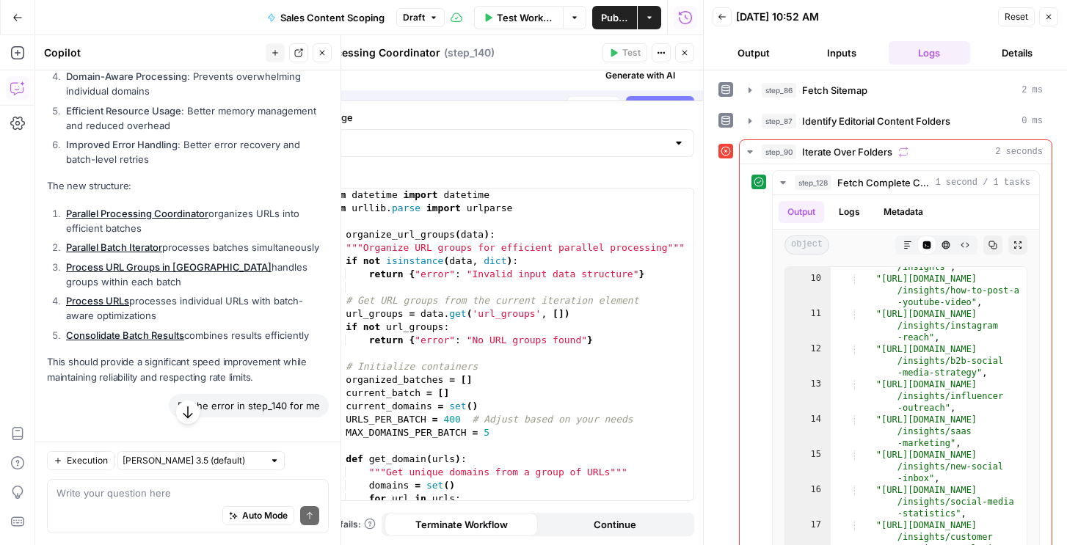
scroll to position [2785, 0]
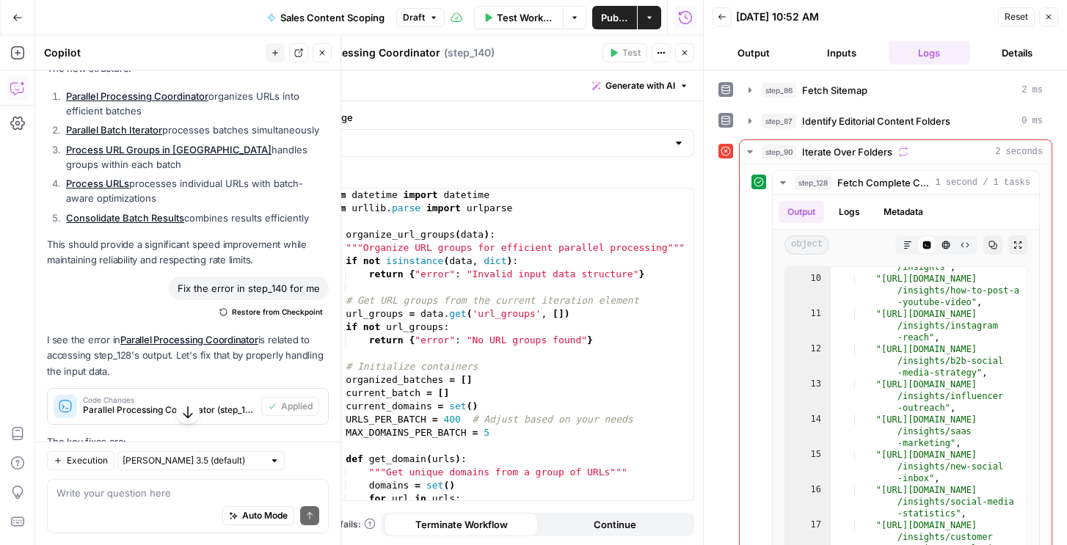
click at [1053, 17] on button "Close" at bounding box center [1048, 16] width 19 height 19
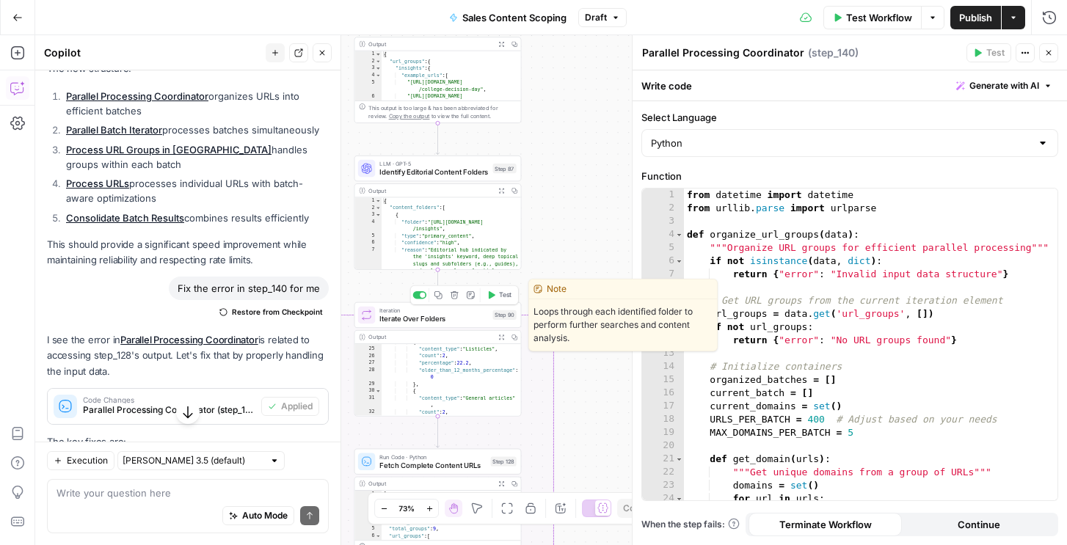
click at [492, 296] on icon "button" at bounding box center [492, 295] width 7 height 8
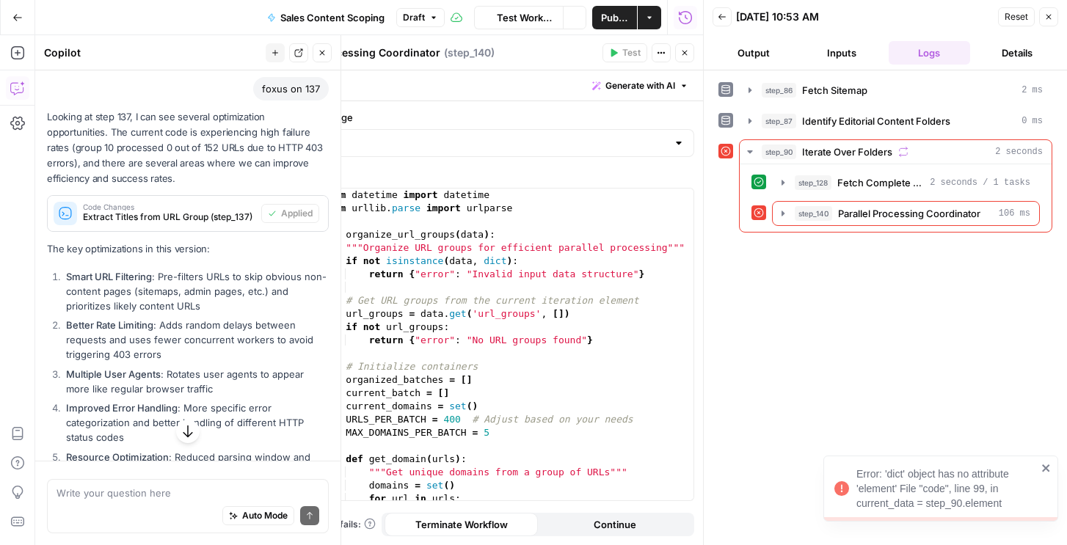
scroll to position [1186, 0]
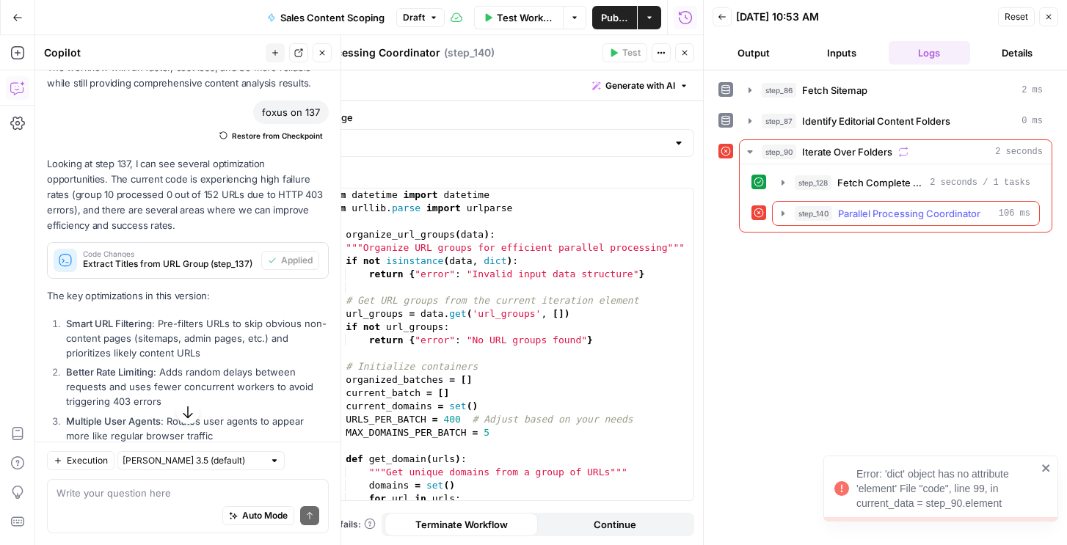
click at [800, 210] on span "step_140" at bounding box center [813, 213] width 37 height 15
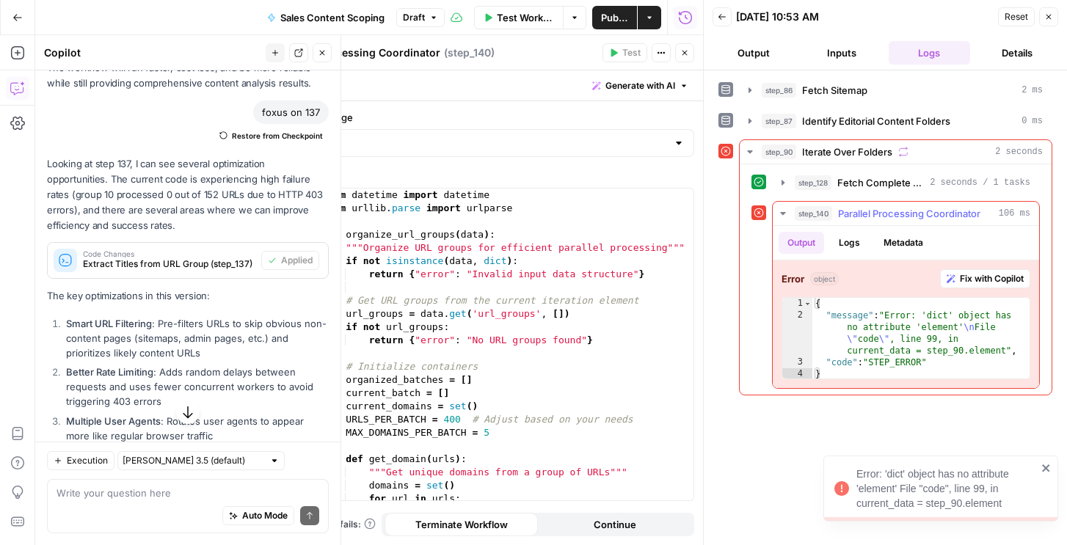
click at [984, 284] on span "Fix with Copilot" at bounding box center [992, 278] width 64 height 13
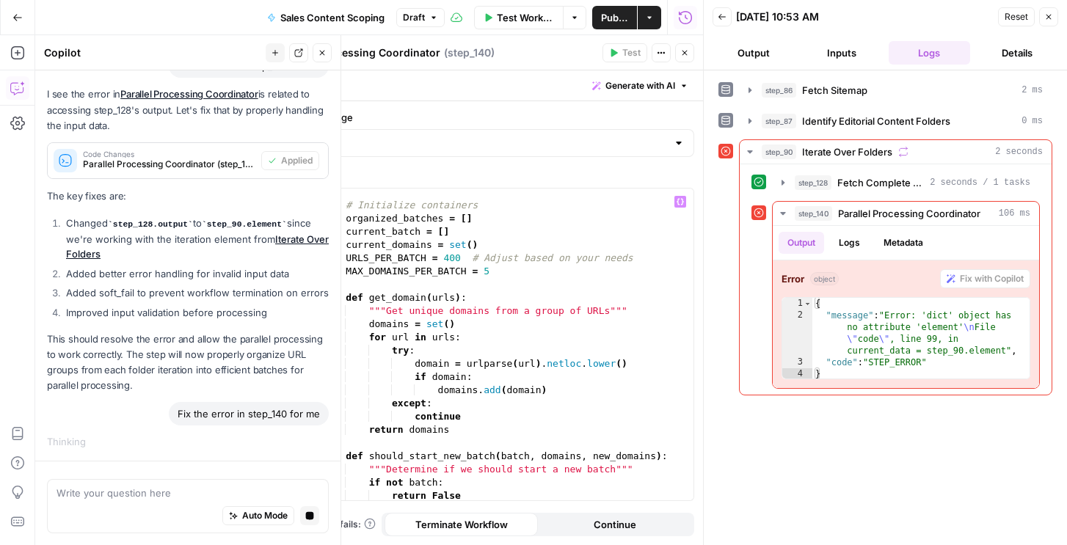
scroll to position [162, 0]
click at [838, 242] on button "Logs" at bounding box center [849, 243] width 39 height 22
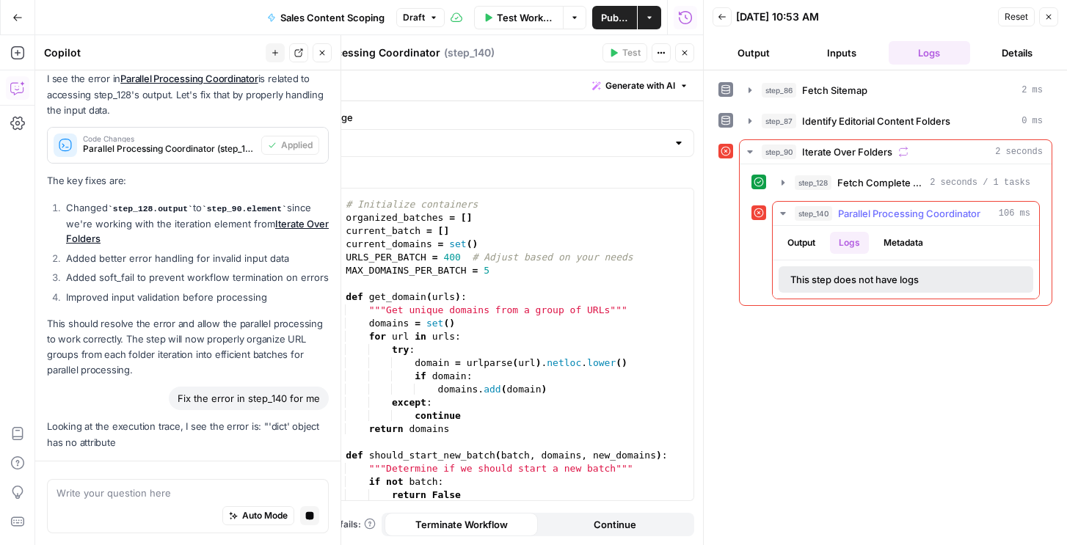
click at [894, 240] on button "Metadata" at bounding box center [903, 243] width 57 height 22
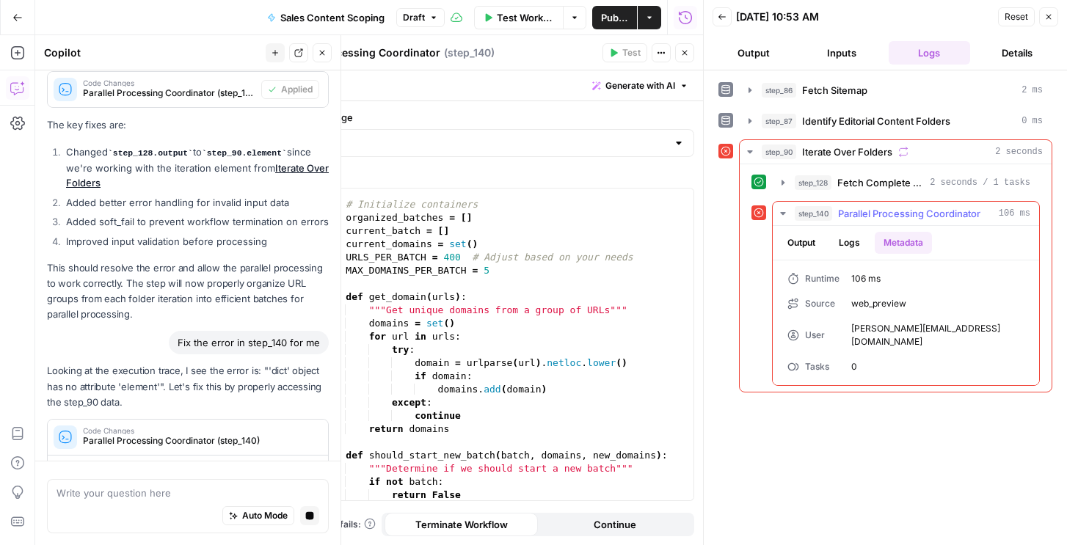
click at [819, 237] on button "Output" at bounding box center [800, 243] width 45 height 22
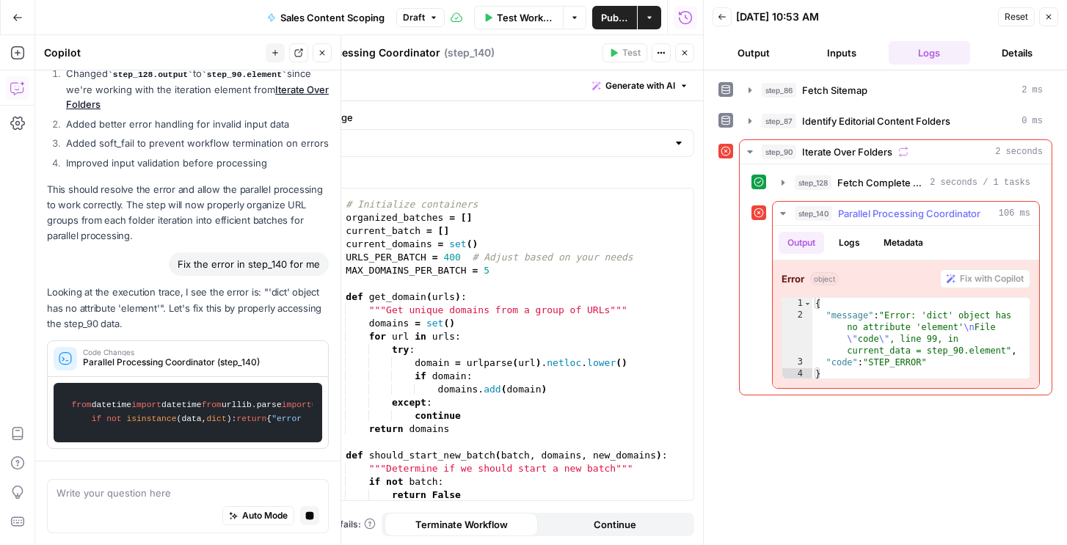
click at [853, 240] on button "Logs" at bounding box center [849, 243] width 39 height 22
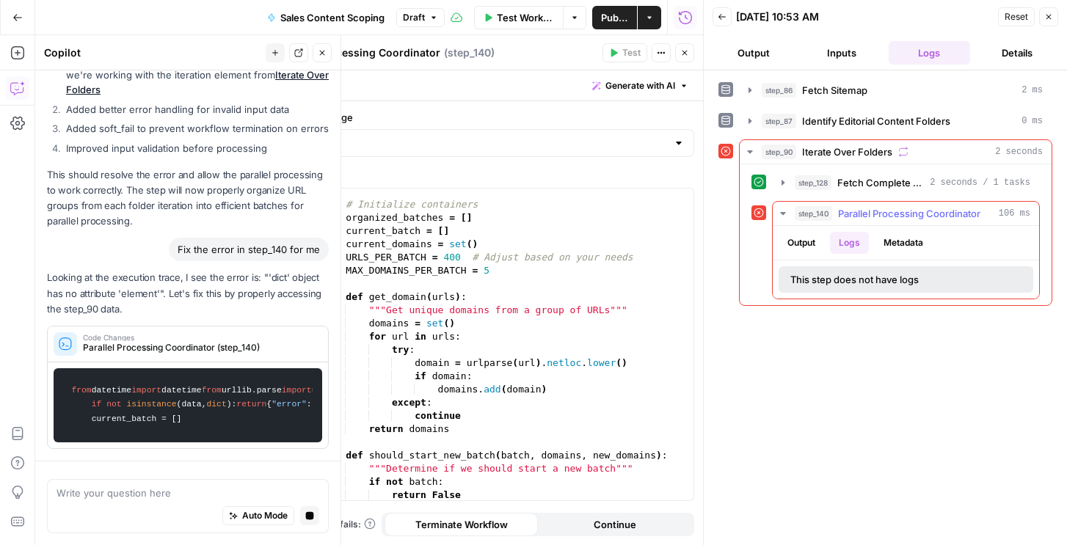
click at [810, 244] on button "Output" at bounding box center [800, 243] width 45 height 22
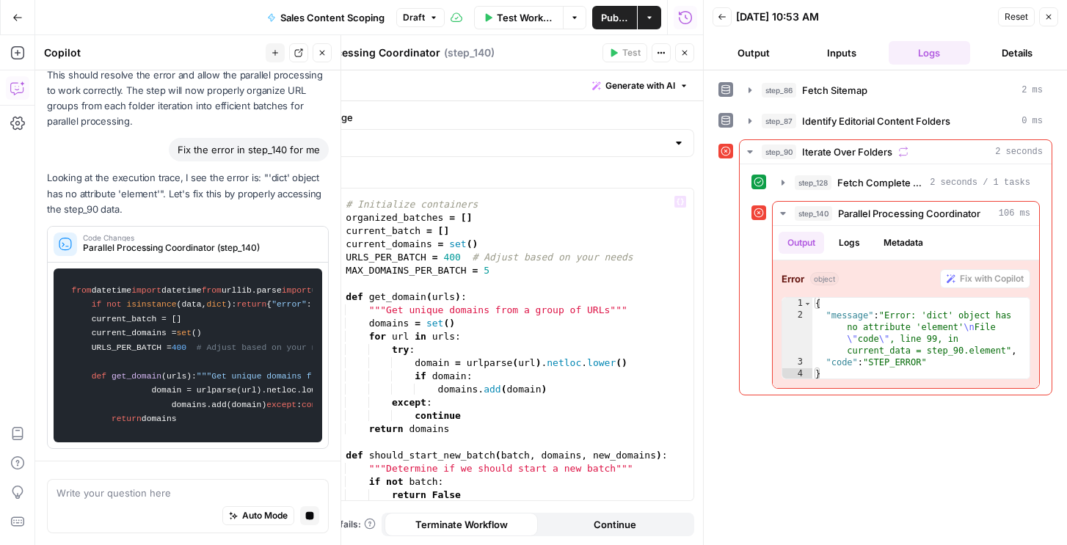
scroll to position [3117, 0]
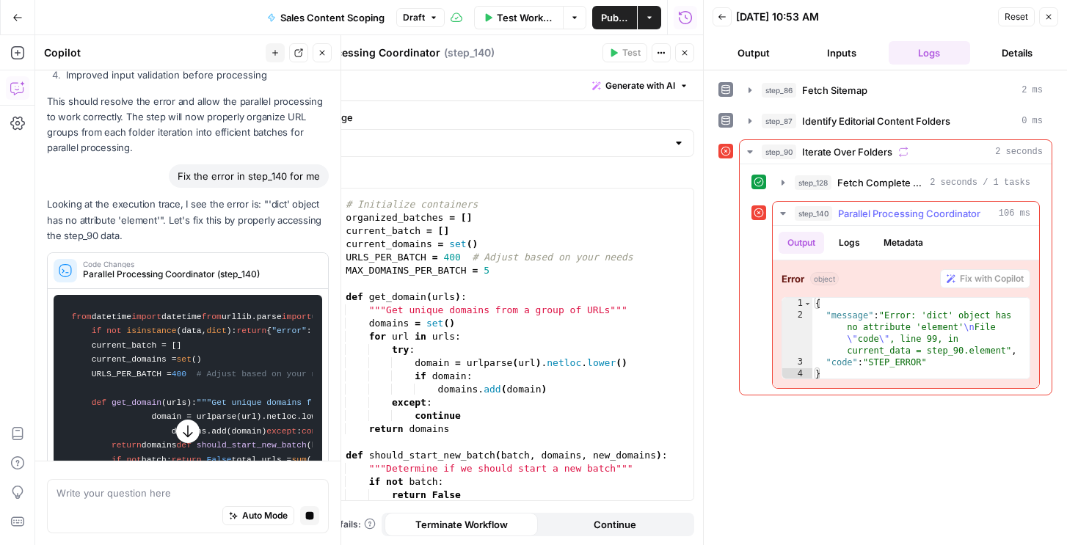
click at [845, 230] on div "Output Logs Metadata" at bounding box center [906, 243] width 266 height 34
click at [847, 238] on button "Logs" at bounding box center [849, 243] width 39 height 22
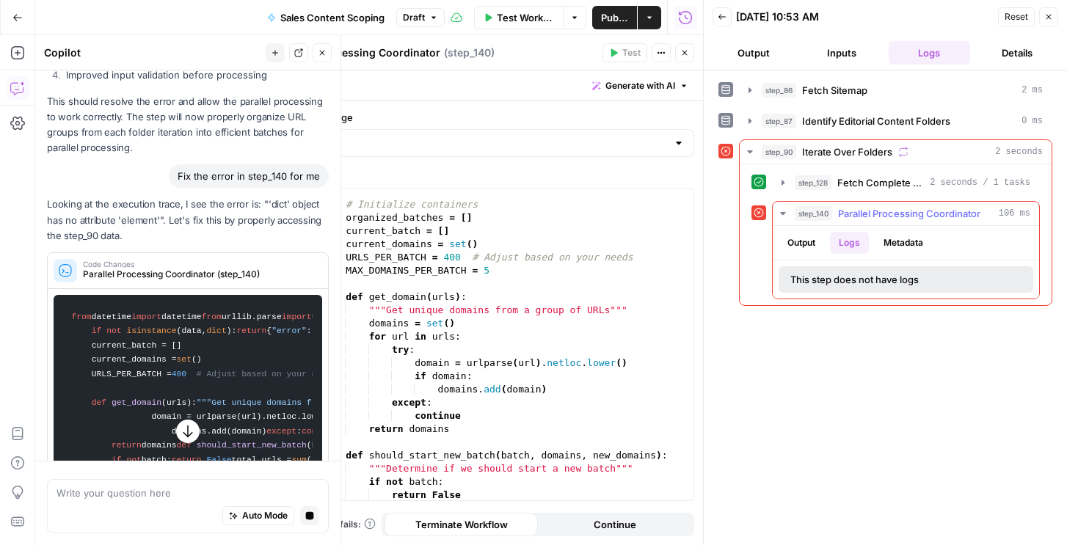
click at [888, 240] on button "Metadata" at bounding box center [903, 243] width 57 height 22
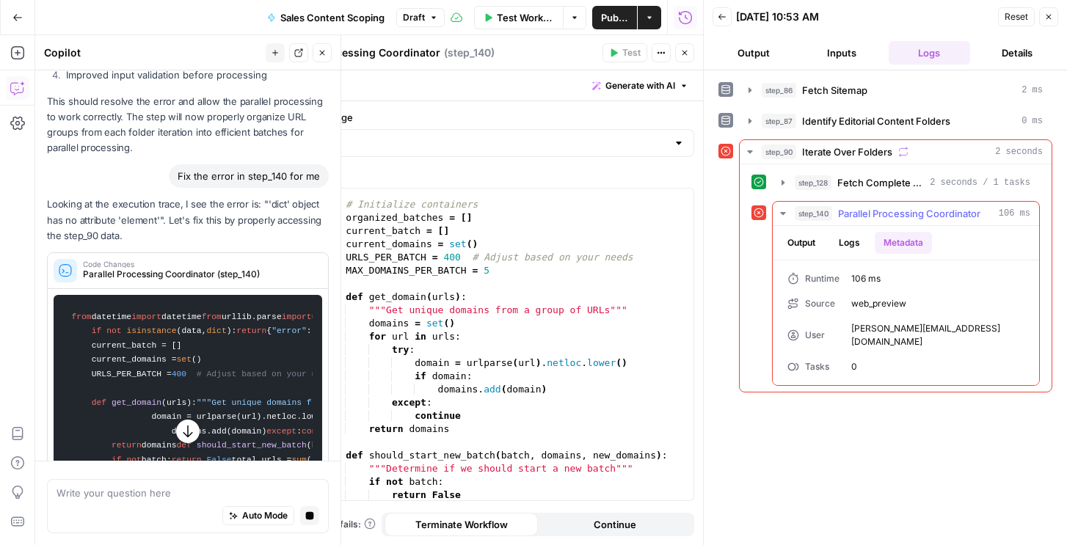
click at [798, 244] on button "Output" at bounding box center [800, 243] width 45 height 22
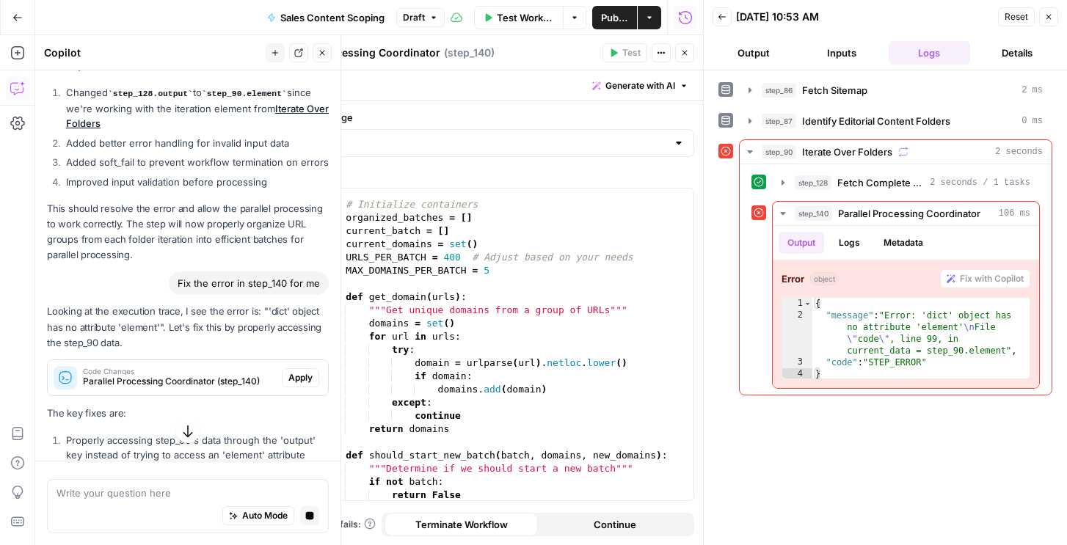
scroll to position [2952, 0]
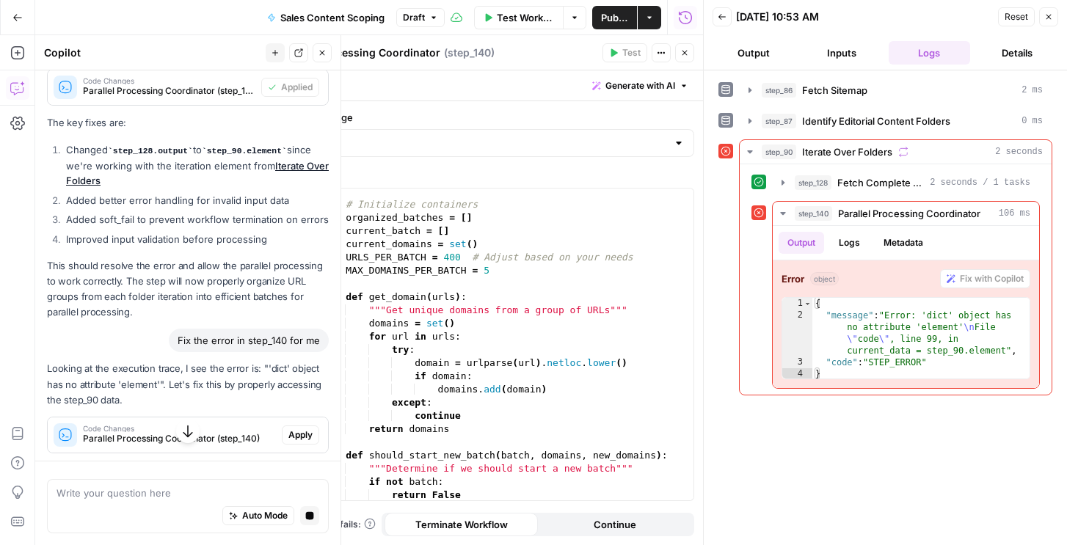
click at [299, 442] on span "Apply" at bounding box center [300, 434] width 24 height 13
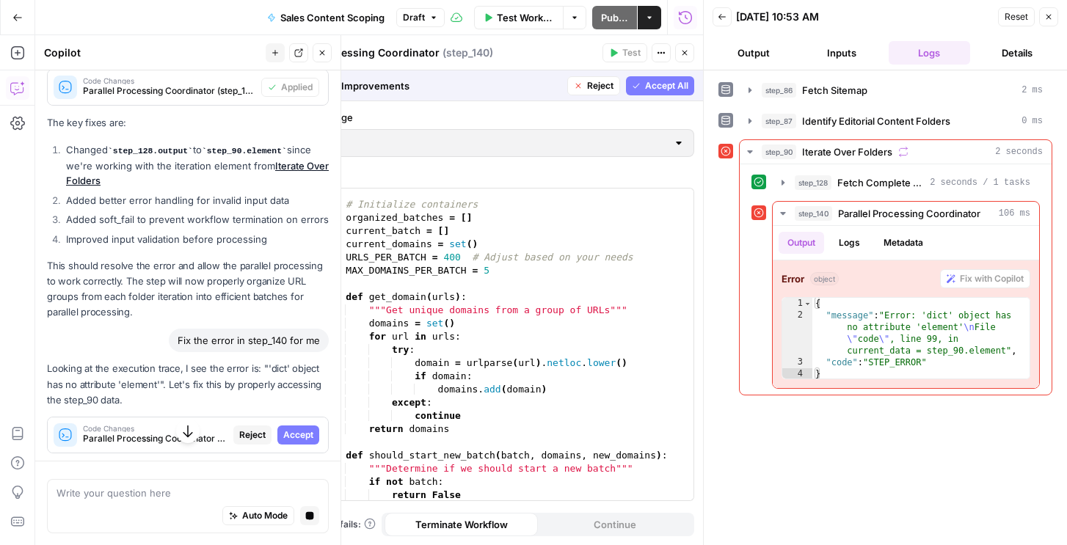
click at [656, 92] on button "Accept All" at bounding box center [660, 85] width 68 height 19
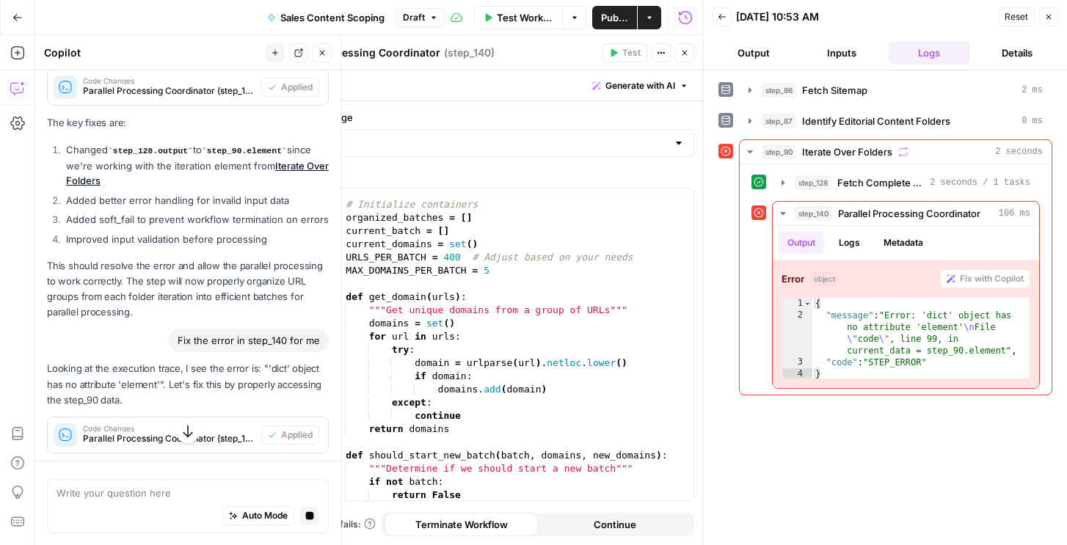
click at [1045, 12] on button "Close" at bounding box center [1048, 16] width 19 height 19
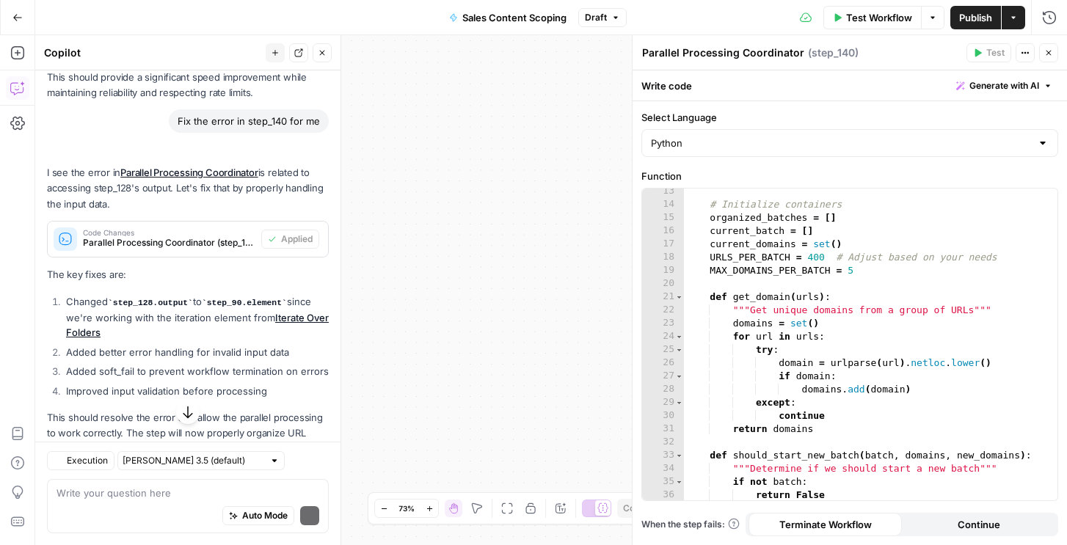
scroll to position [3104, 0]
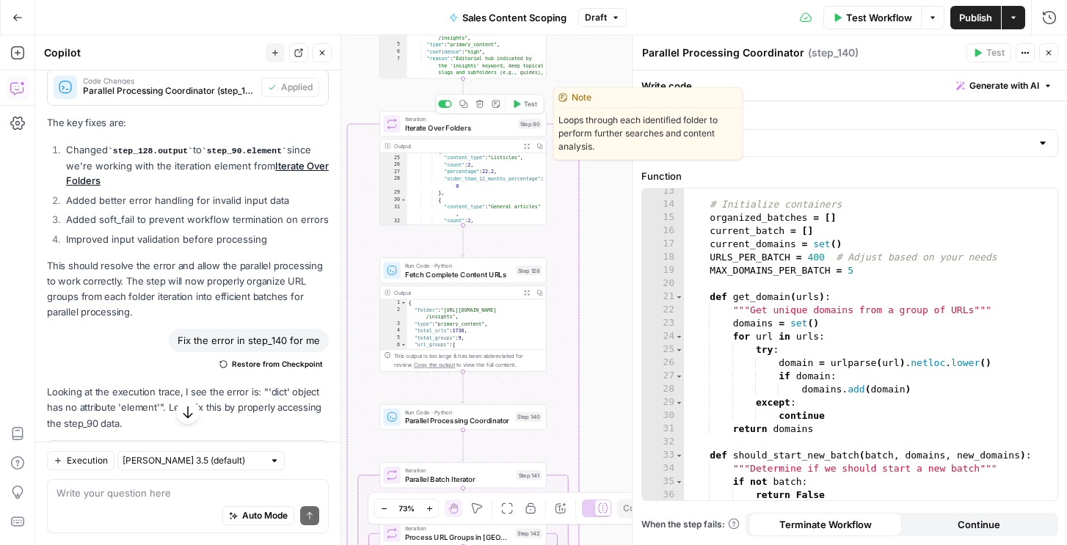
click at [533, 104] on span "Test" at bounding box center [530, 104] width 13 height 10
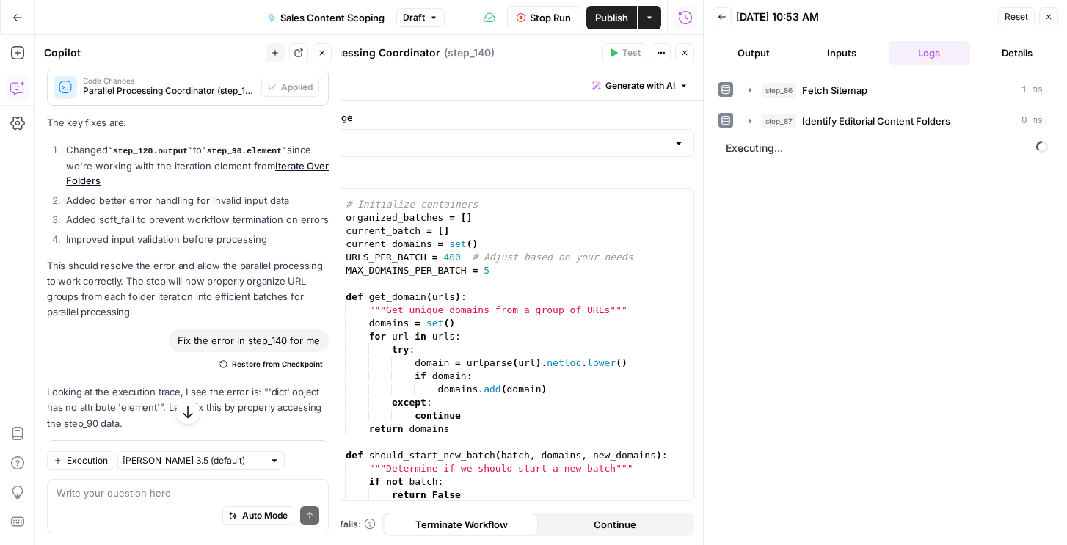
scroll to position [3568, 0]
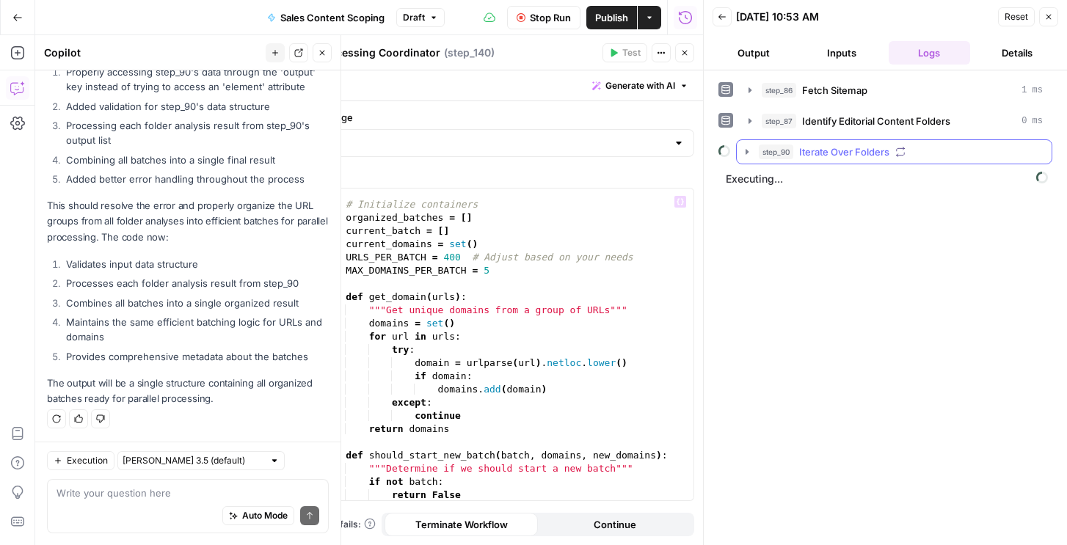
click at [783, 142] on button "step_90 Iterate Over Folders" at bounding box center [894, 151] width 315 height 23
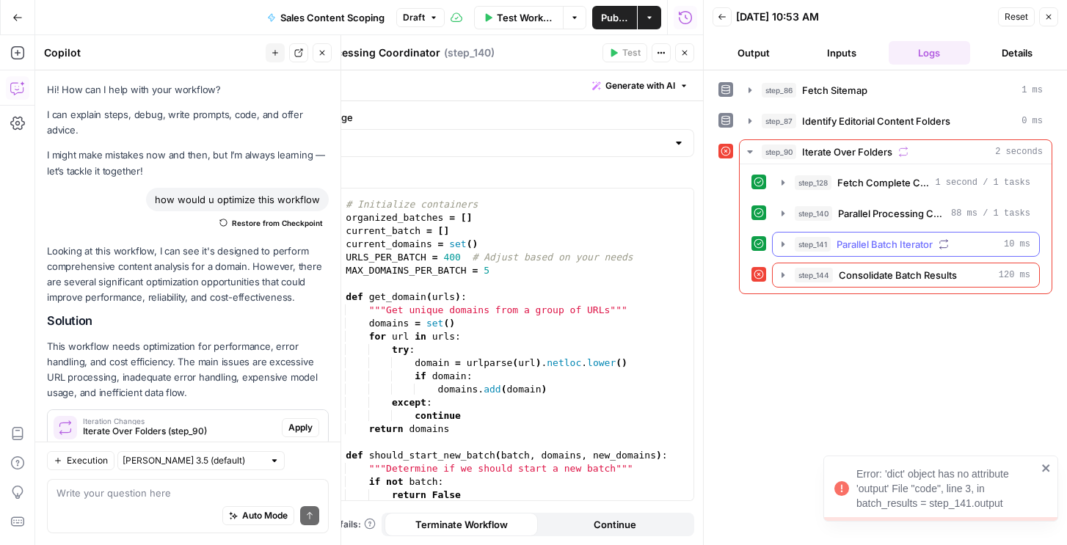
scroll to position [162, 0]
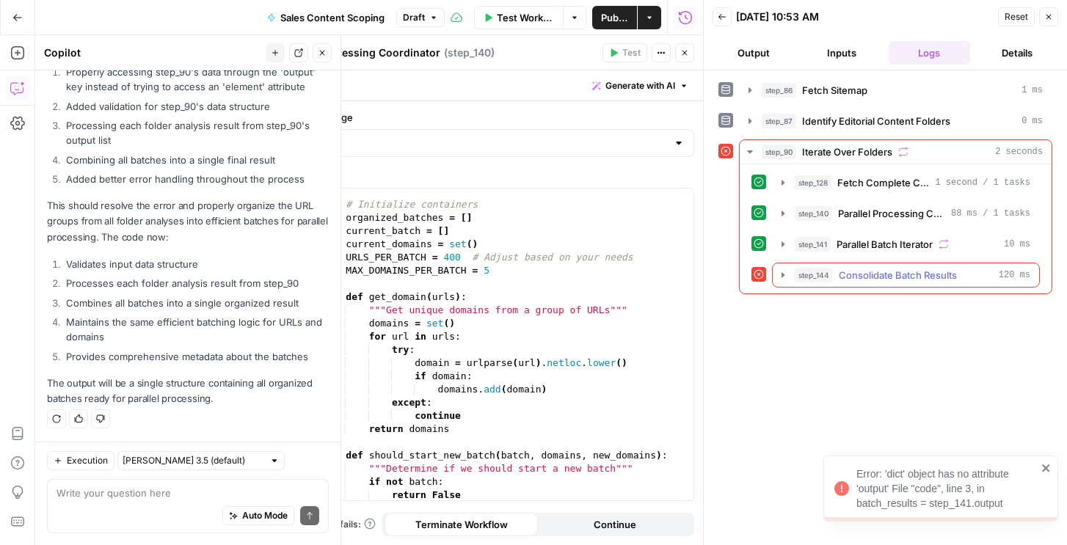
click at [801, 276] on span "step_144" at bounding box center [814, 275] width 38 height 15
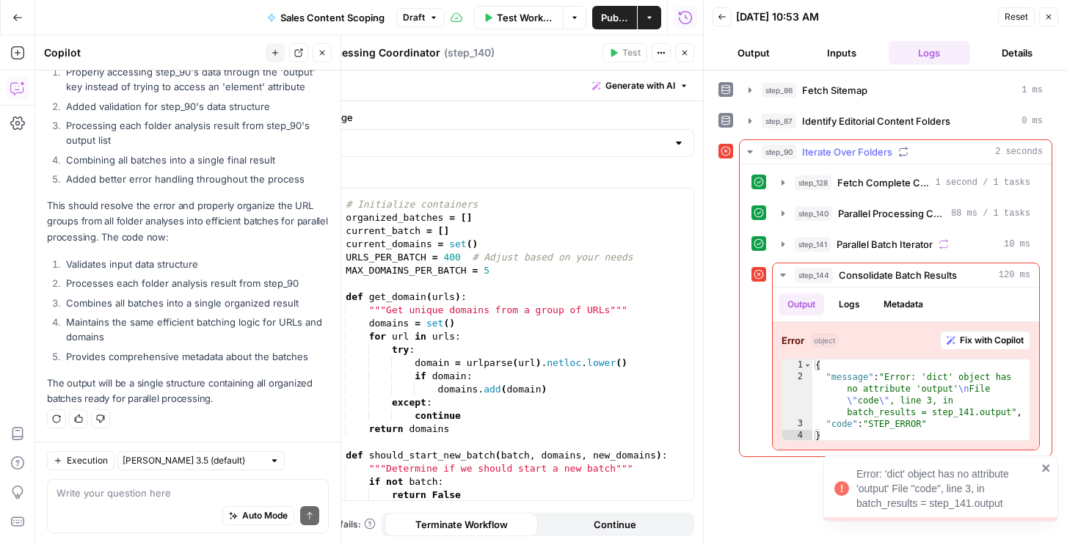
click at [807, 230] on div "step_128 Fetch Complete Content URLs 1 second / 1 tasks step_140 Parallel Proce…" at bounding box center [895, 310] width 288 height 280
click at [808, 241] on span "step_141" at bounding box center [813, 244] width 36 height 15
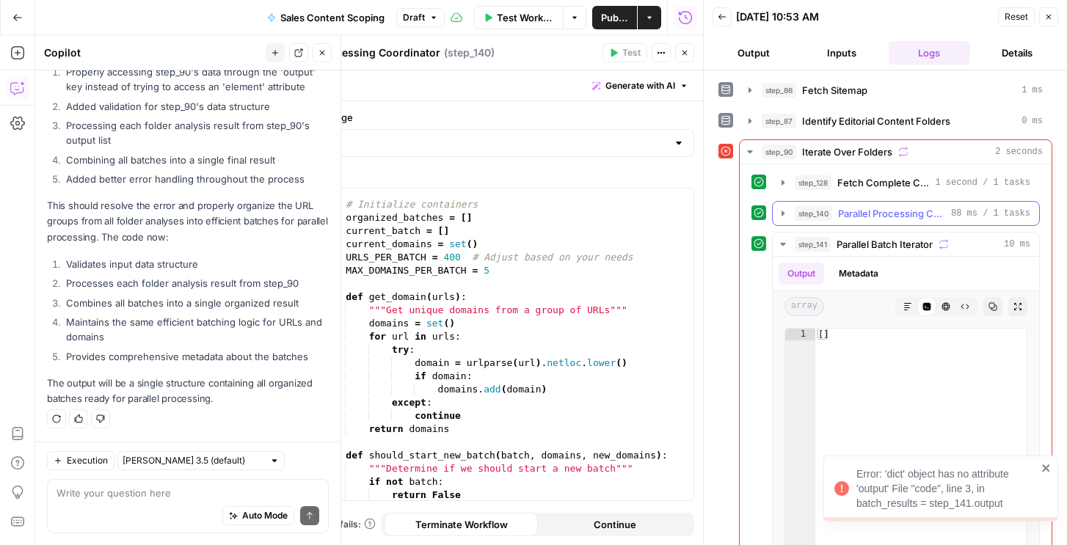
click at [813, 203] on button "step_140 Parallel Processing Coordinator 88 ms / 1 tasks" at bounding box center [906, 213] width 266 height 23
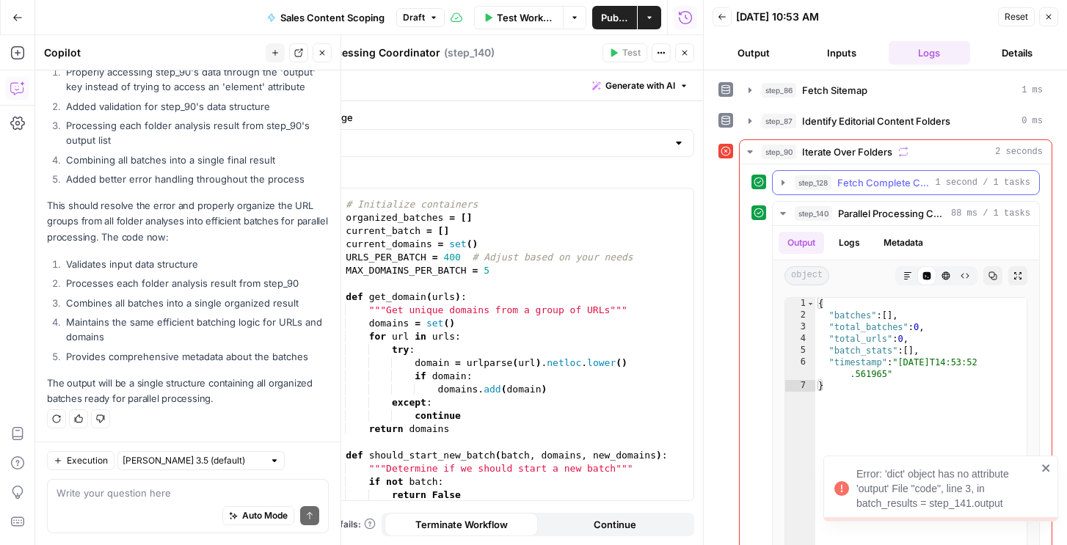
click at [820, 177] on span "step_128" at bounding box center [813, 182] width 37 height 15
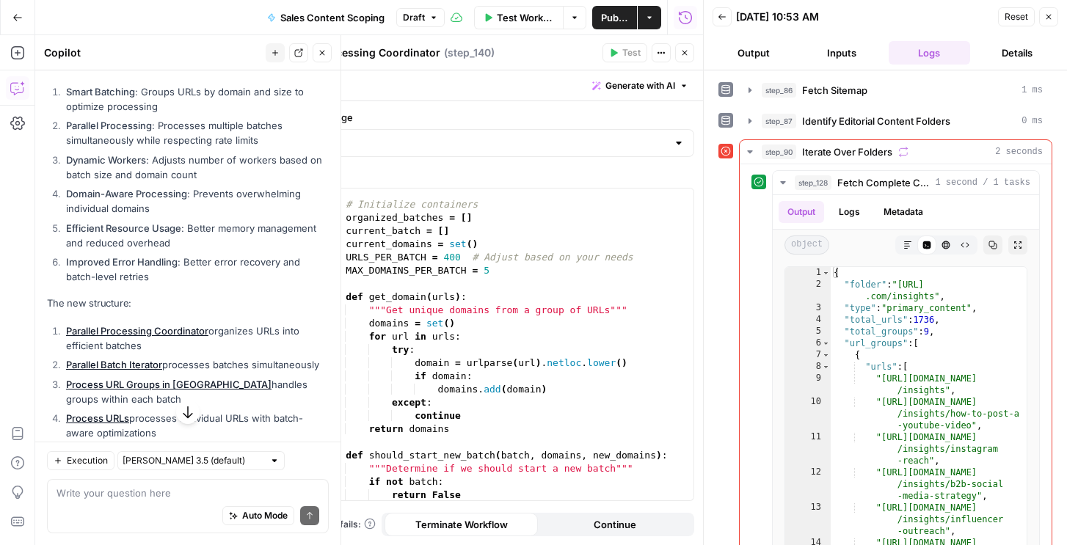
scroll to position [0, 0]
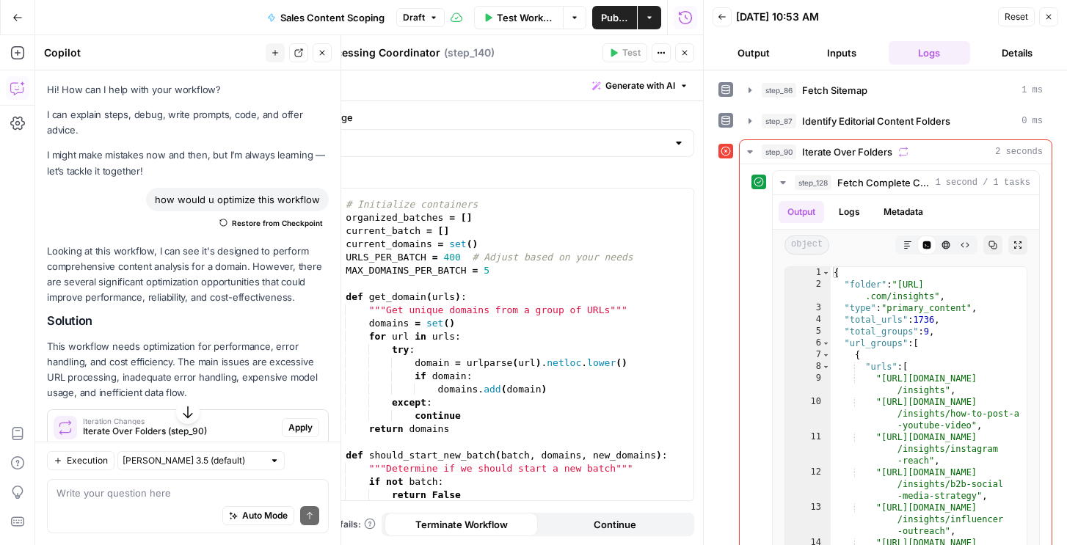
drag, startPoint x: 250, startPoint y: 223, endPoint x: 222, endPoint y: 318, distance: 98.9
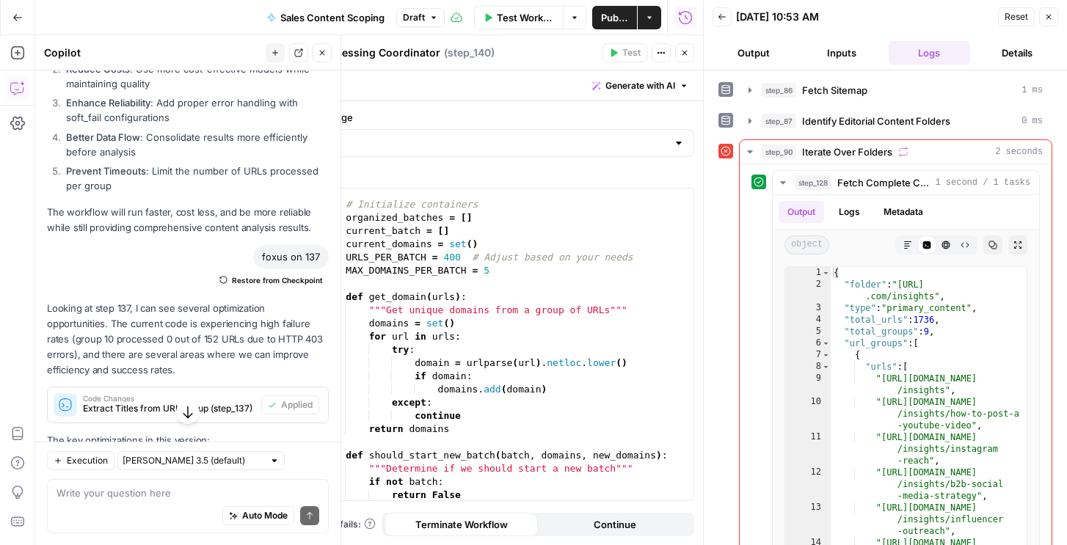
scroll to position [1070, 0]
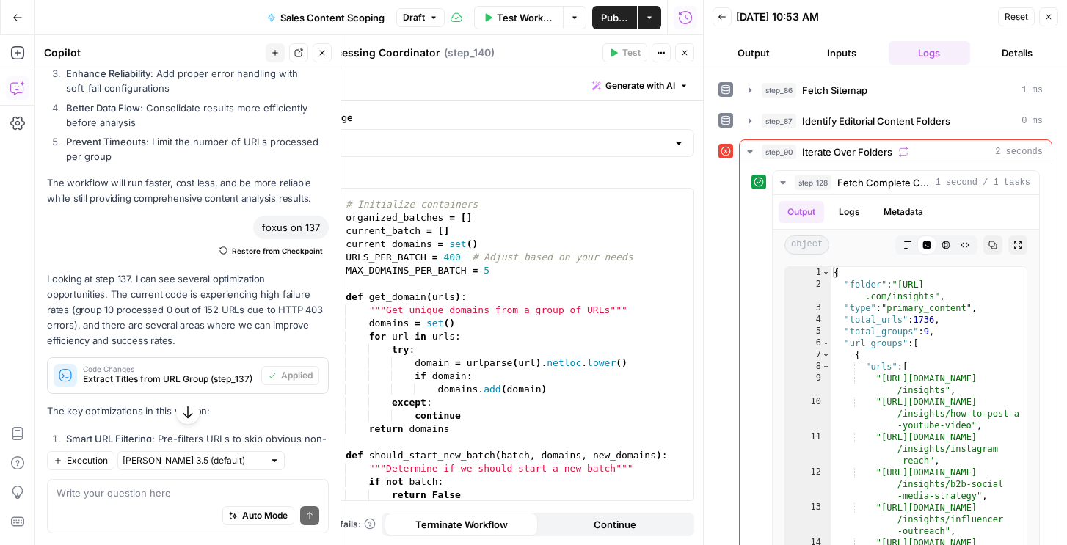
click at [272, 249] on span "Restore from Checkpoint" at bounding box center [277, 251] width 91 height 12
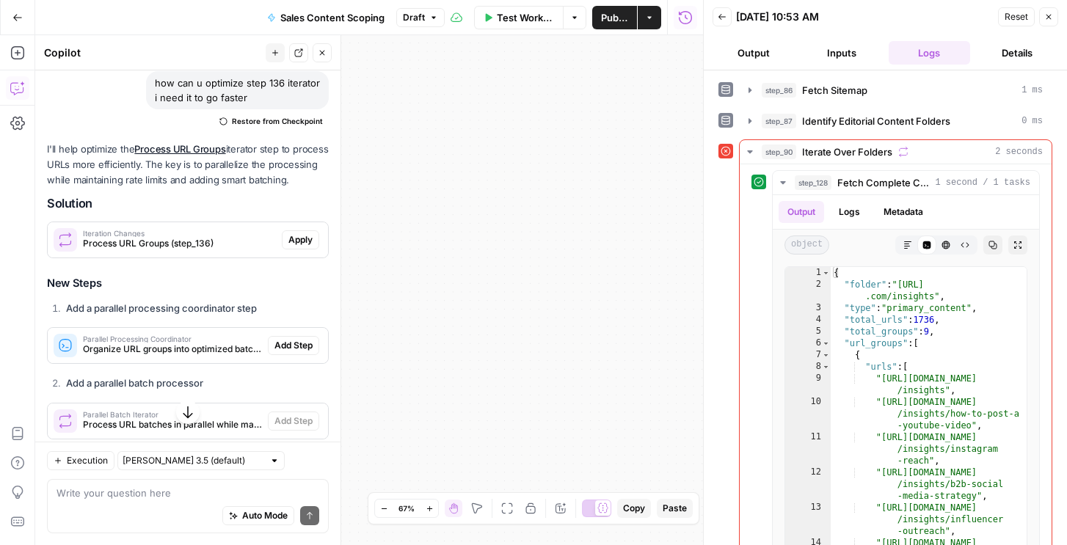
scroll to position [1825, 0]
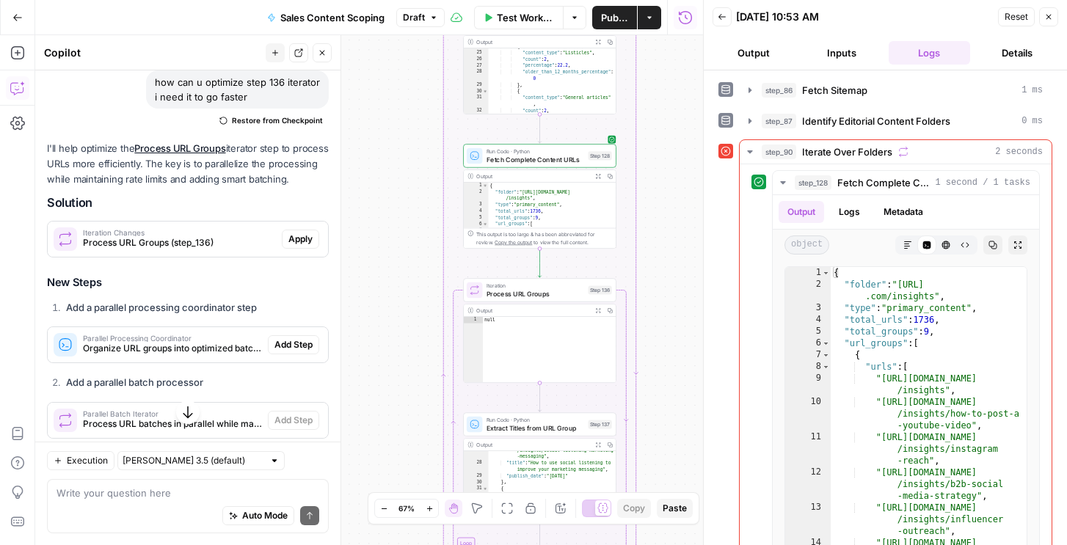
click at [284, 117] on span "Restore from Checkpoint" at bounding box center [277, 120] width 91 height 12
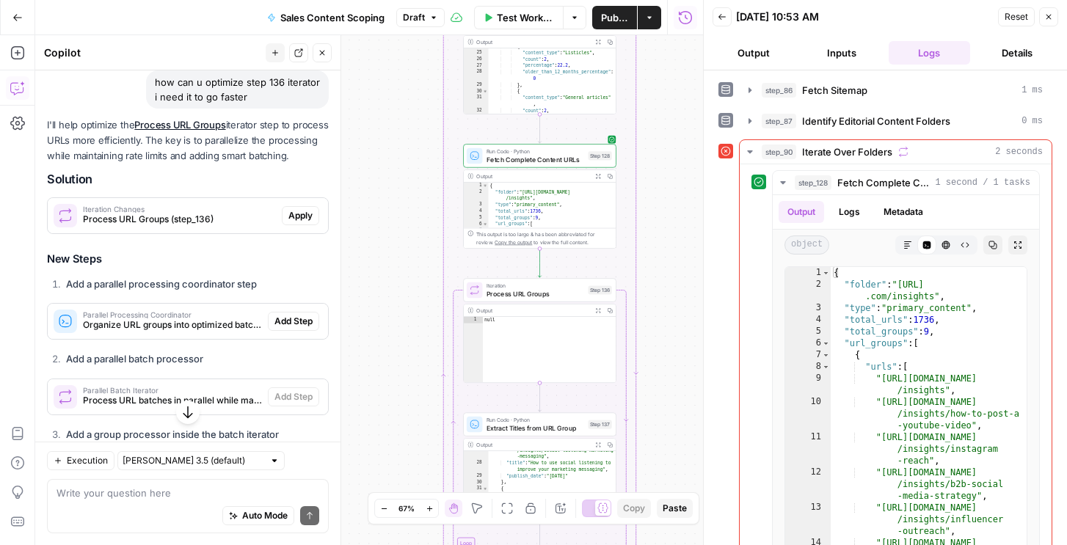
click at [1054, 17] on button "Close" at bounding box center [1048, 16] width 19 height 19
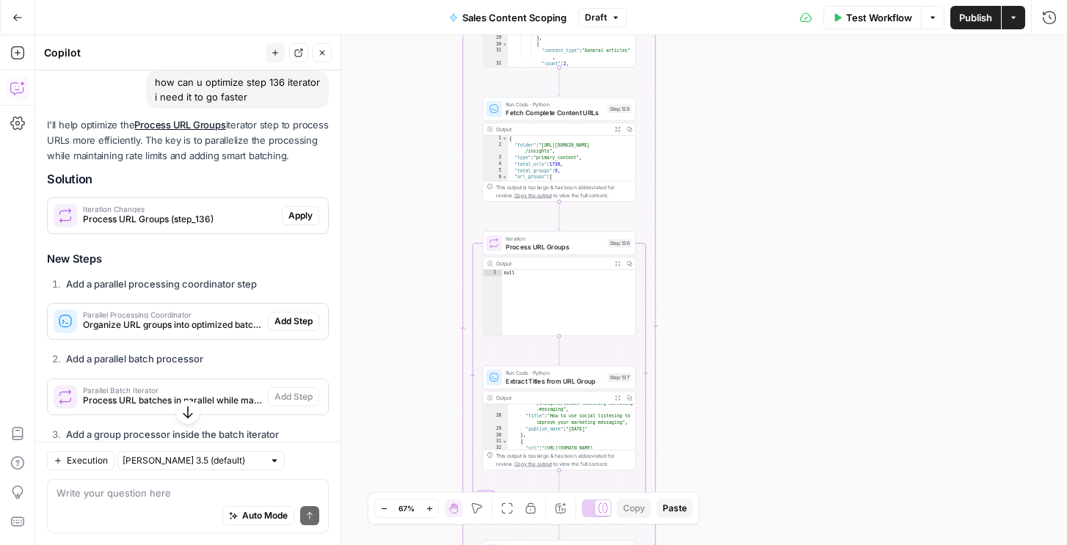
click at [579, 241] on span "Iteration" at bounding box center [555, 239] width 98 height 8
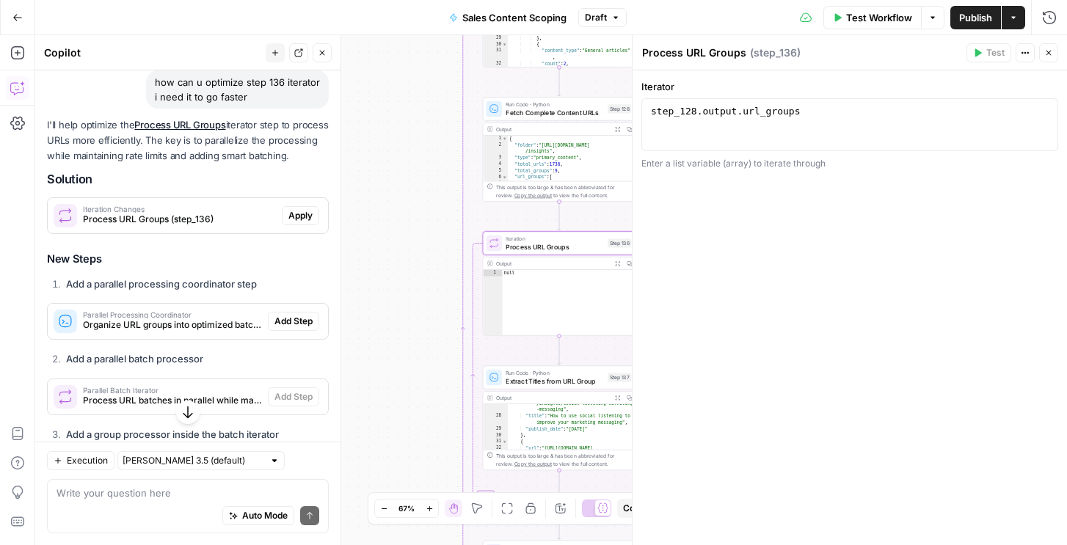
click at [1054, 54] on button "Close" at bounding box center [1048, 52] width 19 height 19
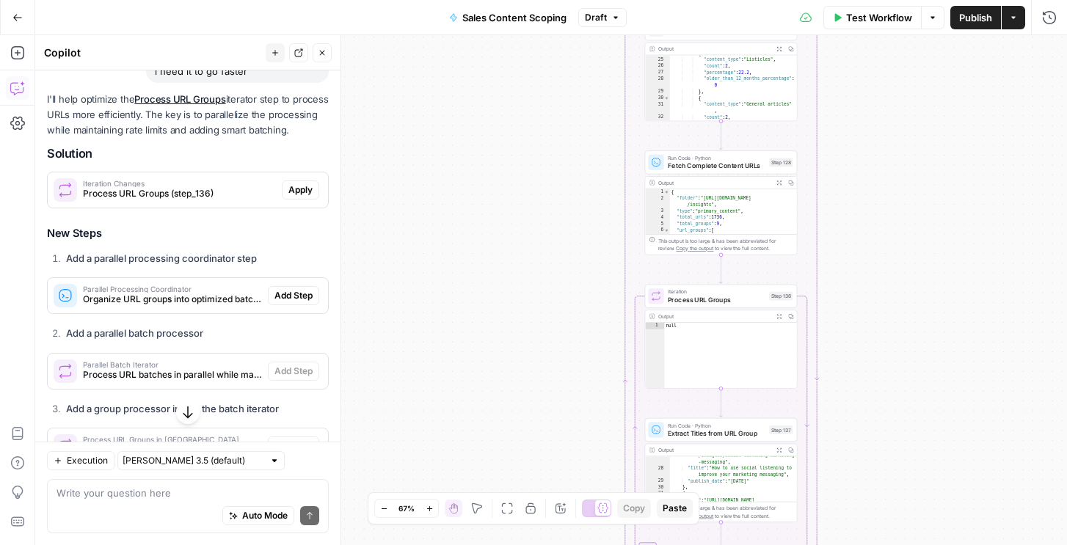
scroll to position [1853, 0]
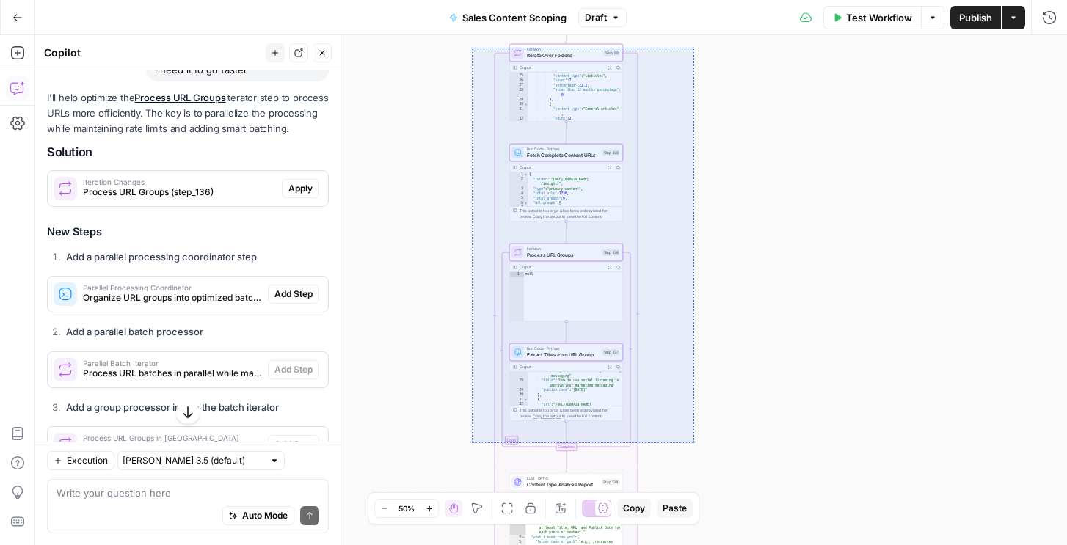
drag, startPoint x: 472, startPoint y: 47, endPoint x: 694, endPoint y: 443, distance: 454.3
click at [694, 443] on div "Workflow Set Inputs Inputs Run Code · Python Fetch Sitemap Step 86 Output Expan…" at bounding box center [551, 290] width 1032 height 510
copy body "Workflow Set Inputs Inputs Run Code · Python Fetch Sitemap Step 86 Output Expan…"
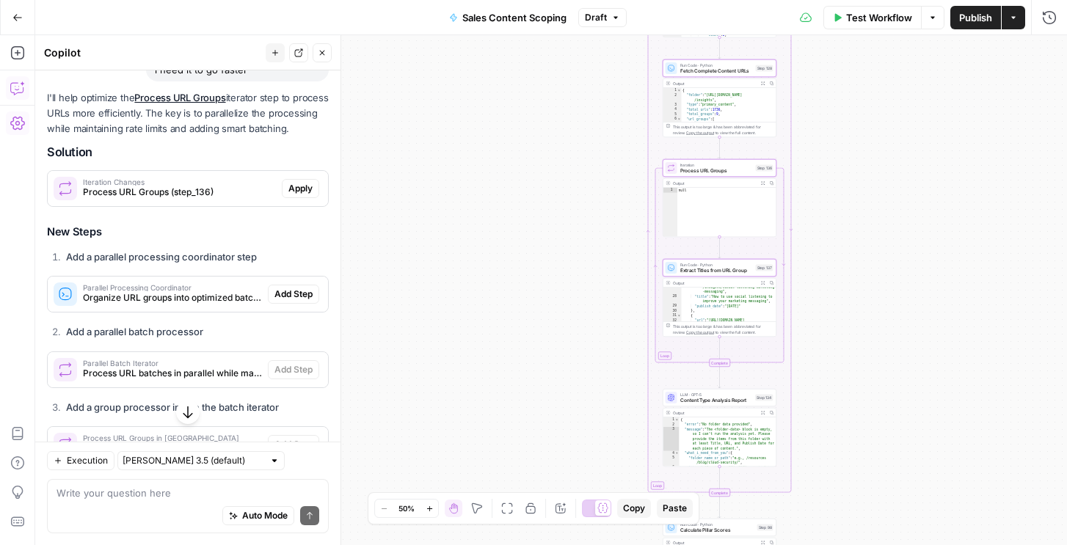
click at [12, 123] on icon "button" at bounding box center [17, 123] width 15 height 15
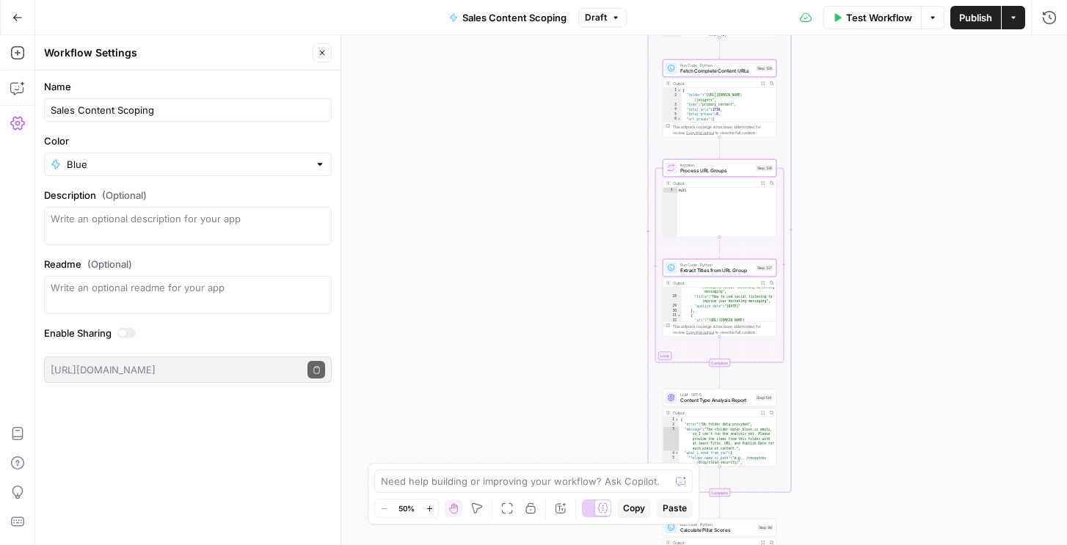
click at [327, 50] on button "Close" at bounding box center [322, 52] width 19 height 19
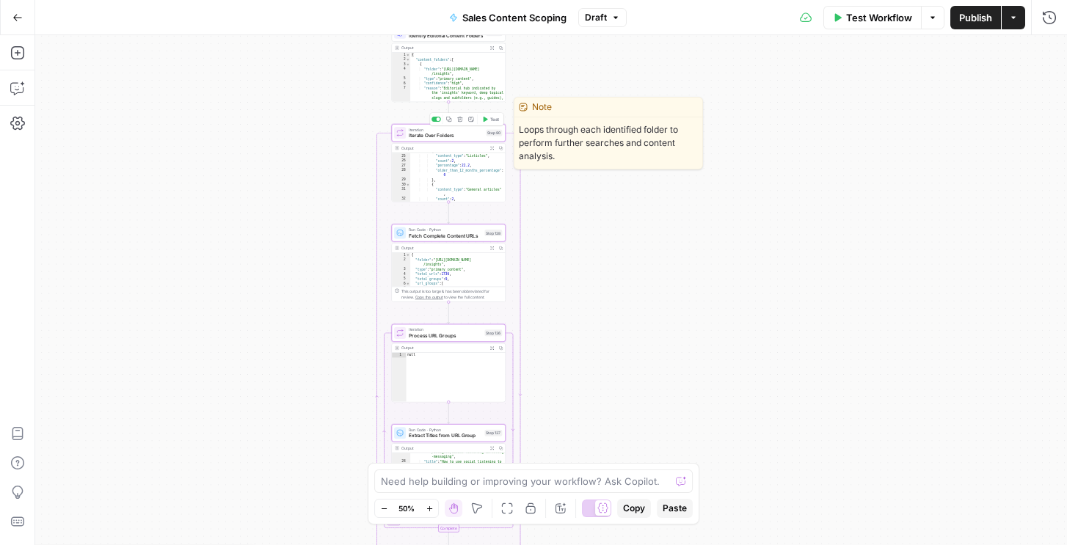
click at [450, 117] on icon "button" at bounding box center [449, 120] width 6 height 6
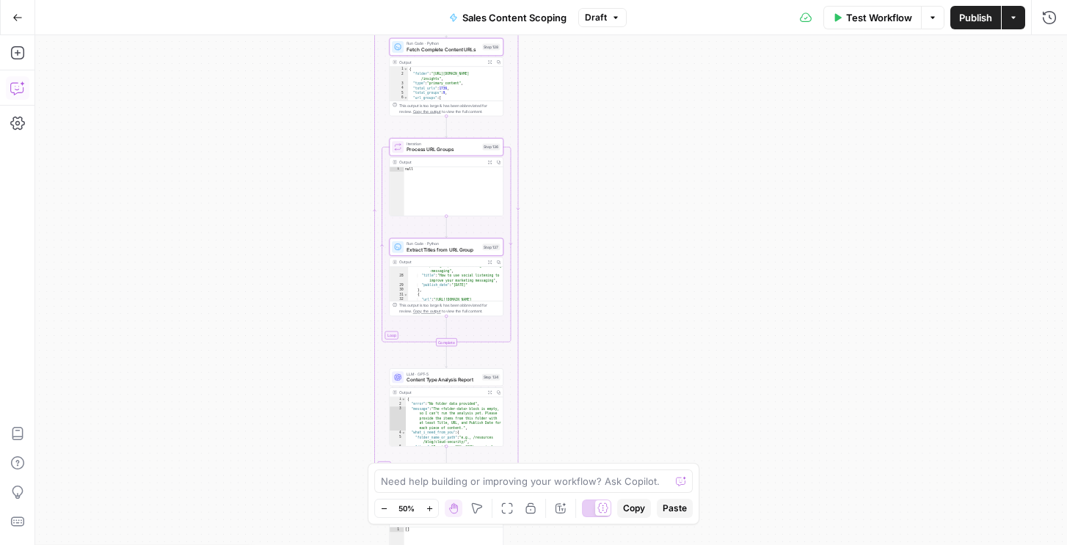
click at [13, 88] on icon "button" at bounding box center [17, 88] width 15 height 15
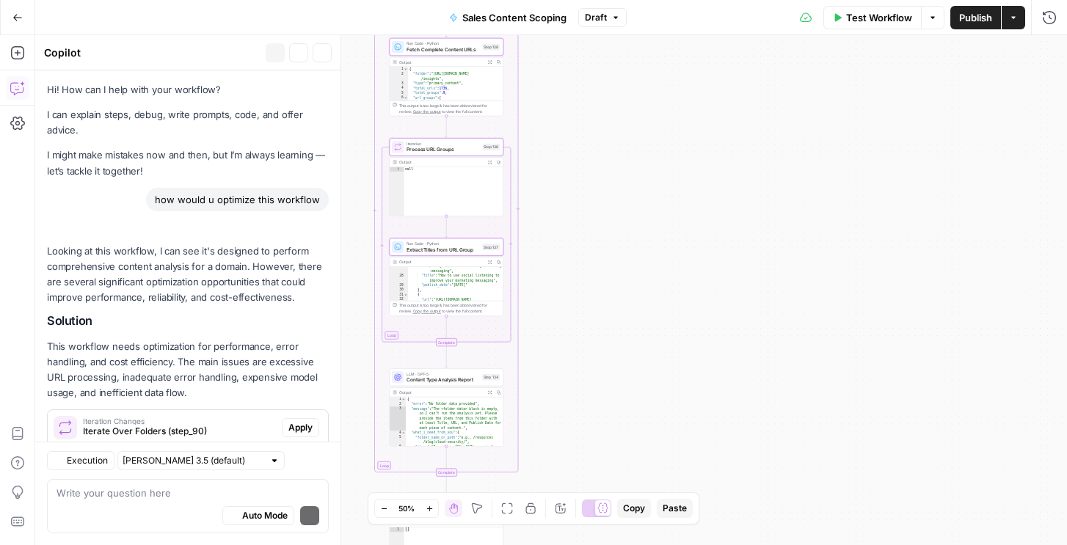
scroll to position [3480, 0]
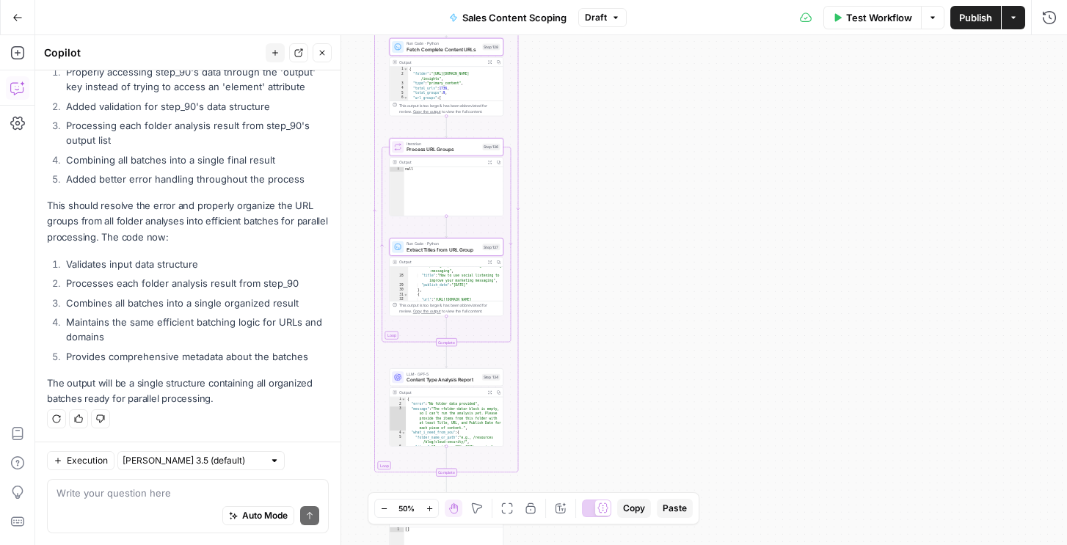
click at [186, 496] on textarea at bounding box center [187, 493] width 263 height 15
click at [468, 253] on div "Run Code · Python Extract Titles from URL Group Step 137 Copy step Delete step …" at bounding box center [447, 247] width 114 height 18
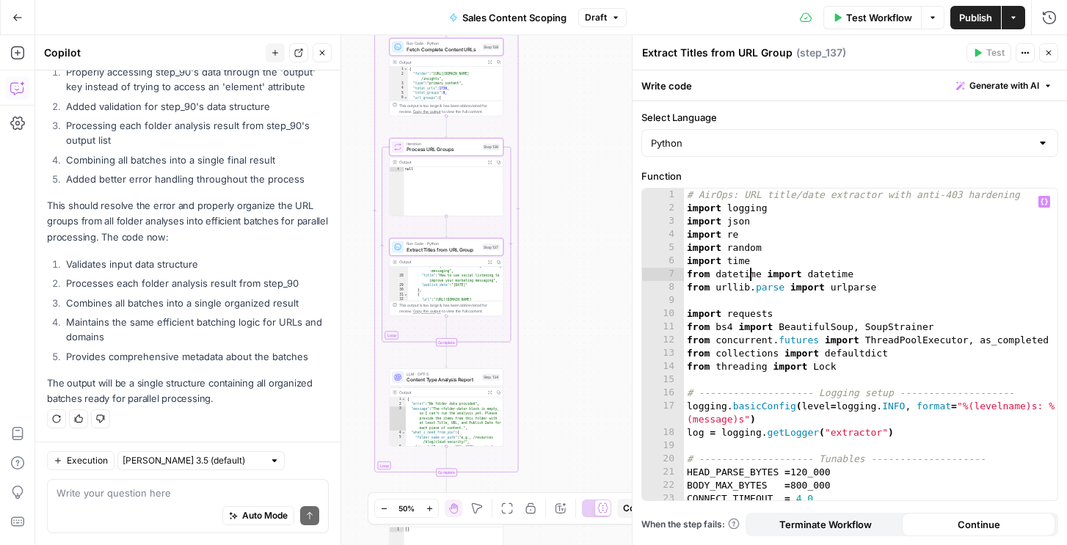
click at [747, 275] on div "# AirOps: URL title/date extractor with anti-403 hardening import logging impor…" at bounding box center [870, 358] width 373 height 338
type textarea "**********"
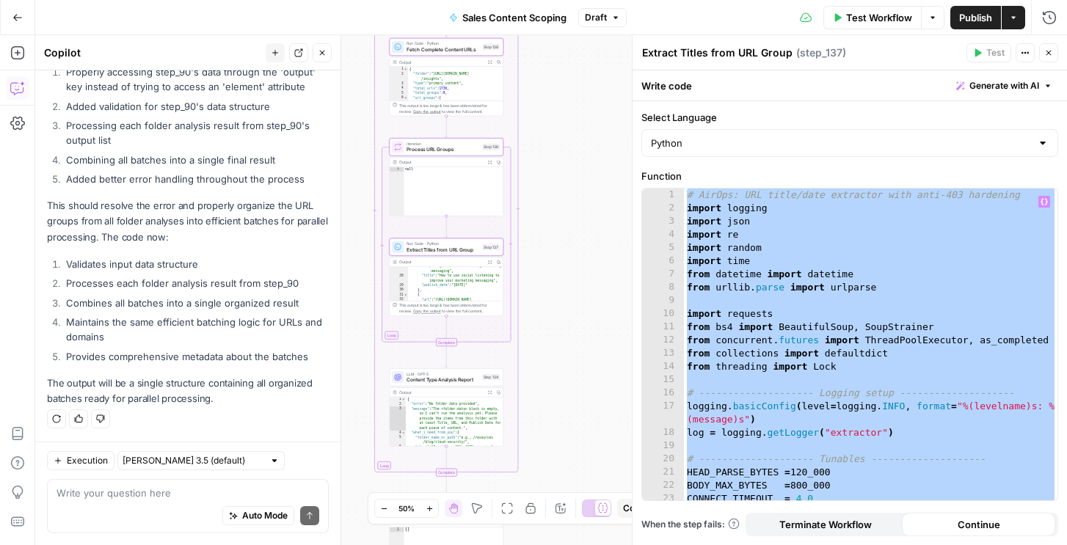
click at [1050, 58] on button "Close" at bounding box center [1048, 52] width 19 height 19
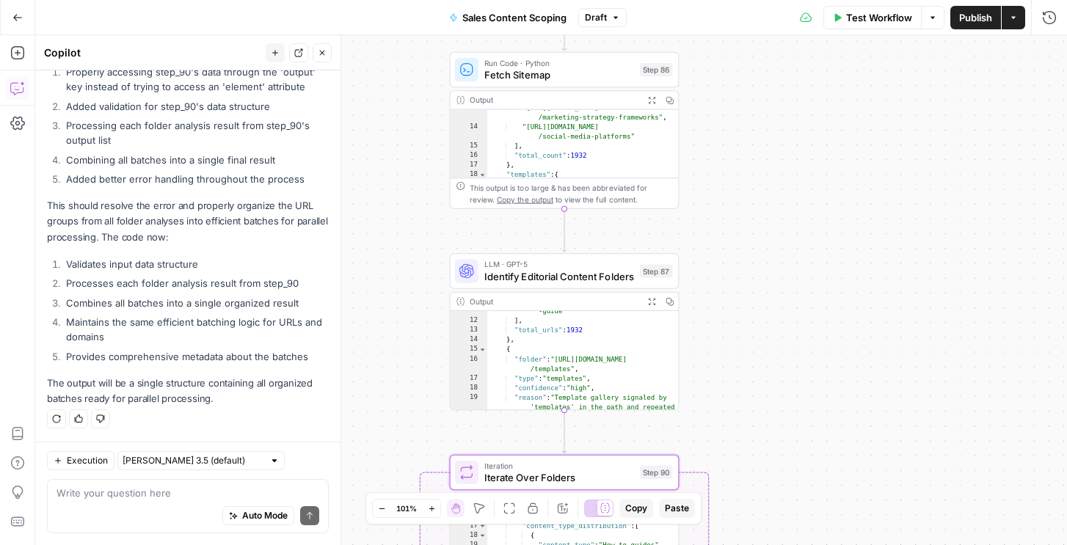
scroll to position [241, 0]
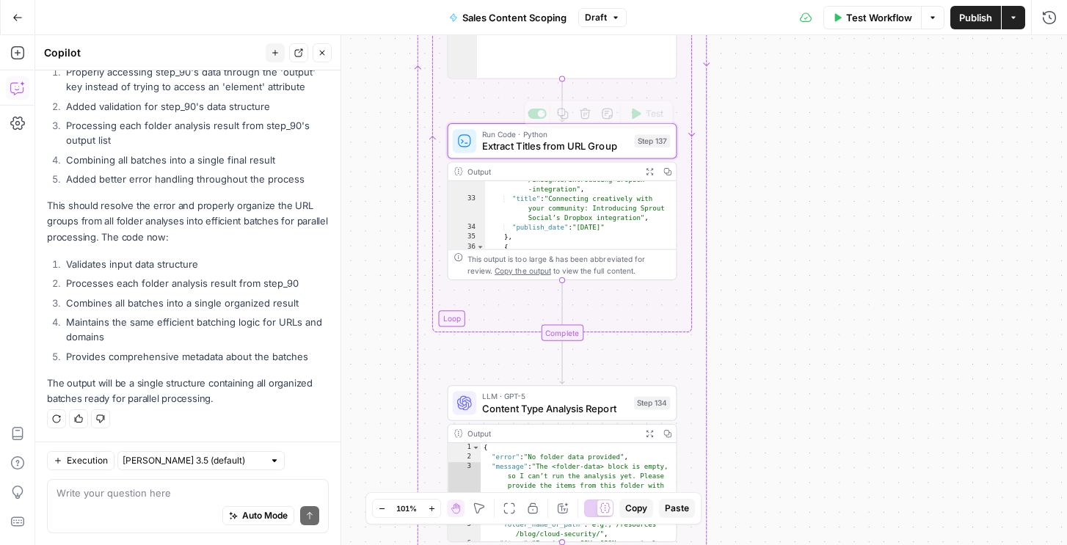
click at [627, 141] on span "Extract Titles from URL Group" at bounding box center [555, 146] width 147 height 15
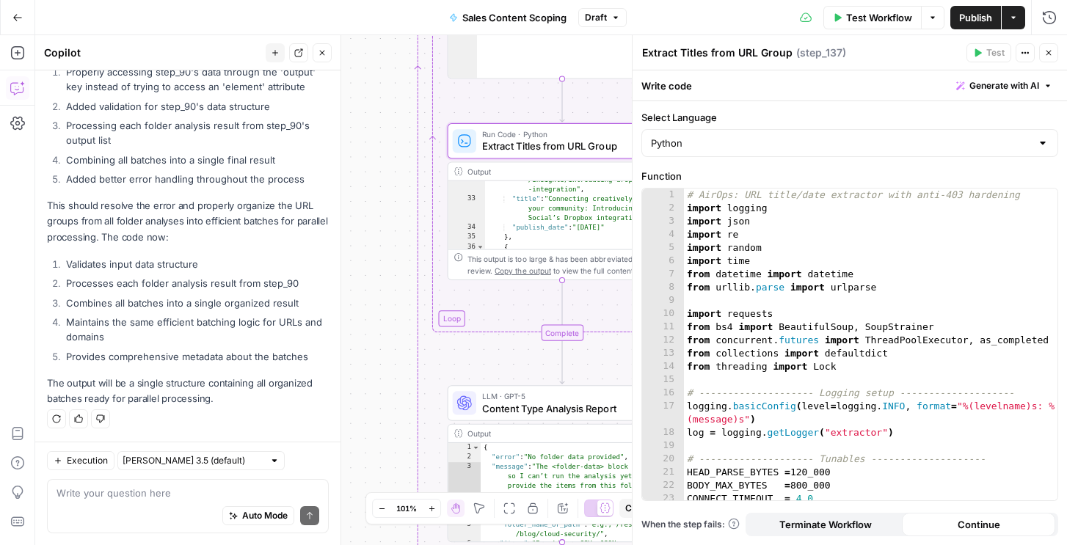
click at [789, 248] on div "# AirOps: URL title/date extractor with anti-403 hardening import logging impor…" at bounding box center [870, 358] width 373 height 338
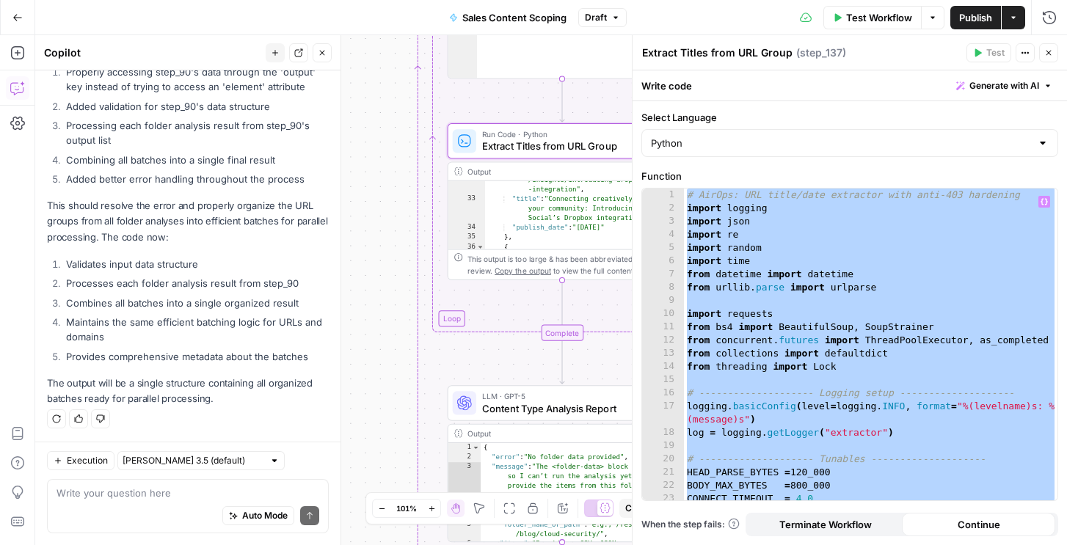
paste textarea
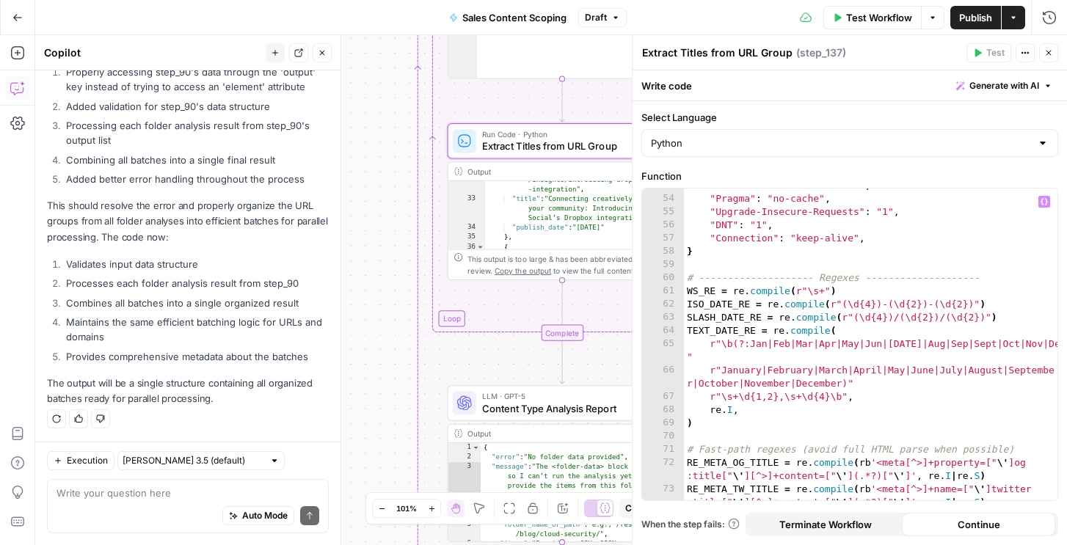
scroll to position [0, 0]
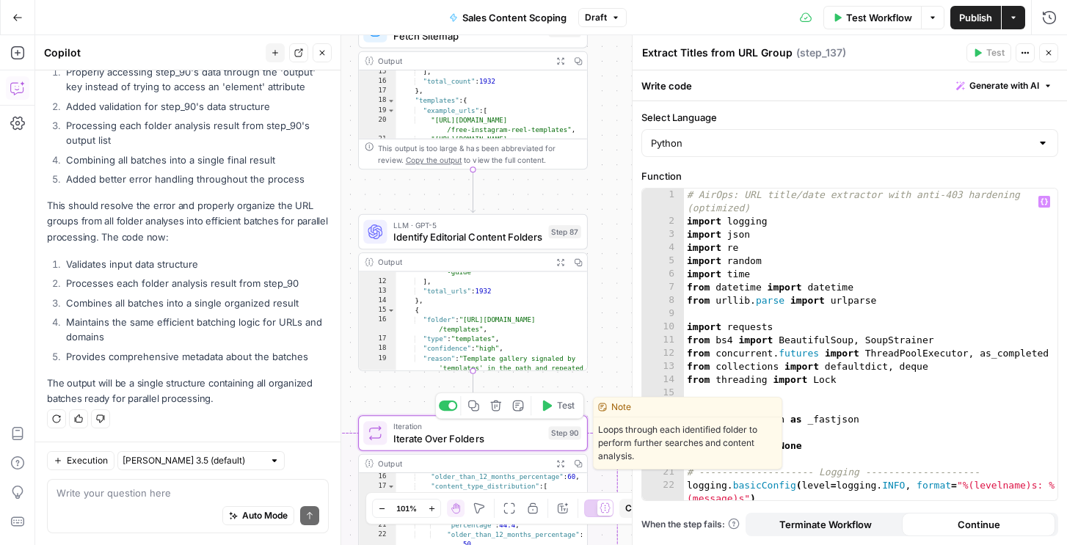
click at [558, 409] on span "Test" at bounding box center [566, 405] width 18 height 13
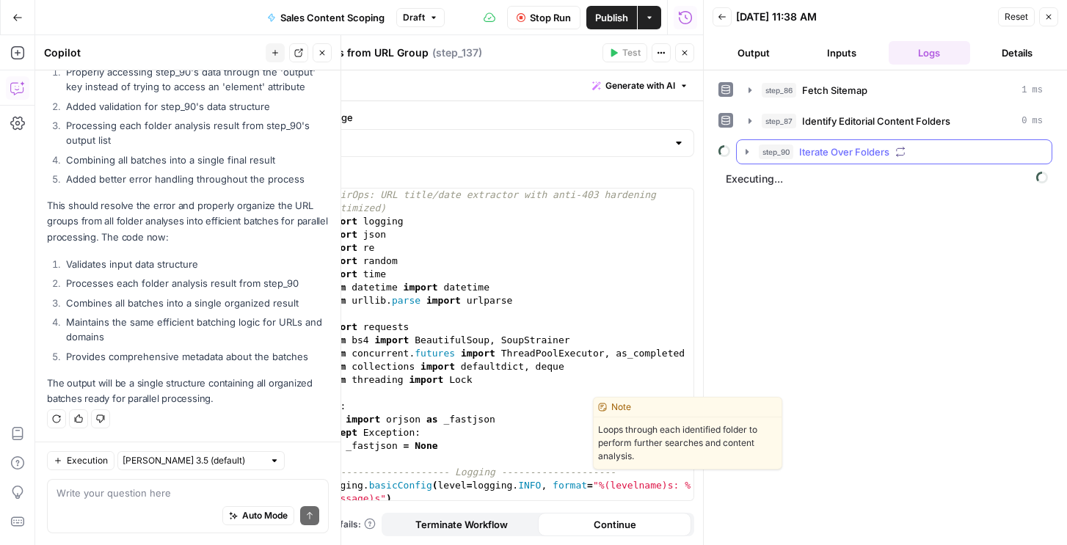
click at [822, 158] on span "Iterate Over Folders" at bounding box center [844, 152] width 90 height 15
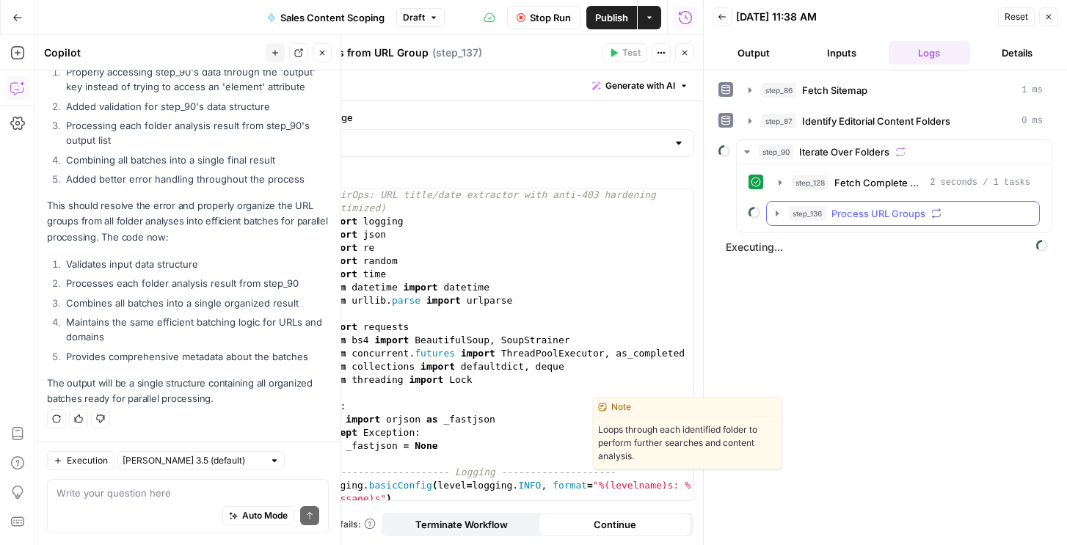
click at [836, 217] on span "Process URL Groups" at bounding box center [878, 213] width 94 height 15
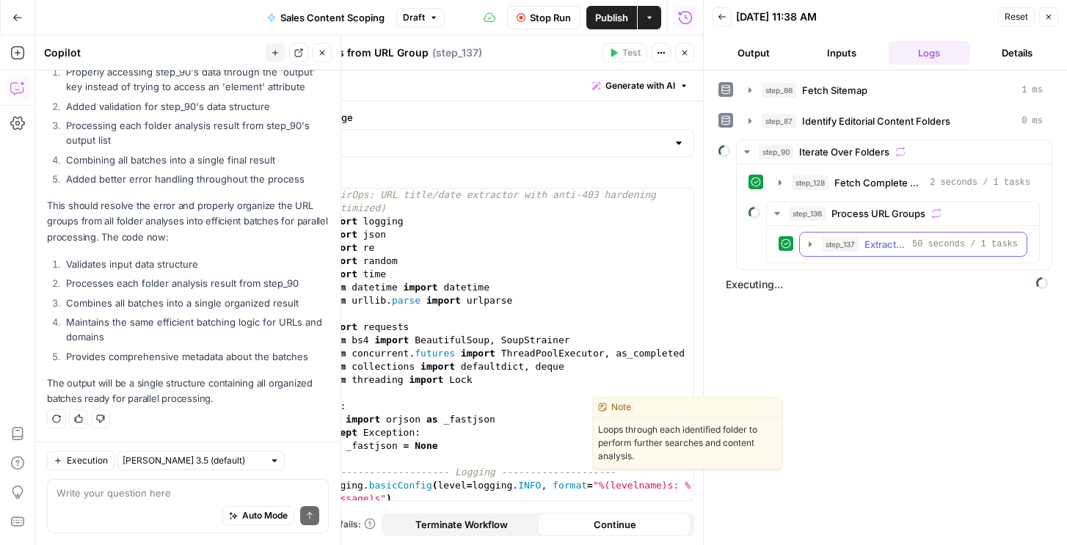
click at [839, 255] on button "step_137 Extract Titles from URL Group 50 seconds / 1 tasks" at bounding box center [913, 244] width 227 height 23
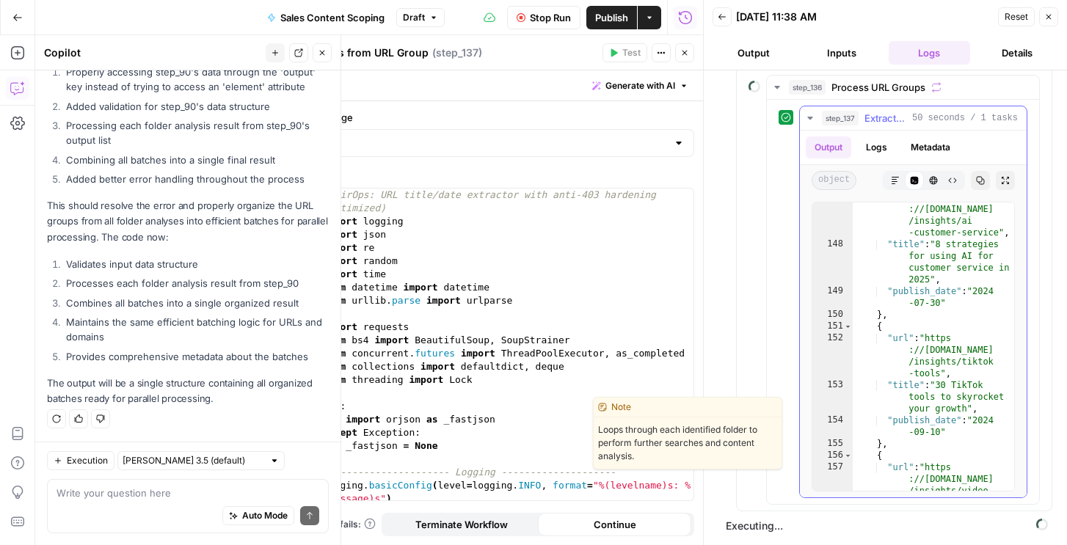
scroll to position [3484, 0]
click at [885, 148] on button "Logs" at bounding box center [876, 147] width 39 height 22
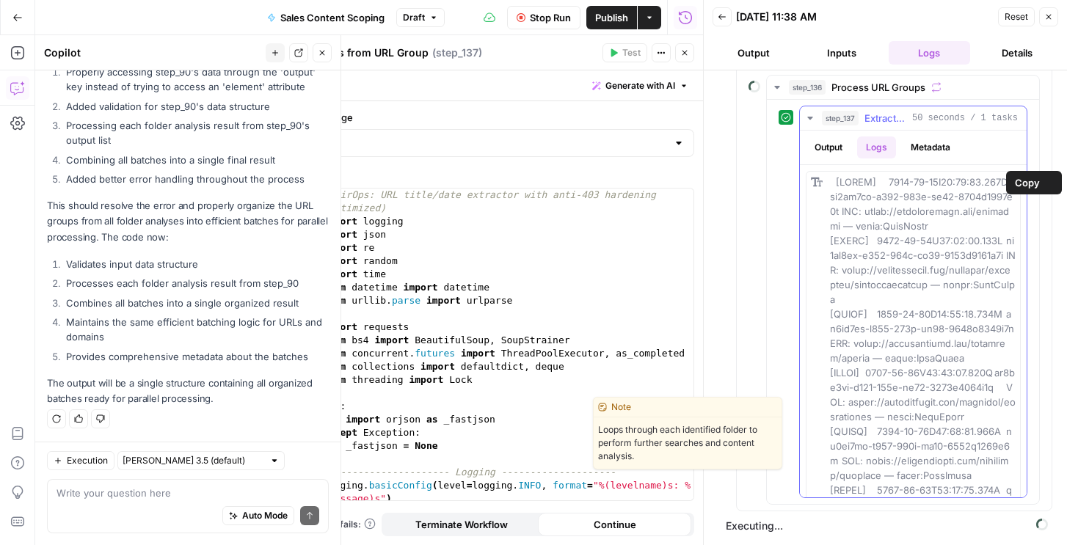
click at [1018, 188] on span "Copy" at bounding box center [1027, 182] width 25 height 15
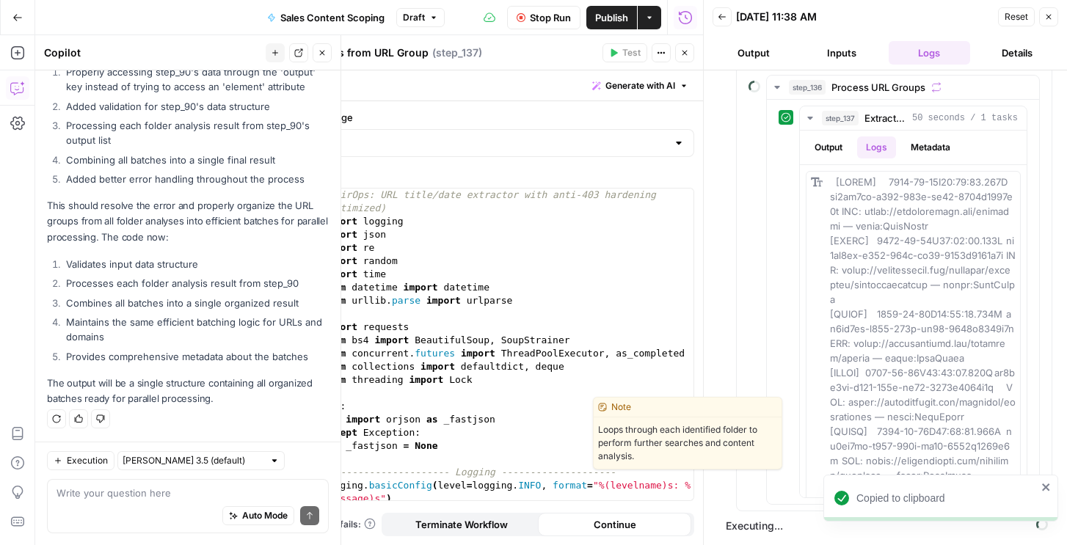
click at [557, 23] on span "Stop Run" at bounding box center [550, 17] width 41 height 15
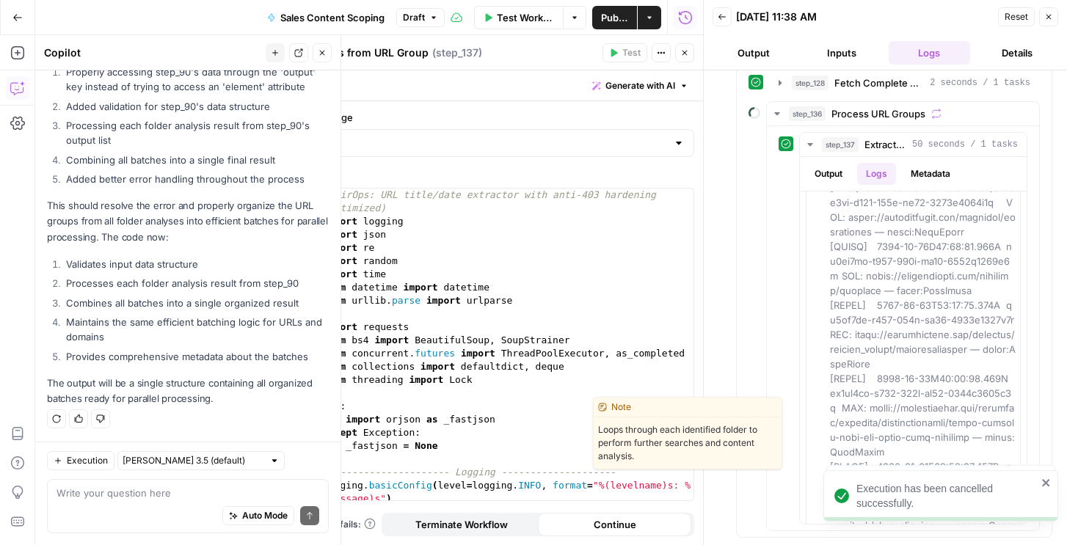
scroll to position [213, 0]
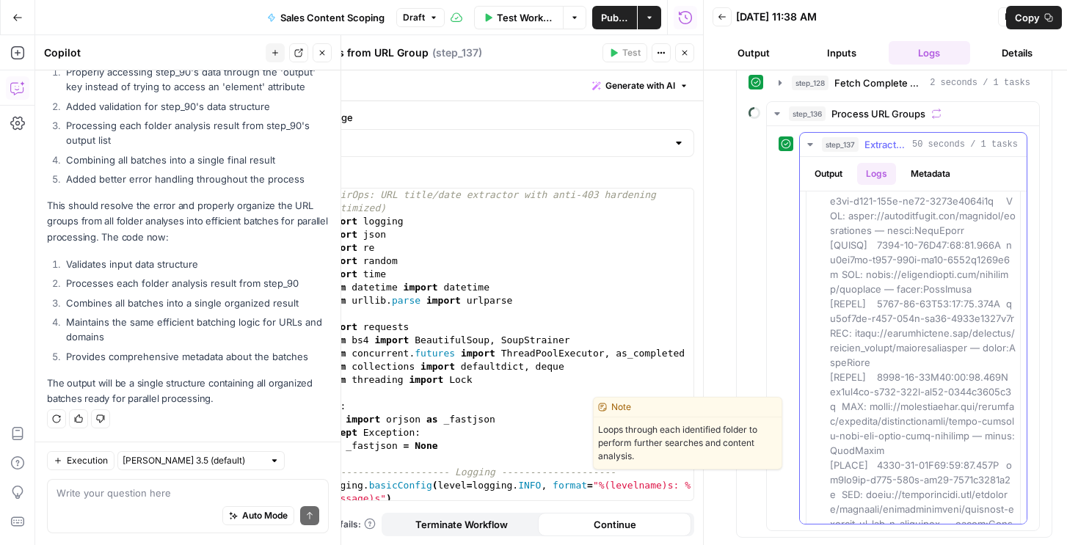
drag, startPoint x: 949, startPoint y: 418, endPoint x: 842, endPoint y: 395, distance: 109.7
copy span "https://sproutsocial.com/insights/podcasts/socialcreatures/frank-winning-over-t…"
click at [580, 293] on div "# AirOps: URL title/date extractor with anti-403 hardening (optimized) import l…" at bounding box center [506, 364] width 373 height 351
click at [1046, 23] on button "Close" at bounding box center [1048, 16] width 19 height 19
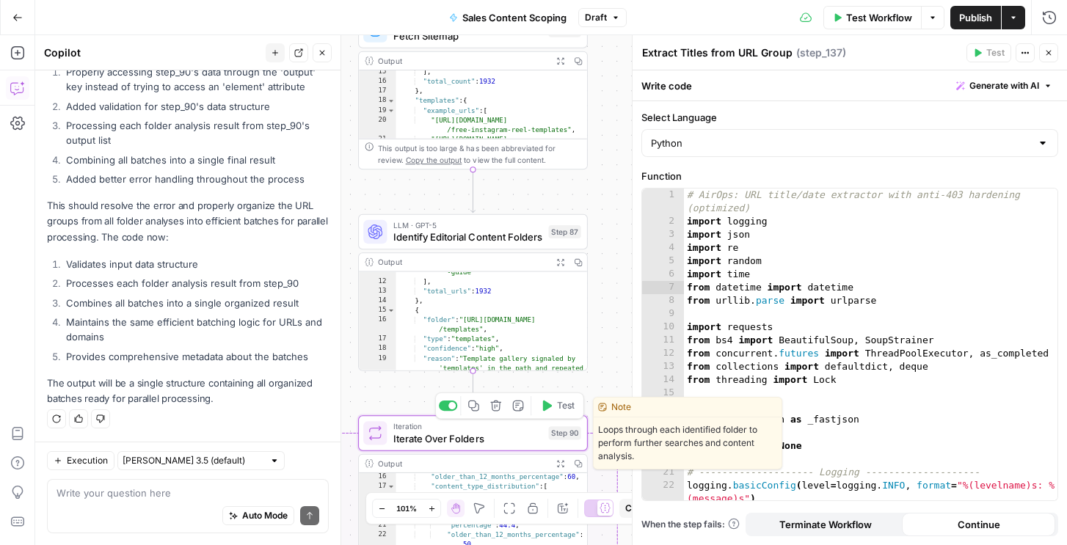
click at [224, 255] on div "Looking at the execution trace, I see the error is: "'dict' object has no attri…" at bounding box center [188, 175] width 282 height 462
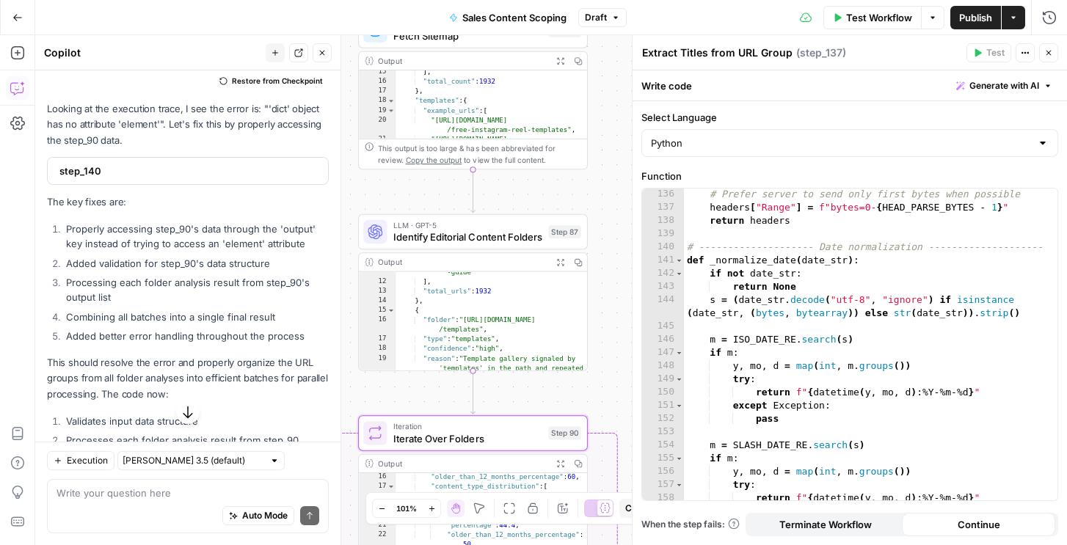
scroll to position [3550, 0]
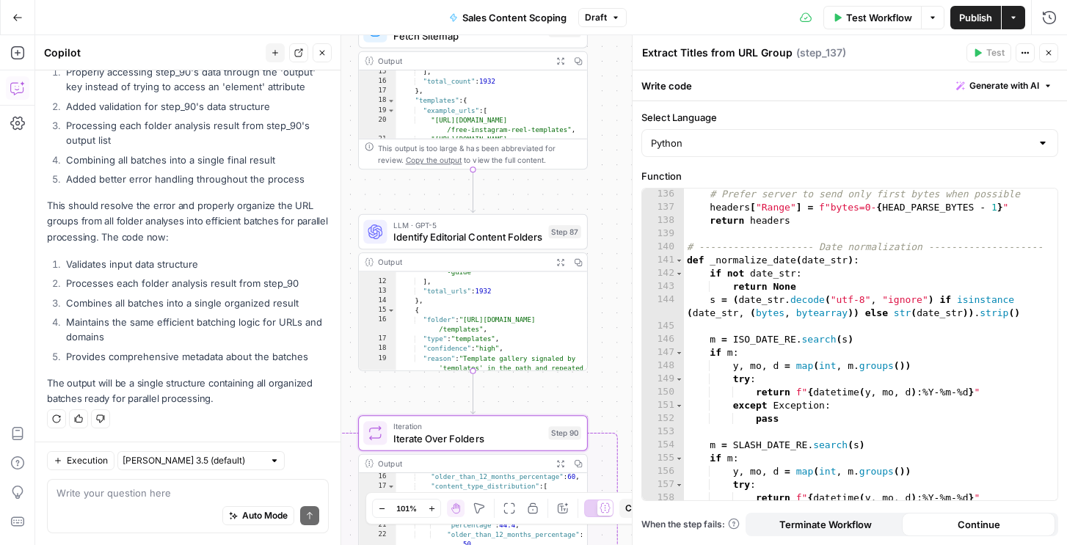
click at [850, 262] on div "# Prefer server to send only first bytes when possible headers [ "Range" ] = f"…" at bounding box center [870, 357] width 373 height 338
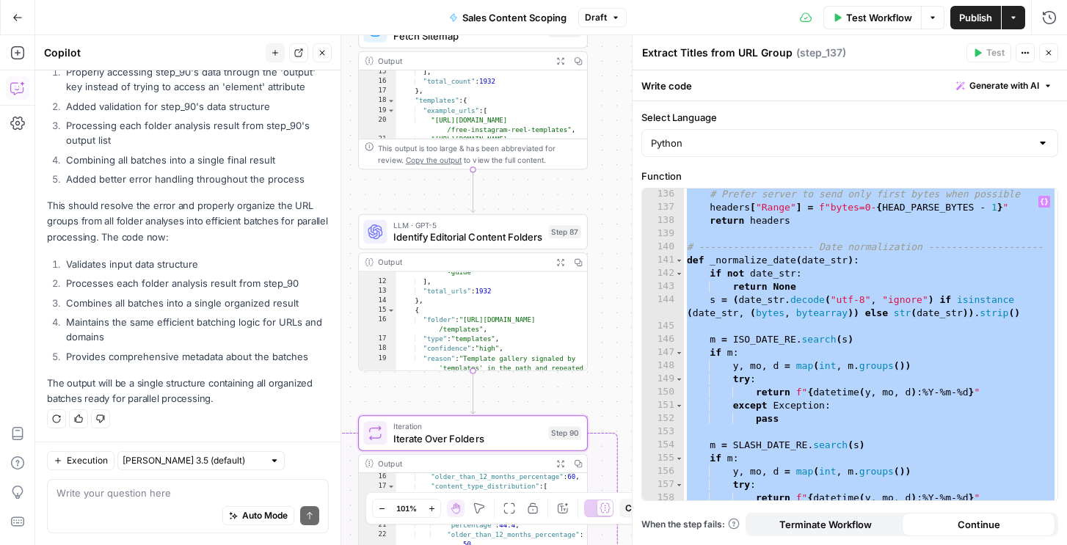
paste textarea
type textarea "*"
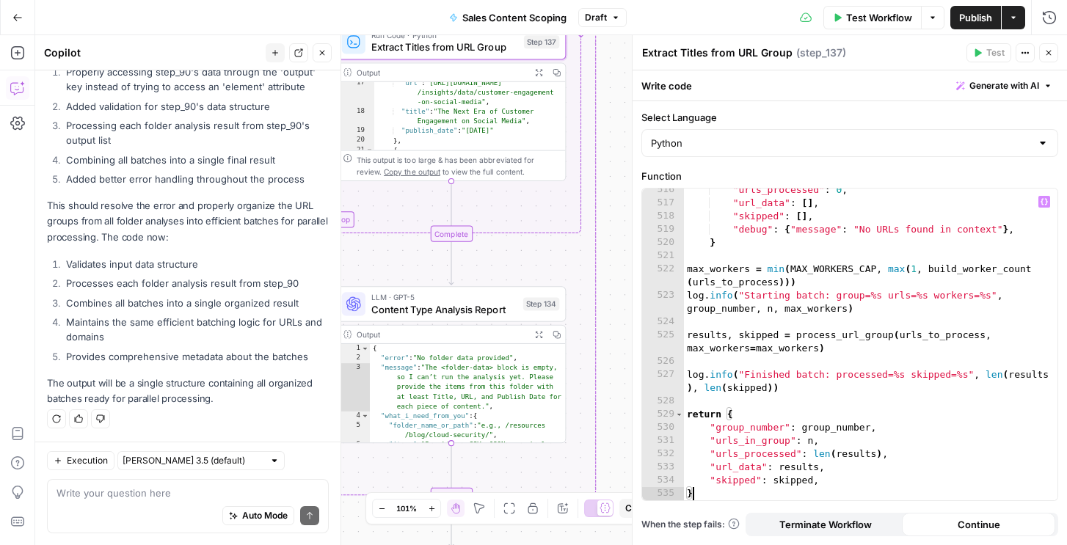
scroll to position [0, 0]
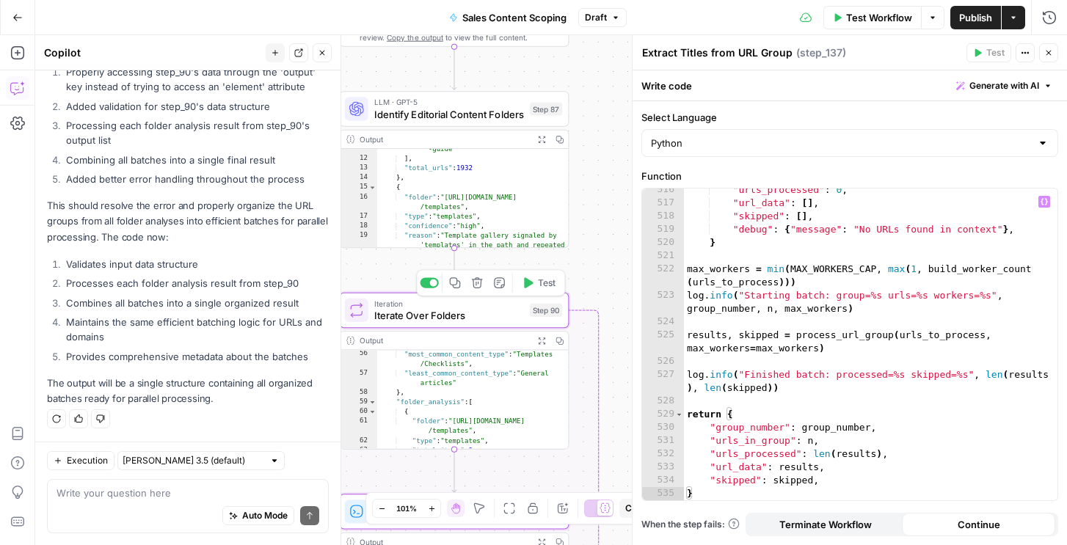
click at [543, 285] on span "Test" at bounding box center [547, 283] width 18 height 13
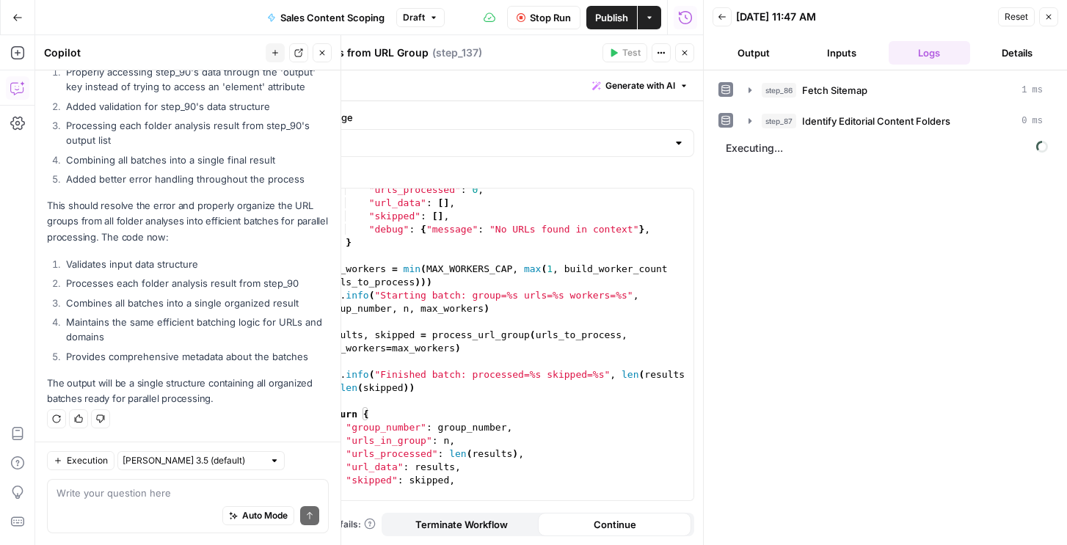
click at [683, 50] on icon "button" at bounding box center [684, 52] width 9 height 9
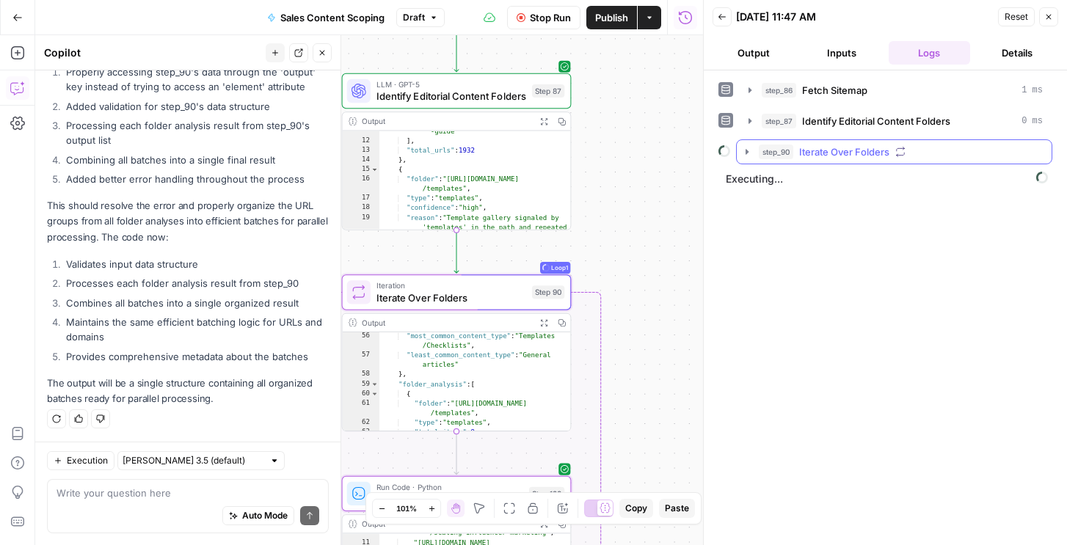
click at [850, 153] on span "Iterate Over Folders" at bounding box center [844, 152] width 90 height 15
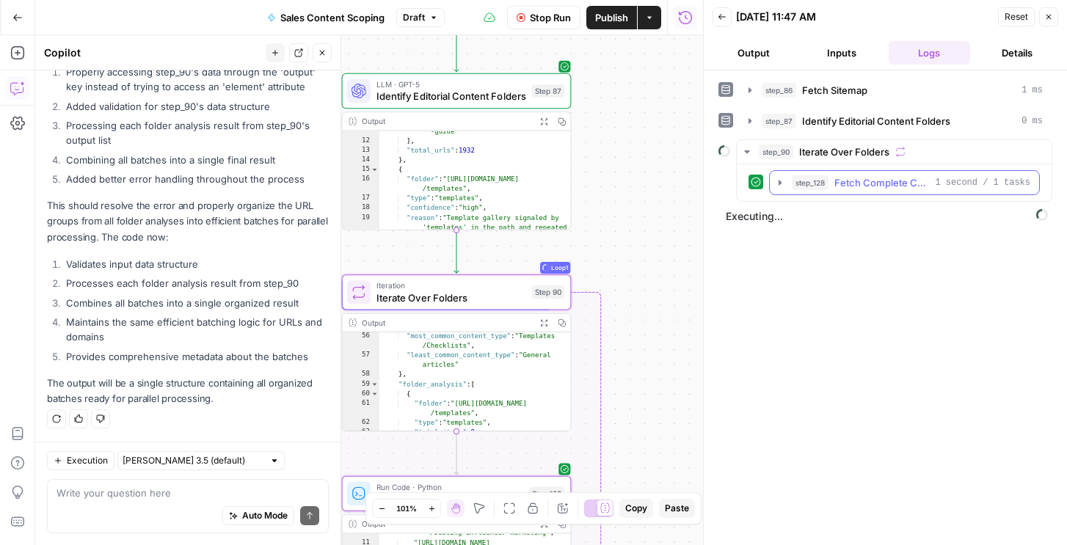
click at [834, 191] on button "step_128 Fetch Complete Content URLs 1 second / 1 tasks" at bounding box center [904, 182] width 269 height 23
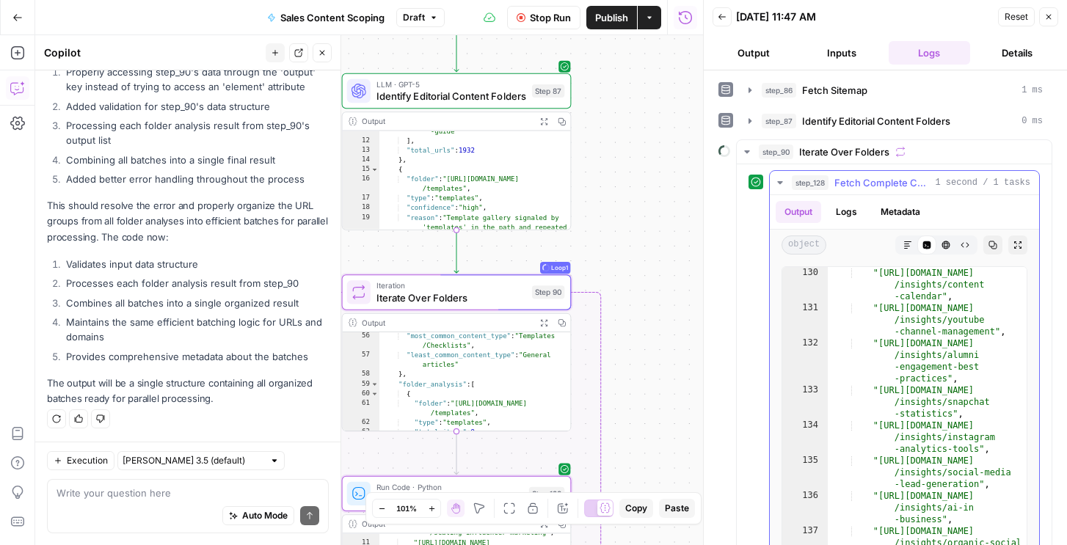
scroll to position [2057, 0]
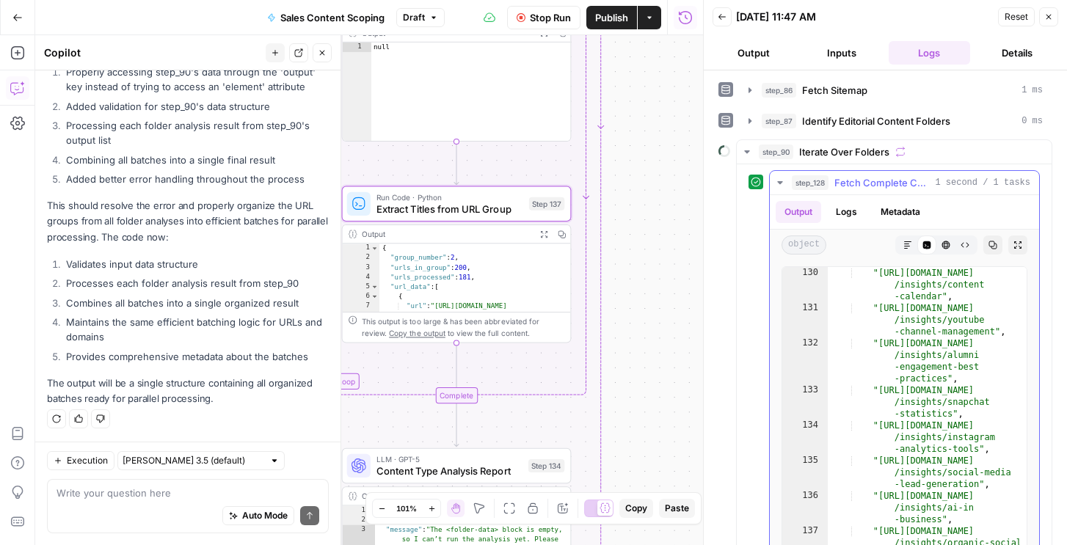
click at [887, 194] on button "step_128 Fetch Complete Content URLs 1 second / 1 tasks" at bounding box center [904, 182] width 269 height 23
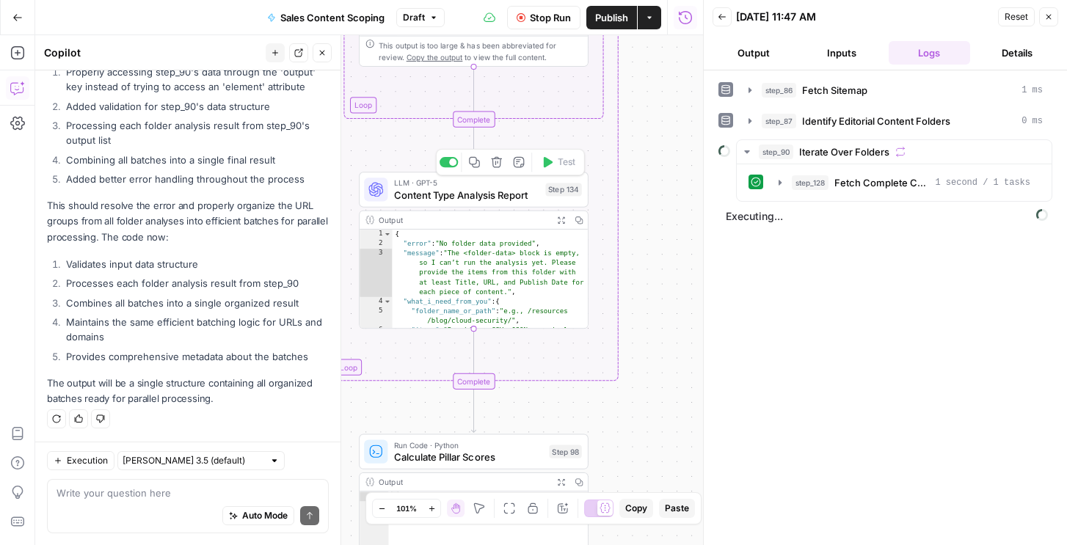
click at [519, 194] on span "Content Type Analysis Report" at bounding box center [467, 194] width 146 height 15
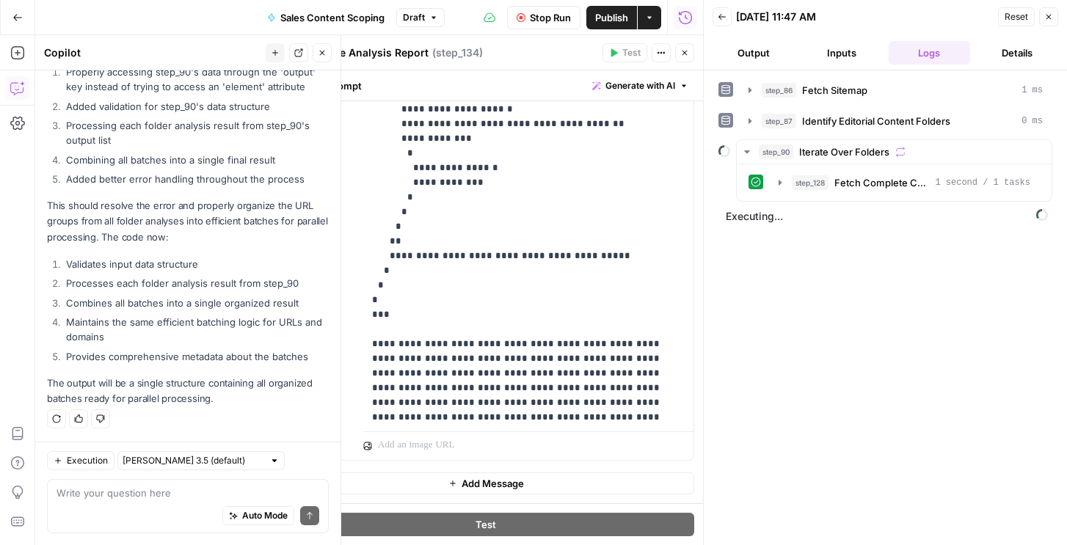
scroll to position [650, 0]
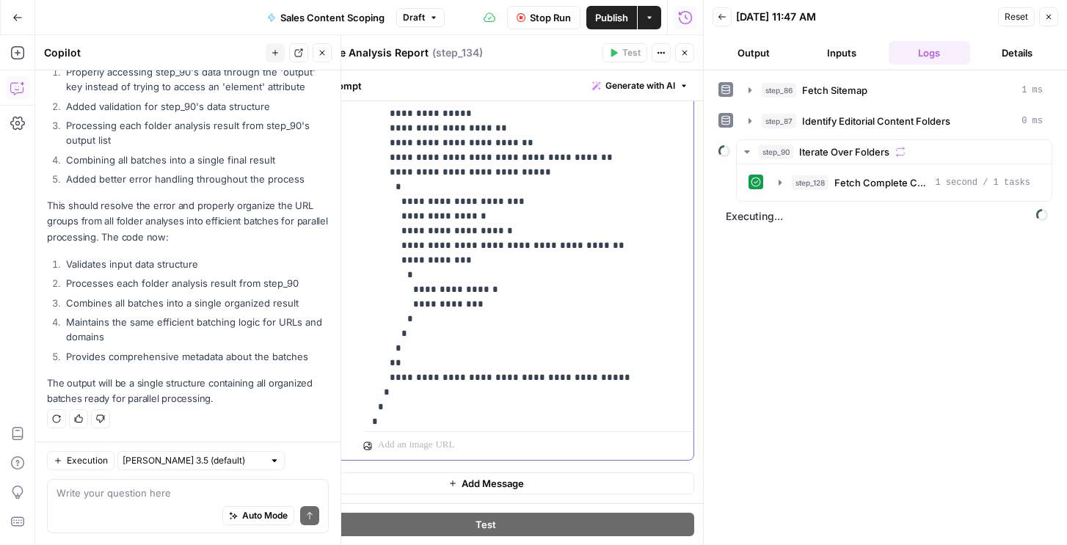
scroll to position [563, 0]
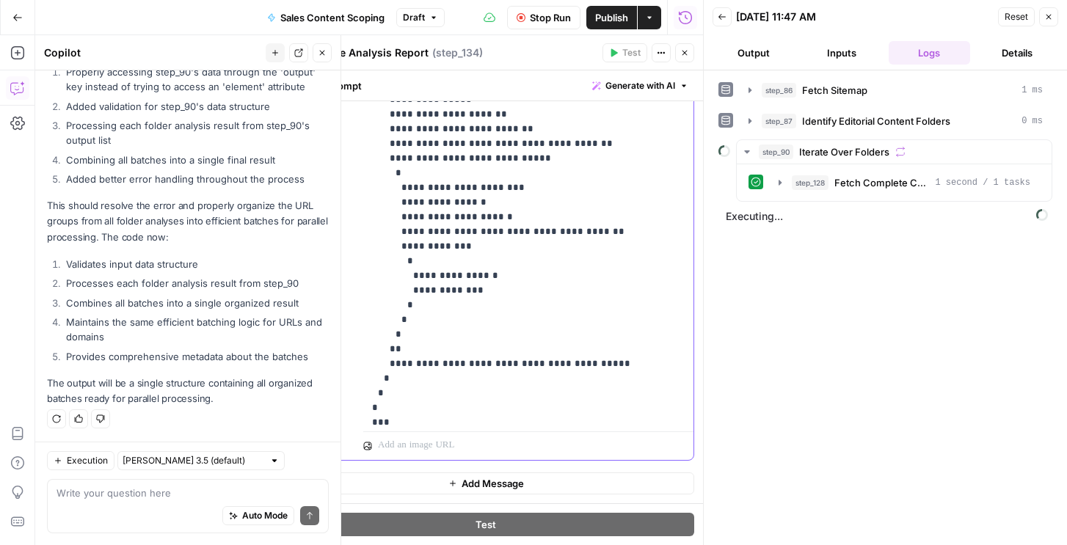
click at [883, 207] on span "Process URL Groups" at bounding box center [878, 213] width 94 height 15
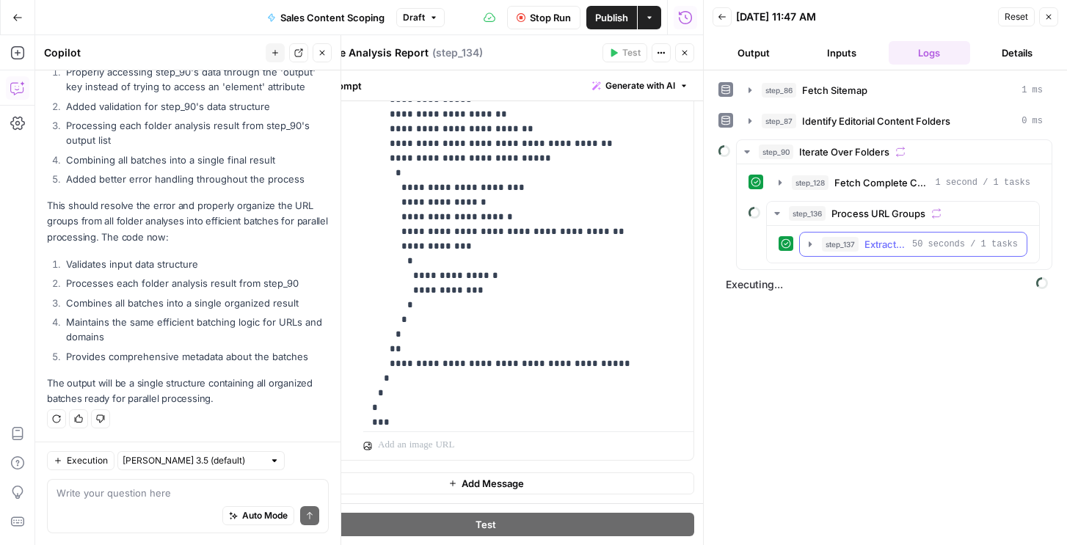
click at [871, 250] on span "Extract Titles from URL Group" at bounding box center [885, 244] width 42 height 15
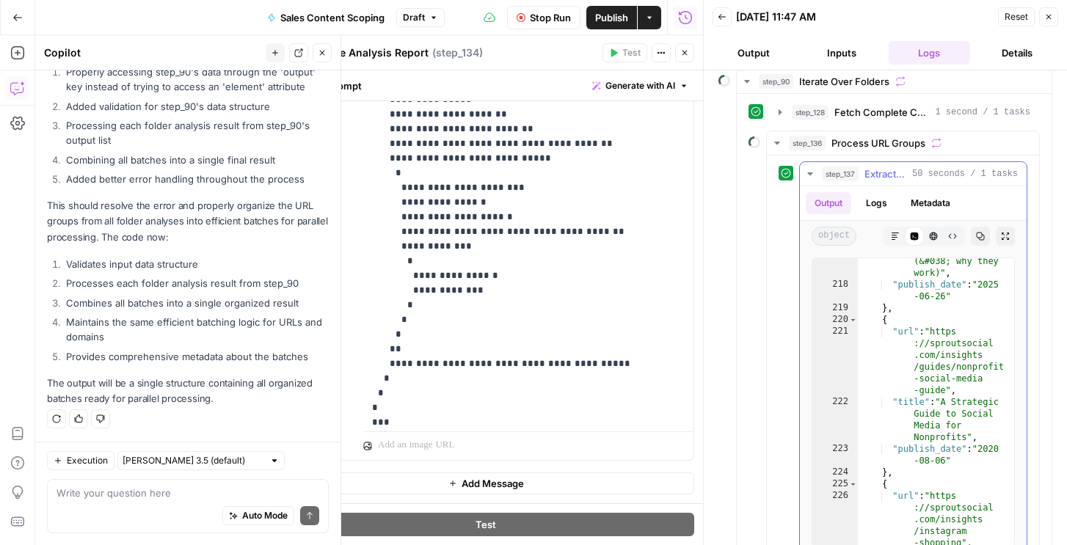
scroll to position [5035, 0]
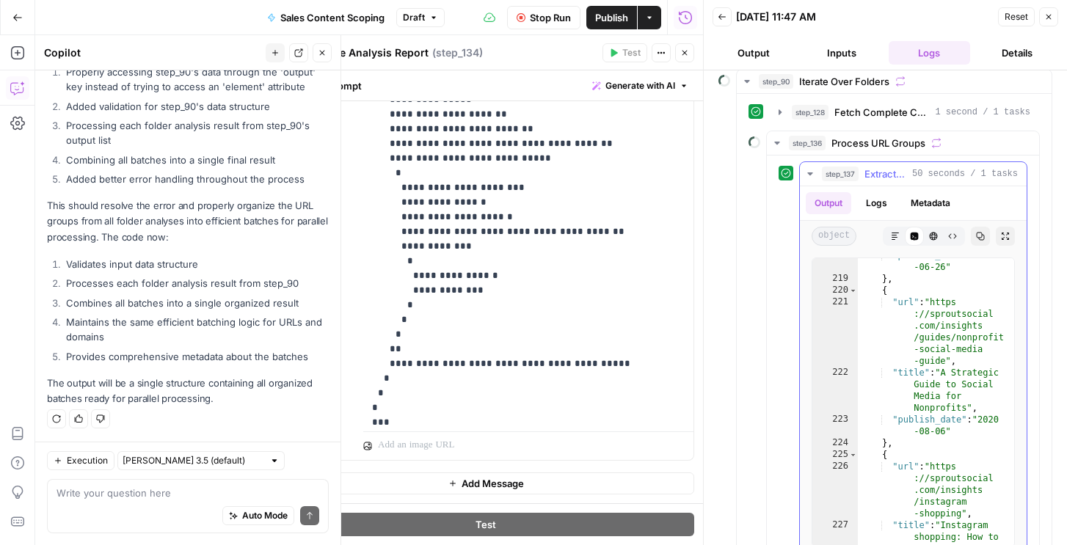
click at [876, 207] on button "Logs" at bounding box center [876, 203] width 39 height 22
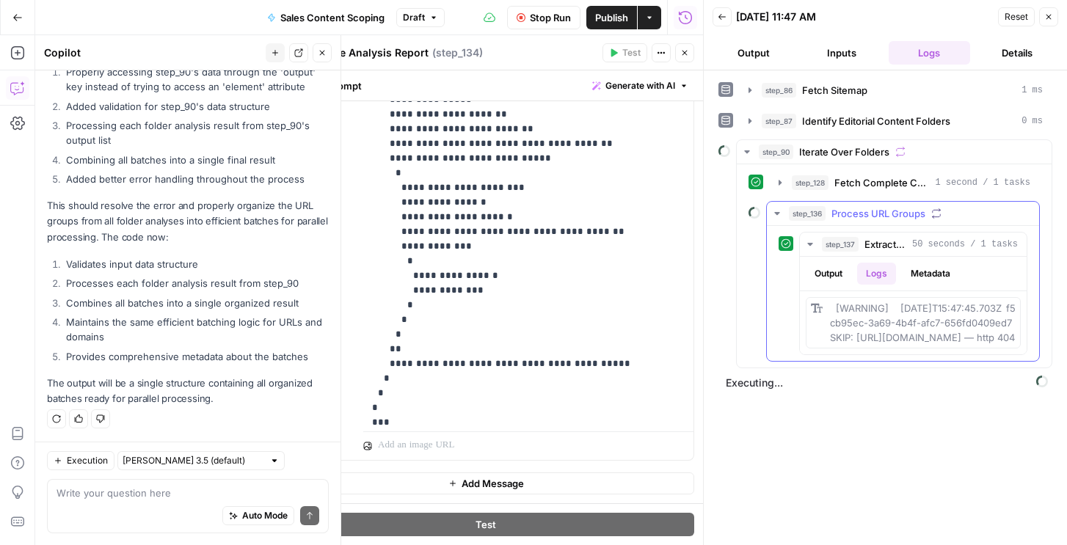
scroll to position [0, 0]
click at [802, 239] on button "step_137 Extract Titles from URL Group 50 seconds / 1 tasks" at bounding box center [913, 244] width 227 height 23
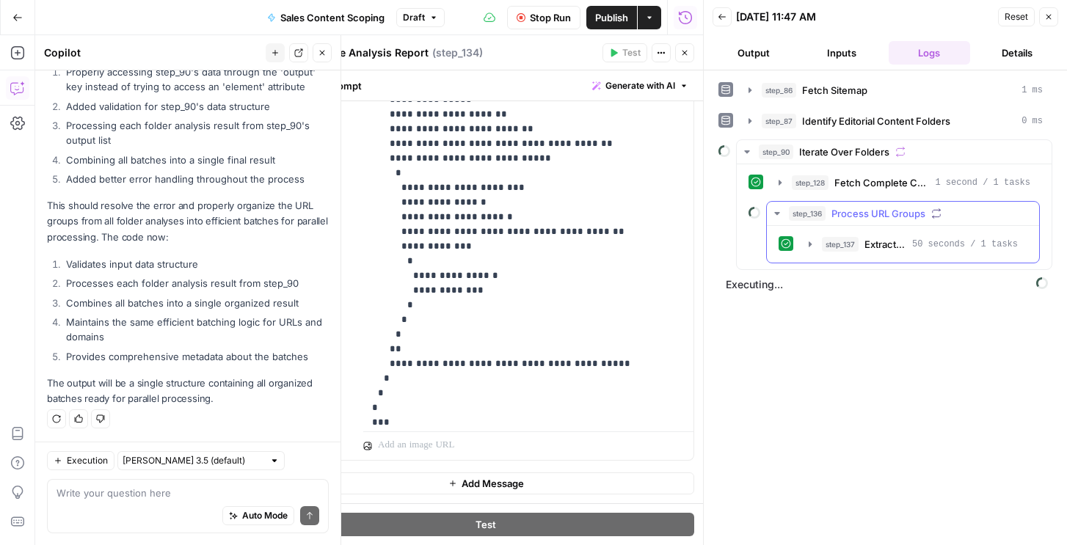
click at [792, 222] on button "step_136 Process URL Groups" at bounding box center [903, 213] width 272 height 23
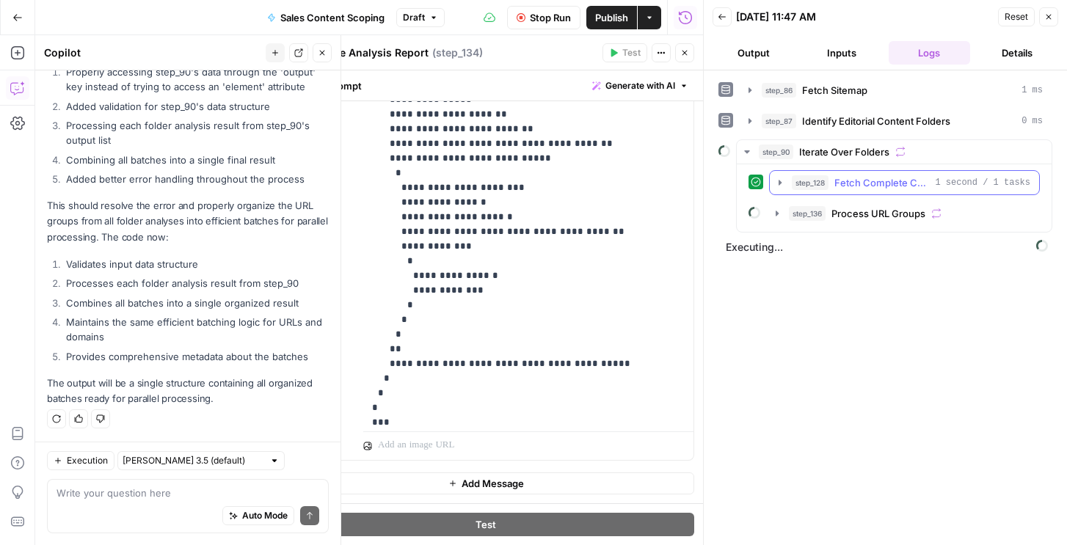
click at [889, 183] on span "Fetch Complete Content URLs" at bounding box center [881, 182] width 95 height 15
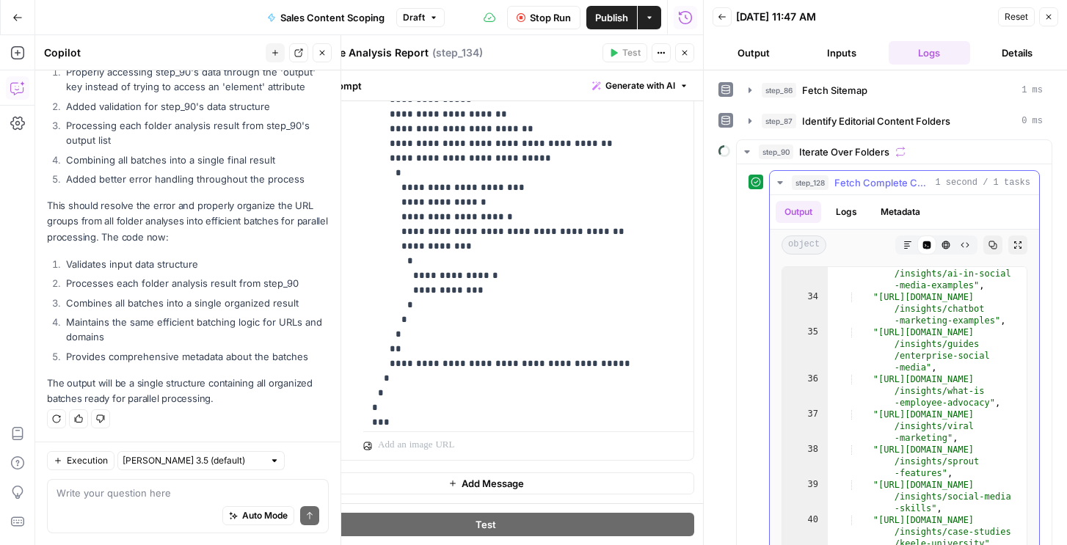
scroll to position [444, 0]
click at [1053, 14] on button "Close" at bounding box center [1048, 16] width 19 height 19
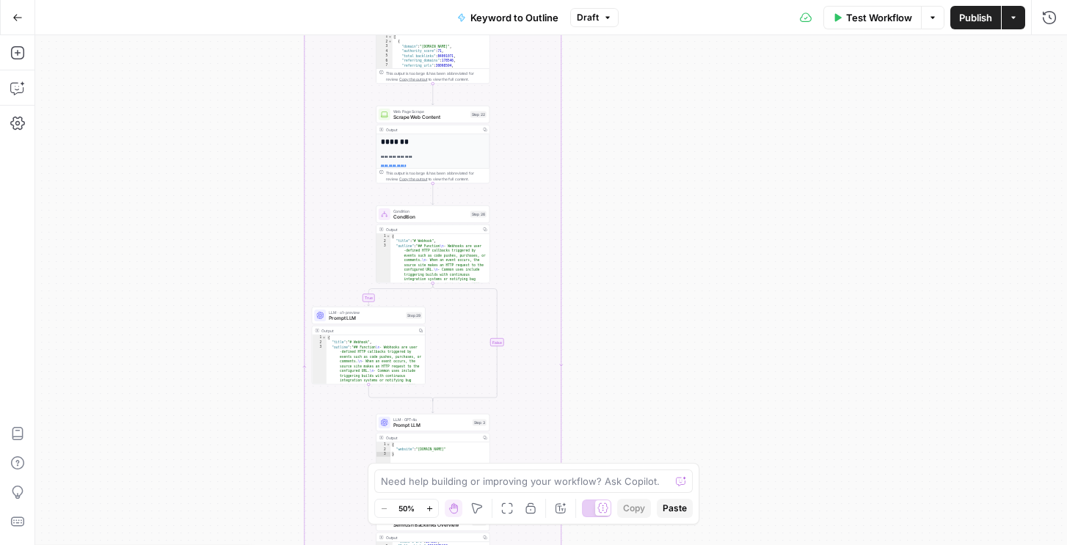
scroll to position [75, 0]
click at [762, 68] on div "true false Workflow Set Inputs Inputs LLM · GPT-4o Search Query Step 40 Output …" at bounding box center [551, 290] width 1032 height 510
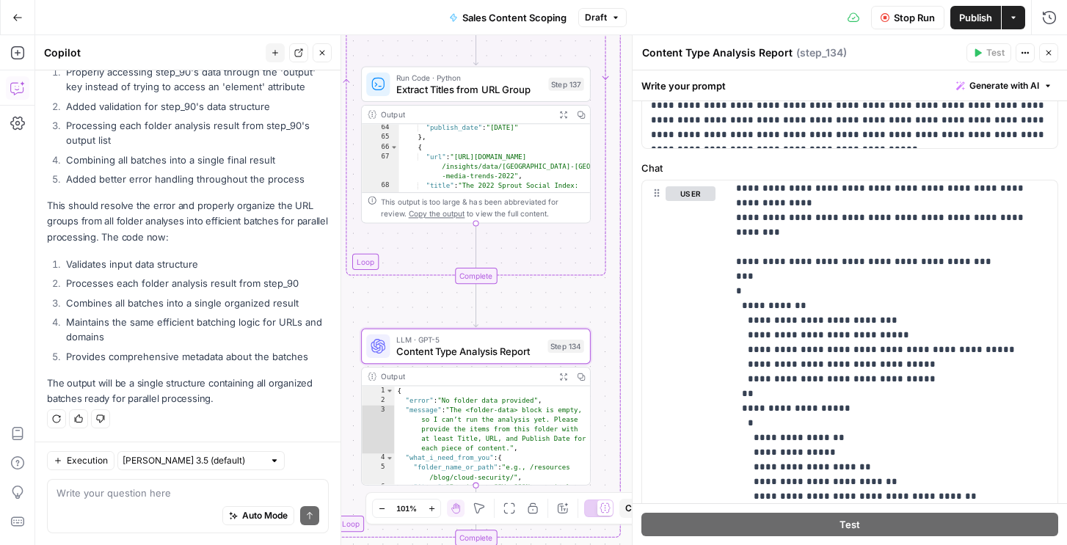
scroll to position [980, 0]
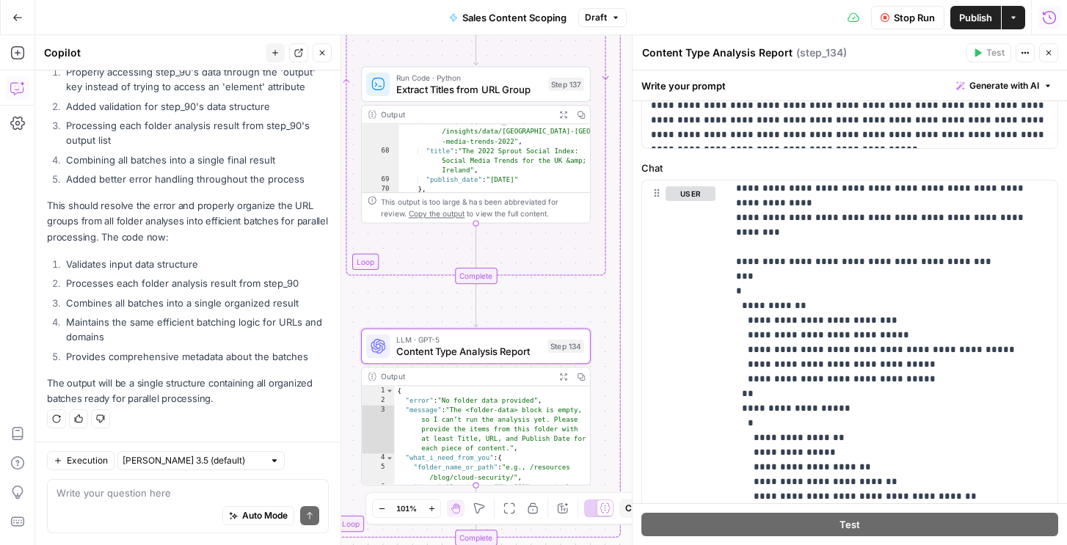
click at [1059, 17] on button "Run History" at bounding box center [1048, 17] width 23 height 23
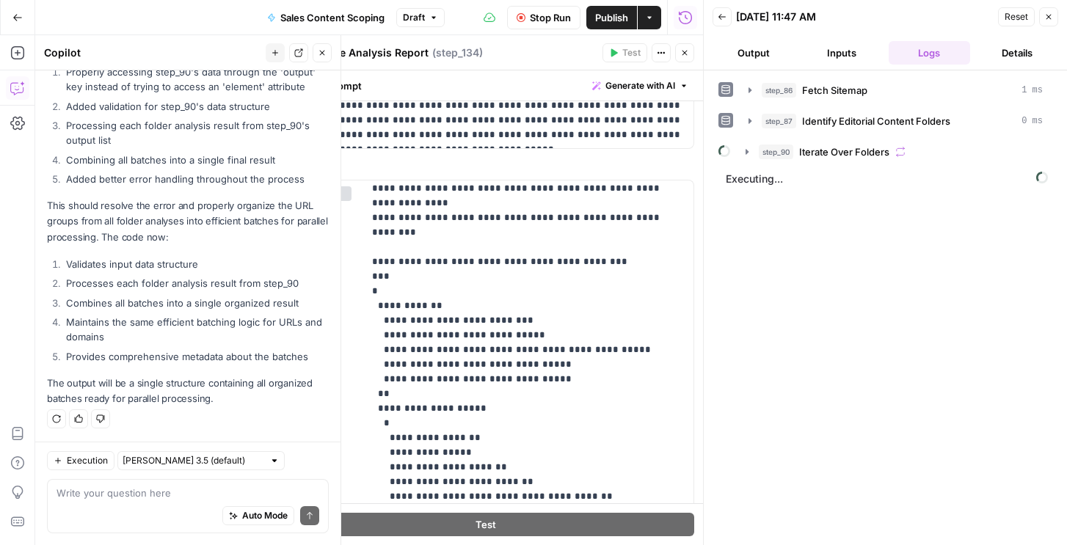
click at [878, 149] on span "Iterate Over Folders" at bounding box center [844, 152] width 90 height 15
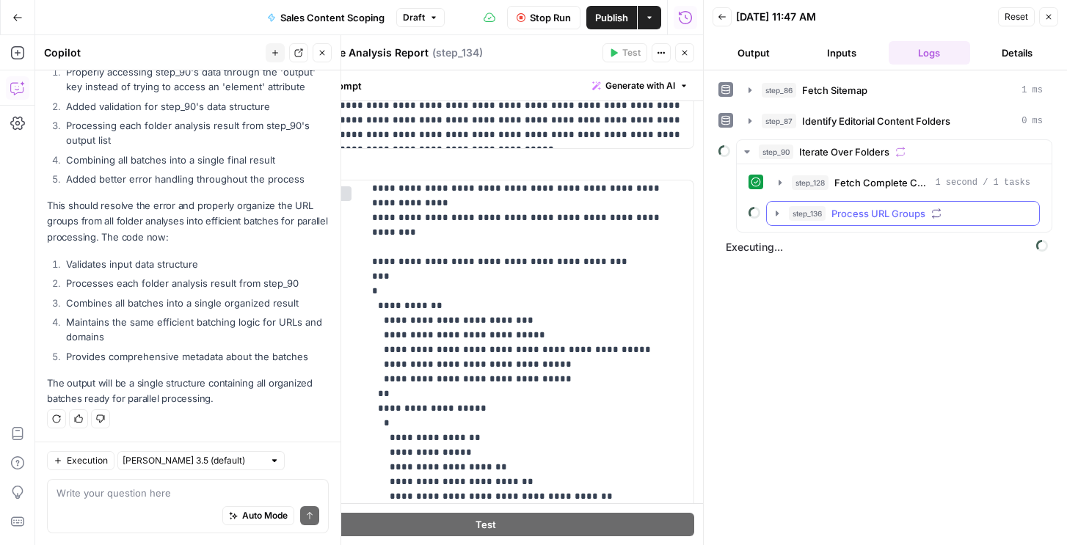
click at [863, 218] on span "Process URL Groups" at bounding box center [878, 213] width 94 height 15
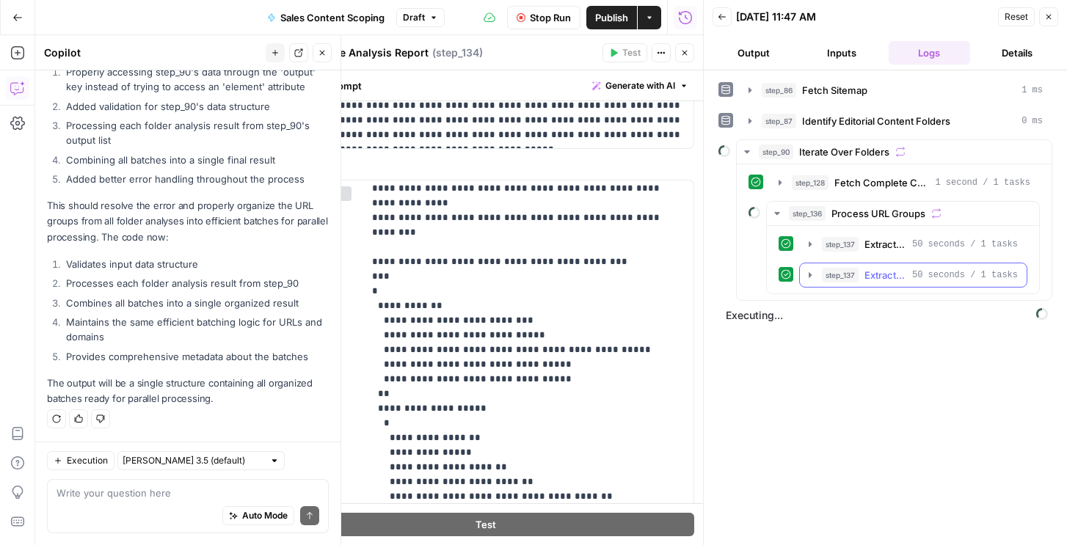
click at [855, 277] on span "step_137" at bounding box center [840, 275] width 37 height 15
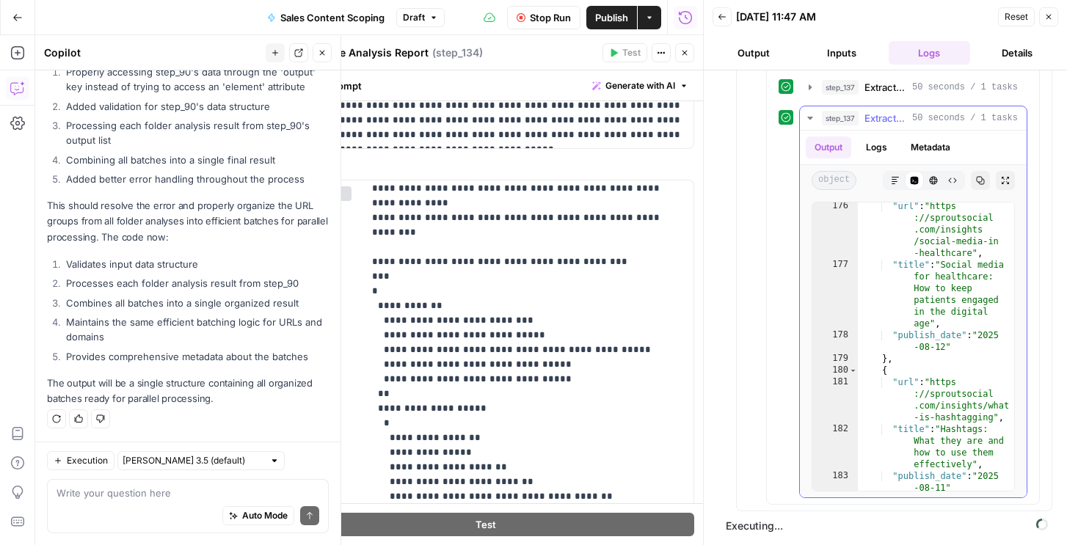
scroll to position [3740, 0]
